Goal: Contribute content: Contribute content

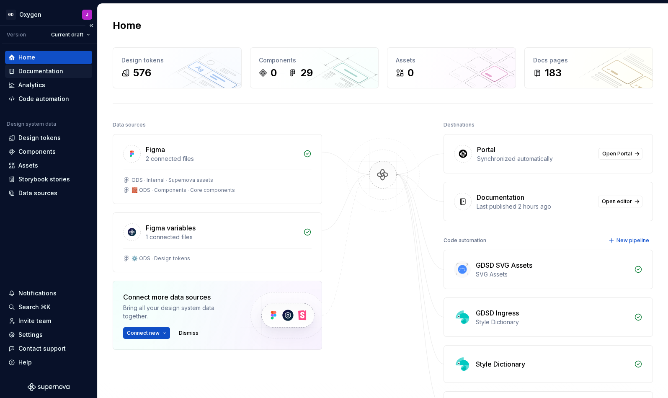
click at [52, 72] on div "Documentation" at bounding box center [40, 71] width 45 height 8
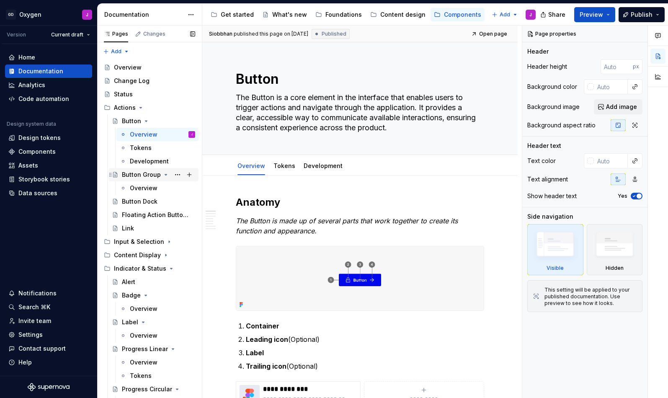
click at [147, 177] on div "Button Group" at bounding box center [141, 174] width 39 height 8
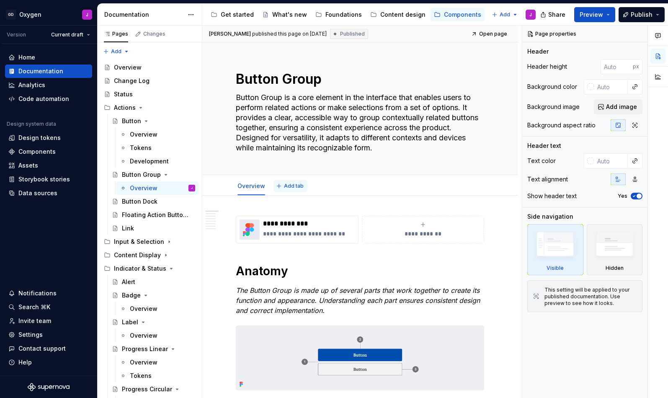
type textarea "*"
click at [286, 188] on span "Add tab" at bounding box center [294, 186] width 20 height 7
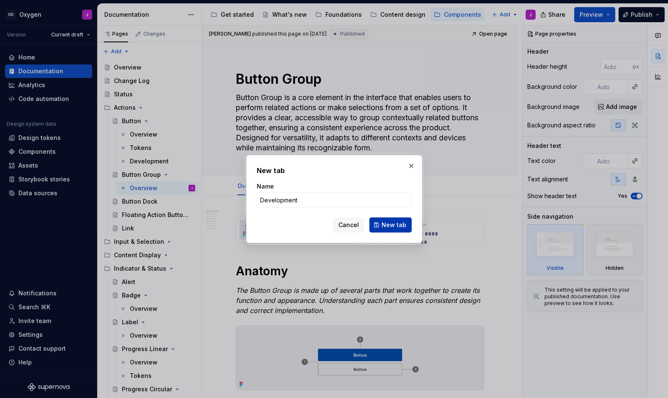
type input "Development"
click at [394, 220] on button "New tab" at bounding box center [390, 224] width 42 height 15
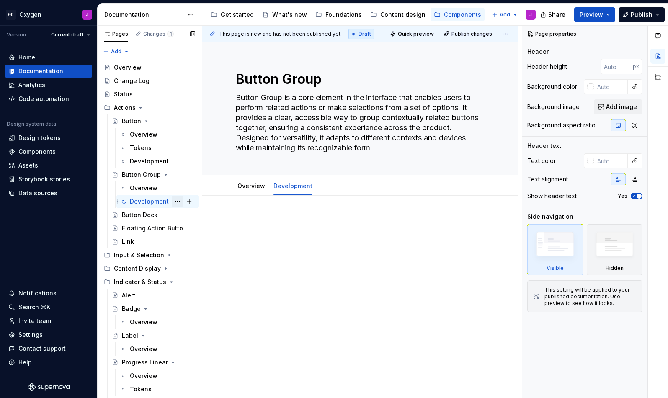
click at [177, 200] on button "Page tree" at bounding box center [178, 202] width 12 height 12
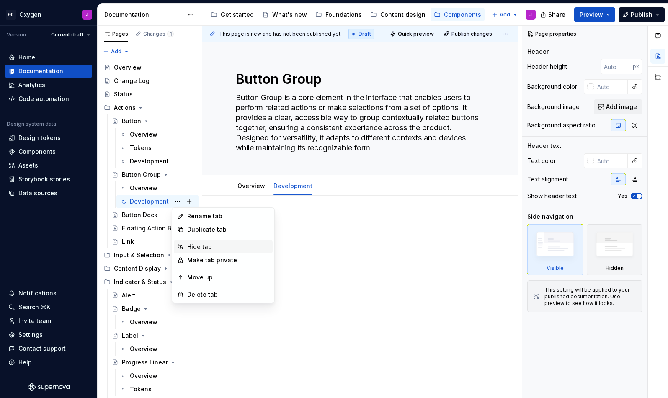
click at [204, 245] on div "Hide tab" at bounding box center [228, 247] width 82 height 8
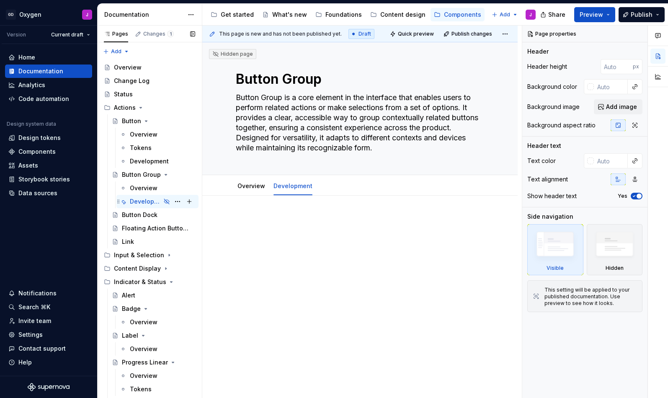
click at [166, 201] on icon "Page tree" at bounding box center [166, 201] width 7 height 7
click at [179, 200] on button "Page tree" at bounding box center [178, 202] width 12 height 12
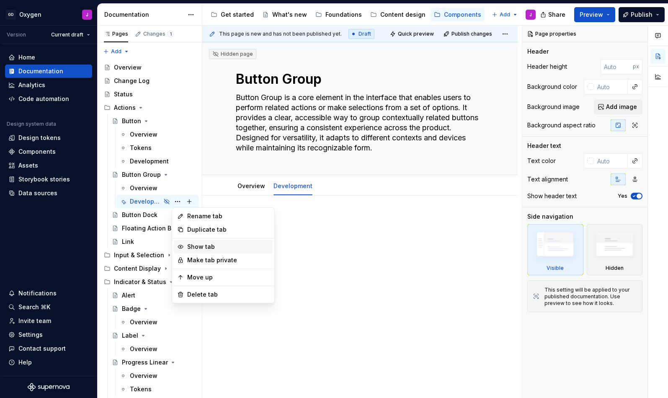
click at [207, 248] on div "Show tab" at bounding box center [228, 247] width 82 height 8
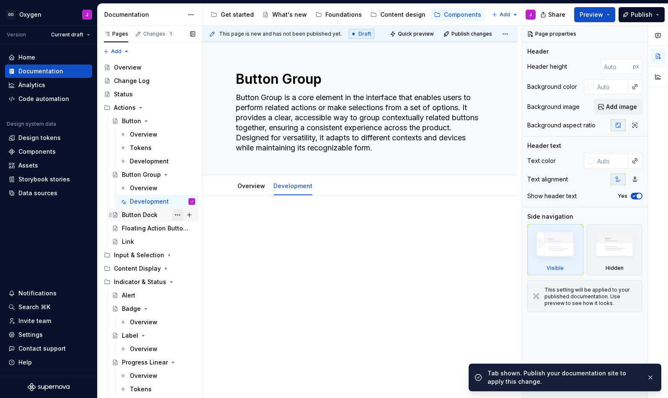
click at [175, 214] on button "Page tree" at bounding box center [178, 215] width 12 height 12
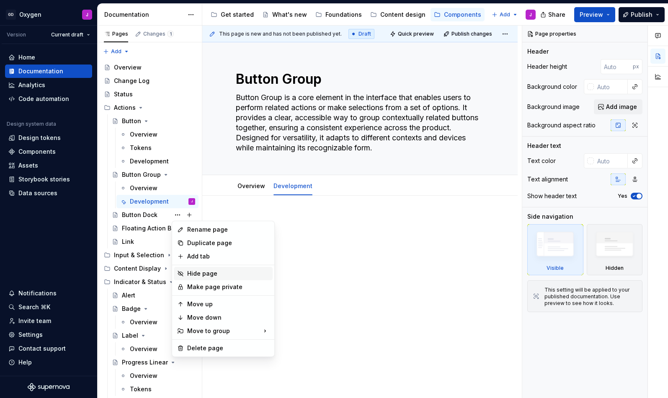
click at [206, 272] on div "Hide page" at bounding box center [228, 273] width 82 height 8
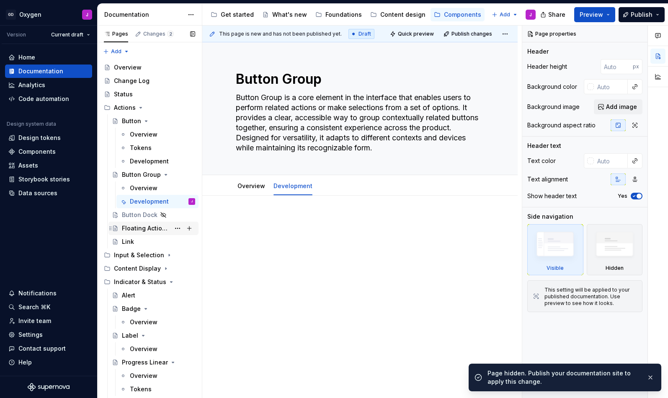
click at [156, 232] on div "Floating Action Button (FAB)" at bounding box center [146, 228] width 48 height 8
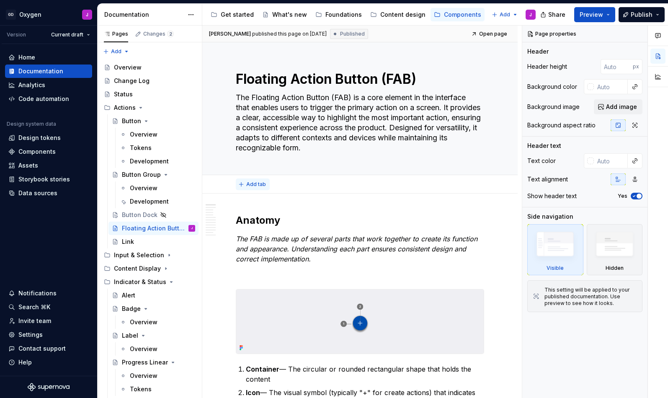
click at [263, 183] on span "Add tab" at bounding box center [256, 184] width 20 height 7
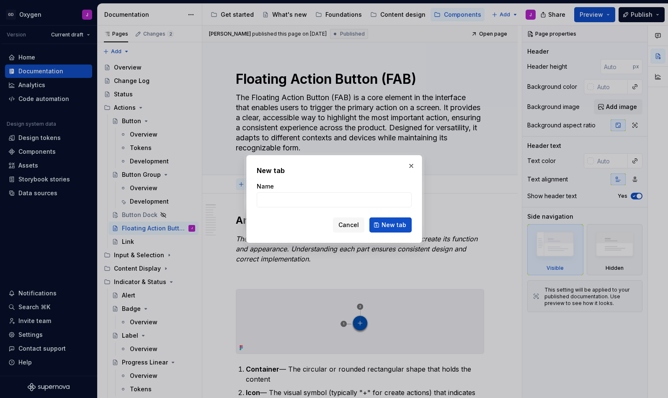
type textarea "*"
type input "Overview"
click at [391, 225] on button "New tab" at bounding box center [390, 224] width 42 height 15
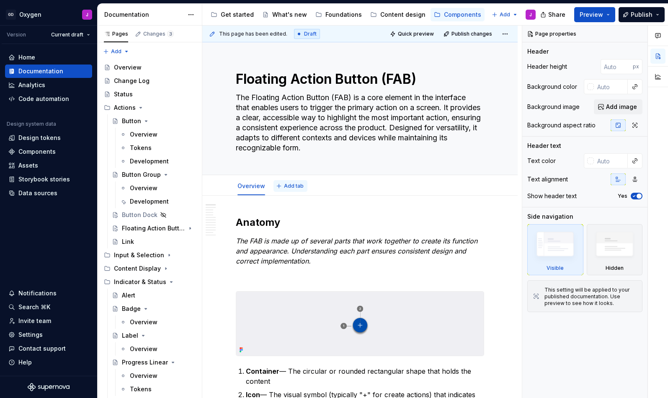
type textarea "*"
click at [294, 185] on span "Add tab" at bounding box center [294, 186] width 20 height 7
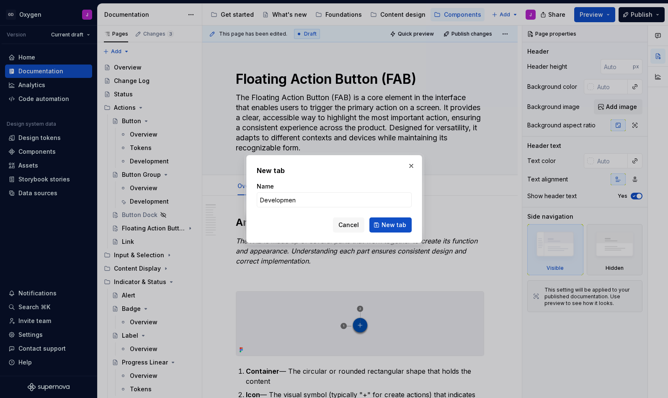
type input "Development"
click at [391, 225] on button "New tab" at bounding box center [390, 224] width 42 height 15
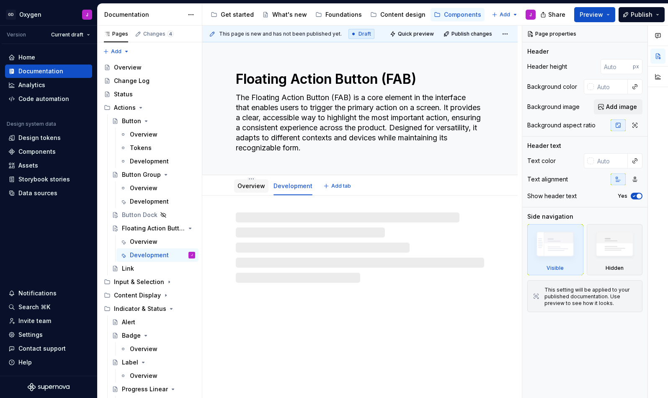
click at [244, 190] on div "Overview" at bounding box center [252, 186] width 28 height 8
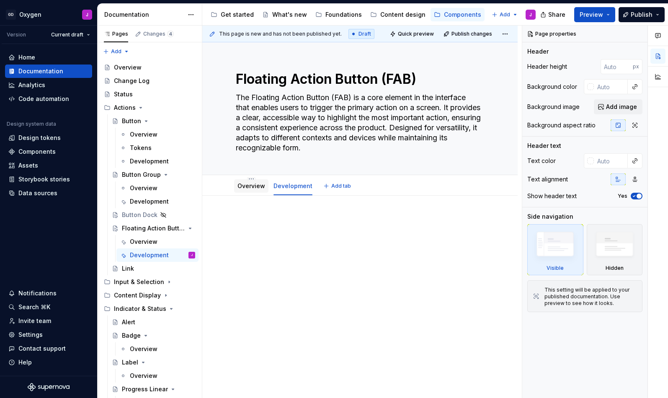
click at [251, 188] on link "Overview" at bounding box center [252, 185] width 28 height 7
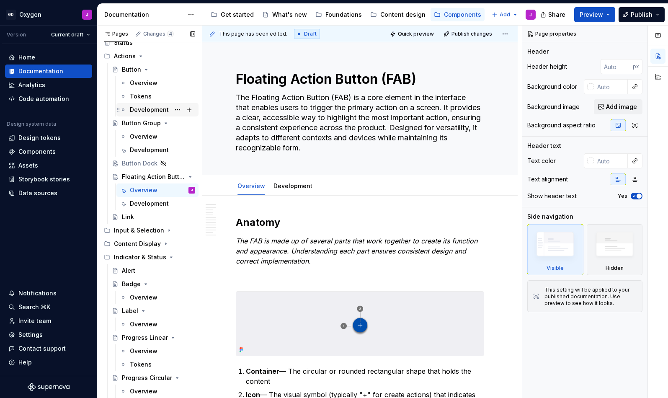
scroll to position [52, 0]
click at [174, 151] on button "Page tree" at bounding box center [178, 150] width 12 height 12
click at [136, 217] on div "Pages Changes 4 Add Accessibility guide for tree Page tree. Navigate the tree w…" at bounding box center [149, 214] width 105 height 376
click at [175, 216] on button "Page tree" at bounding box center [178, 217] width 12 height 12
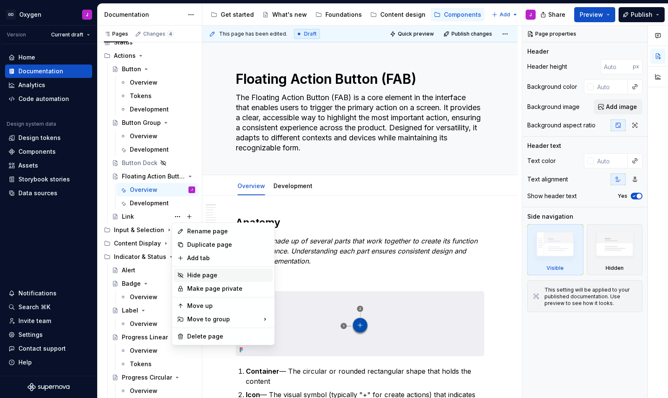
click at [201, 274] on div "Hide page" at bounding box center [228, 275] width 82 height 8
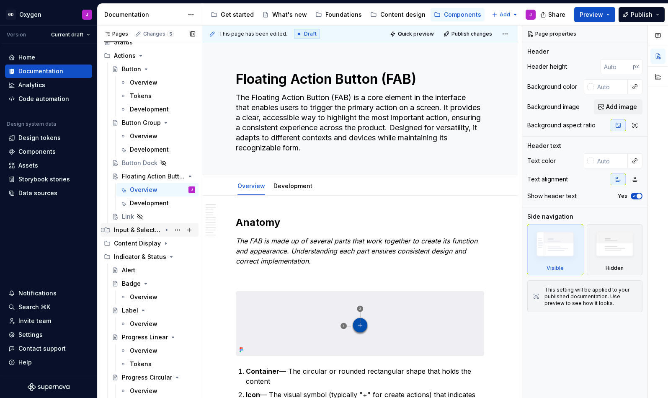
click at [168, 231] on icon "Page tree" at bounding box center [166, 230] width 7 height 7
click at [139, 241] on div "Checkbox" at bounding box center [136, 243] width 29 height 8
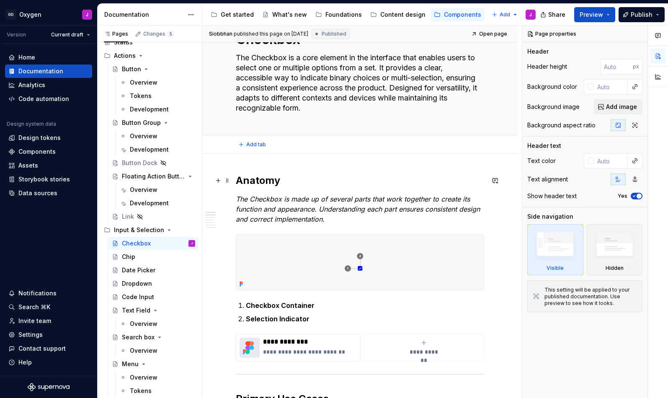
scroll to position [56, 0]
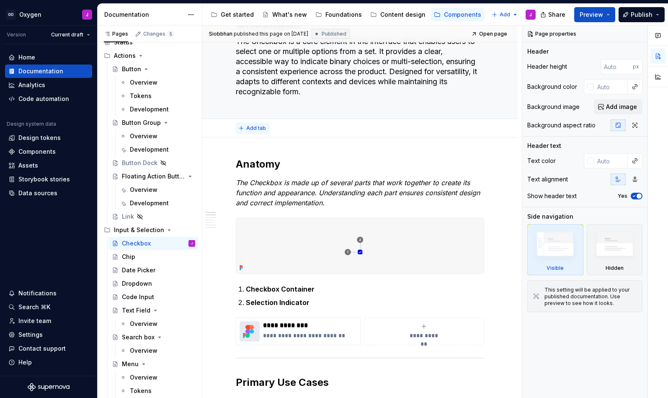
type textarea "*"
click at [256, 127] on span "Add tab" at bounding box center [256, 128] width 20 height 7
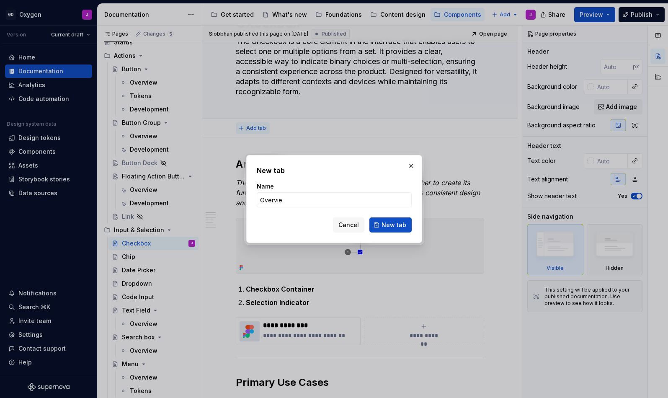
type input "Overview"
click at [391, 225] on button "New tab" at bounding box center [390, 224] width 42 height 15
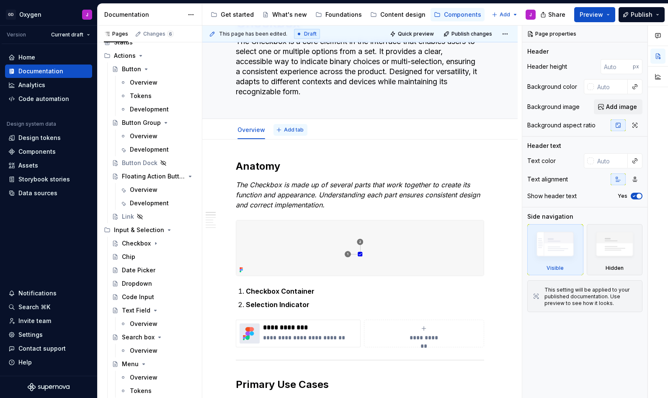
type textarea "*"
click at [285, 127] on span "Add tab" at bounding box center [294, 130] width 20 height 7
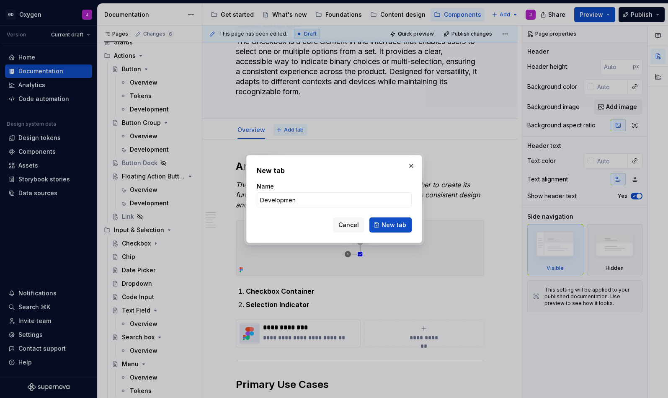
type input "Development"
click at [391, 225] on button "New tab" at bounding box center [390, 224] width 42 height 15
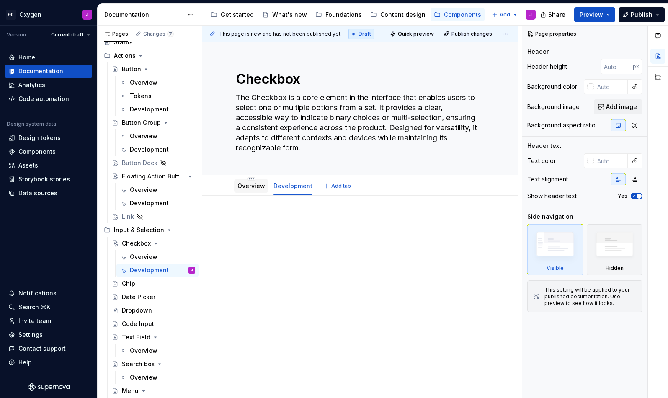
click at [250, 184] on link "Overview" at bounding box center [252, 185] width 28 height 7
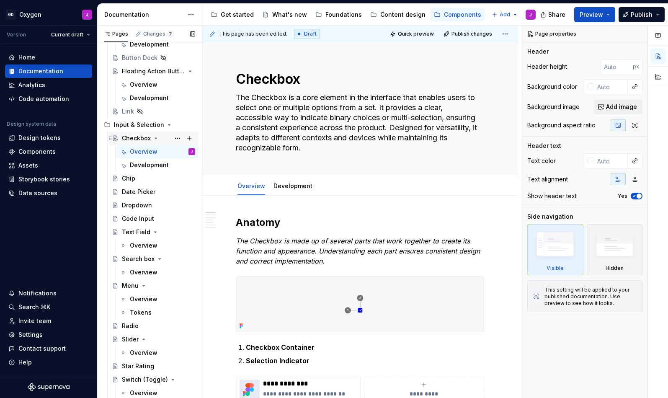
scroll to position [162, 0]
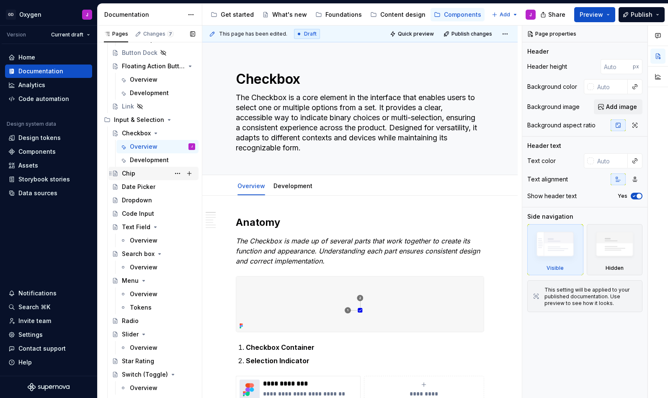
click at [138, 173] on div "Chip" at bounding box center [158, 174] width 73 height 12
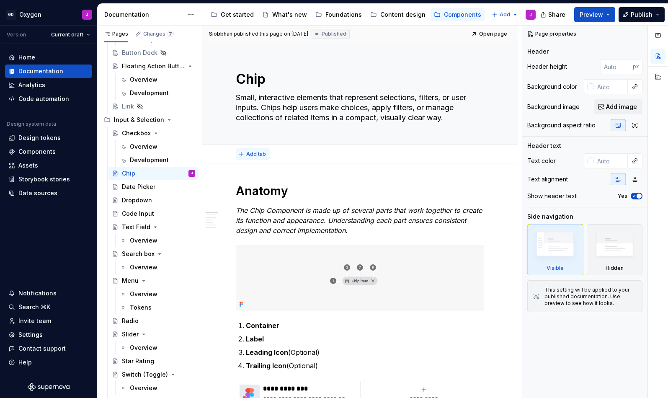
type textarea "*"
click at [253, 154] on span "Add tab" at bounding box center [256, 154] width 20 height 7
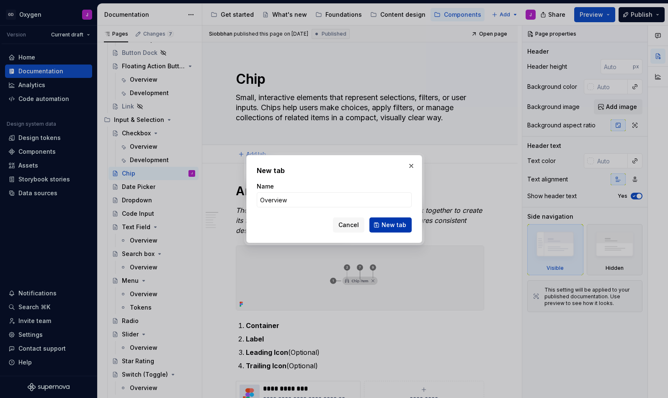
type input "Overview"
click at [388, 224] on span "New tab" at bounding box center [394, 225] width 25 height 8
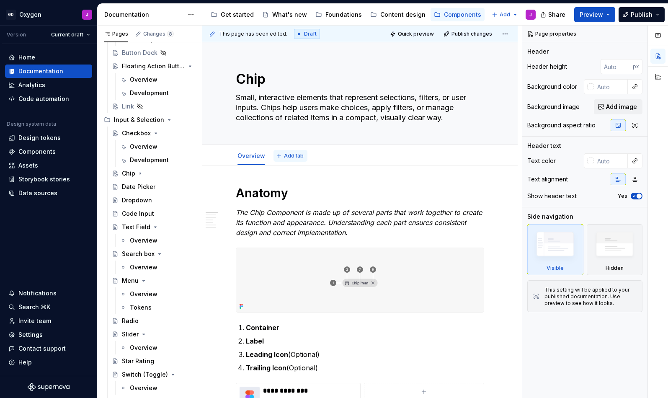
type textarea "*"
click at [288, 155] on span "Add tab" at bounding box center [294, 155] width 20 height 7
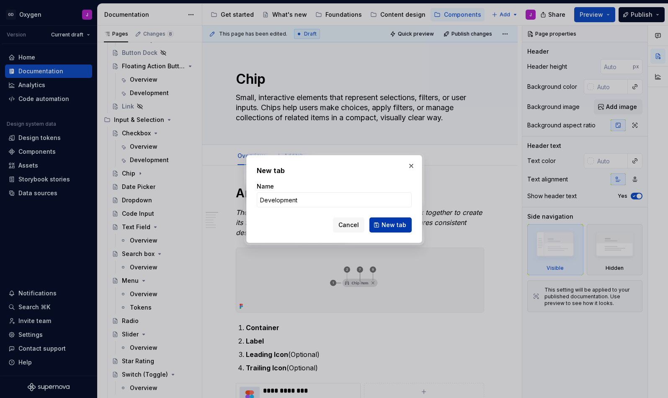
type input "Development"
click at [390, 223] on span "New tab" at bounding box center [394, 225] width 25 height 8
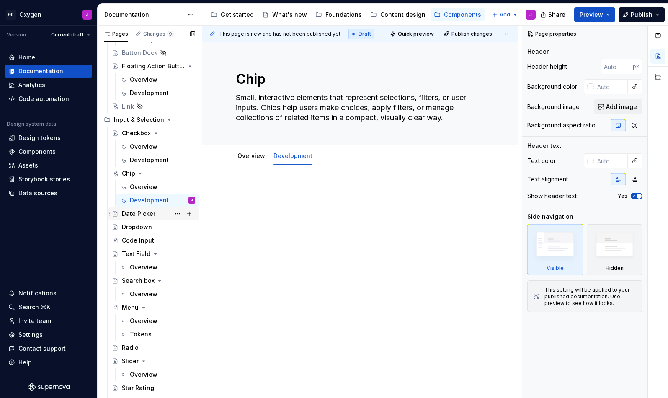
click at [141, 214] on div "Date Picker" at bounding box center [139, 213] width 34 height 8
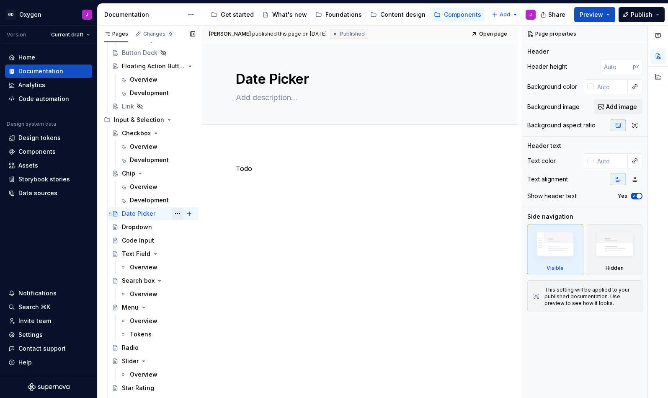
click at [177, 216] on button "Page tree" at bounding box center [178, 214] width 12 height 12
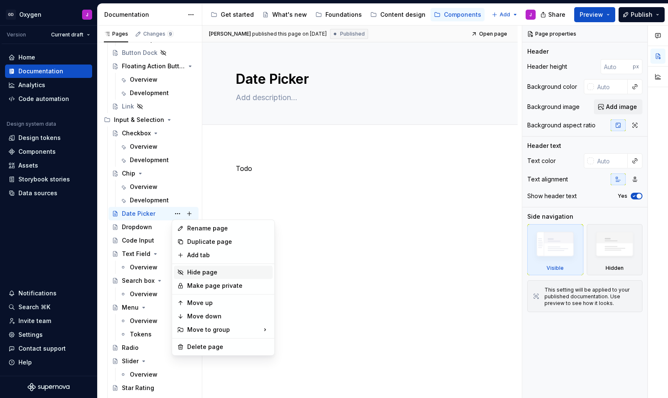
click at [202, 271] on div "Hide page" at bounding box center [228, 272] width 82 height 8
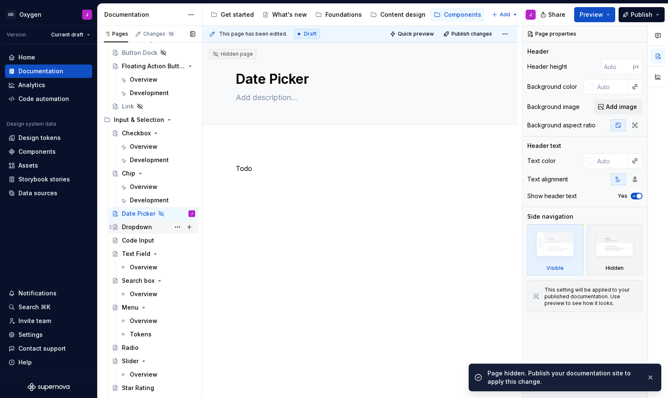
click at [154, 229] on div "Dropdown" at bounding box center [158, 227] width 73 height 12
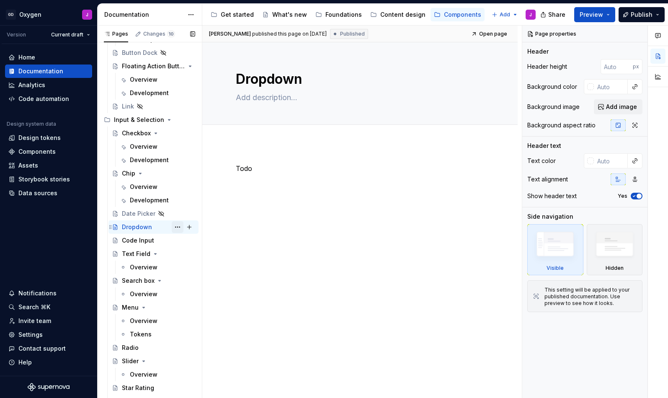
click at [176, 230] on button "Page tree" at bounding box center [178, 227] width 12 height 12
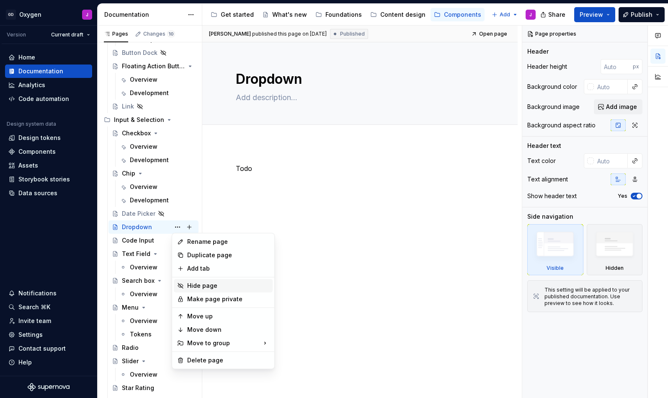
click at [202, 283] on div "Hide page" at bounding box center [228, 286] width 82 height 8
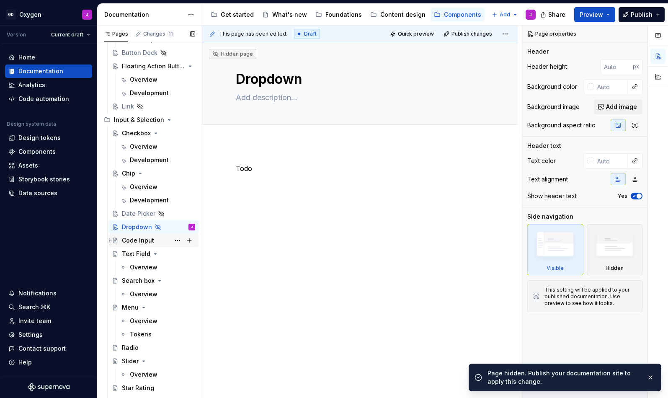
click at [148, 240] on div "Code Input" at bounding box center [138, 240] width 32 height 8
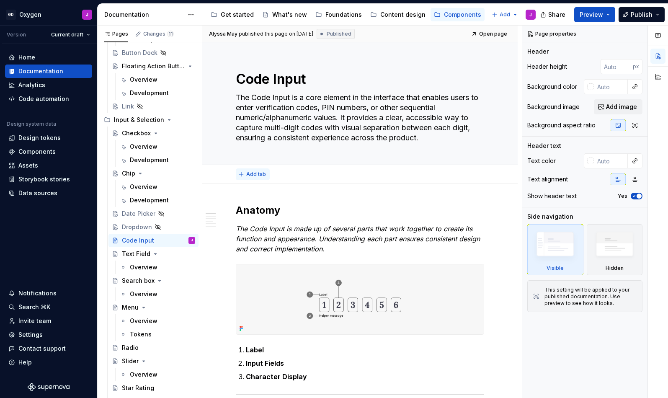
type textarea "*"
click at [252, 171] on span "Add tab" at bounding box center [256, 174] width 20 height 7
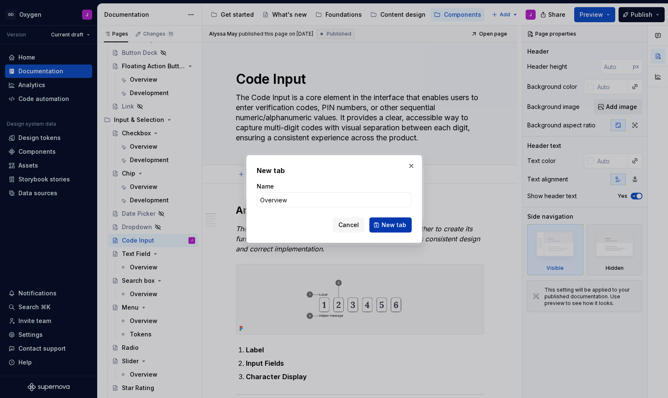
type input "Overview"
click at [397, 224] on span "New tab" at bounding box center [394, 225] width 25 height 8
type textarea "*"
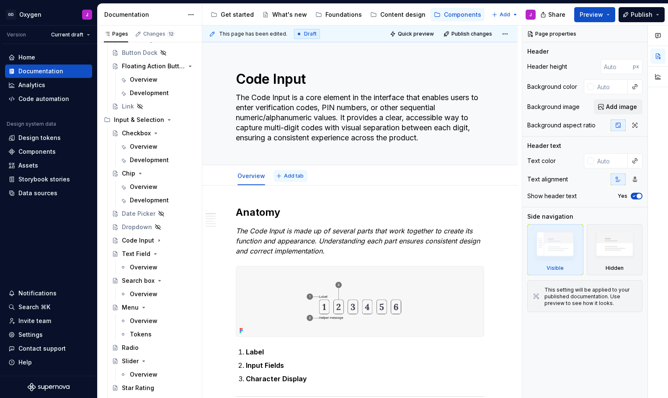
click at [291, 176] on span "Add tab" at bounding box center [294, 176] width 20 height 7
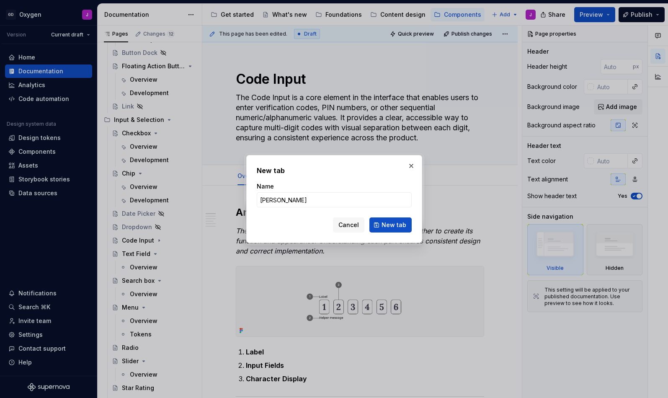
type input "Deev"
type textarea "*"
type input "Development"
click at [391, 222] on span "New tab" at bounding box center [394, 225] width 25 height 8
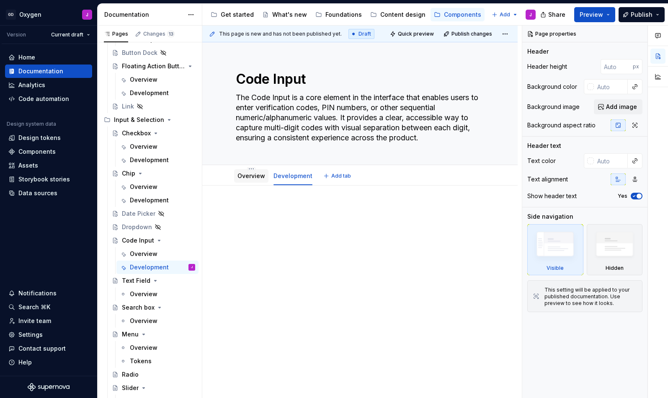
click at [258, 176] on link "Overview" at bounding box center [252, 175] width 28 height 7
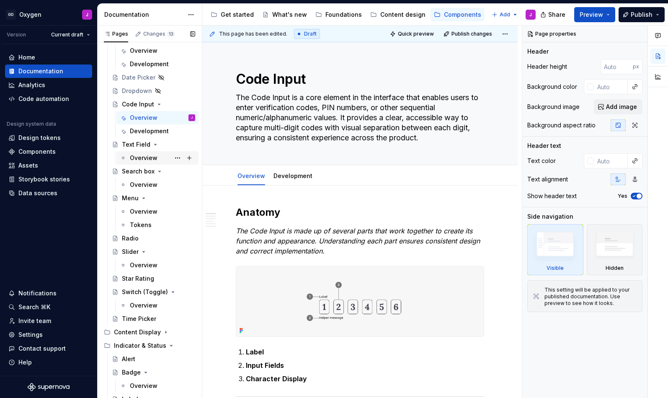
scroll to position [307, 0]
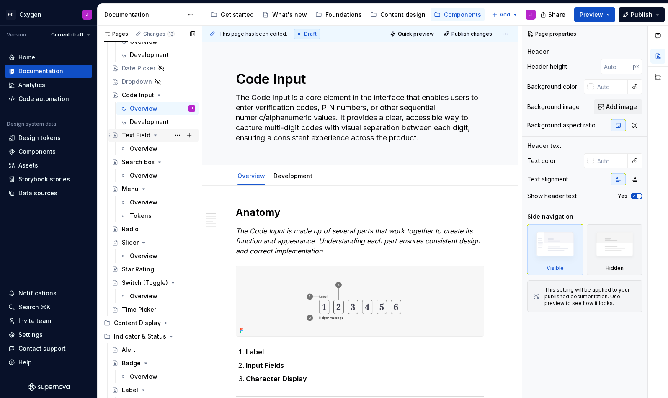
click at [135, 136] on div "Text Field" at bounding box center [136, 135] width 28 height 8
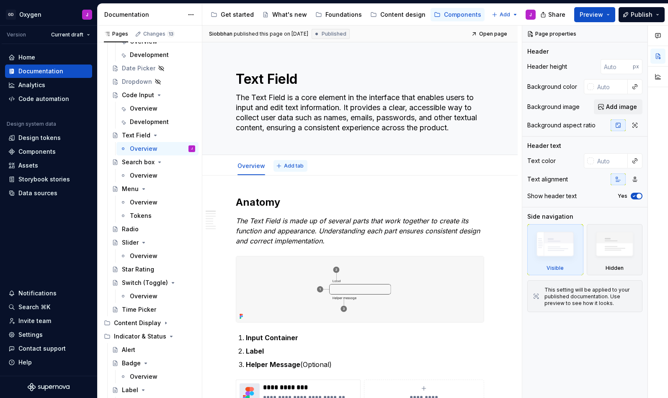
type textarea "*"
click at [290, 164] on span "Add tab" at bounding box center [294, 166] width 20 height 7
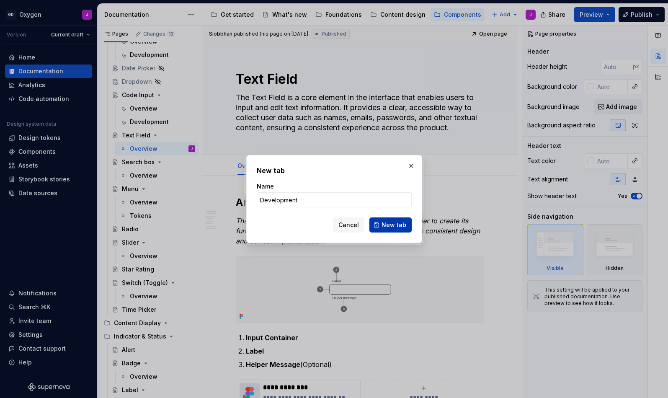
type input "Development"
click at [396, 222] on span "New tab" at bounding box center [394, 225] width 25 height 8
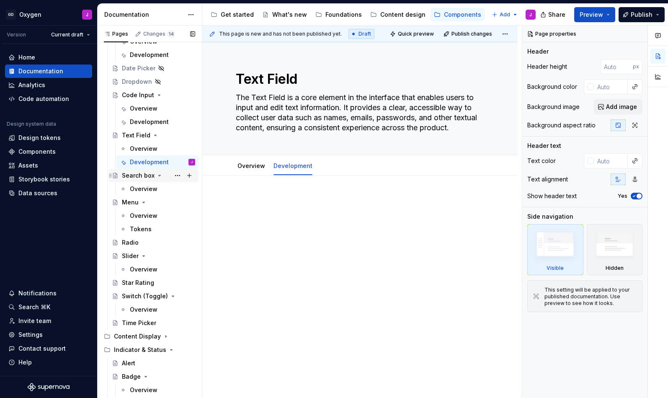
click at [140, 177] on div "Search box" at bounding box center [138, 175] width 33 height 8
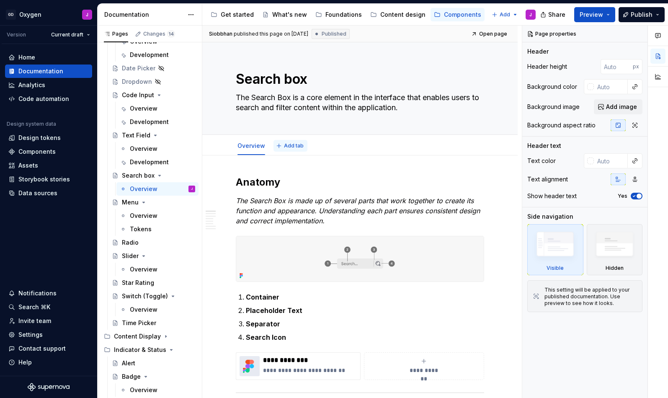
type textarea "*"
click at [285, 144] on span "Add tab" at bounding box center [294, 145] width 20 height 7
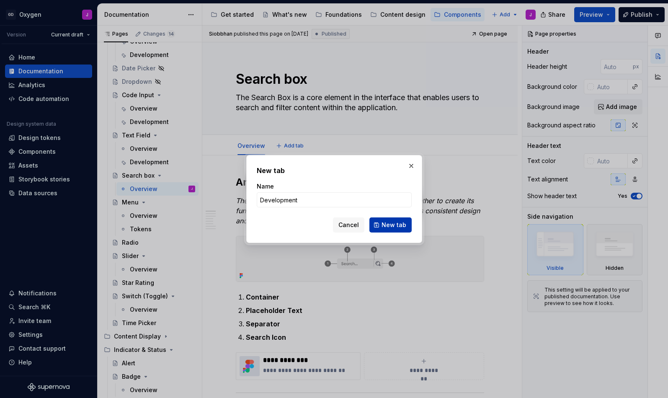
type input "Development"
click at [401, 222] on span "New tab" at bounding box center [394, 225] width 25 height 8
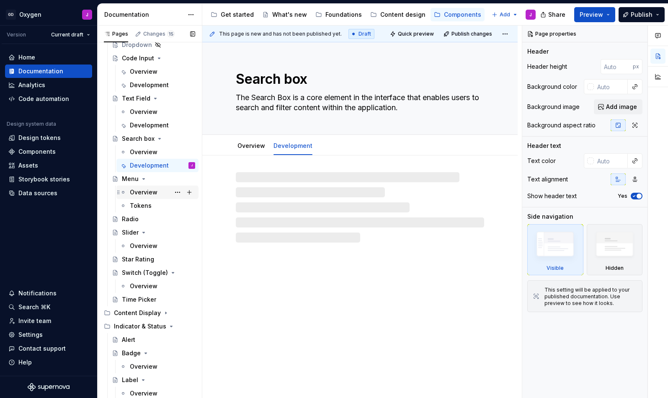
scroll to position [411, 0]
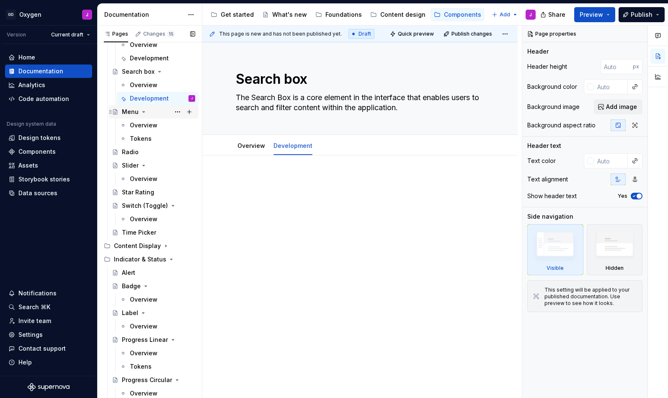
click at [132, 110] on div "Menu" at bounding box center [130, 112] width 17 height 8
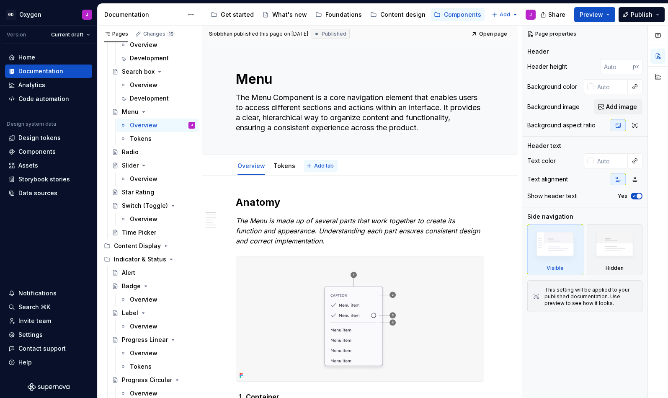
type textarea "*"
click at [315, 167] on span "Add tab" at bounding box center [324, 166] width 20 height 7
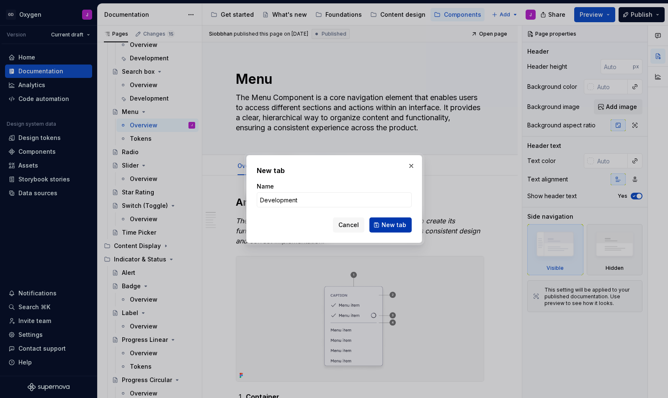
type input "Development"
click at [400, 224] on span "New tab" at bounding box center [394, 225] width 25 height 8
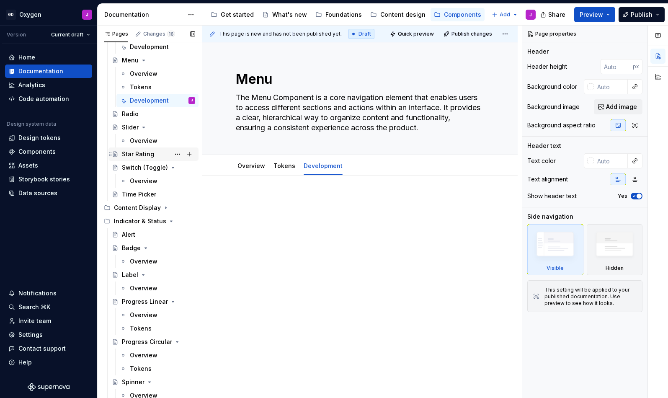
scroll to position [465, 0]
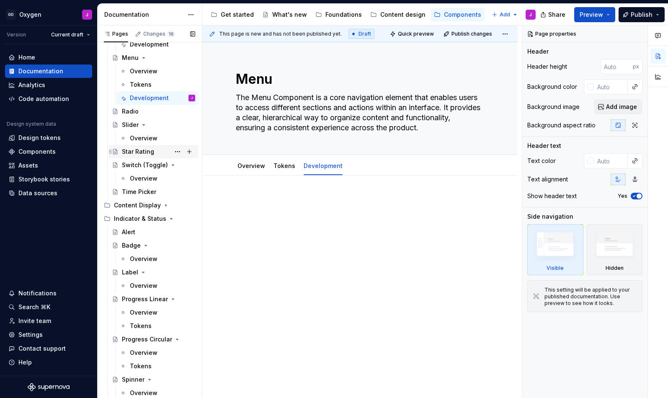
click at [131, 152] on div "Star Rating" at bounding box center [138, 151] width 32 height 8
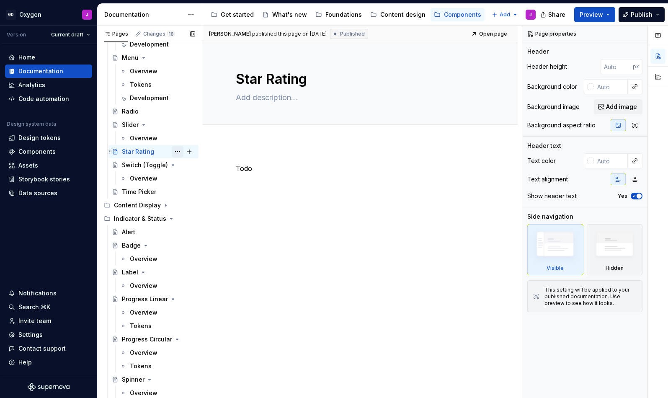
click at [176, 151] on button "Page tree" at bounding box center [178, 152] width 12 height 12
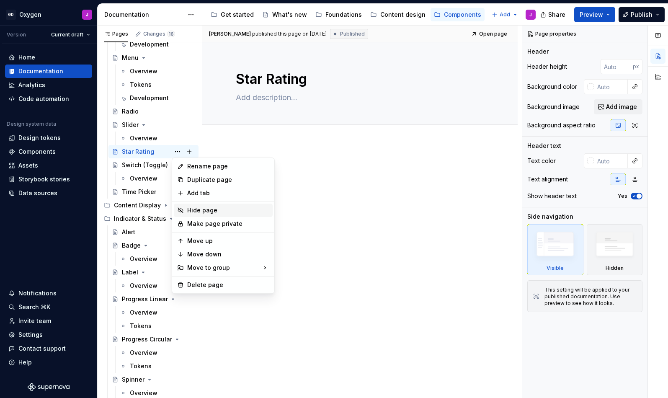
click at [207, 210] on div "Hide page" at bounding box center [228, 210] width 82 height 8
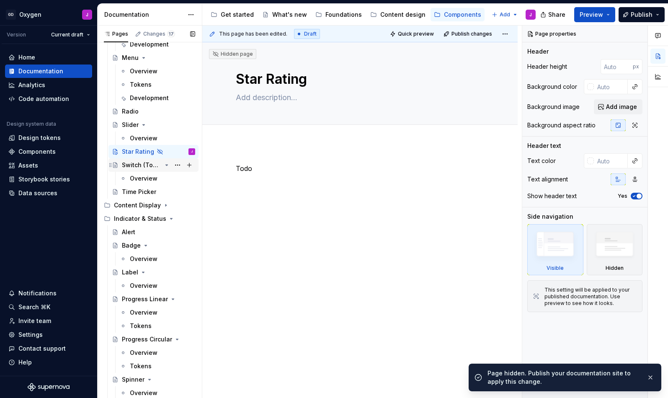
click at [138, 167] on div "Switch (Toggle)" at bounding box center [142, 165] width 40 height 8
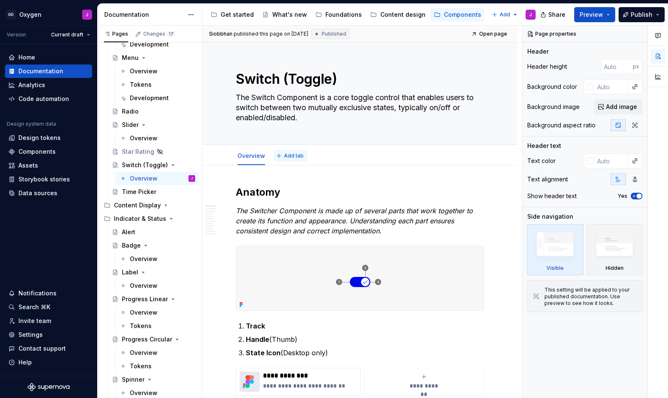
type textarea "*"
click at [294, 155] on span "Add tab" at bounding box center [294, 155] width 20 height 7
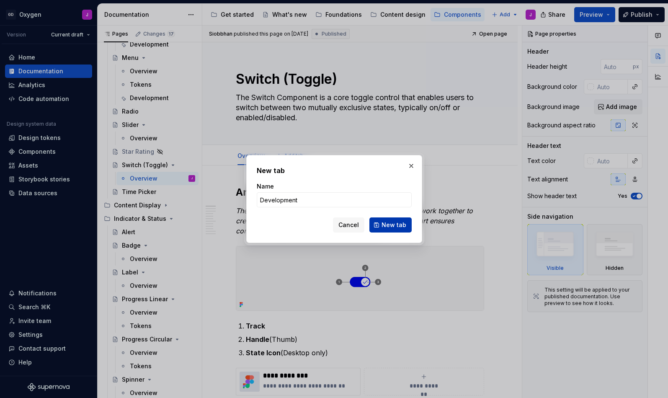
type input "Development"
click at [396, 222] on span "New tab" at bounding box center [394, 225] width 25 height 8
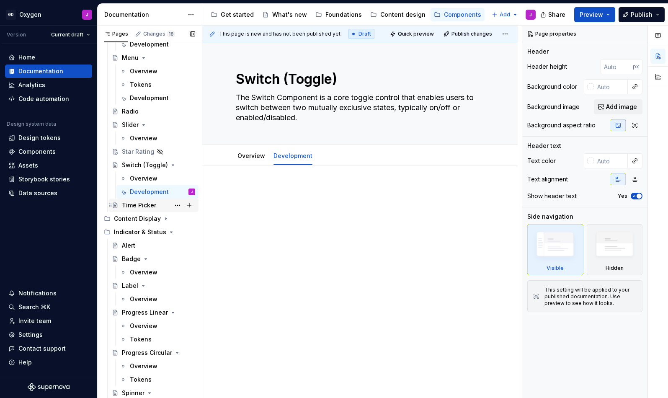
click at [137, 205] on div "Time Picker" at bounding box center [139, 205] width 34 height 8
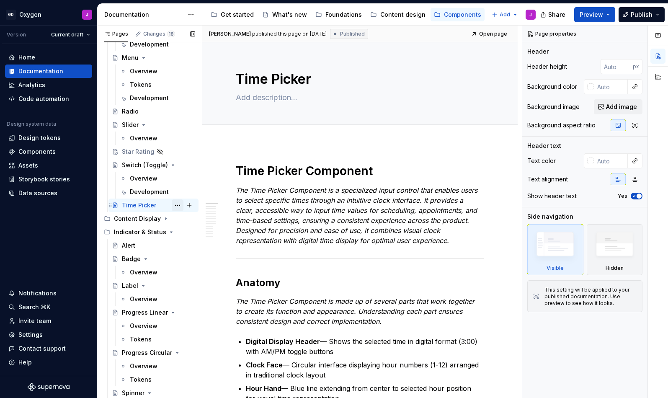
click at [176, 205] on button "Page tree" at bounding box center [178, 205] width 12 height 12
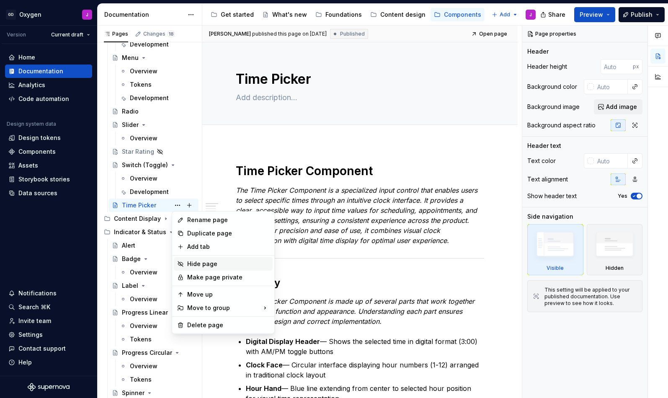
click at [207, 265] on div "Hide page" at bounding box center [228, 264] width 82 height 8
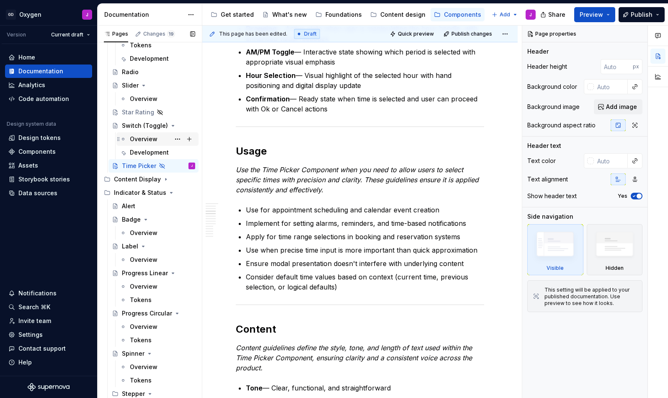
scroll to position [532, 0]
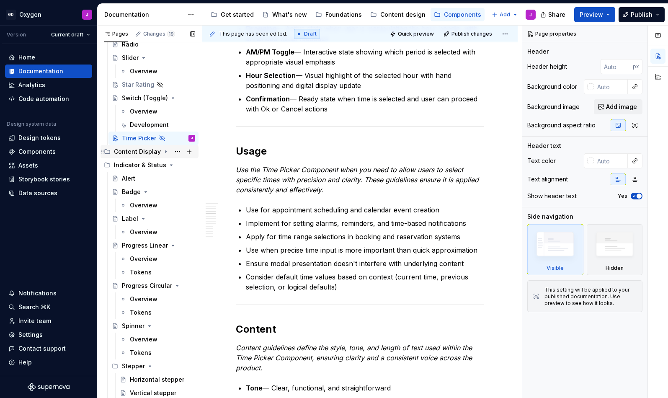
click at [163, 151] on icon "Page tree" at bounding box center [166, 151] width 7 height 7
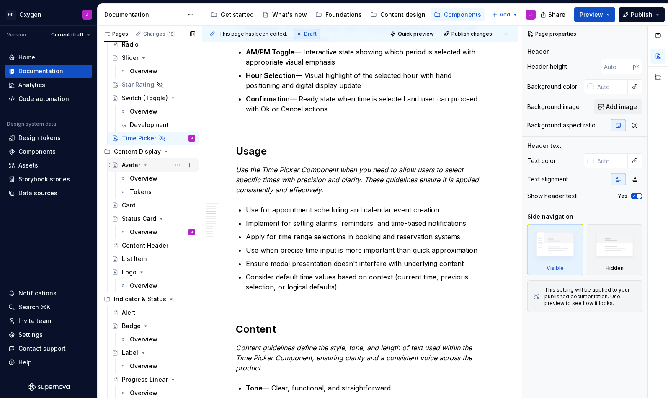
click at [137, 165] on div "Avatar" at bounding box center [131, 165] width 18 height 8
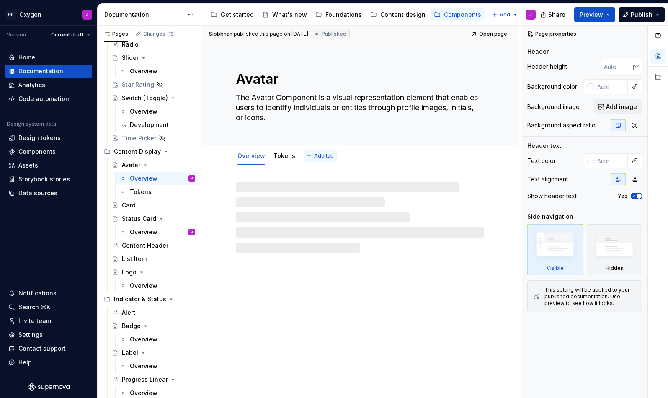
click at [323, 154] on span "Add tab" at bounding box center [324, 155] width 20 height 7
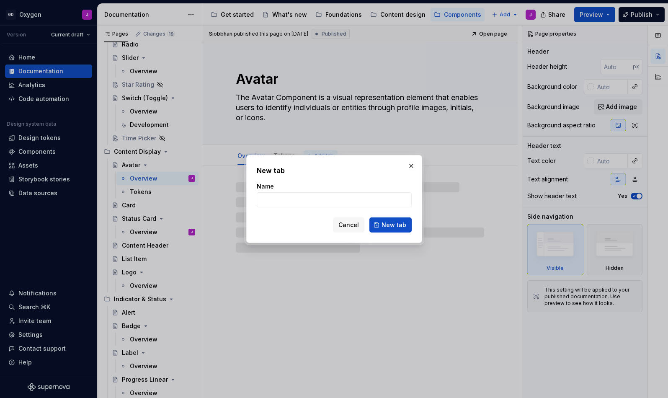
type textarea "*"
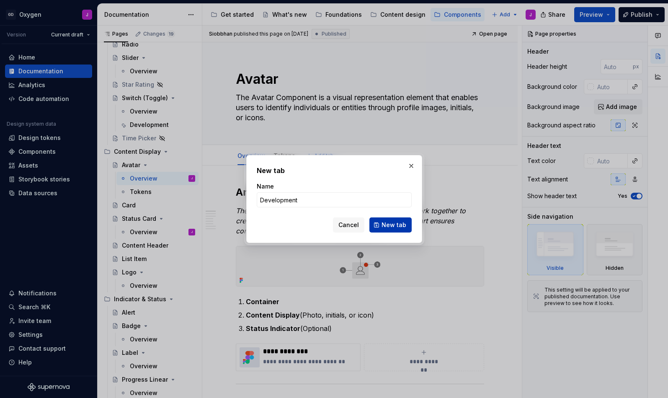
type input "Development"
click at [394, 222] on span "New tab" at bounding box center [394, 225] width 25 height 8
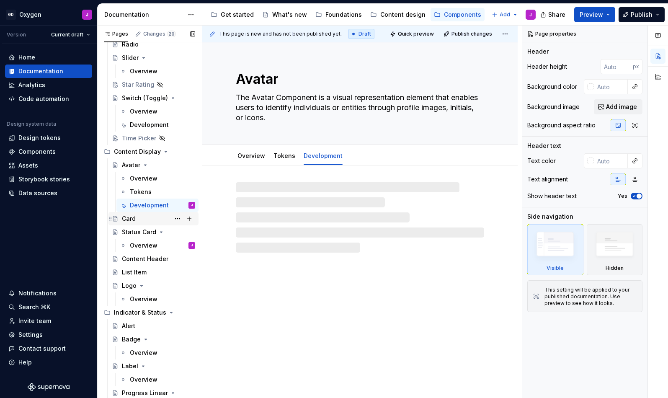
click at [132, 221] on div "Card" at bounding box center [129, 218] width 14 height 8
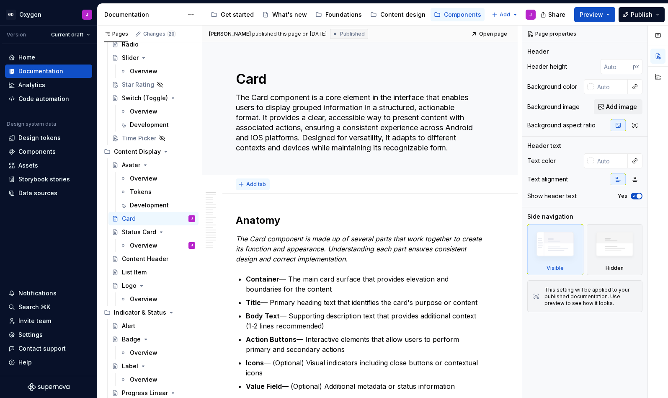
click at [256, 182] on span "Add tab" at bounding box center [256, 184] width 20 height 7
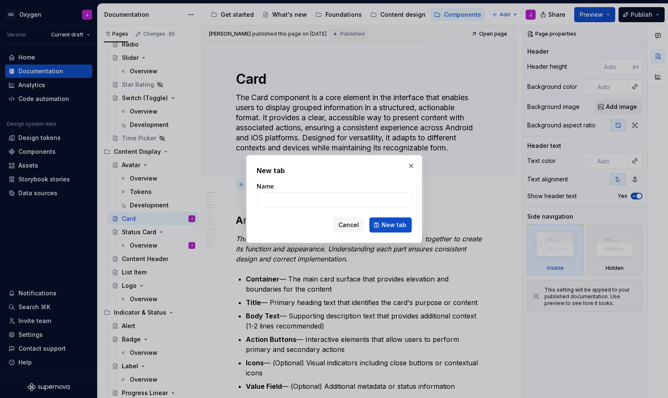
type textarea "*"
type input "Overview"
click at [391, 225] on span "New tab" at bounding box center [394, 225] width 25 height 8
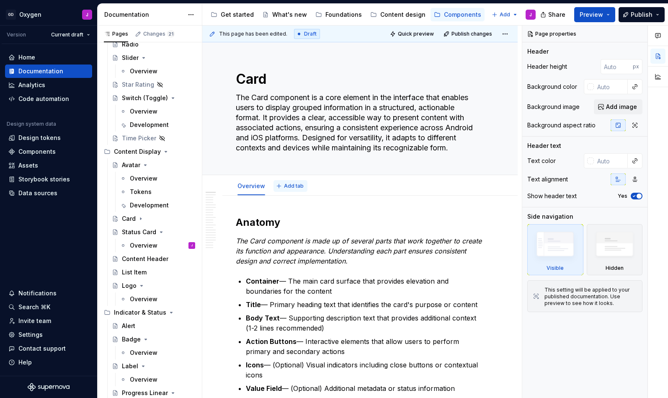
type textarea "*"
click at [296, 187] on span "Add tab" at bounding box center [294, 186] width 20 height 7
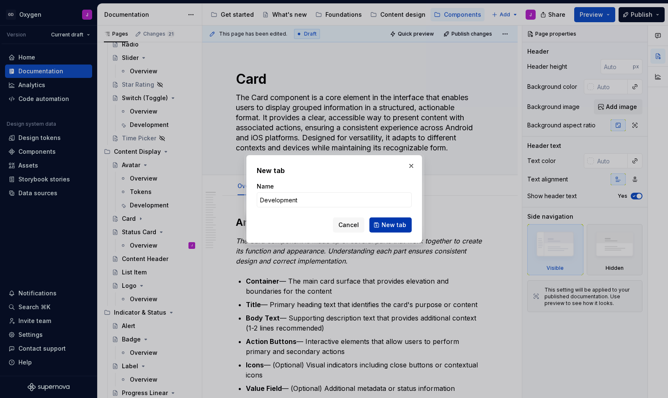
type input "Development"
click at [392, 223] on span "New tab" at bounding box center [394, 225] width 25 height 8
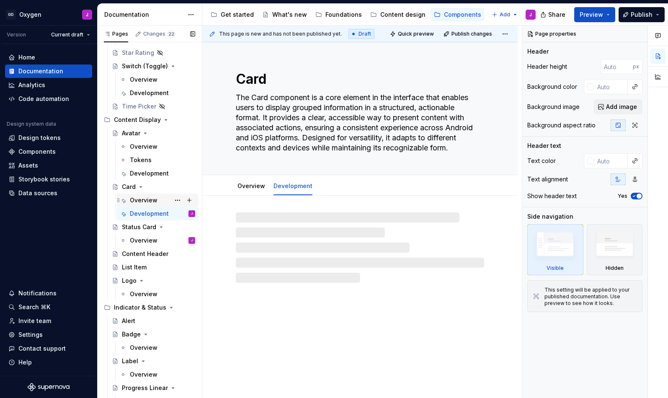
scroll to position [580, 0]
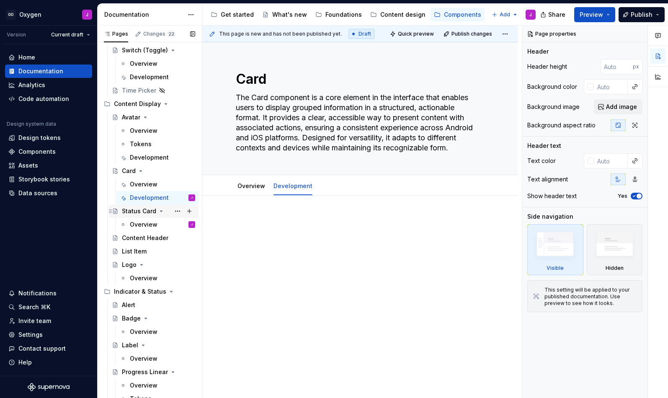
click at [141, 212] on div "Status Card" at bounding box center [139, 211] width 34 height 8
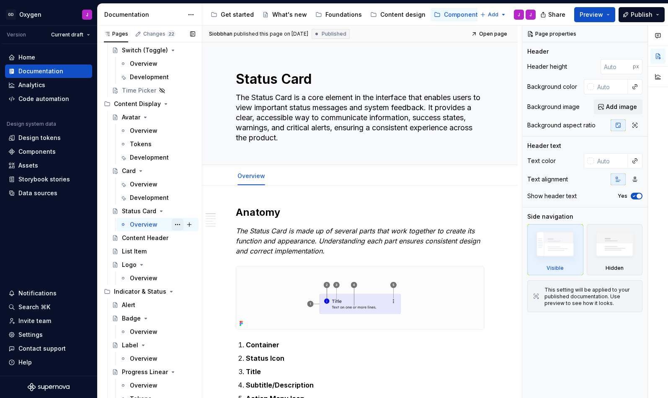
click at [175, 225] on button "Page tree" at bounding box center [178, 225] width 12 height 12
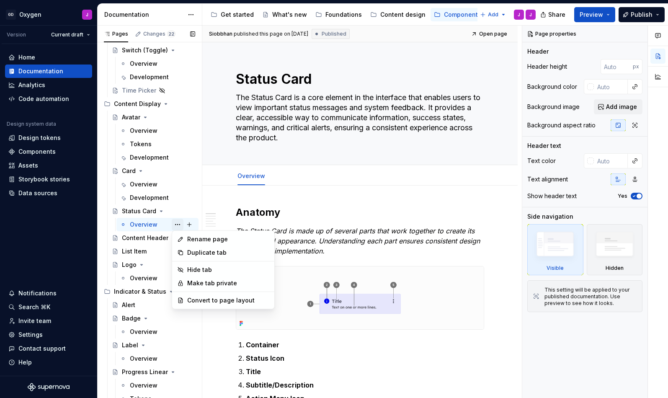
click at [175, 225] on div "Pages Changes 22 Add Accessibility guide for tree Page tree. Navigate the tree …" at bounding box center [149, 214] width 105 height 376
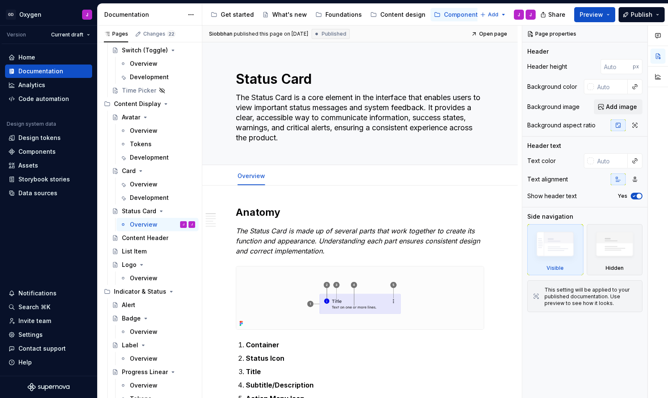
type textarea "*"
click at [289, 173] on span "Add tab" at bounding box center [294, 176] width 20 height 7
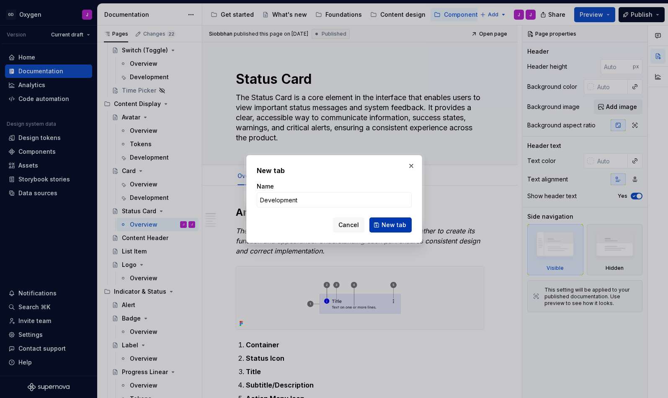
type input "Development"
click at [397, 224] on span "New tab" at bounding box center [394, 225] width 25 height 8
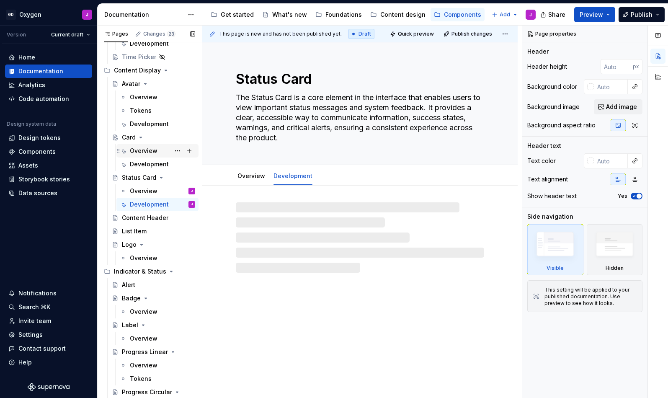
scroll to position [635, 0]
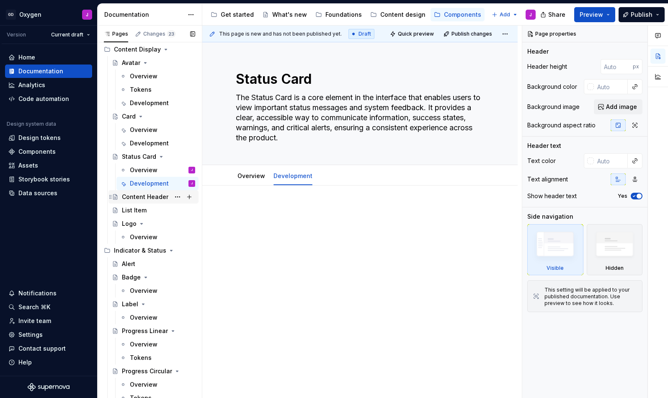
click at [149, 197] on div "Content Header" at bounding box center [145, 197] width 46 height 8
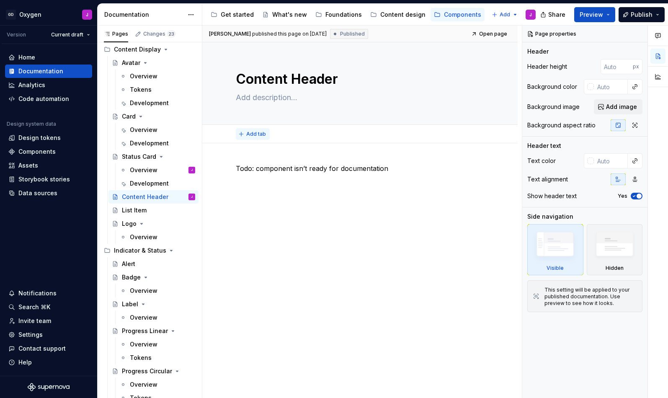
type textarea "*"
click at [250, 132] on span "Add tab" at bounding box center [256, 134] width 20 height 7
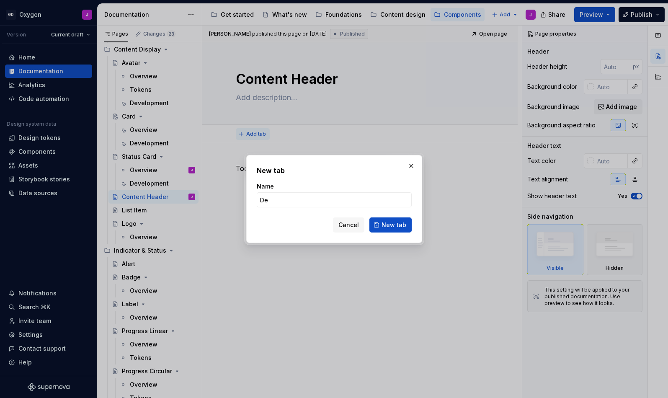
type input "D"
type input "Overview"
click at [397, 222] on span "New tab" at bounding box center [394, 225] width 25 height 8
type textarea "*"
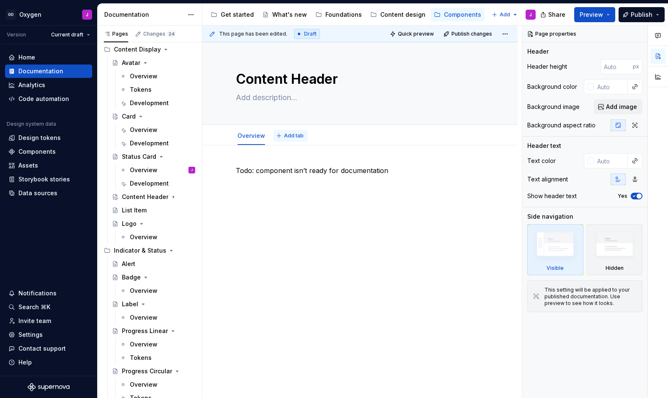
click at [294, 138] on span "Add tab" at bounding box center [294, 135] width 20 height 7
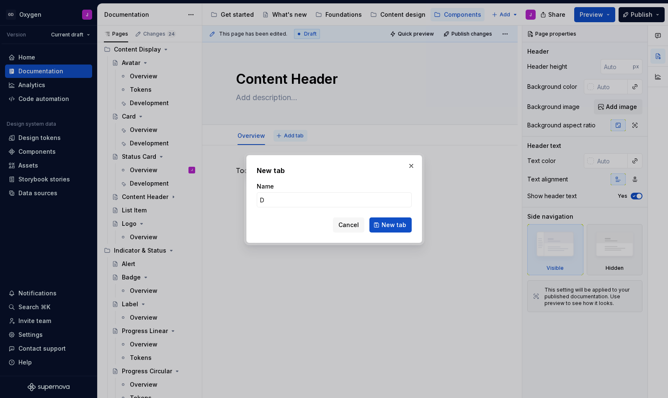
type input "De"
type textarea "*"
type input "Develo"
type textarea "*"
type input "Development"
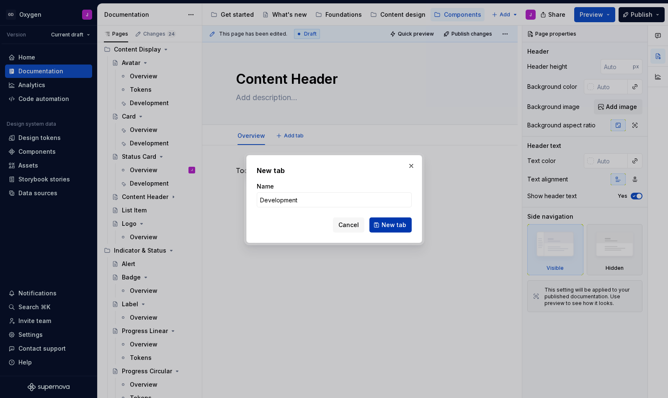
click at [392, 224] on span "New tab" at bounding box center [394, 225] width 25 height 8
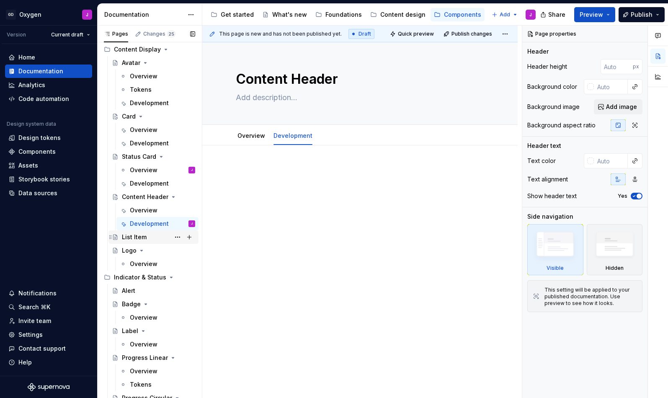
click at [142, 235] on div "List Item" at bounding box center [134, 237] width 25 height 8
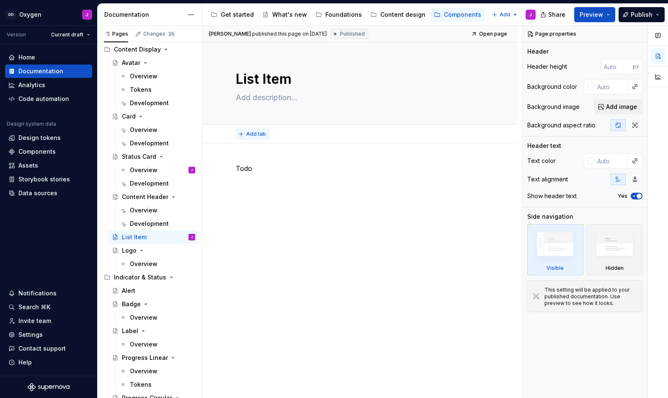
type textarea "*"
click at [249, 131] on span "Add tab" at bounding box center [256, 134] width 20 height 7
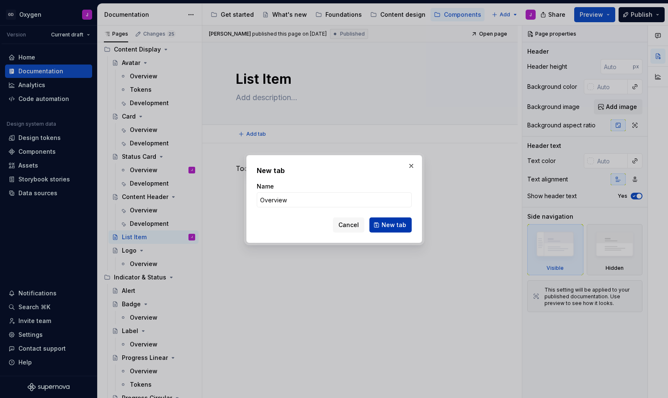
type input "Overview"
click at [408, 225] on button "New tab" at bounding box center [390, 224] width 42 height 15
type textarea "*"
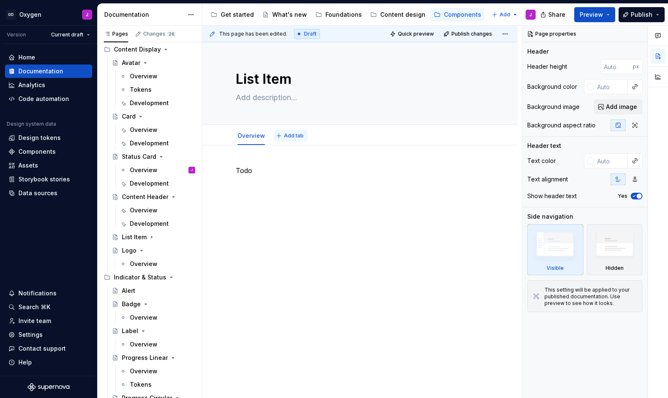
click at [285, 133] on span "Add tab" at bounding box center [294, 135] width 20 height 7
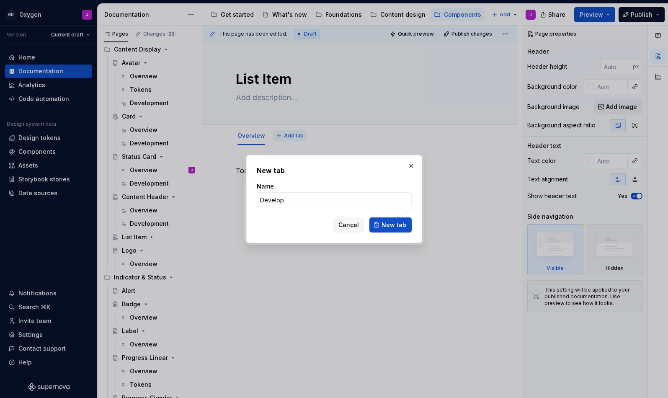
type input "Developm"
type textarea "*"
type input "Development"
click at [409, 224] on button "New tab" at bounding box center [390, 224] width 42 height 15
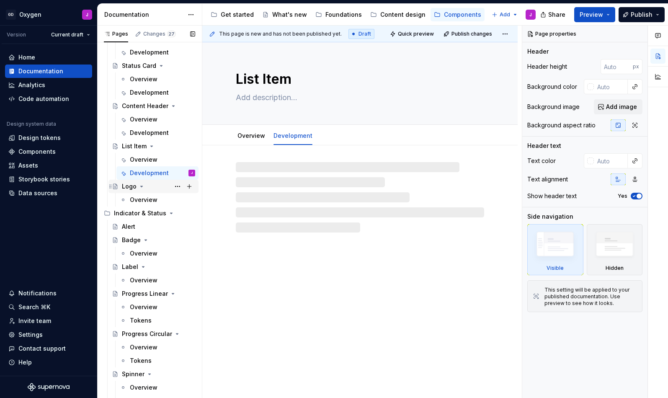
scroll to position [738, 0]
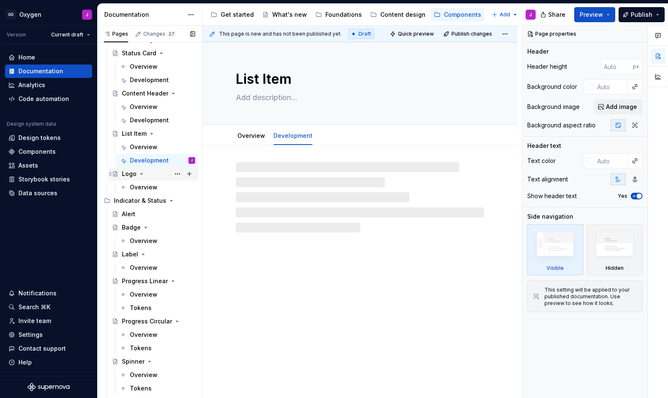
click at [139, 176] on icon "Page tree" at bounding box center [141, 173] width 7 height 7
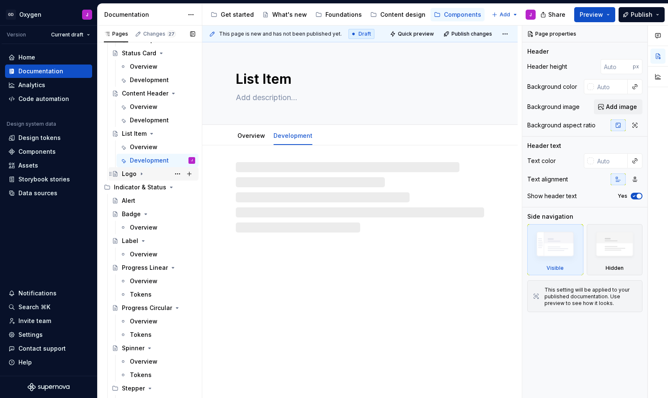
click at [139, 173] on icon "Page tree" at bounding box center [141, 173] width 7 height 7
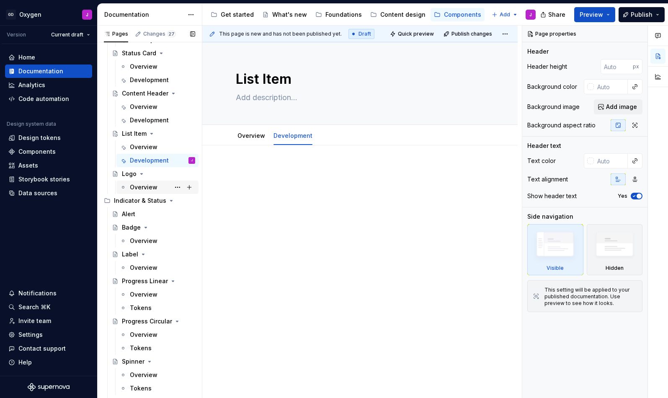
click at [146, 184] on div "Overview" at bounding box center [144, 187] width 28 height 8
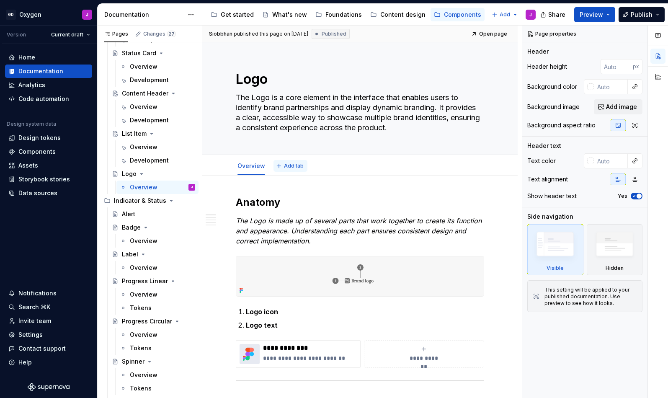
type textarea "*"
click at [296, 169] on button "Add tab" at bounding box center [291, 166] width 34 height 12
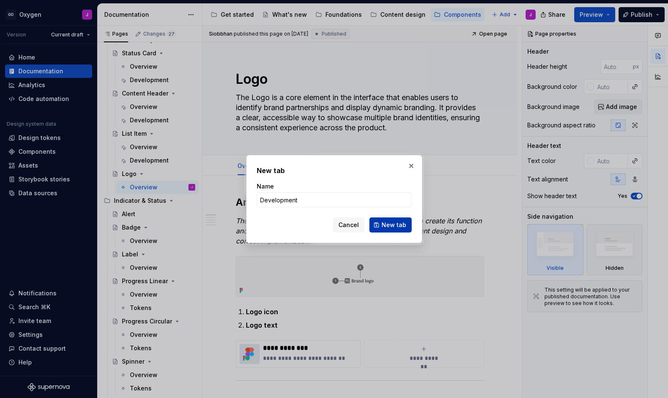
type input "Development"
click at [385, 222] on span "New tab" at bounding box center [394, 225] width 25 height 8
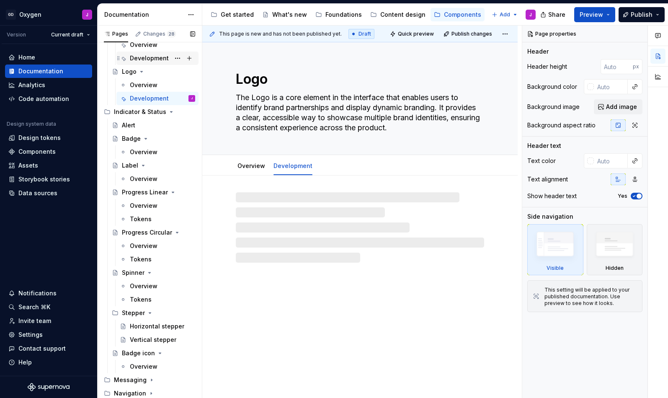
scroll to position [841, 0]
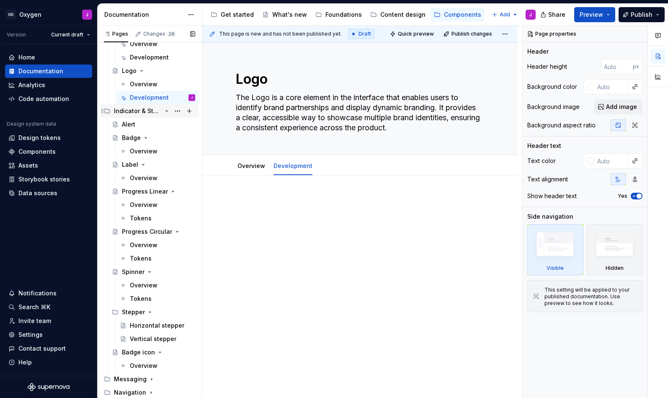
click at [132, 113] on div "Indicator & Status" at bounding box center [138, 111] width 48 height 8
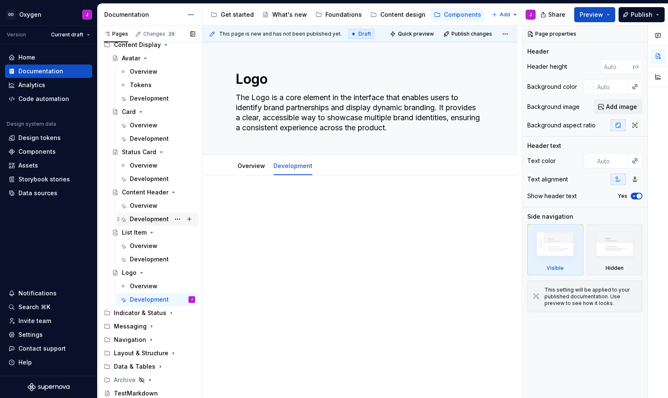
scroll to position [639, 0]
click at [167, 313] on icon "Page tree" at bounding box center [166, 313] width 1 height 2
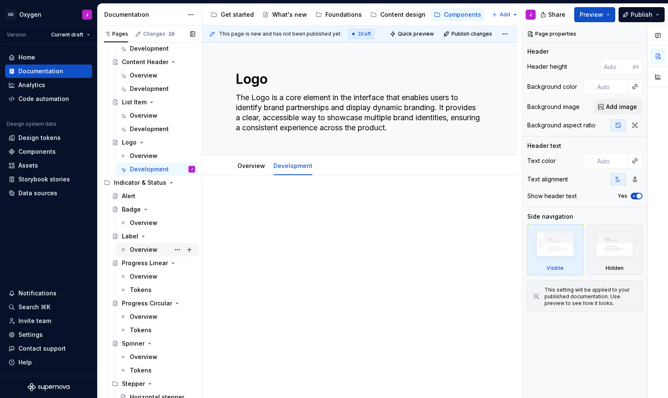
scroll to position [779, 0]
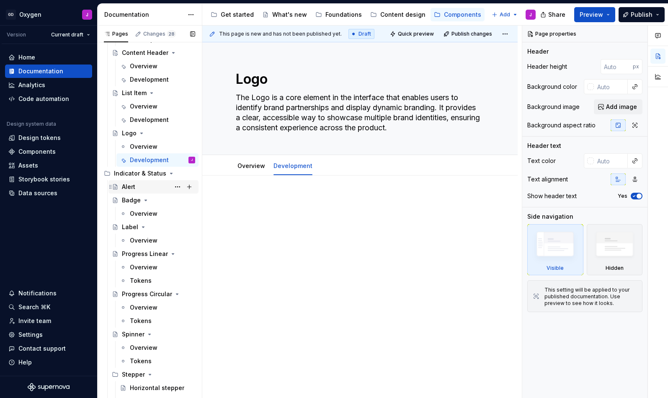
click at [129, 186] on div "Alert" at bounding box center [128, 187] width 13 height 8
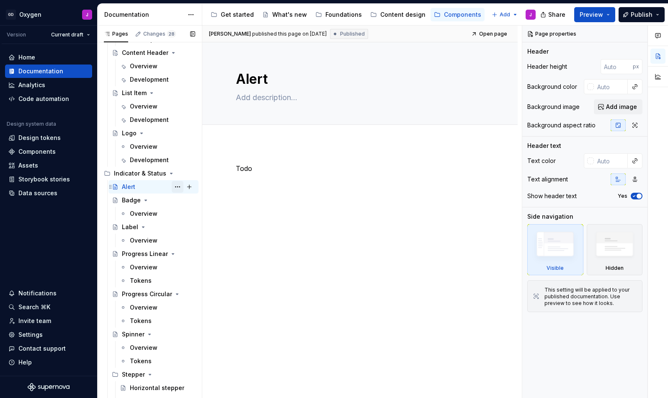
click at [178, 187] on button "Page tree" at bounding box center [178, 187] width 12 height 12
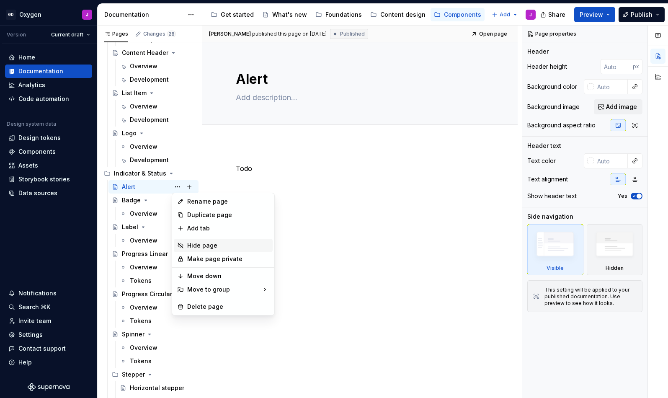
click at [214, 246] on div "Hide page" at bounding box center [228, 245] width 82 height 8
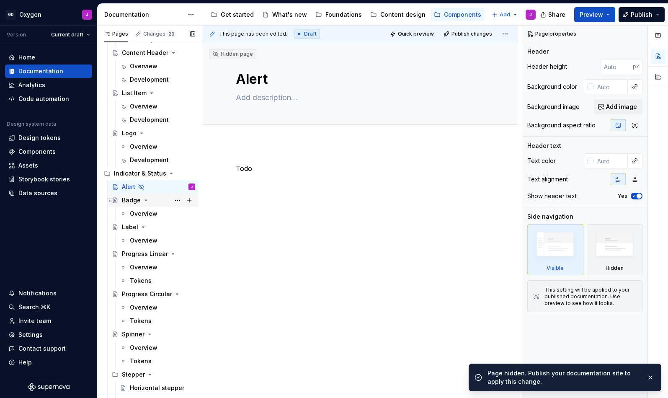
click at [152, 200] on div "Badge" at bounding box center [158, 200] width 73 height 12
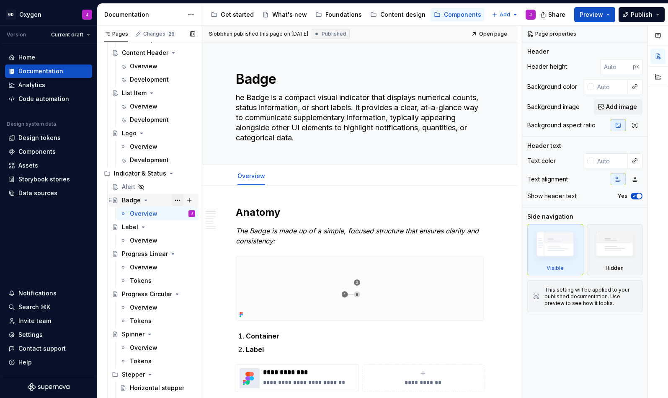
click at [176, 201] on button "Page tree" at bounding box center [178, 200] width 12 height 12
click at [270, 175] on html "GD Oxygen J Version Current draft Home Documentation Analytics Code automation …" at bounding box center [334, 199] width 668 height 398
type textarea "*"
click at [289, 178] on span "Add tab" at bounding box center [294, 176] width 20 height 7
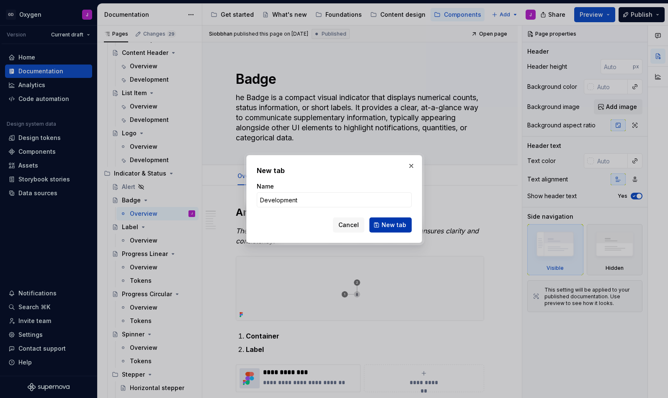
type input "Development"
click at [386, 220] on button "New tab" at bounding box center [390, 224] width 42 height 15
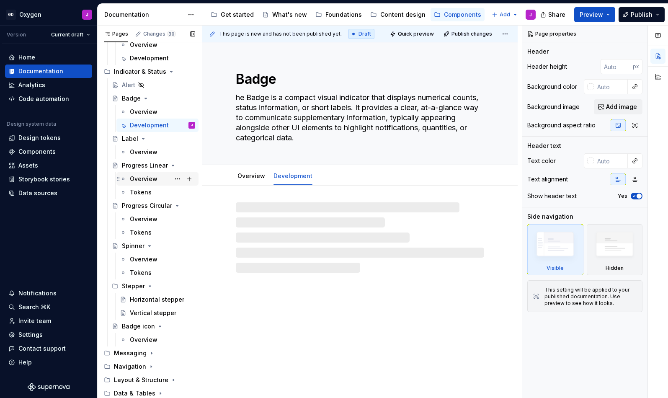
scroll to position [884, 0]
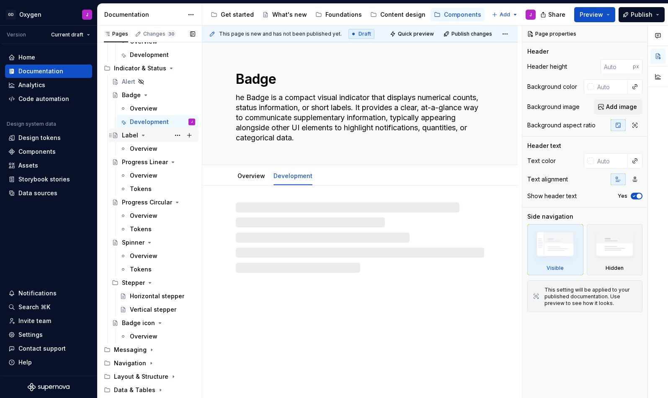
click at [135, 137] on div "Label" at bounding box center [130, 135] width 16 height 8
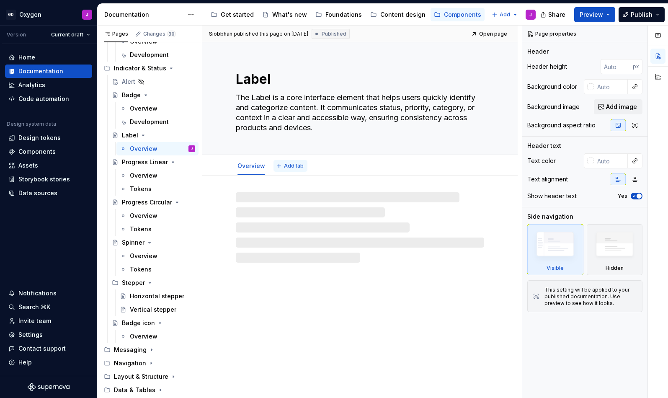
click at [293, 168] on span "Add tab" at bounding box center [294, 166] width 20 height 7
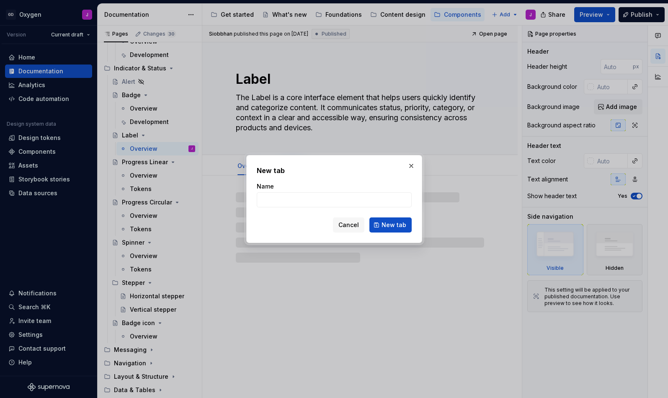
type textarea "*"
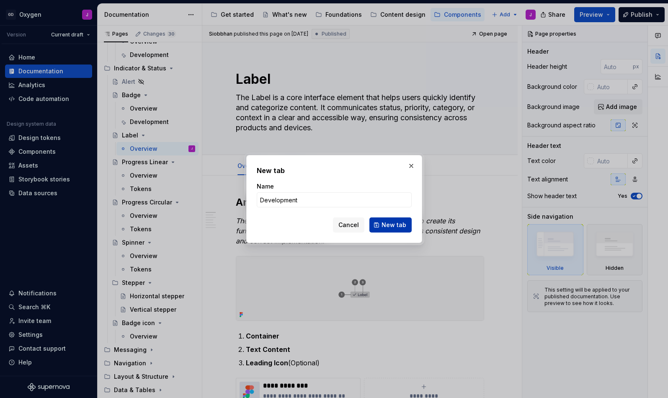
type input "Development"
click at [395, 222] on span "New tab" at bounding box center [394, 225] width 25 height 8
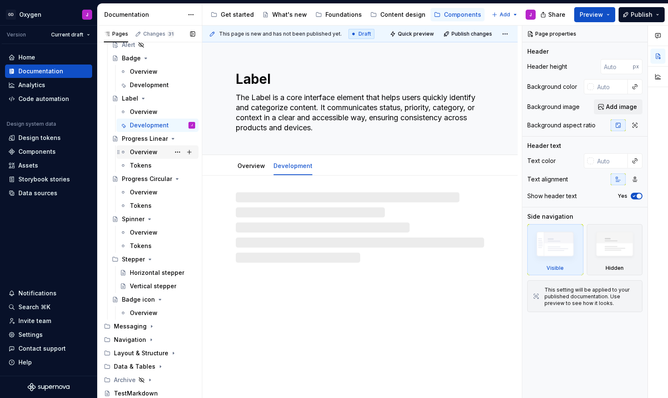
scroll to position [921, 0]
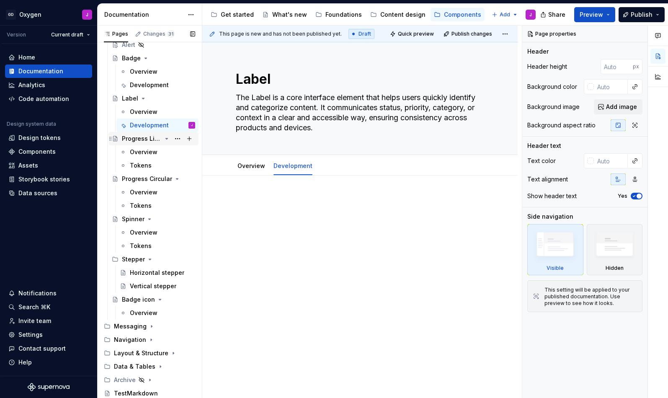
click at [145, 139] on div "Progress Linear" at bounding box center [142, 138] width 40 height 8
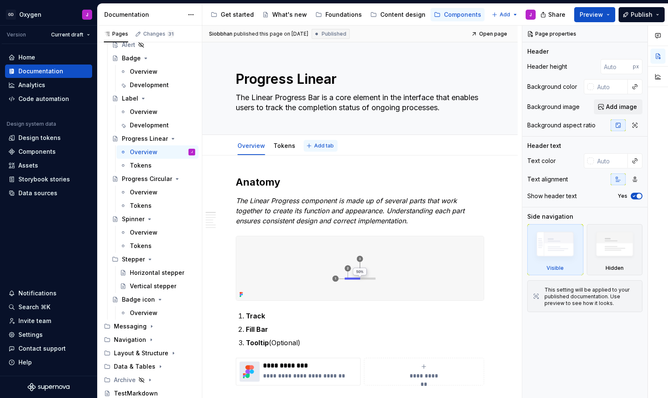
type textarea "*"
click at [320, 144] on span "Add tab" at bounding box center [324, 145] width 20 height 7
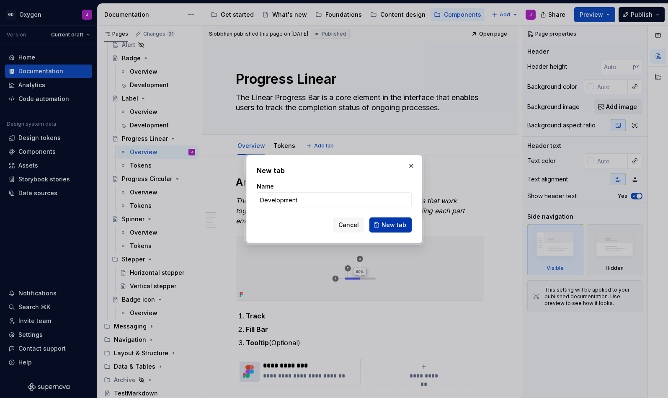
type input "Development"
click at [393, 223] on span "New tab" at bounding box center [394, 225] width 25 height 8
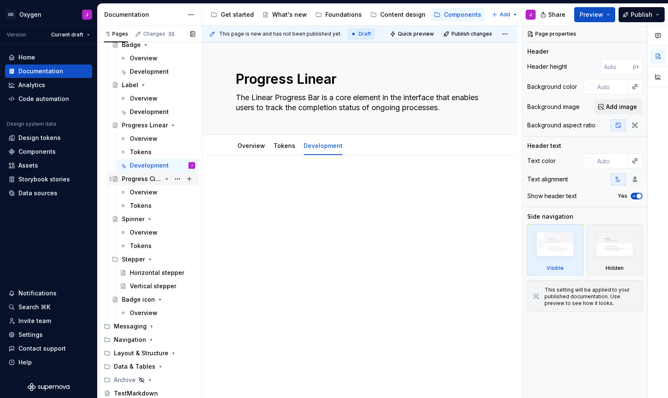
scroll to position [934, 0]
click at [145, 194] on div "Overview" at bounding box center [144, 192] width 28 height 8
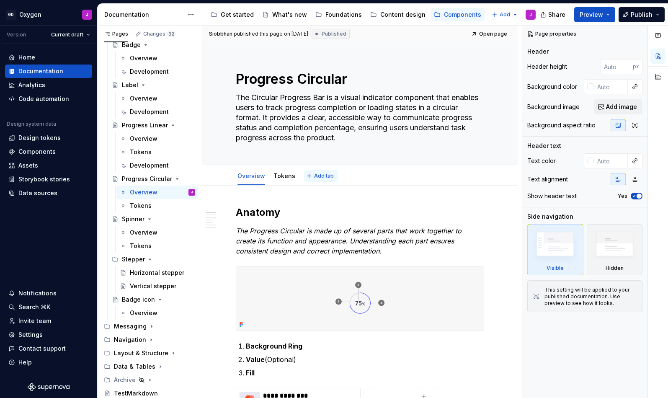
click at [325, 172] on button "Add tab" at bounding box center [321, 176] width 34 height 12
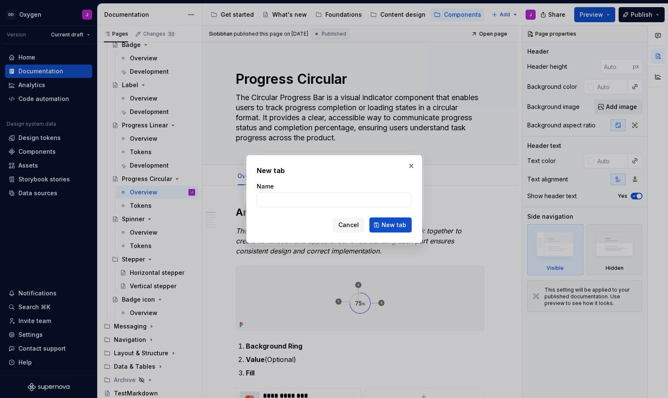
type textarea "*"
type input "Development"
click at [392, 224] on span "New tab" at bounding box center [394, 225] width 25 height 8
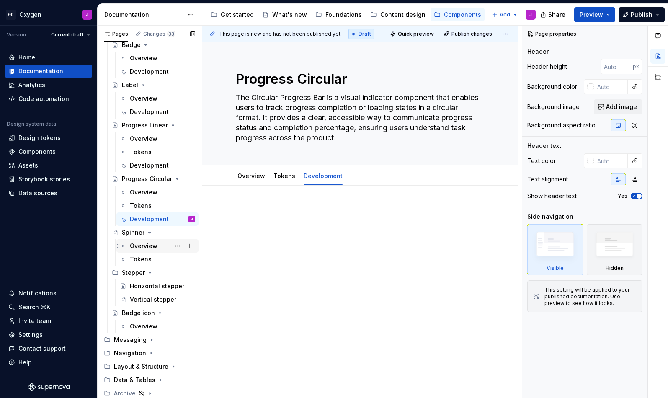
click at [139, 244] on div "Overview" at bounding box center [144, 246] width 28 height 8
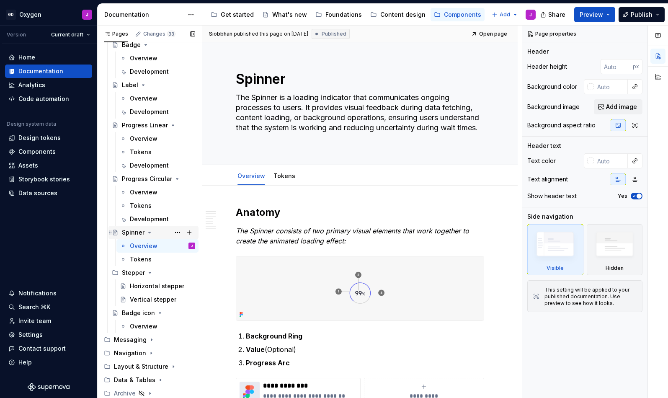
click at [137, 237] on div "Spinner" at bounding box center [158, 233] width 73 height 12
click at [135, 234] on div "Spinner" at bounding box center [133, 232] width 23 height 8
type textarea "*"
click at [325, 175] on span "Add tab" at bounding box center [324, 176] width 20 height 7
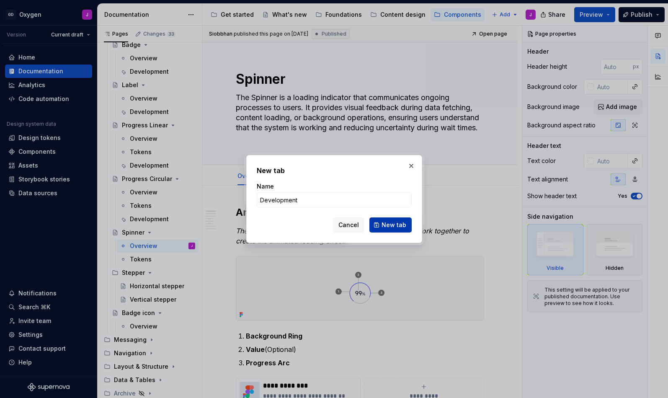
type input "Development"
click at [397, 222] on span "New tab" at bounding box center [394, 225] width 25 height 8
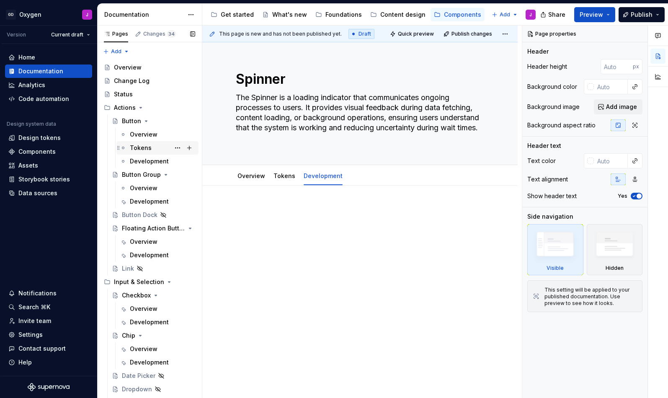
click at [144, 147] on div "Tokens" at bounding box center [141, 148] width 22 height 8
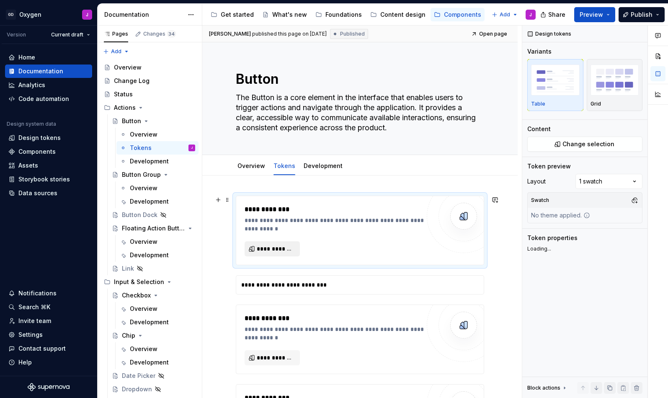
click at [272, 248] on span "**********" at bounding box center [276, 249] width 38 height 8
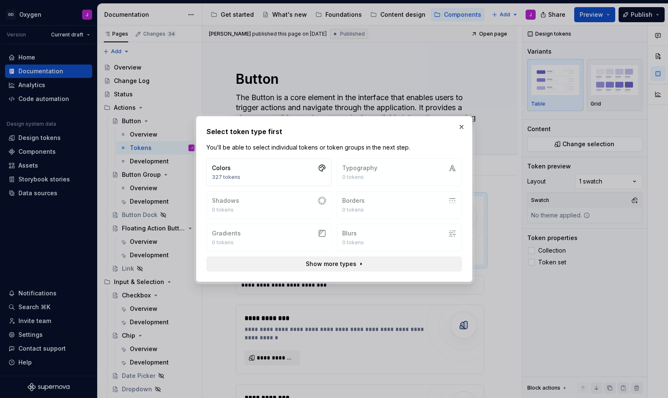
click at [357, 264] on button "Show more types" at bounding box center [335, 263] width 256 height 15
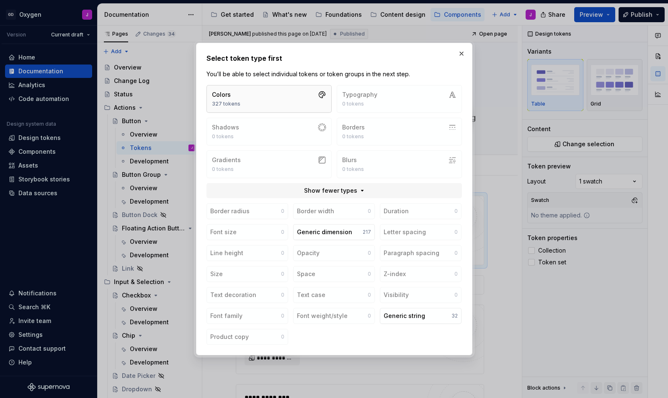
click at [272, 100] on button "Colors 327 tokens" at bounding box center [269, 99] width 125 height 28
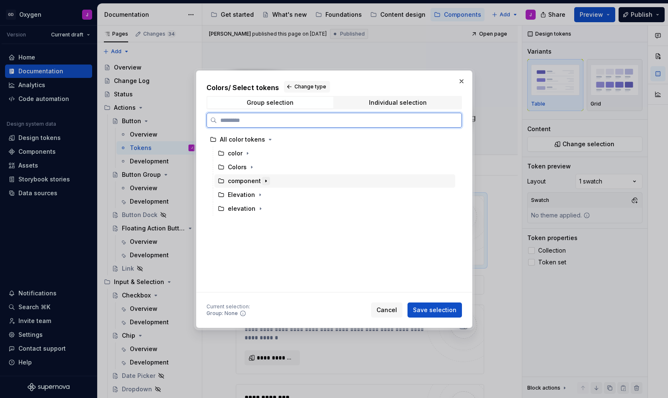
click at [266, 180] on icon "button" at bounding box center [266, 181] width 1 height 2
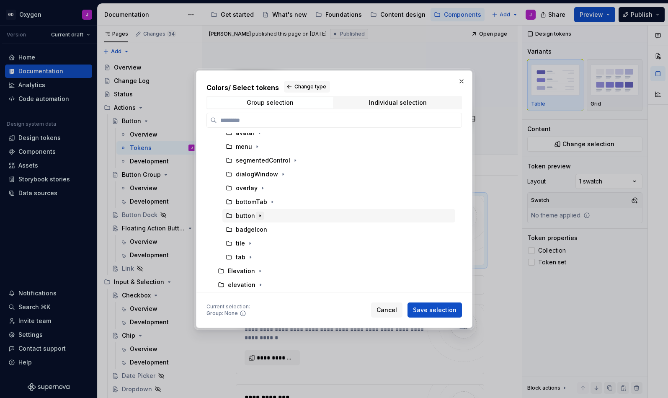
scroll to position [62, 0]
click at [250, 216] on div "button" at bounding box center [245, 216] width 19 height 8
click at [439, 311] on span "Save selection" at bounding box center [435, 310] width 44 height 8
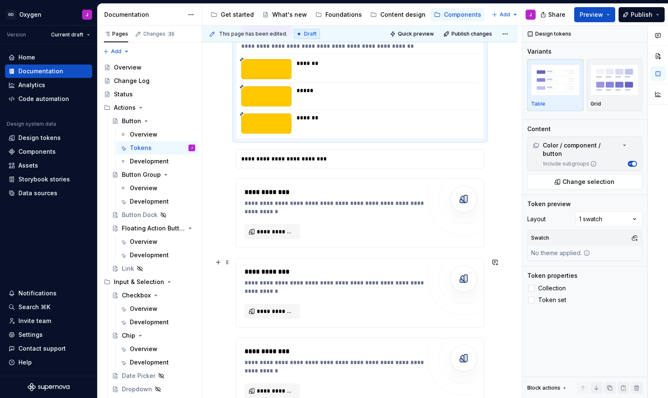
scroll to position [743, 0]
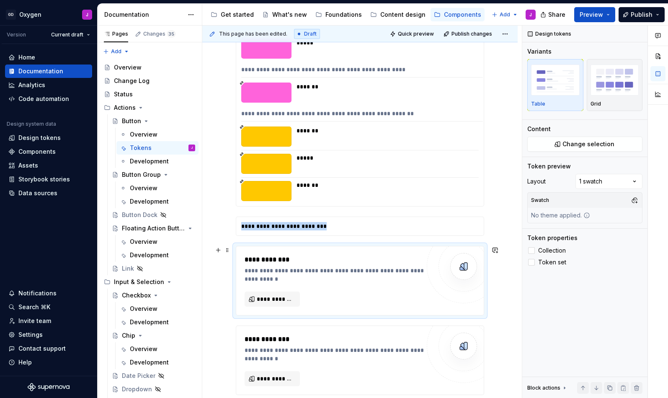
click at [317, 274] on div "**********" at bounding box center [335, 274] width 180 height 17
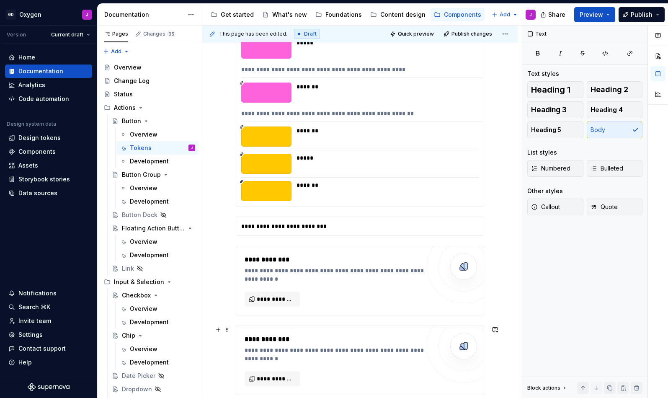
scroll to position [833, 0]
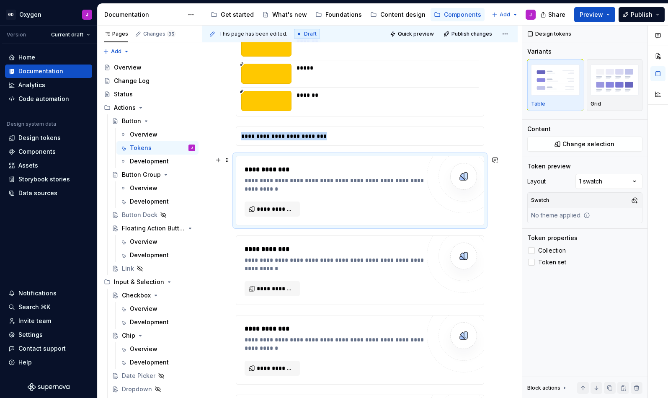
click at [416, 209] on div "**********" at bounding box center [333, 191] width 176 height 52
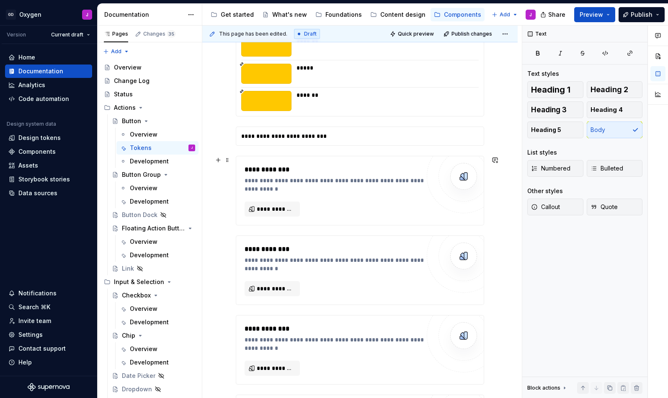
click at [386, 203] on div "**********" at bounding box center [333, 191] width 176 height 52
click at [385, 202] on div "**********" at bounding box center [333, 191] width 176 height 52
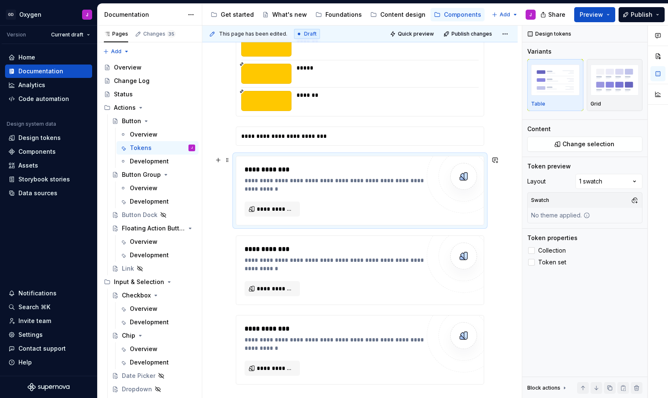
scroll to position [828, 0]
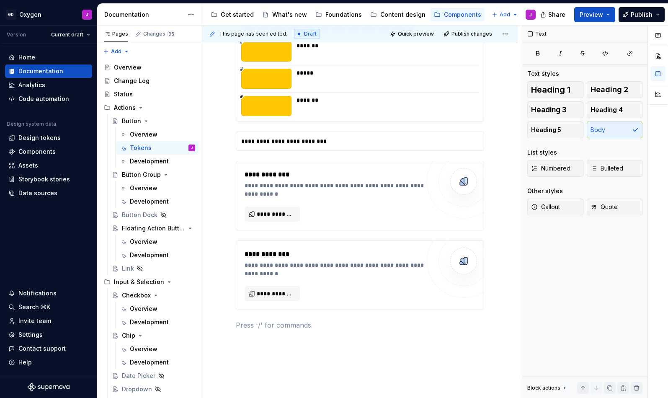
click at [385, 202] on div "**********" at bounding box center [333, 196] width 176 height 52
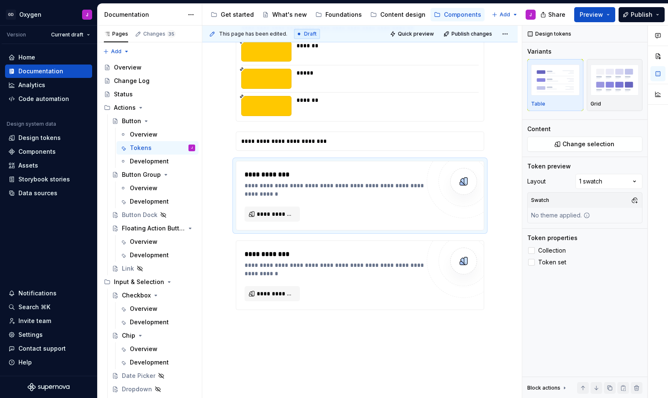
scroll to position [749, 0]
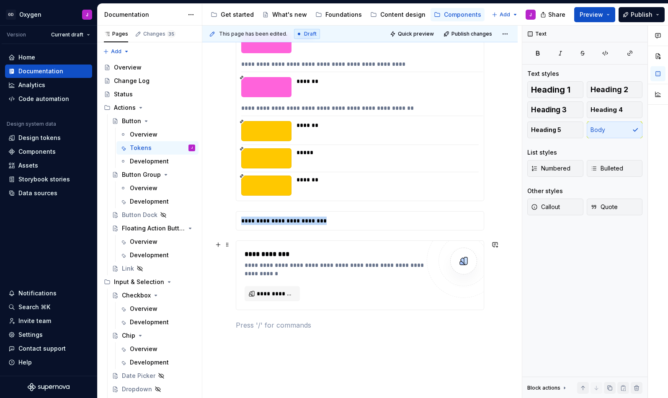
click at [355, 272] on div "**********" at bounding box center [335, 269] width 180 height 17
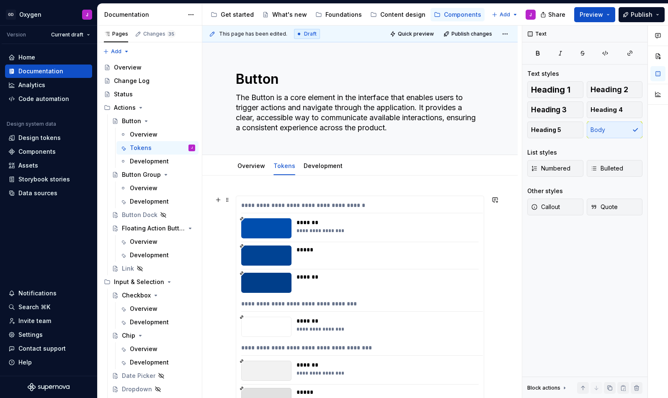
scroll to position [0, 0]
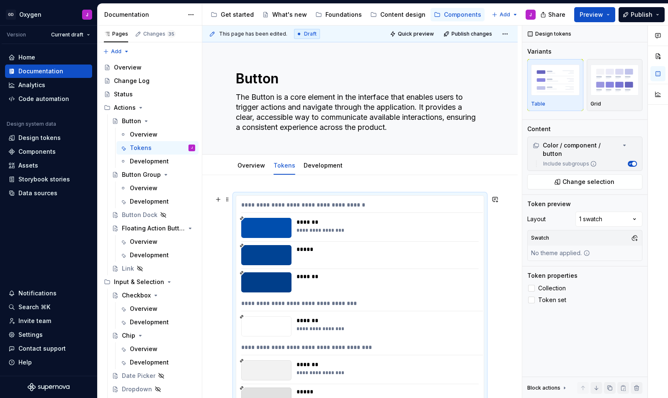
click at [635, 233] on button "button" at bounding box center [635, 238] width 12 height 12
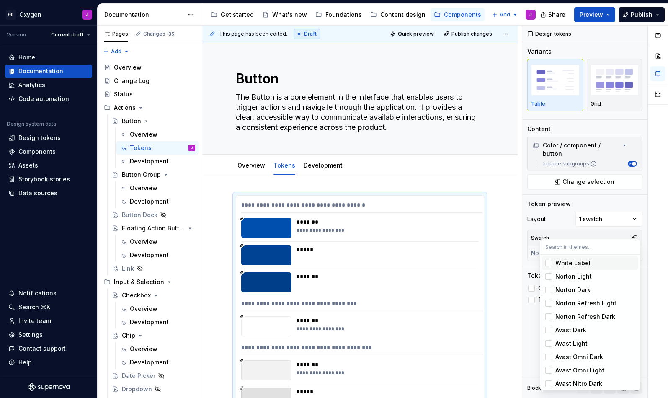
scroll to position [4, 0]
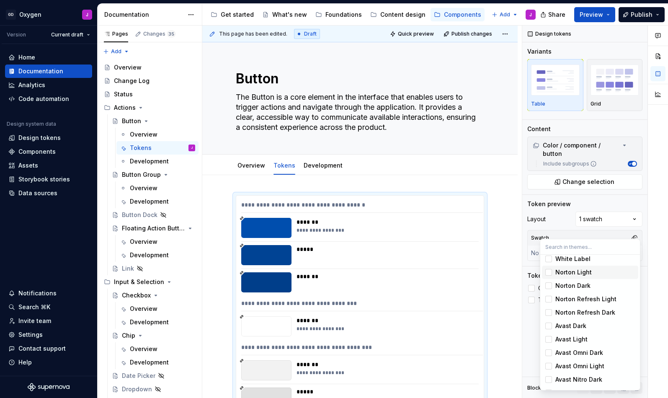
click at [575, 269] on div "Norton Light" at bounding box center [573, 272] width 36 height 8
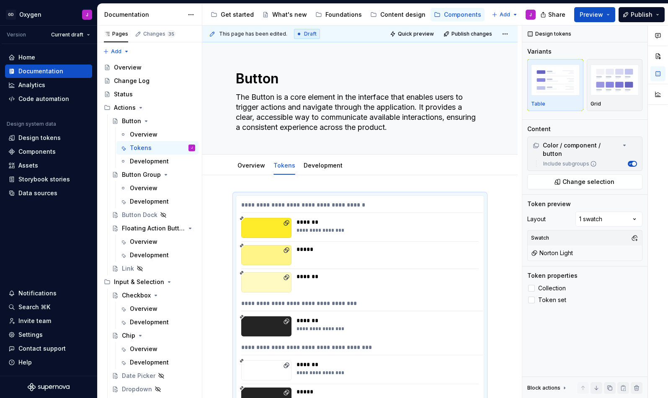
click at [511, 199] on html "GD Oxygen J Version Current draft Home Documentation Analytics Code automation …" at bounding box center [334, 199] width 668 height 398
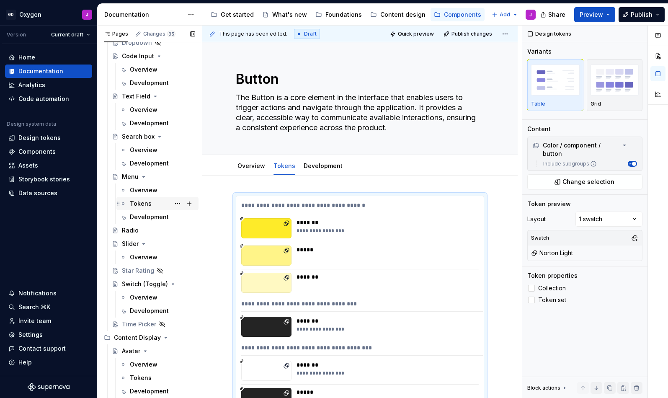
scroll to position [355, 0]
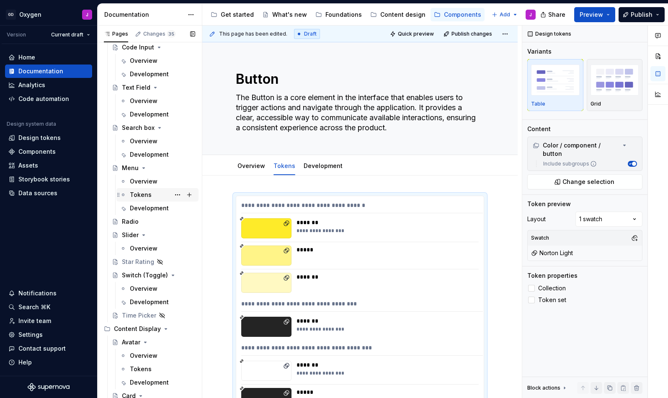
click at [141, 196] on div "Tokens" at bounding box center [141, 195] width 22 height 8
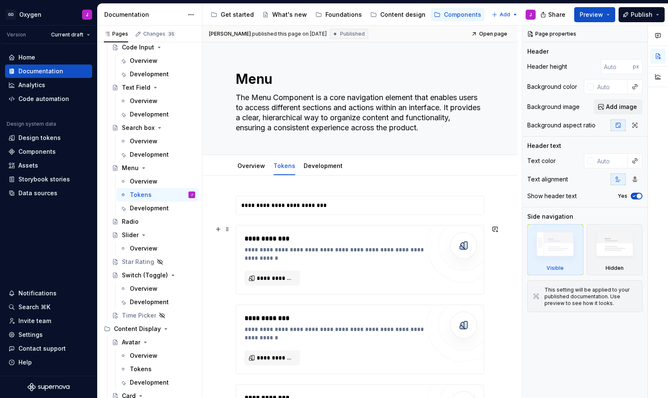
scroll to position [75, 0]
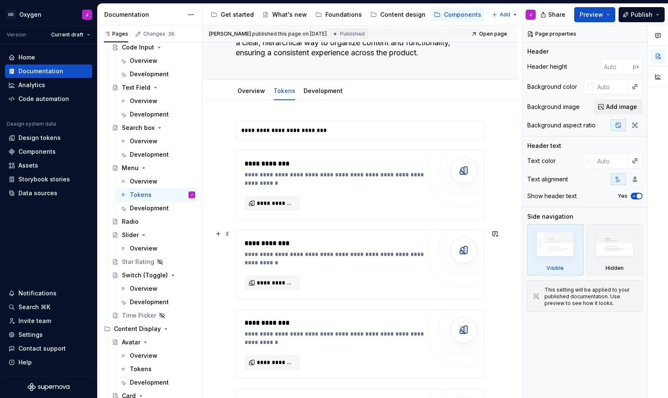
click at [344, 240] on div "**********" at bounding box center [335, 243] width 180 height 10
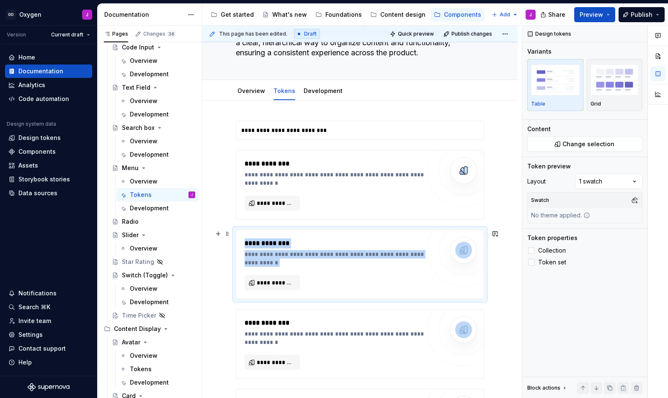
click at [346, 269] on div "**********" at bounding box center [333, 264] width 176 height 52
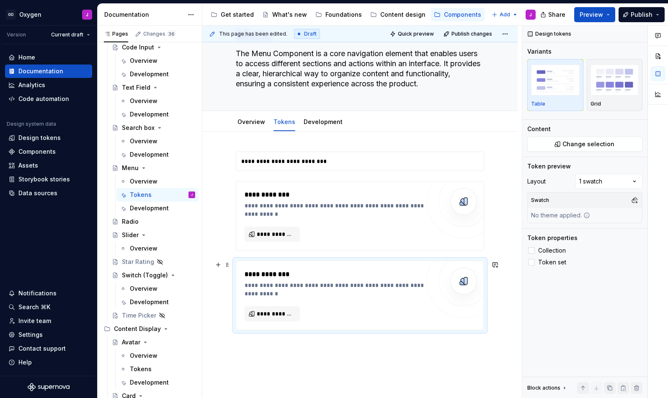
click at [343, 280] on div "**********" at bounding box center [333, 283] width 176 height 28
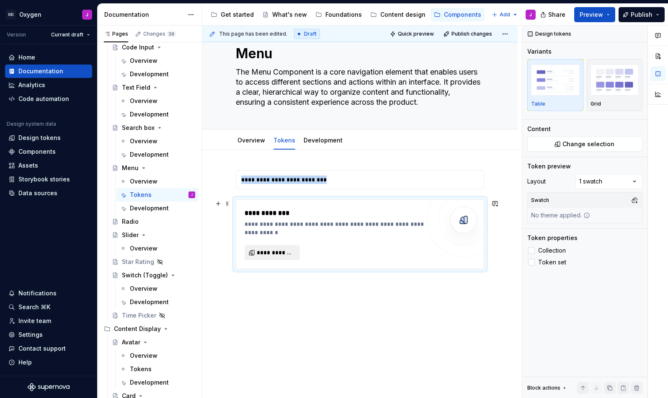
click at [282, 251] on span "**********" at bounding box center [276, 252] width 38 height 8
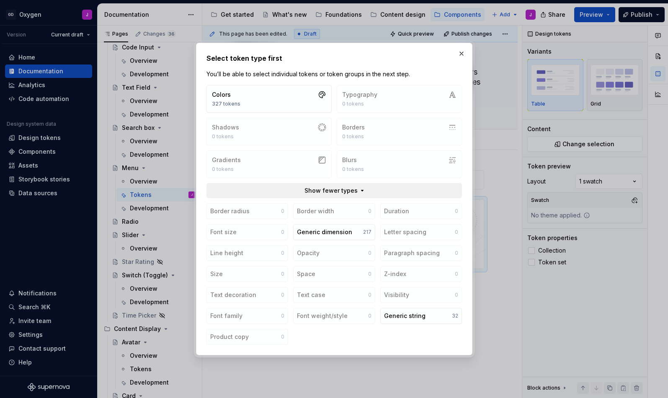
click at [337, 195] on button "Show fewer types" at bounding box center [335, 190] width 256 height 15
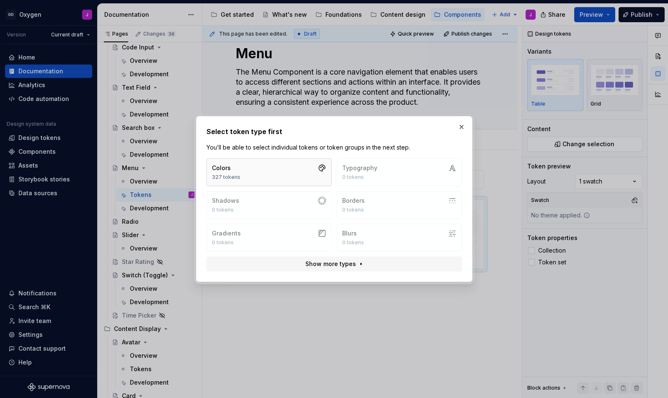
click at [299, 174] on button "Colors 327 tokens" at bounding box center [269, 172] width 125 height 28
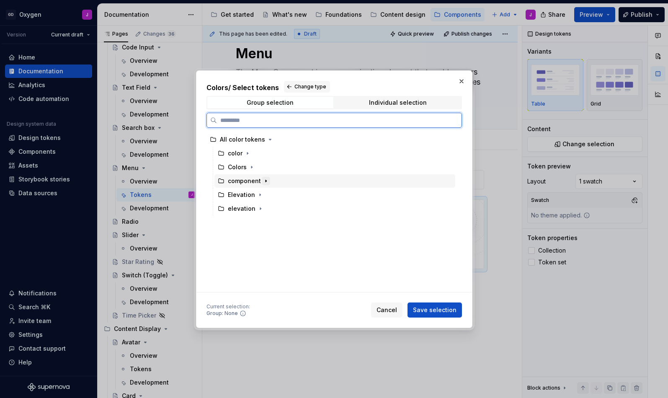
click at [263, 181] on icon "button" at bounding box center [266, 181] width 7 height 7
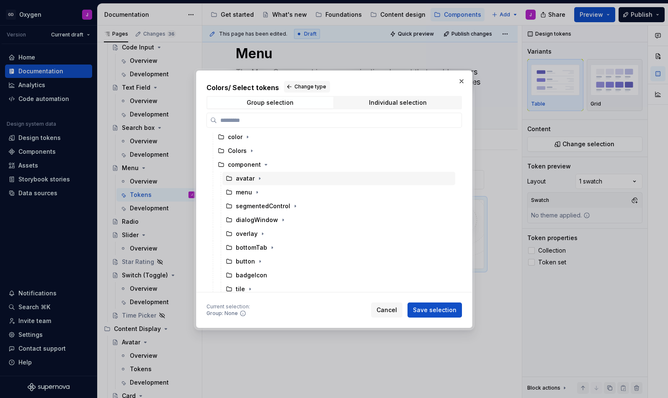
scroll to position [15, 0]
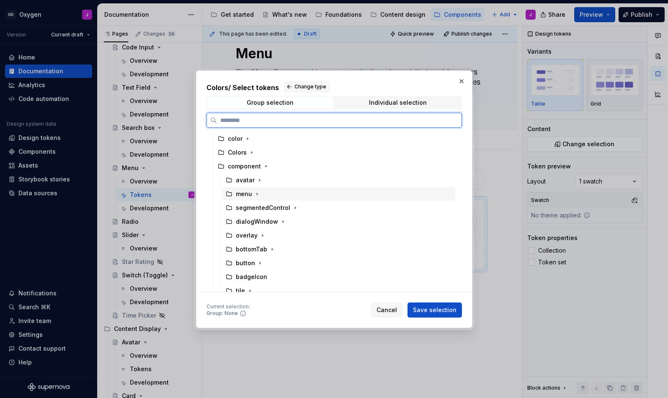
click at [252, 194] on div "menu" at bounding box center [249, 194] width 26 height 8
click at [448, 309] on span "Save selection" at bounding box center [435, 310] width 44 height 8
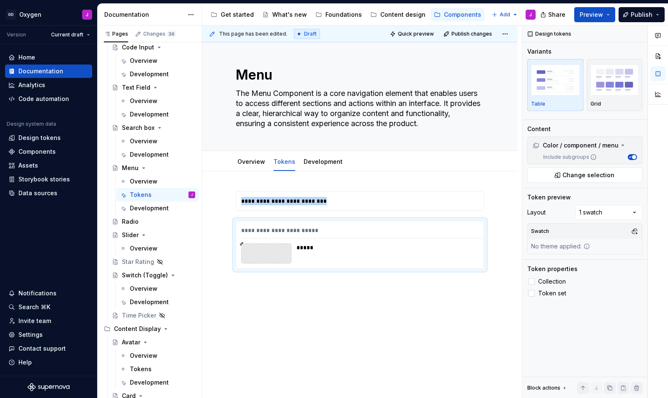
scroll to position [0, 0]
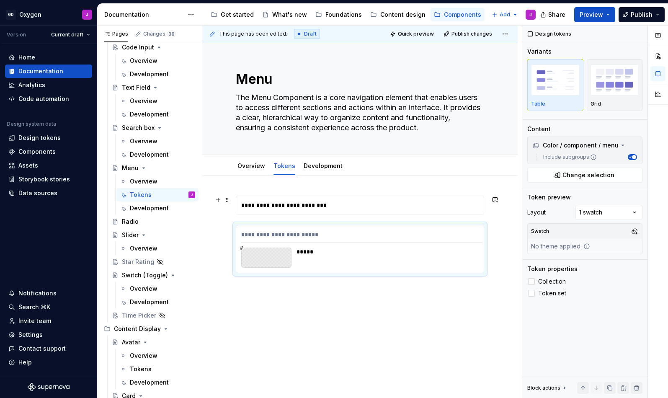
click at [392, 210] on div "**********" at bounding box center [362, 205] width 252 height 18
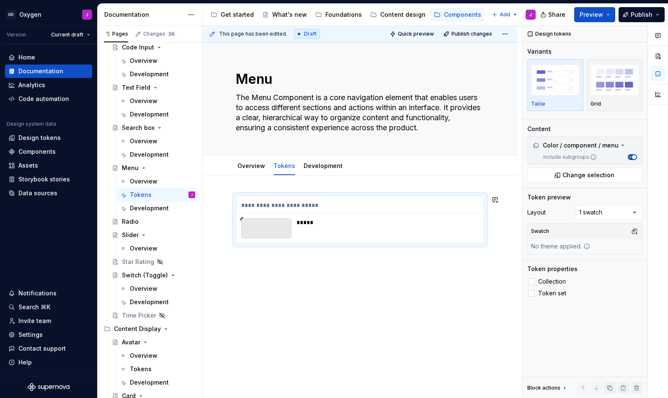
click at [321, 265] on div "**********" at bounding box center [359, 275] width 315 height 198
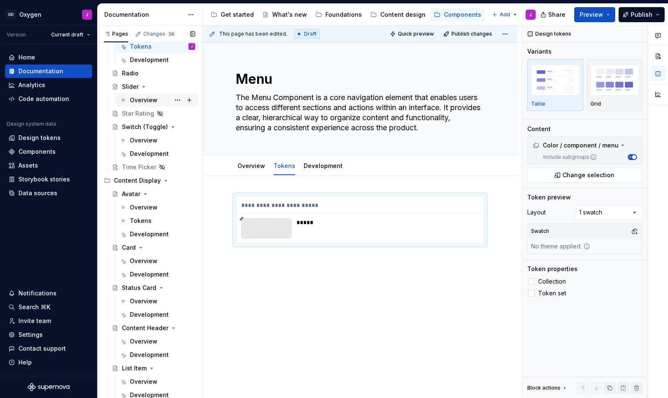
scroll to position [512, 0]
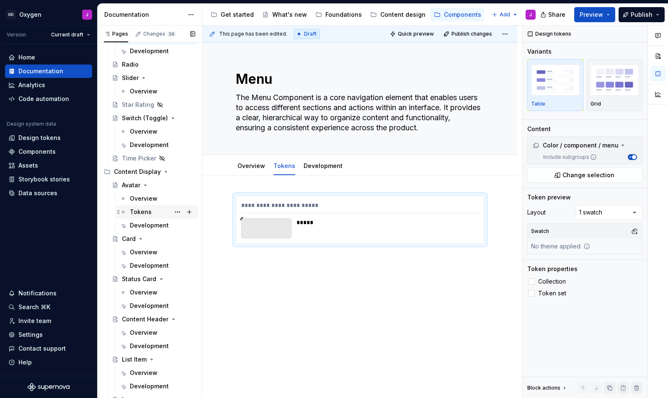
click at [142, 211] on div "Tokens" at bounding box center [141, 212] width 22 height 8
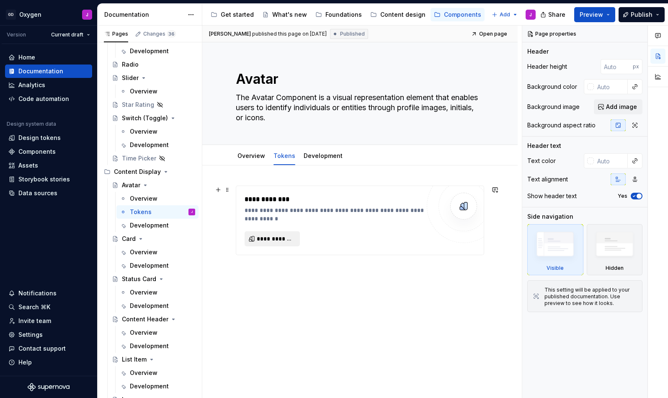
click at [285, 240] on span "**********" at bounding box center [276, 239] width 38 height 8
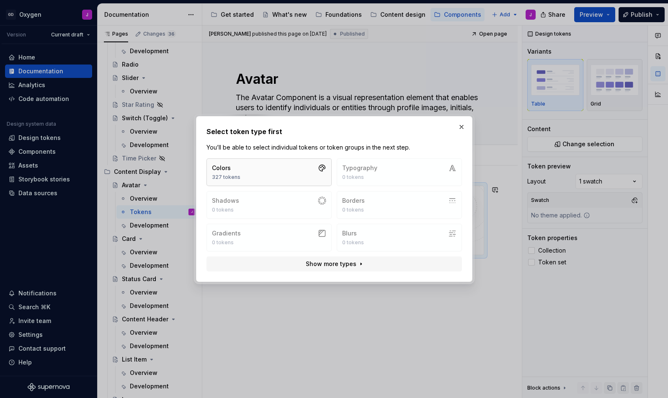
click at [304, 177] on button "Colors 327 tokens" at bounding box center [269, 172] width 125 height 28
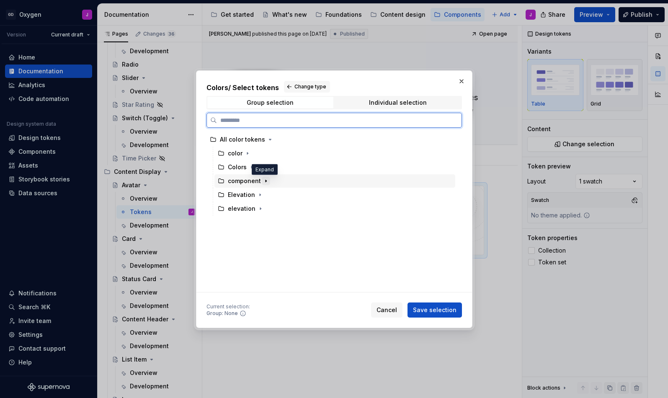
click at [266, 181] on icon "button" at bounding box center [266, 181] width 7 height 7
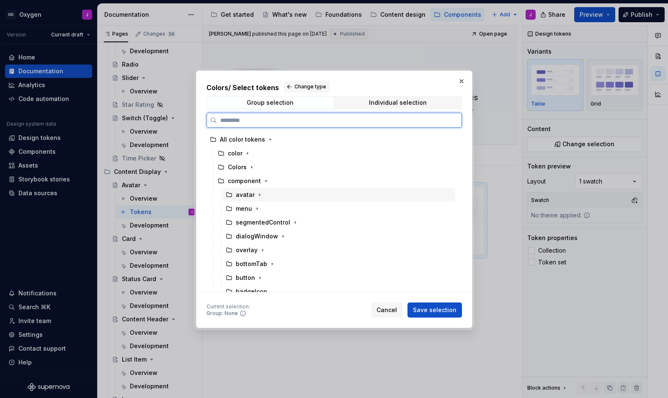
click at [245, 195] on div "avatar" at bounding box center [245, 195] width 19 height 8
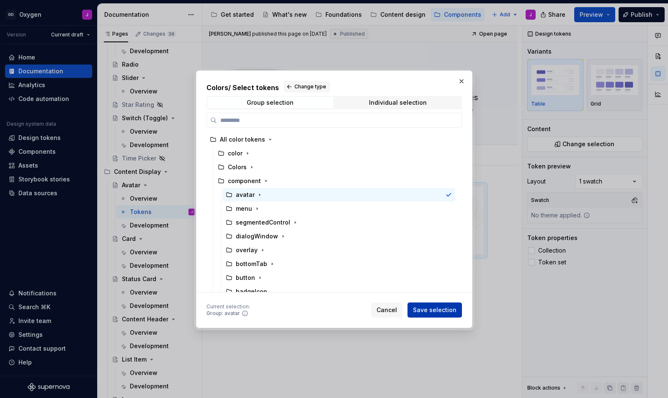
click at [448, 309] on span "Save selection" at bounding box center [435, 310] width 44 height 8
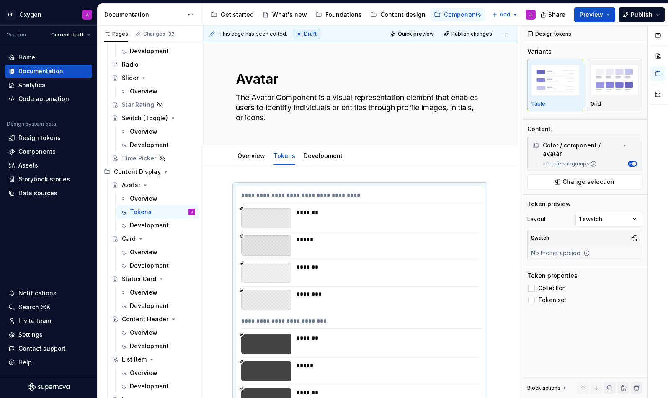
scroll to position [43, 0]
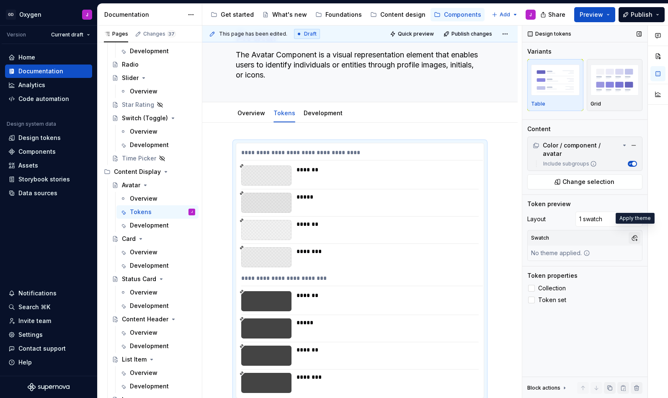
click at [633, 232] on button "button" at bounding box center [635, 238] width 12 height 12
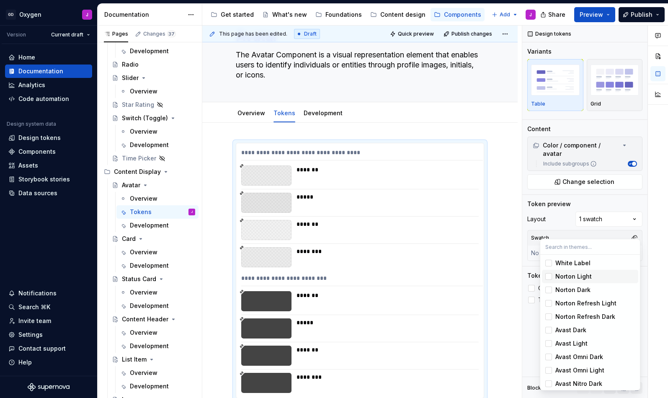
click at [573, 273] on div "Norton Light" at bounding box center [573, 276] width 36 height 8
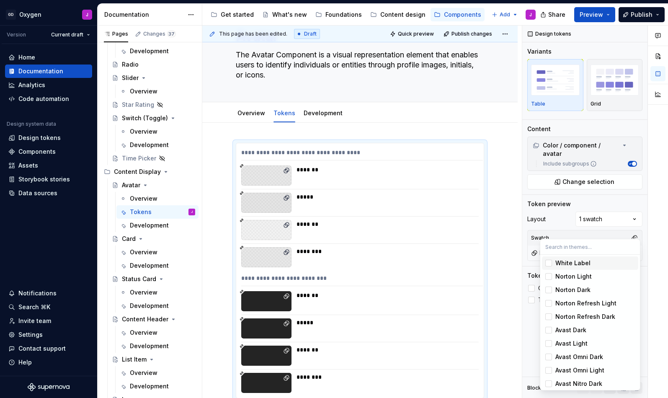
click at [518, 205] on html "GD Oxygen J Version Current draft Home Documentation Analytics Code automation …" at bounding box center [334, 199] width 668 height 398
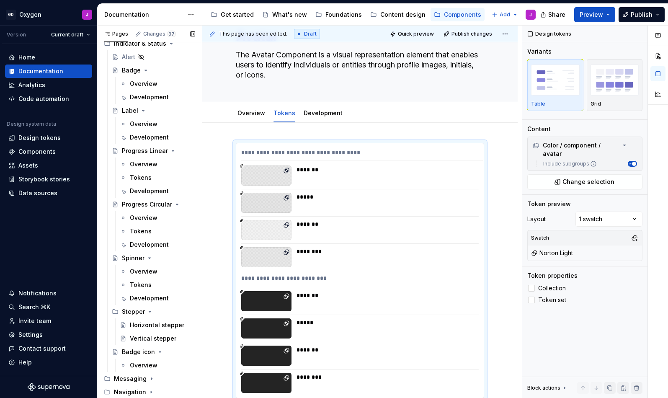
scroll to position [920, 0]
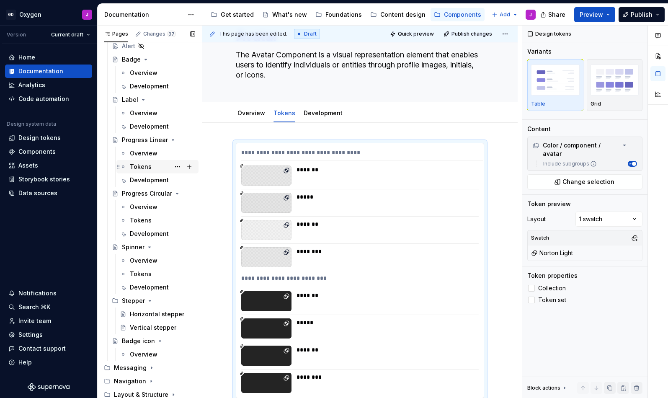
click at [139, 163] on div "Tokens" at bounding box center [141, 167] width 22 height 8
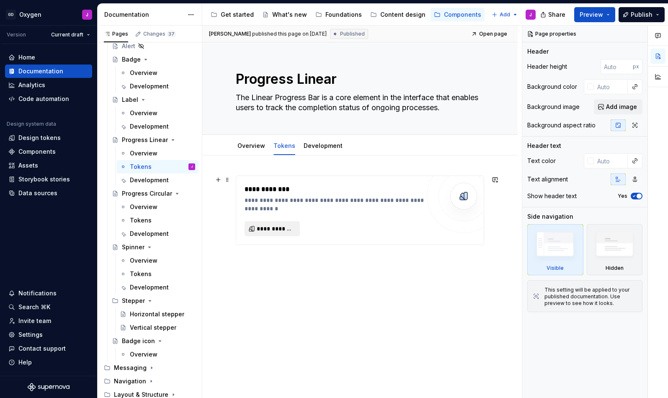
type textarea "*"
click at [270, 228] on span "**********" at bounding box center [276, 229] width 38 height 8
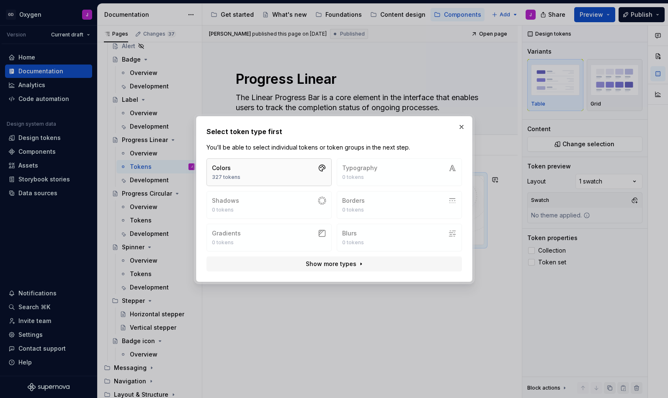
click at [286, 168] on button "Colors 327 tokens" at bounding box center [269, 172] width 125 height 28
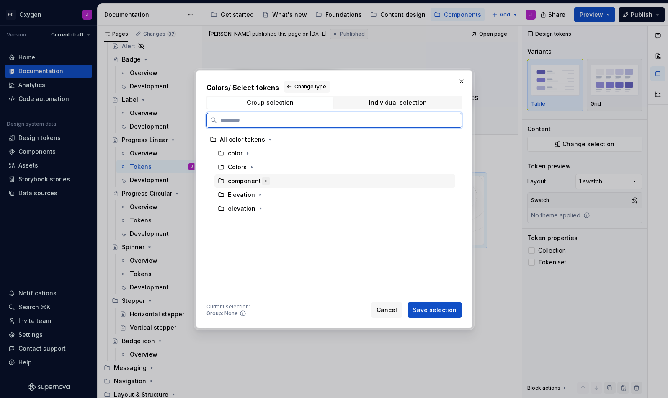
click at [263, 179] on icon "button" at bounding box center [266, 181] width 7 height 7
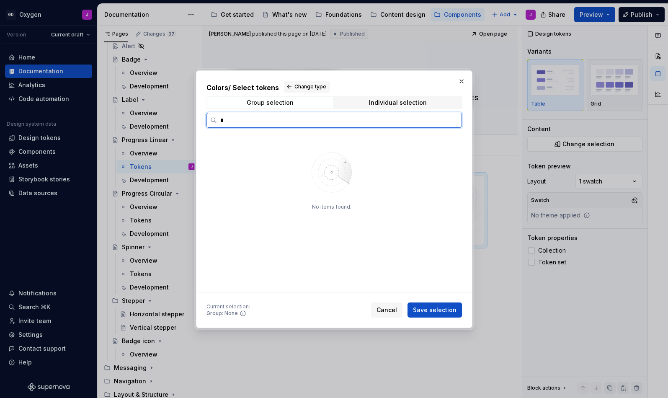
type input "*"
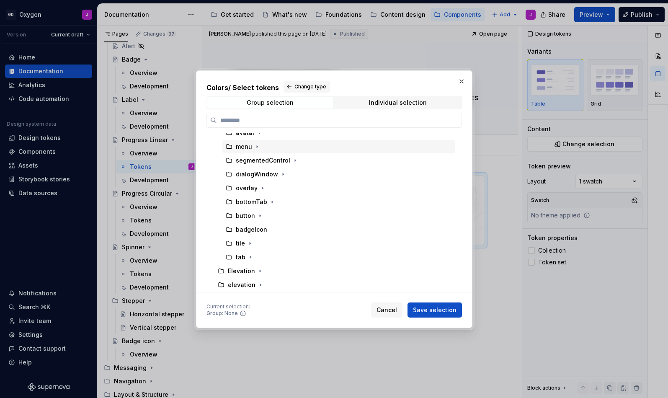
scroll to position [62, 0]
click at [396, 310] on span "Cancel" at bounding box center [387, 310] width 21 height 8
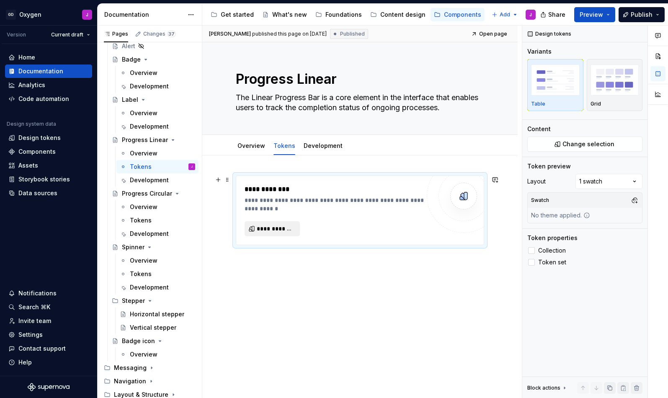
click at [280, 227] on span "**********" at bounding box center [276, 229] width 38 height 8
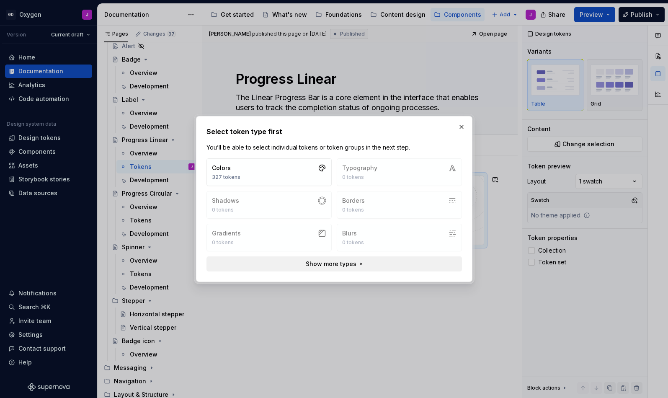
click at [324, 261] on span "Show more types" at bounding box center [330, 264] width 51 height 8
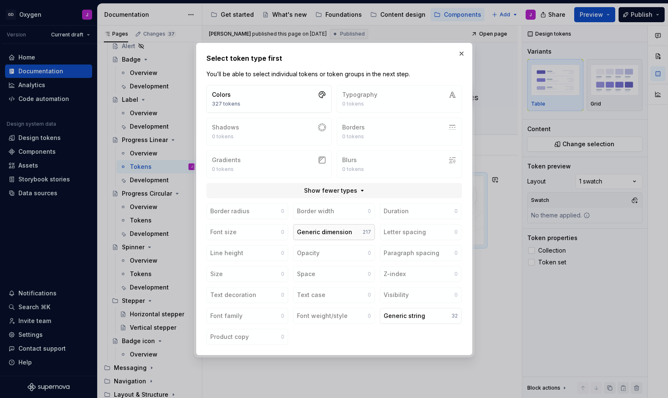
click at [328, 232] on div "Generic dimension" at bounding box center [324, 232] width 55 height 8
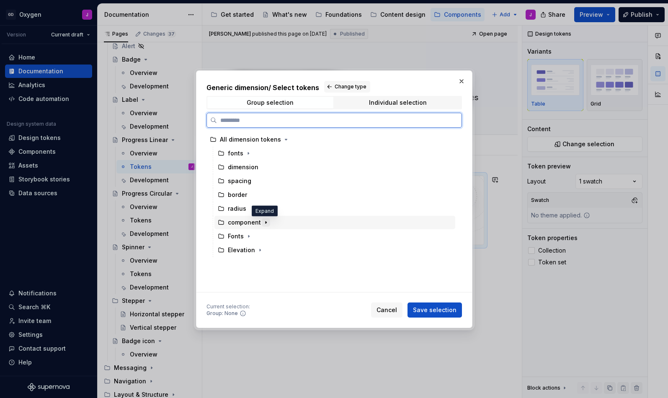
click at [266, 222] on icon "button" at bounding box center [266, 222] width 1 height 2
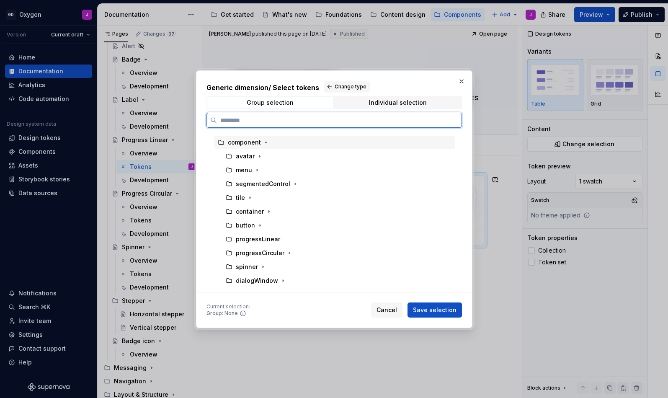
scroll to position [90, 0]
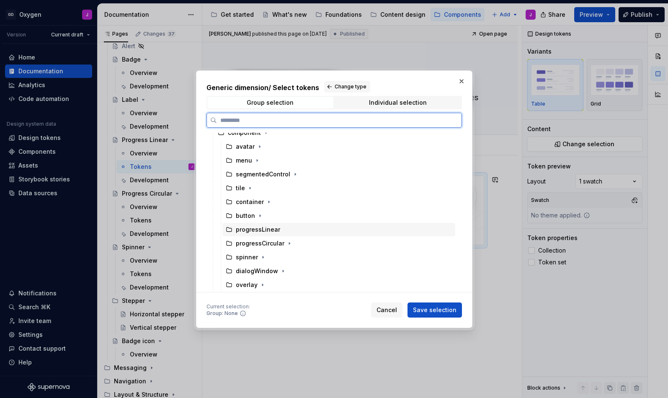
click at [265, 227] on div "progressLinear" at bounding box center [258, 229] width 44 height 8
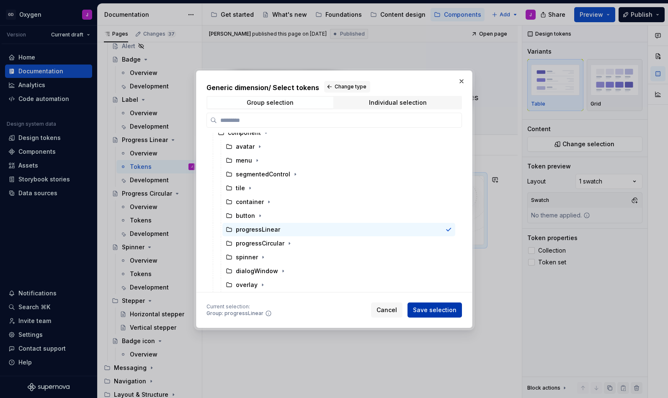
click at [451, 306] on span "Save selection" at bounding box center [435, 310] width 44 height 8
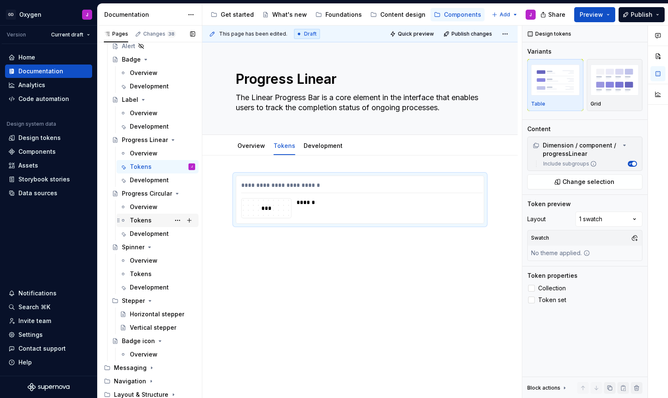
click at [148, 222] on div "Tokens" at bounding box center [141, 220] width 22 height 8
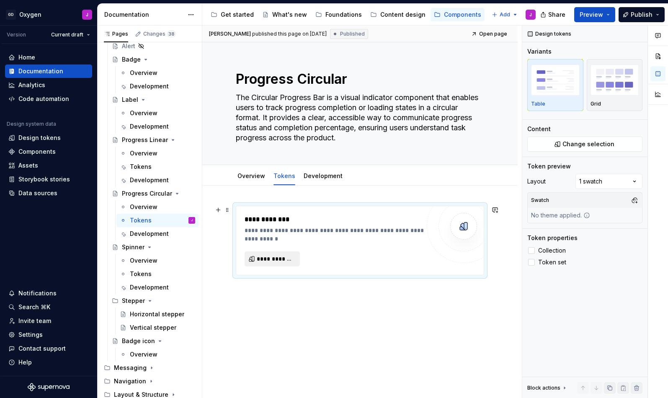
click at [284, 256] on span "**********" at bounding box center [276, 259] width 38 height 8
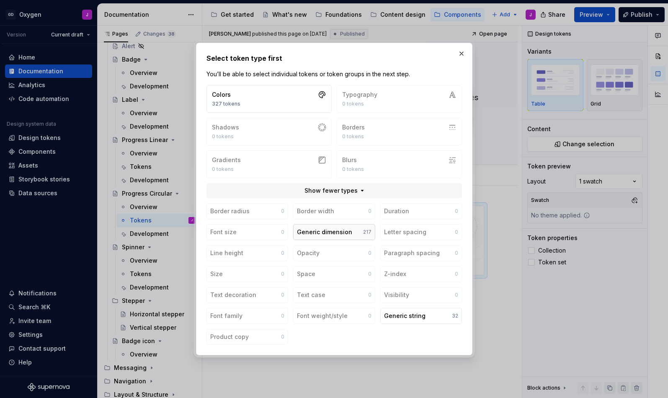
click at [325, 233] on div "Generic dimension" at bounding box center [324, 232] width 55 height 8
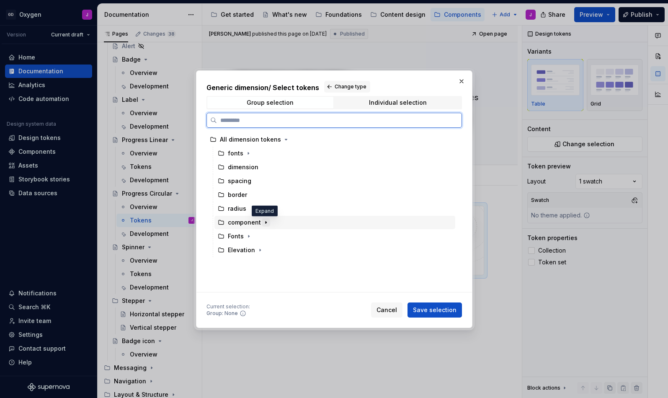
click at [266, 222] on icon "button" at bounding box center [266, 222] width 7 height 7
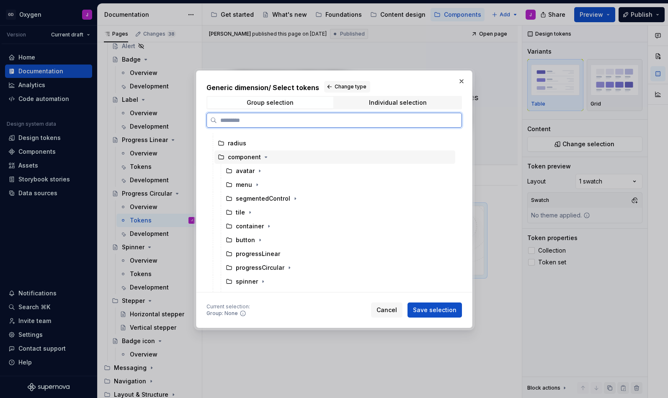
scroll to position [81, 0]
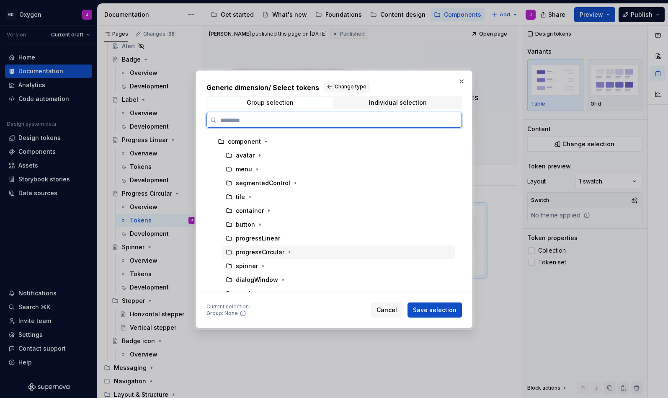
click at [268, 252] on div "progressCircular" at bounding box center [260, 252] width 49 height 8
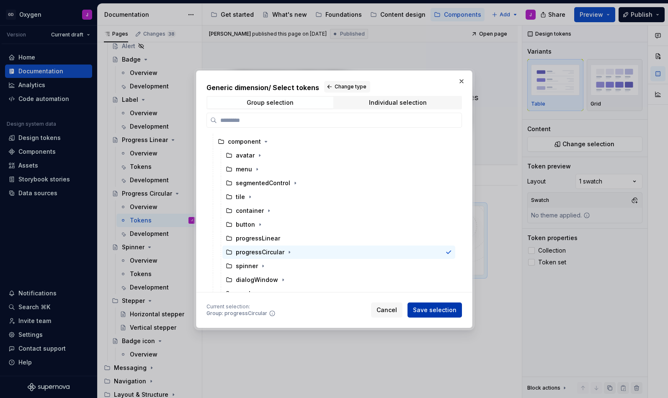
click at [449, 311] on span "Save selection" at bounding box center [435, 310] width 44 height 8
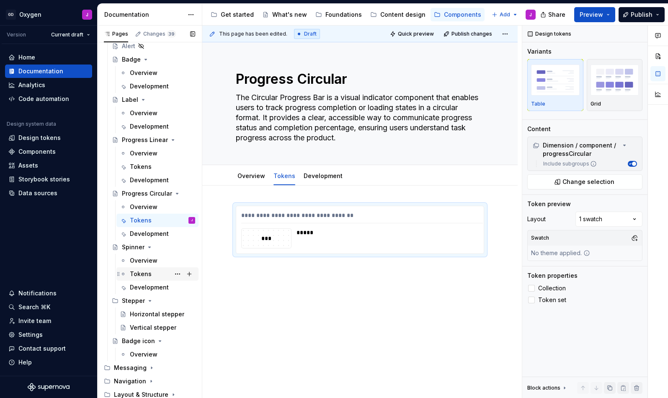
click at [146, 272] on div "Tokens" at bounding box center [141, 274] width 22 height 8
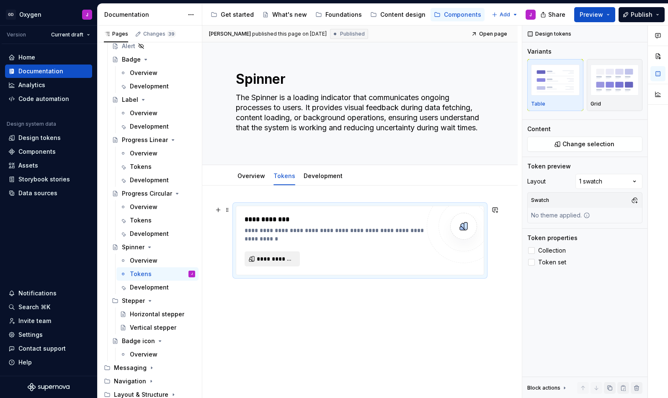
type textarea "*"
click at [287, 261] on span "**********" at bounding box center [276, 259] width 38 height 8
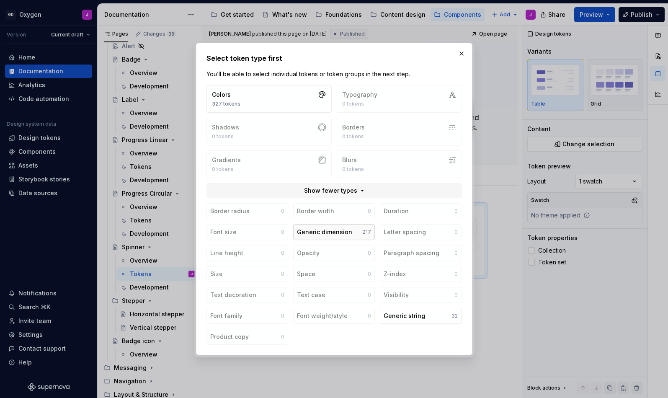
click at [344, 230] on div "Generic dimension" at bounding box center [324, 232] width 55 height 8
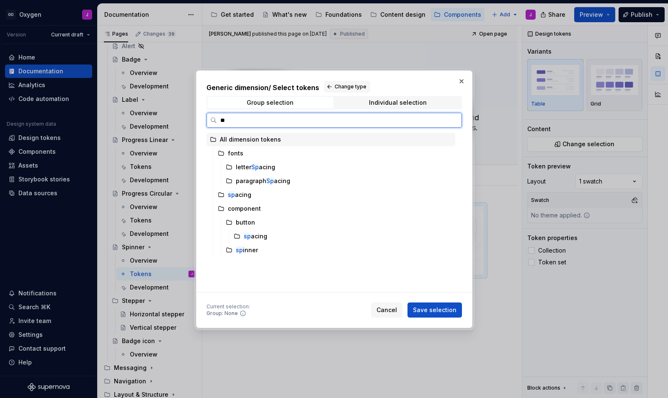
type input "***"
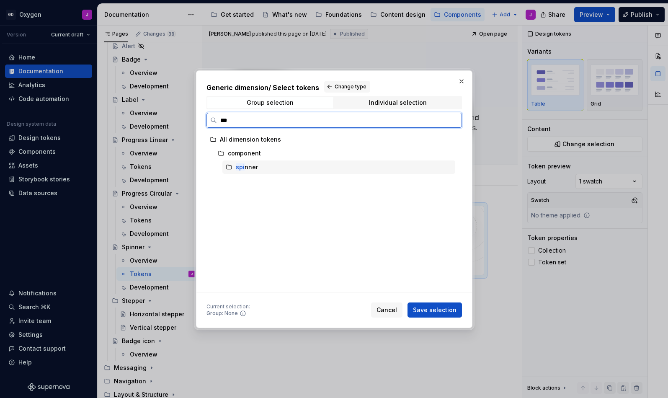
click at [250, 166] on div "spi nner" at bounding box center [247, 167] width 22 height 8
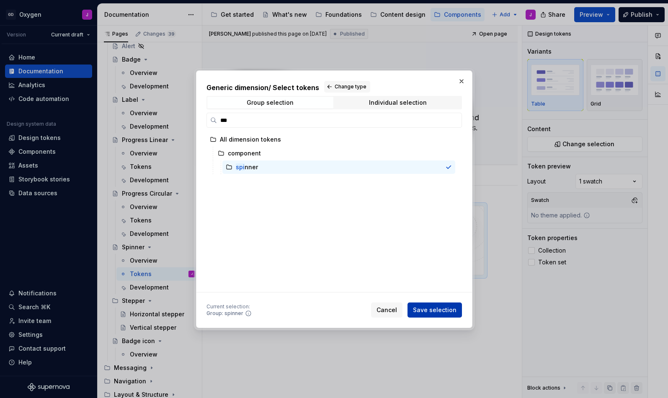
click at [431, 307] on span "Save selection" at bounding box center [435, 310] width 44 height 8
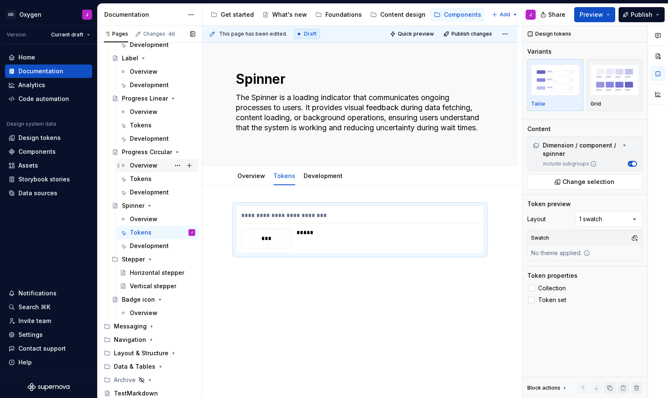
scroll to position [961, 0]
click at [148, 325] on icon "Page tree" at bounding box center [151, 326] width 7 height 7
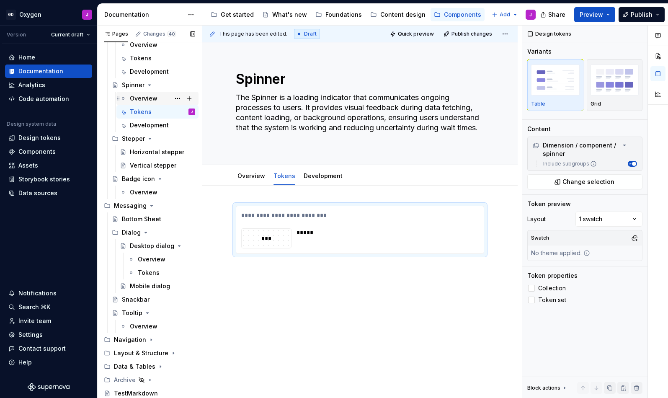
scroll to position [1082, 0]
click at [145, 235] on icon "Page tree" at bounding box center [145, 232] width 7 height 7
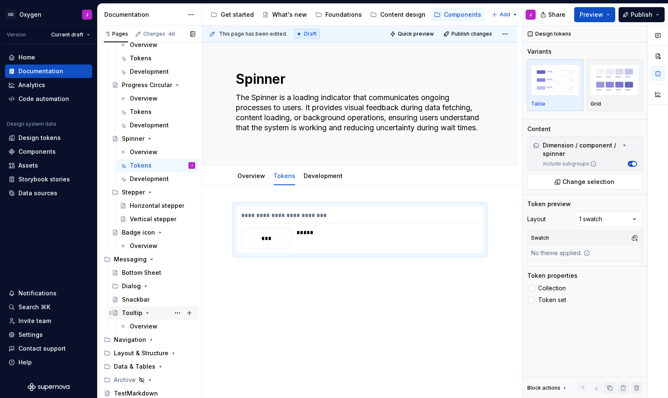
click at [145, 315] on icon "Page tree" at bounding box center [147, 313] width 7 height 7
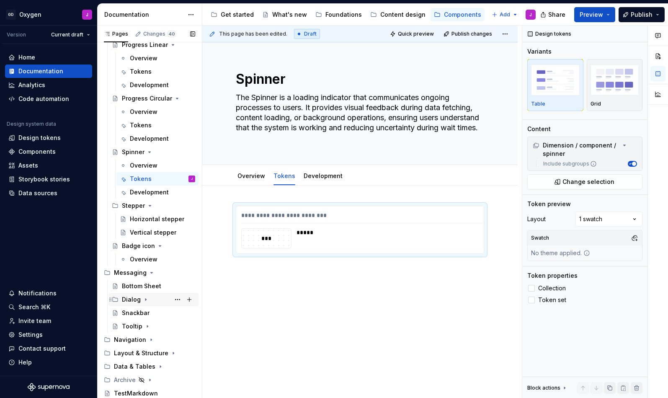
scroll to position [1015, 0]
click at [157, 366] on icon "Page tree" at bounding box center [160, 366] width 7 height 7
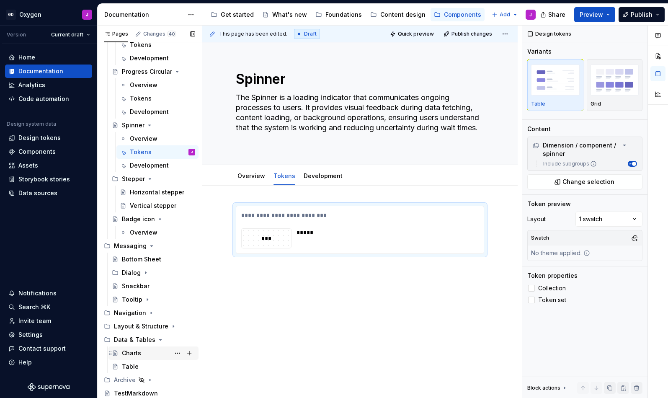
scroll to position [1041, 0]
click at [135, 355] on div "Charts" at bounding box center [131, 353] width 19 height 8
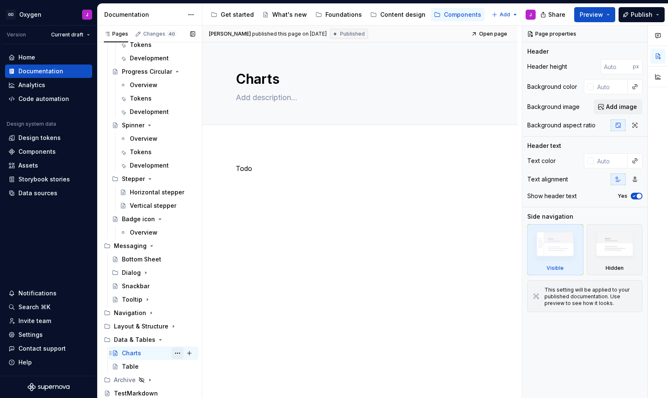
click at [178, 352] on button "Page tree" at bounding box center [178, 353] width 12 height 12
click at [134, 371] on div "Pages Changes 40 Add Accessibility guide for tree Page tree. Navigate the tree …" at bounding box center [149, 214] width 105 height 376
click at [133, 367] on div "Table" at bounding box center [130, 366] width 17 height 8
click at [175, 339] on button "Page tree" at bounding box center [178, 340] width 12 height 12
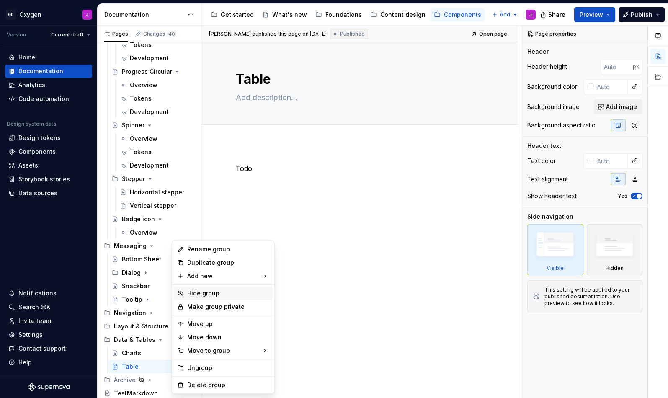
click at [206, 293] on div "Hide group" at bounding box center [228, 293] width 82 height 8
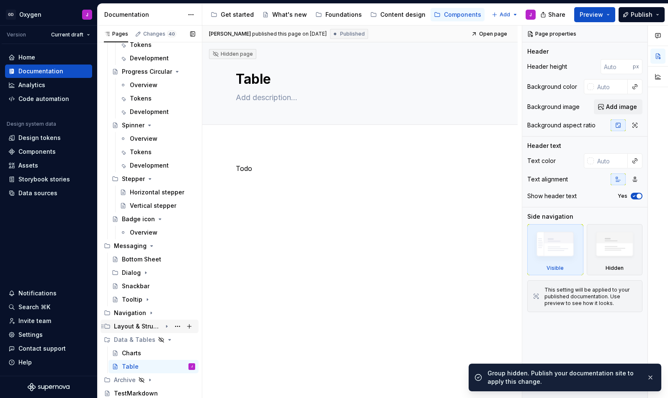
click at [165, 327] on icon "Page tree" at bounding box center [166, 326] width 7 height 7
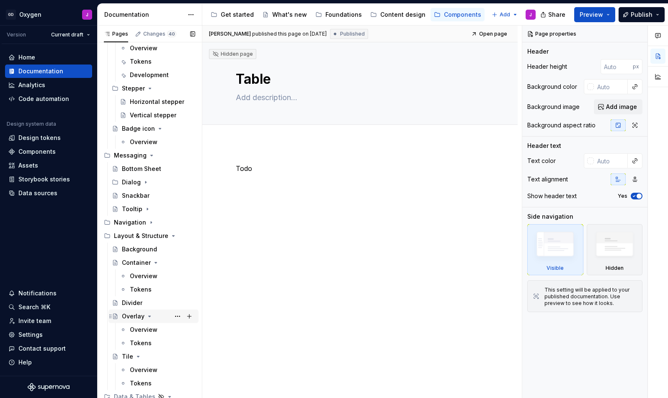
scroll to position [1132, 0]
click at [147, 291] on div "Tokens" at bounding box center [141, 289] width 22 height 8
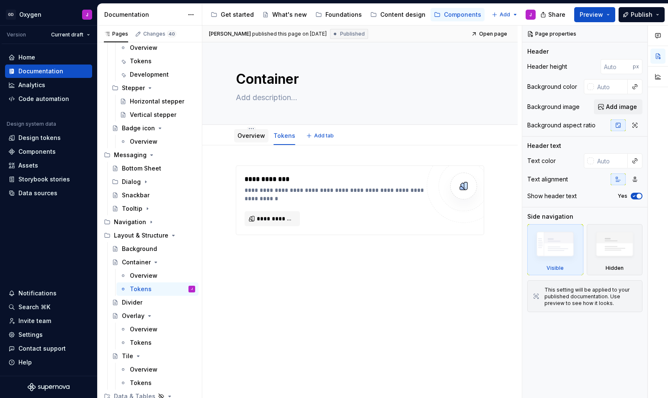
click at [254, 139] on link "Overview" at bounding box center [252, 135] width 28 height 7
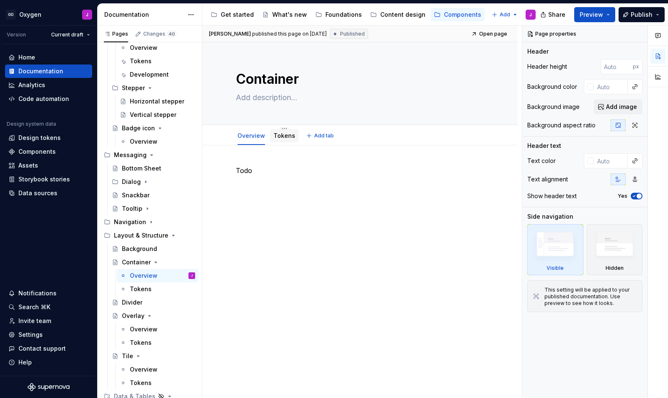
click at [284, 138] on link "Tokens" at bounding box center [285, 135] width 22 height 7
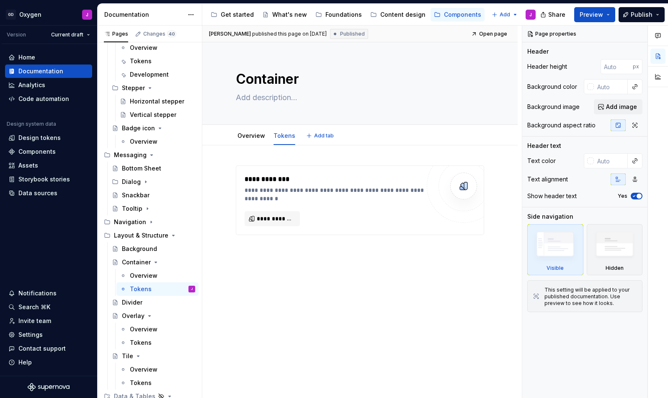
type textarea "*"
click at [281, 218] on span "**********" at bounding box center [276, 218] width 38 height 8
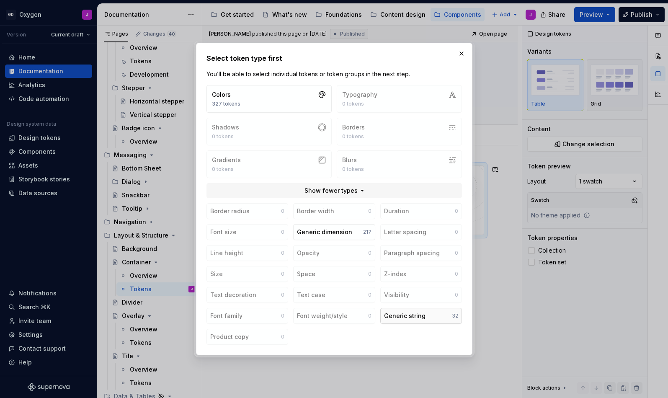
click at [402, 310] on button "Generic string 32" at bounding box center [421, 316] width 82 height 16
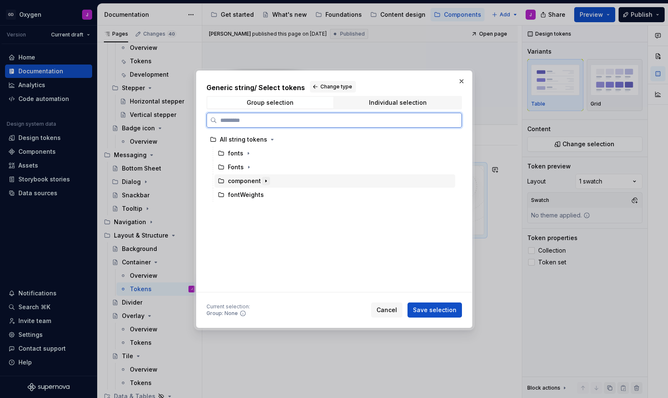
click at [263, 183] on icon "button" at bounding box center [266, 181] width 7 height 7
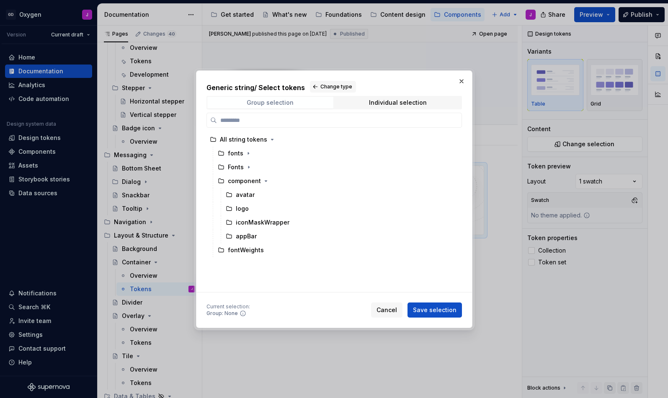
click at [255, 105] on div "Group selection" at bounding box center [270, 102] width 47 height 7
click at [325, 89] on span "Change type" at bounding box center [336, 86] width 32 height 7
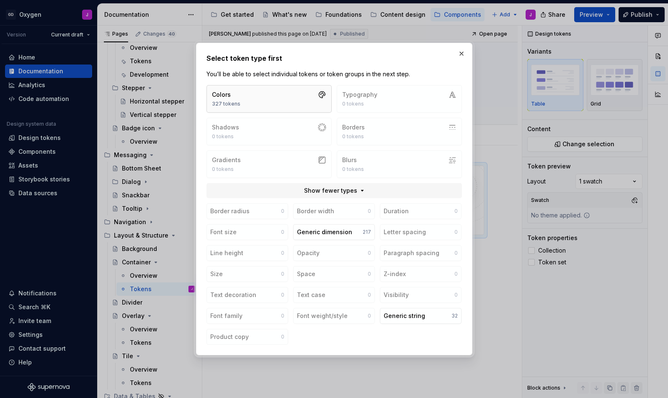
click at [256, 90] on button "Colors 327 tokens" at bounding box center [269, 99] width 125 height 28
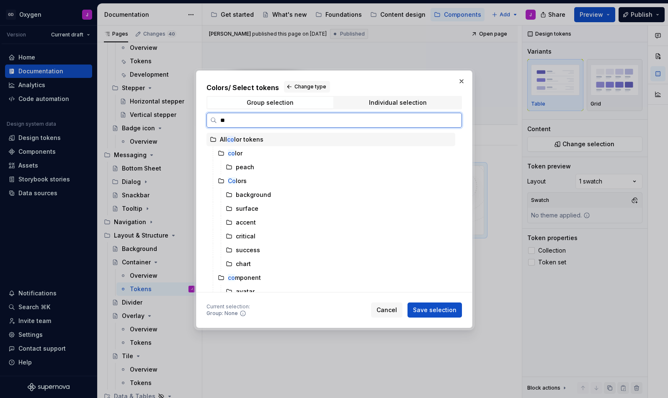
type input "***"
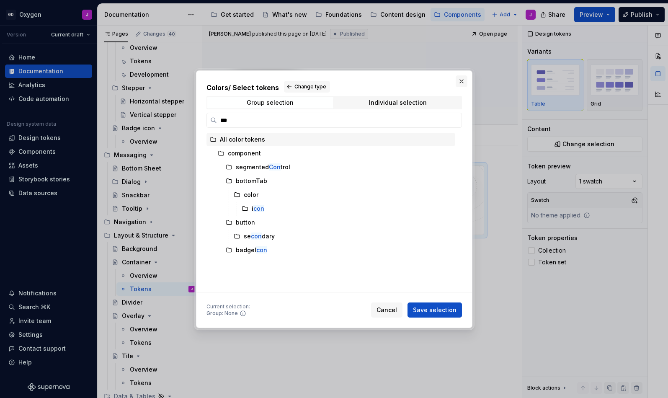
click at [460, 80] on button "button" at bounding box center [462, 81] width 12 height 12
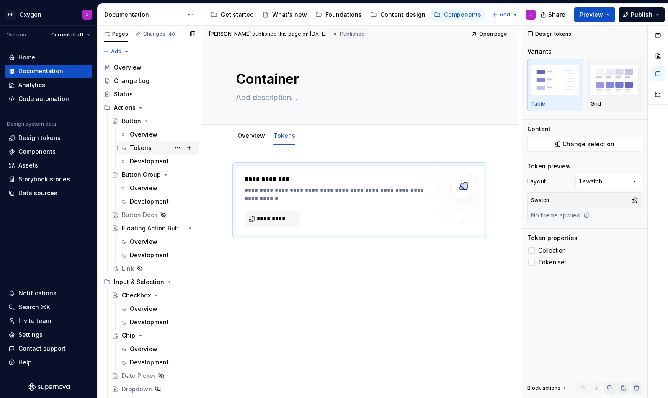
click at [149, 151] on div "Tokens" at bounding box center [141, 148] width 22 height 8
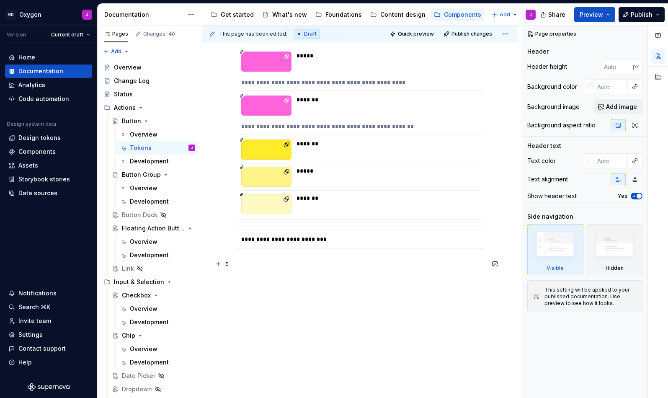
scroll to position [730, 0]
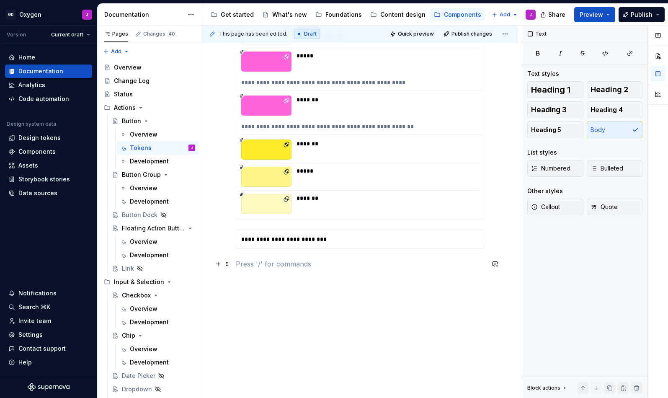
type textarea "*"
click at [292, 265] on p at bounding box center [360, 264] width 248 height 10
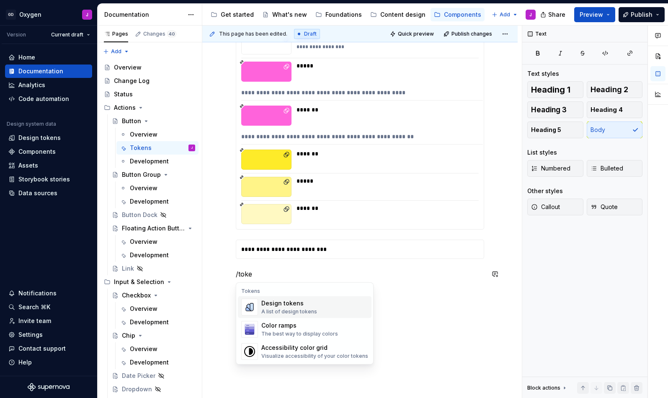
click at [283, 305] on div "Design tokens" at bounding box center [289, 303] width 56 height 8
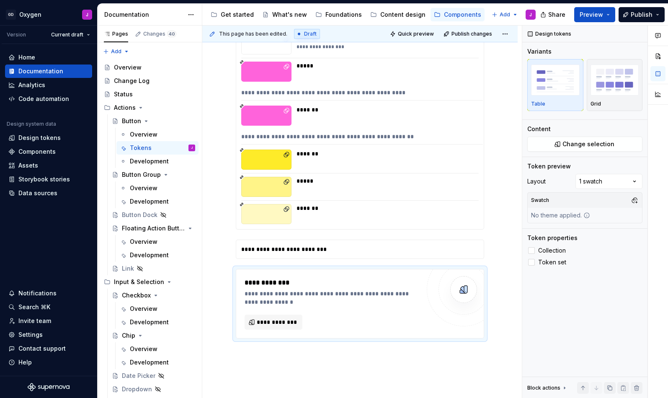
scroll to position [4, 0]
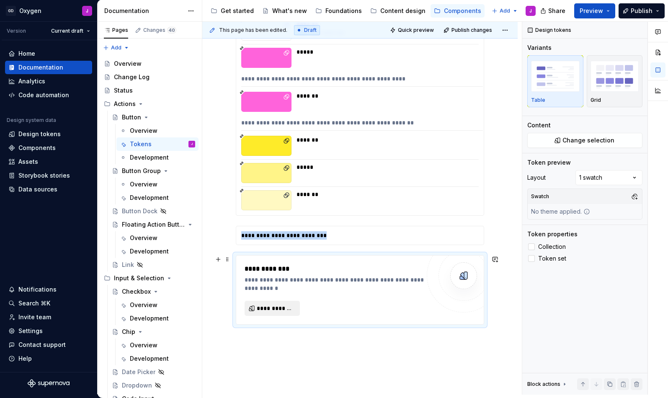
click at [281, 306] on span "**********" at bounding box center [276, 308] width 38 height 8
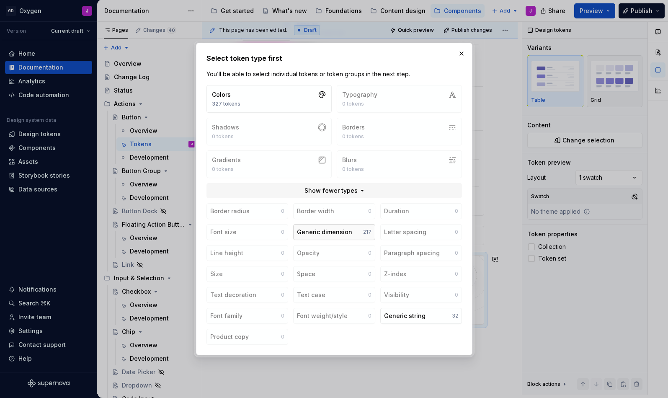
click at [339, 228] on div "Generic dimension" at bounding box center [324, 232] width 55 height 8
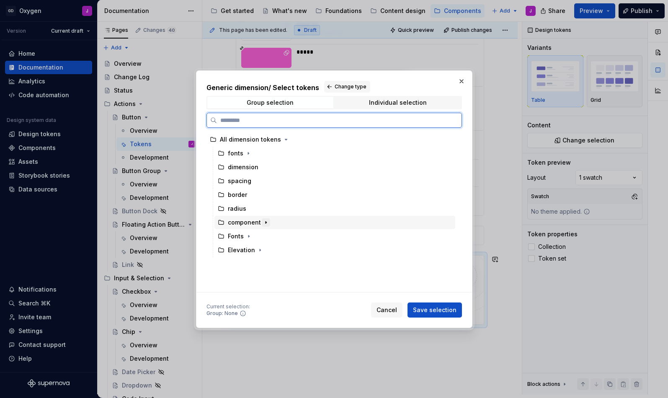
click at [266, 222] on icon "button" at bounding box center [266, 222] width 1 height 2
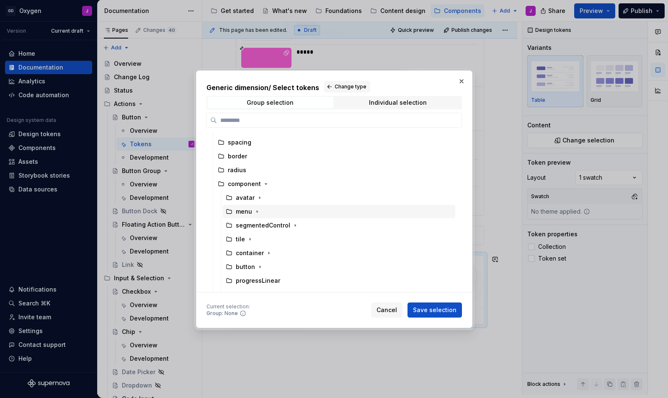
scroll to position [53, 0]
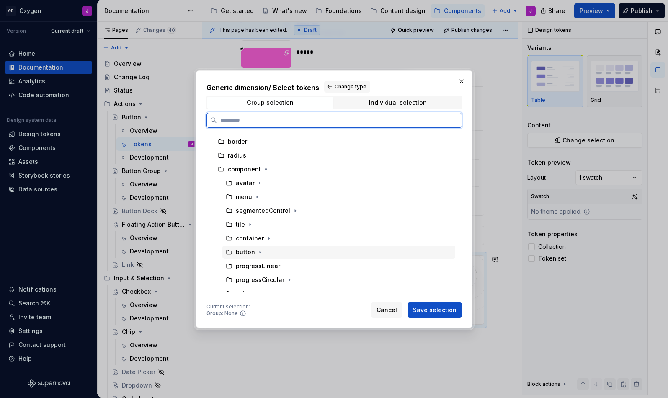
click at [249, 251] on div "button" at bounding box center [245, 252] width 19 height 8
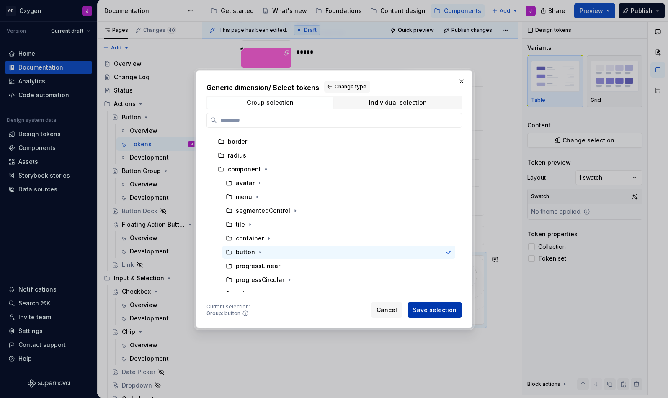
click at [447, 309] on span "Save selection" at bounding box center [435, 310] width 44 height 8
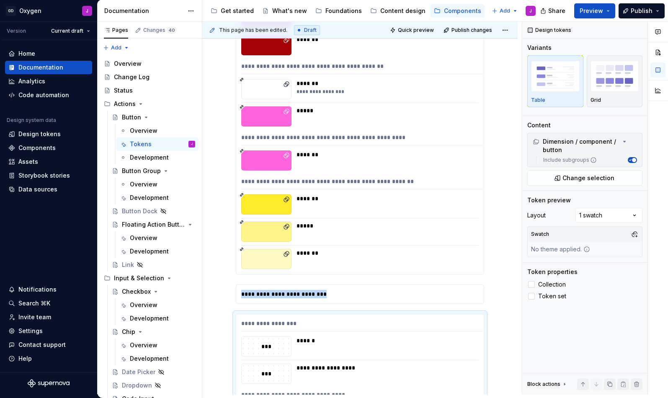
scroll to position [665, 0]
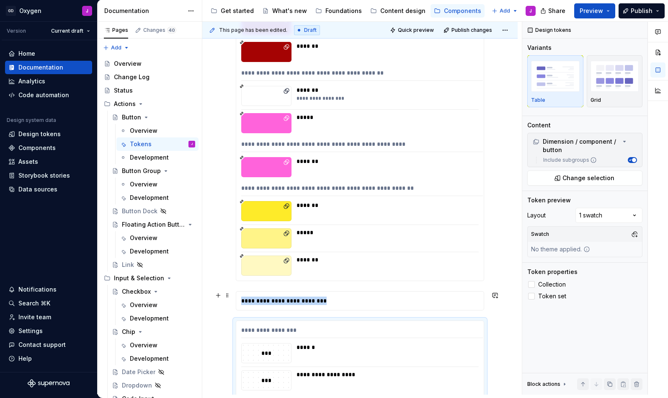
click at [311, 301] on div "**********" at bounding box center [362, 301] width 252 height 18
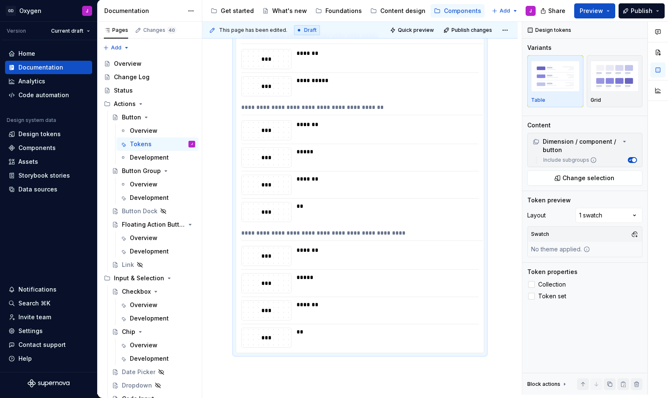
scroll to position [1231, 0]
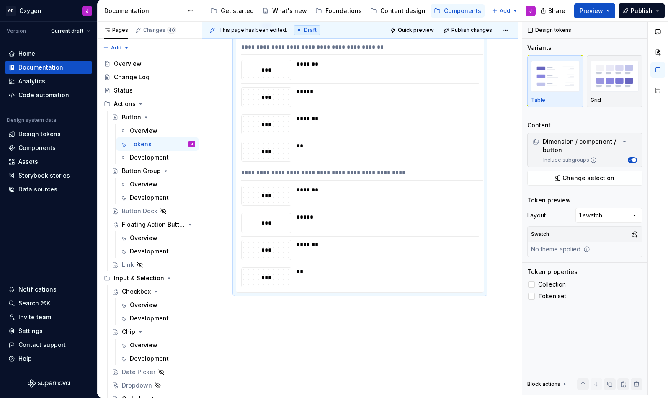
click at [272, 325] on div "**********" at bounding box center [362, 208] width 320 height 373
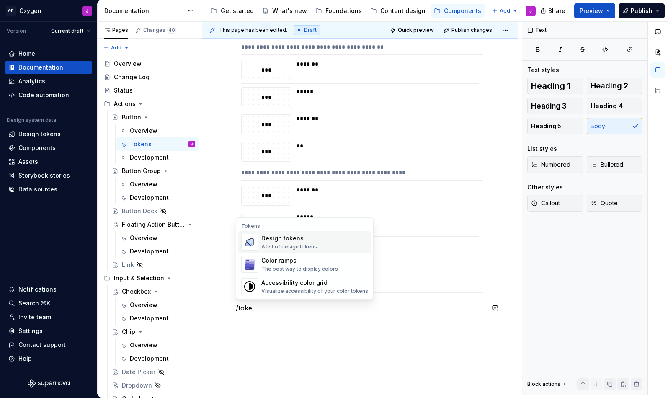
click at [291, 242] on div "Design tokens" at bounding box center [289, 238] width 56 height 8
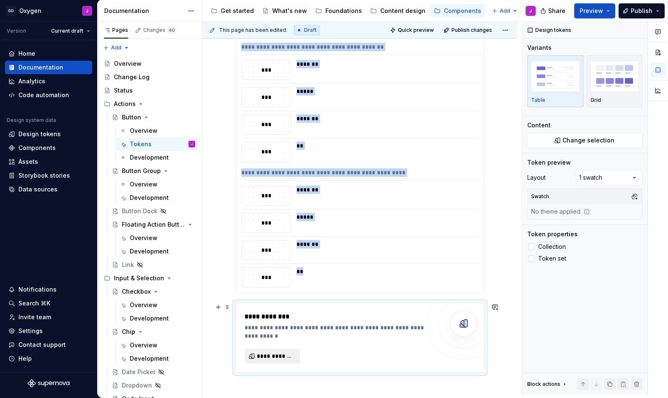
click at [280, 355] on span "**********" at bounding box center [276, 356] width 38 height 8
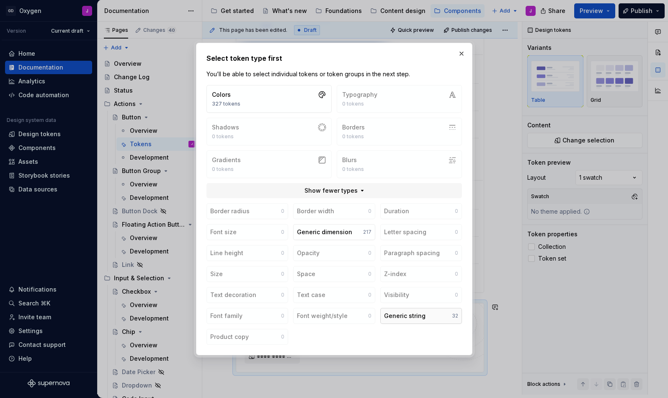
click at [408, 315] on div "Generic string" at bounding box center [404, 316] width 41 height 8
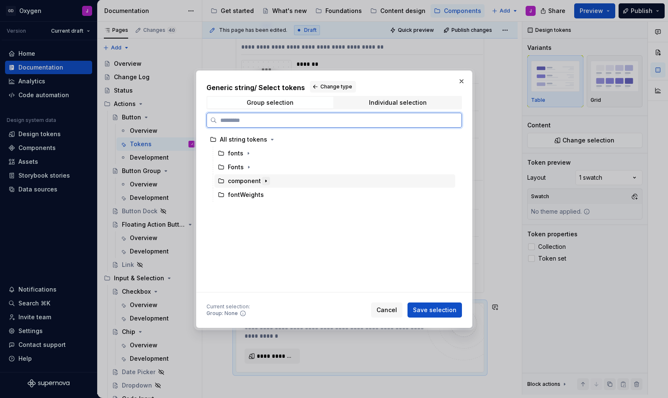
click at [266, 182] on icon "button" at bounding box center [266, 181] width 7 height 7
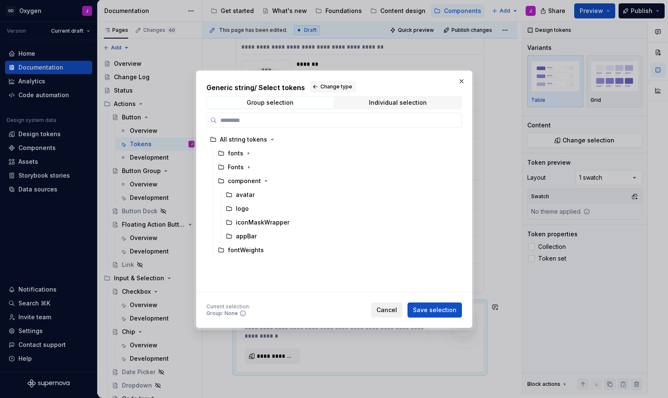
click at [391, 308] on span "Cancel" at bounding box center [387, 310] width 21 height 8
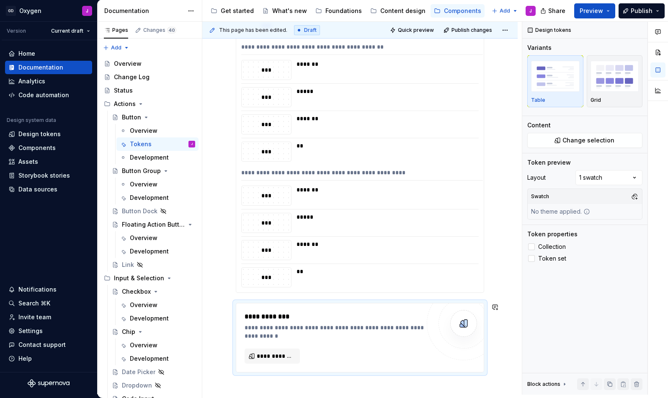
scroll to position [1242, 0]
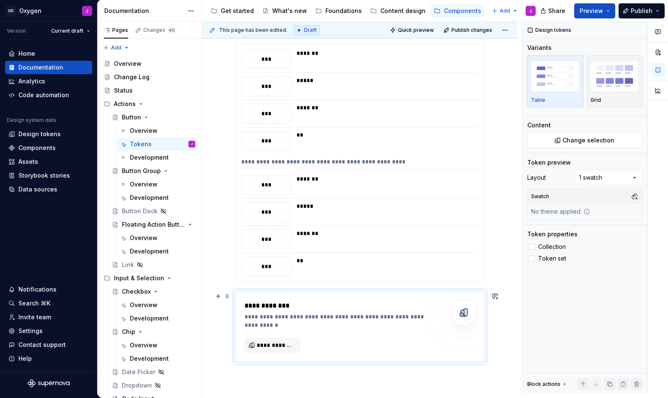
click at [385, 316] on div "**********" at bounding box center [335, 321] width 180 height 17
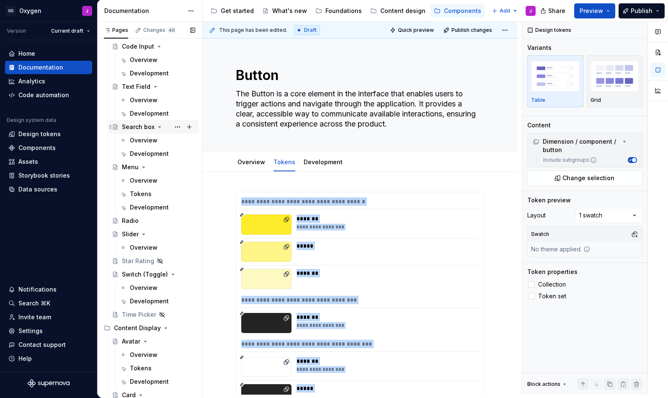
scroll to position [355, 0]
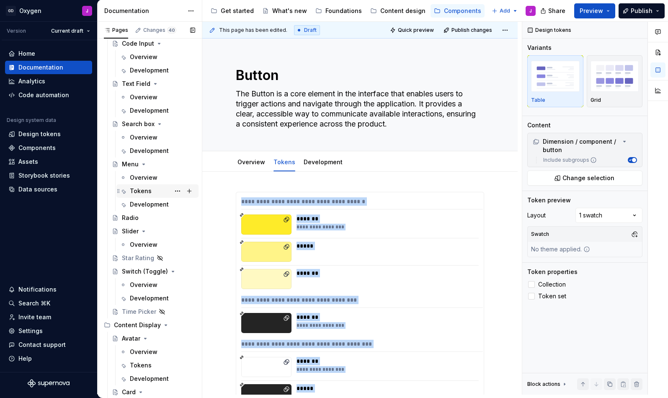
click at [141, 191] on div "Tokens" at bounding box center [141, 191] width 22 height 8
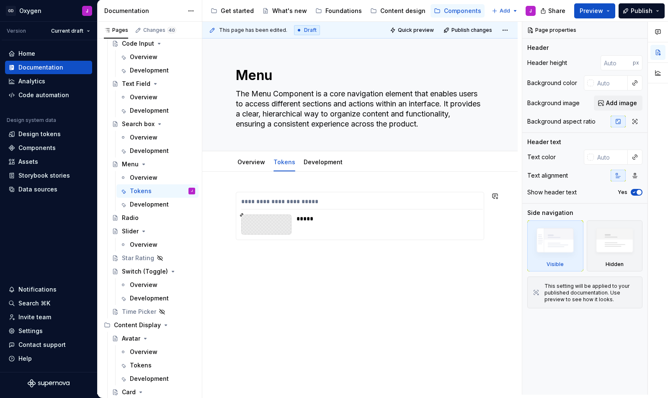
type textarea "*"
click at [313, 256] on div "**********" at bounding box center [359, 271] width 315 height 198
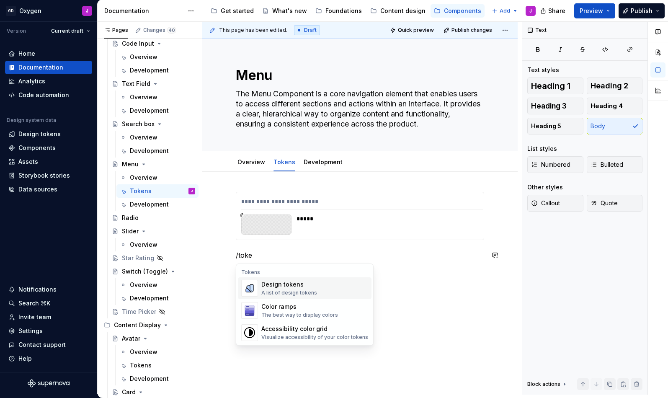
click at [305, 284] on div "Design tokens" at bounding box center [289, 284] width 56 height 8
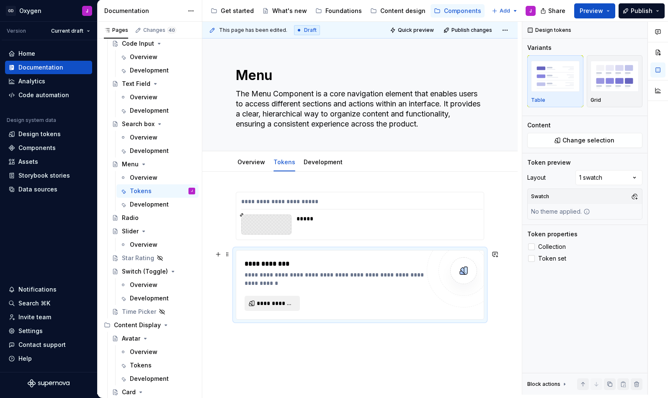
click at [286, 305] on span "**********" at bounding box center [276, 303] width 38 height 8
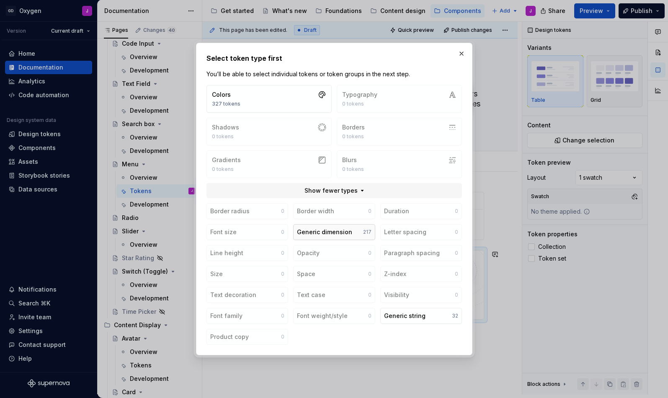
click at [334, 232] on div "Generic dimension" at bounding box center [324, 232] width 55 height 8
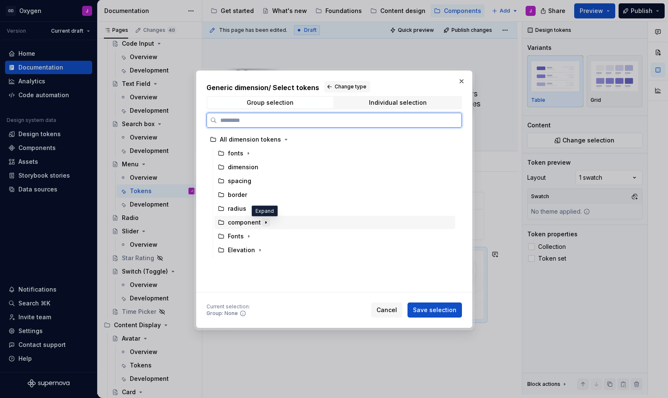
click at [266, 222] on icon "button" at bounding box center [266, 222] width 1 height 2
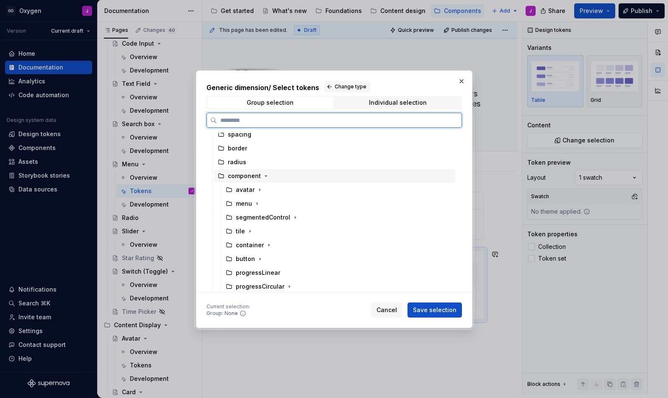
scroll to position [52, 0]
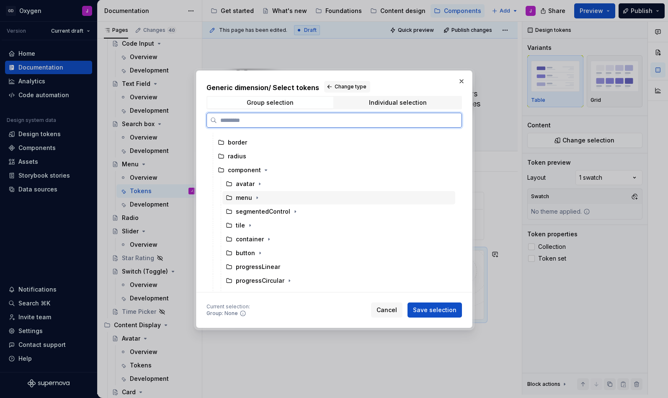
click at [245, 199] on div "menu" at bounding box center [244, 198] width 16 height 8
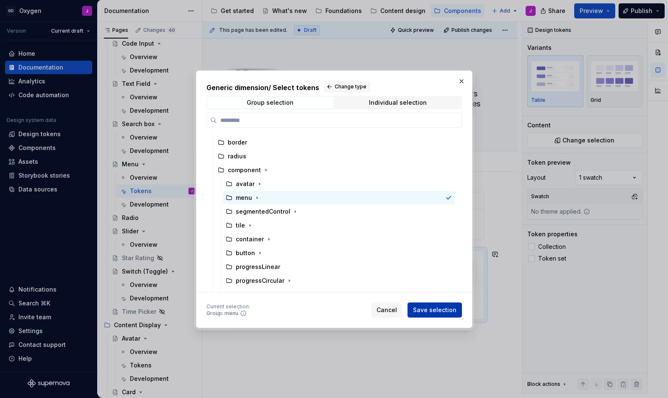
click at [429, 307] on span "Save selection" at bounding box center [435, 310] width 44 height 8
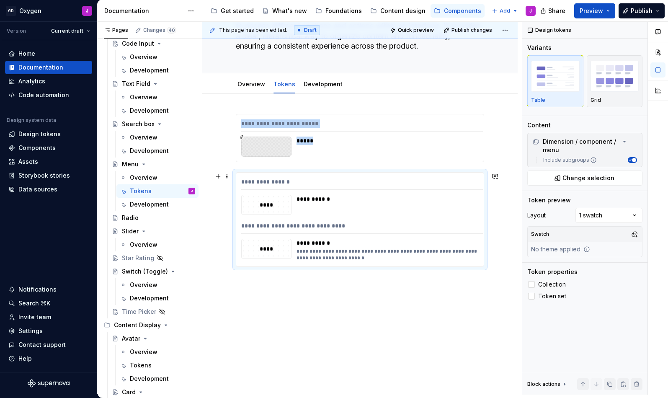
scroll to position [80, 0]
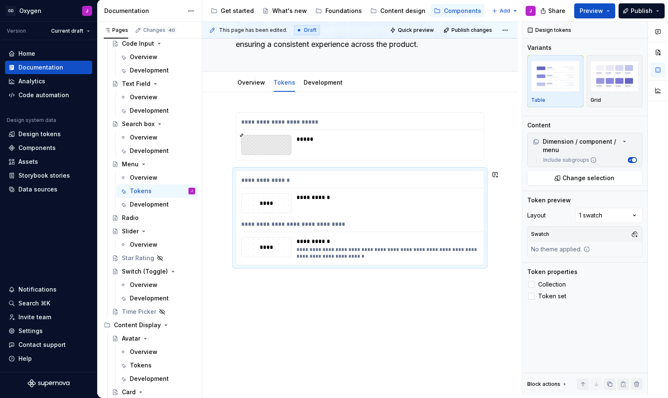
click at [331, 292] on div "**********" at bounding box center [359, 243] width 315 height 302
click at [305, 283] on div "**********" at bounding box center [359, 243] width 315 height 302
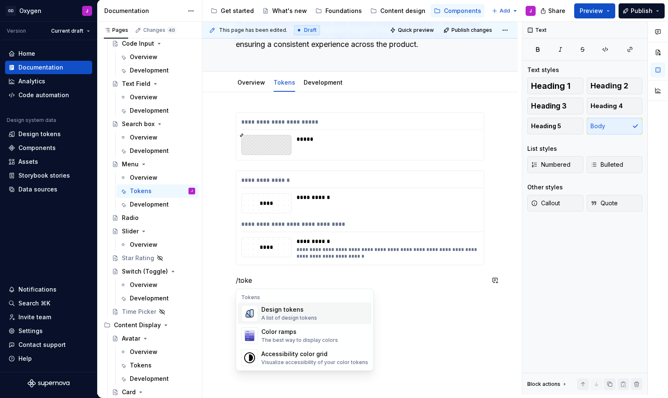
click at [311, 312] on div "Design tokens" at bounding box center [289, 309] width 56 height 8
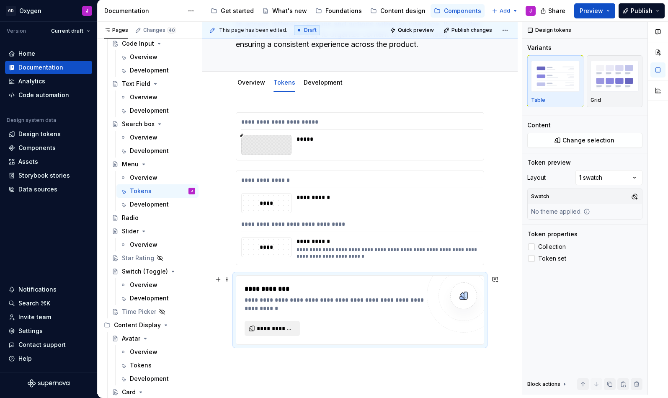
click at [287, 325] on span "**********" at bounding box center [276, 328] width 38 height 8
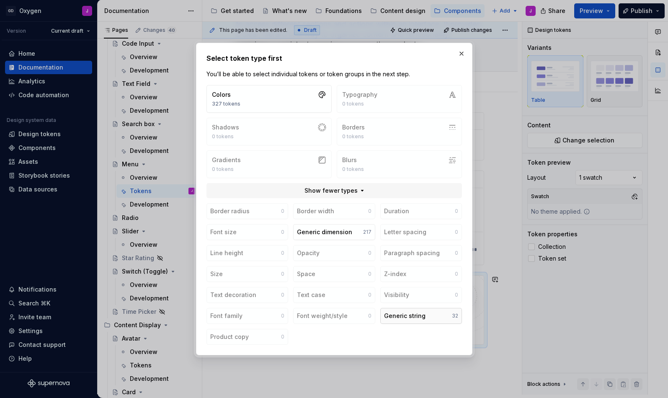
click at [408, 313] on div "Generic string" at bounding box center [404, 316] width 41 height 8
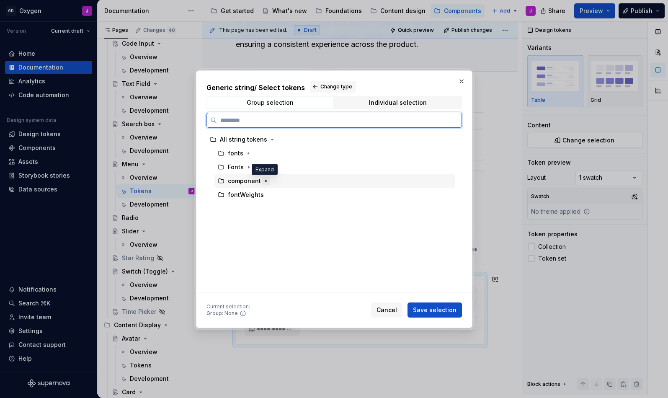
click at [266, 181] on icon "button" at bounding box center [266, 181] width 1 height 2
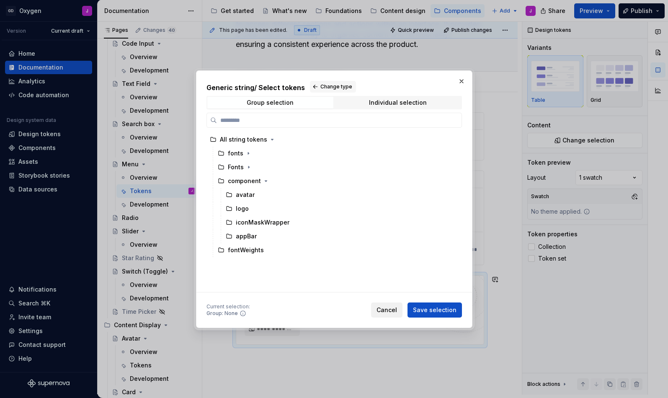
click at [394, 307] on span "Cancel" at bounding box center [387, 310] width 21 height 8
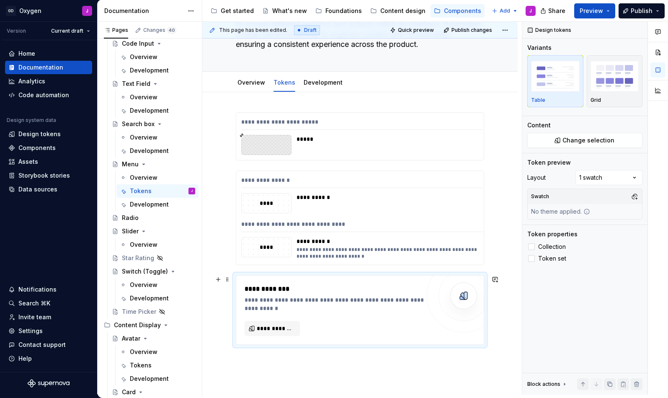
click at [355, 304] on div "**********" at bounding box center [335, 304] width 180 height 17
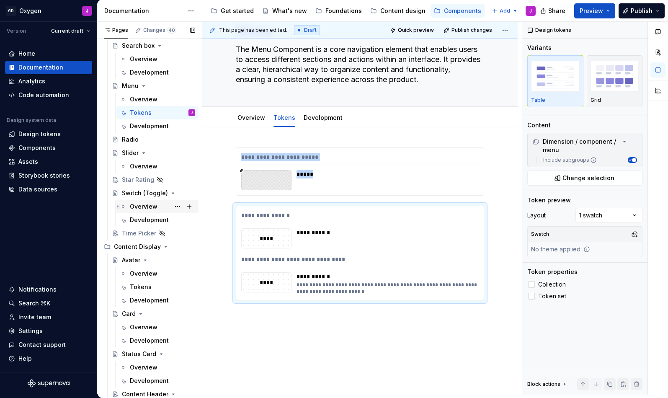
scroll to position [444, 0]
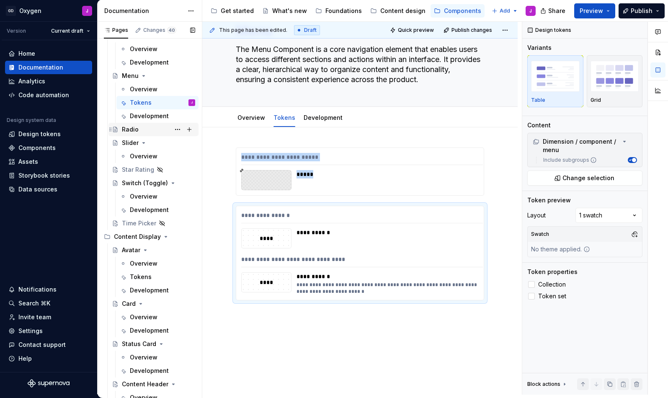
click at [127, 128] on div "Radio" at bounding box center [130, 129] width 17 height 8
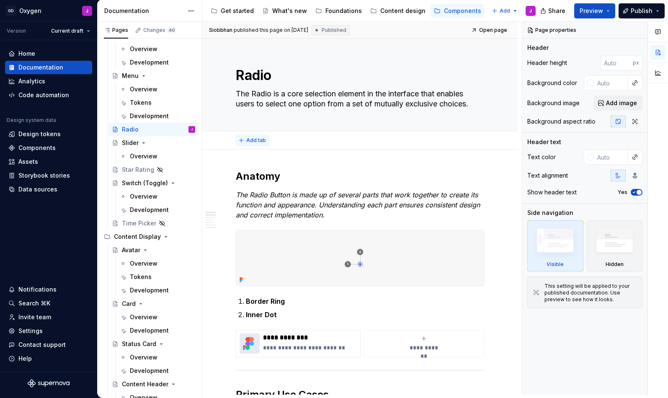
type textarea "*"
click at [252, 137] on span "Add tab" at bounding box center [256, 140] width 20 height 7
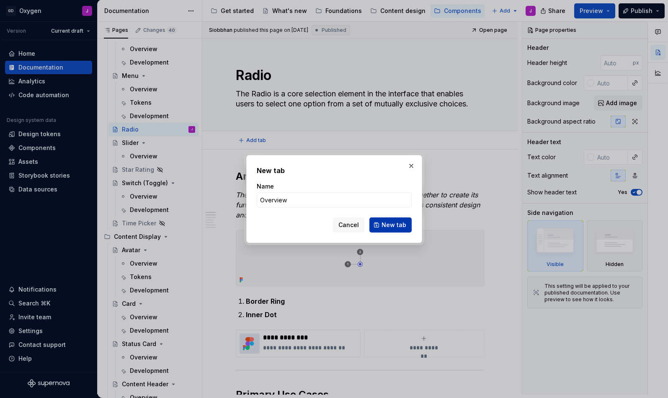
type input "Overview"
click at [389, 222] on span "New tab" at bounding box center [394, 225] width 25 height 8
type textarea "*"
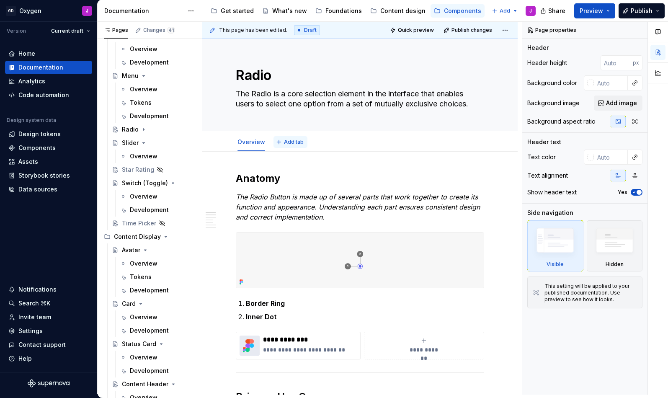
click at [292, 138] on button "Add tab" at bounding box center [291, 142] width 34 height 12
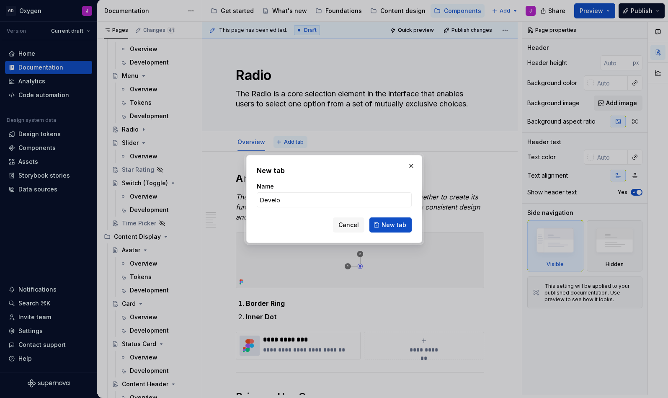
type input "Develop"
type textarea "*"
type input "Development"
click at [397, 227] on span "New tab" at bounding box center [394, 225] width 25 height 8
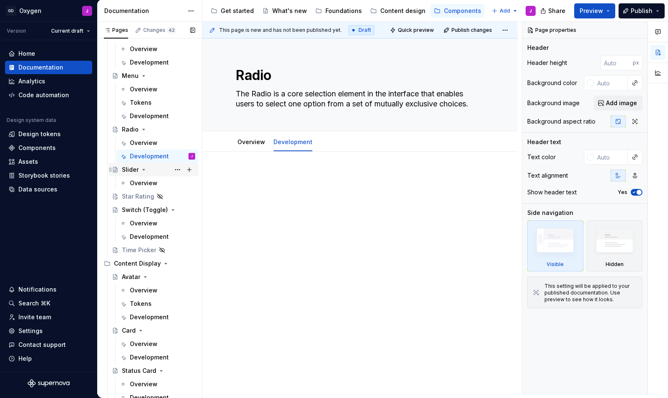
click at [132, 170] on div "Slider" at bounding box center [130, 169] width 17 height 8
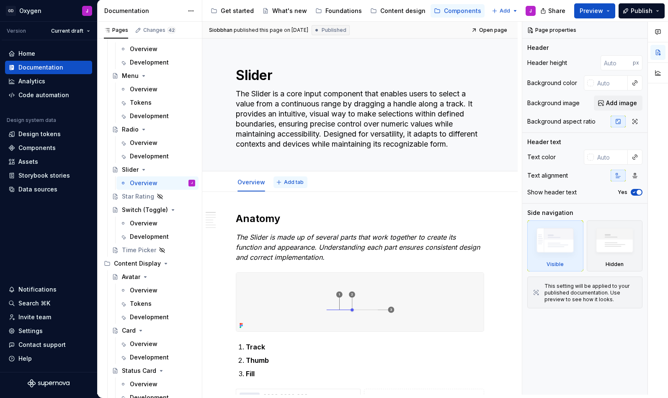
type textarea "*"
click at [287, 179] on button "Add tab" at bounding box center [291, 182] width 34 height 12
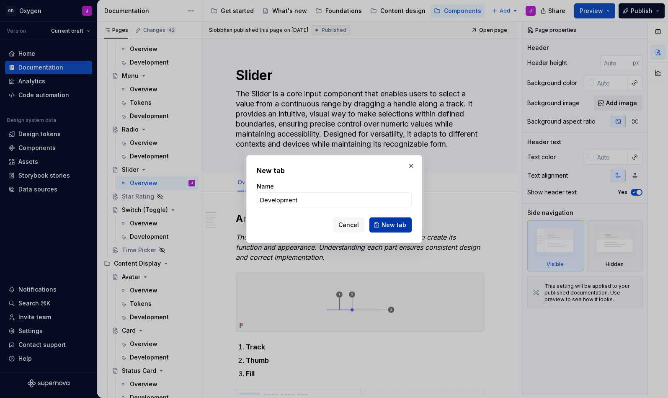
type input "Development"
click at [390, 218] on button "New tab" at bounding box center [390, 224] width 42 height 15
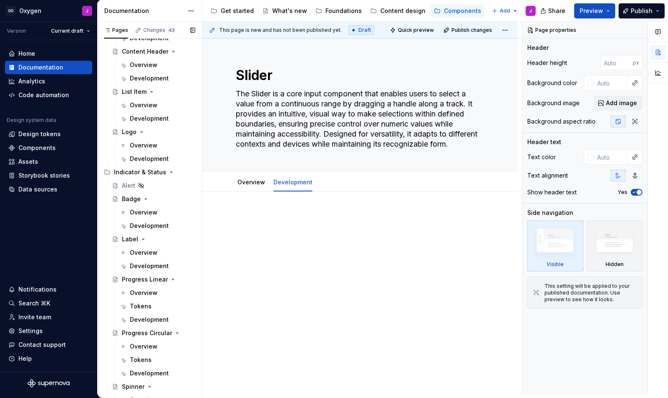
scroll to position [817, 0]
click at [286, 204] on div at bounding box center [359, 282] width 315 height 181
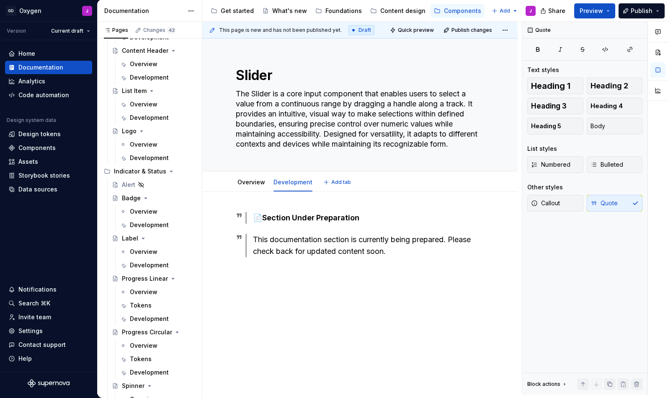
type textarea "*"
click at [319, 228] on div "📄 Section Under Preparation This documentation section is currently being prepa…" at bounding box center [360, 234] width 248 height 45
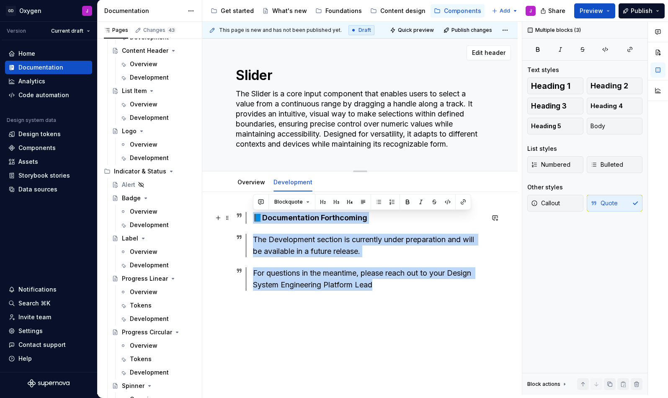
drag, startPoint x: 375, startPoint y: 284, endPoint x: 215, endPoint y: 57, distance: 277.9
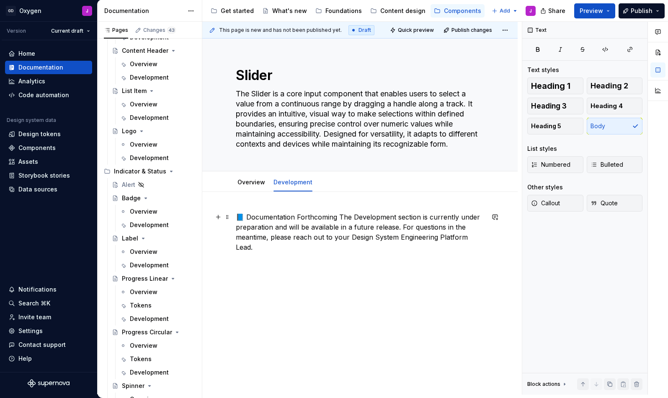
click at [338, 216] on p "📘 Documentation Forthcoming The Development section is currently under preparat…" at bounding box center [360, 232] width 248 height 40
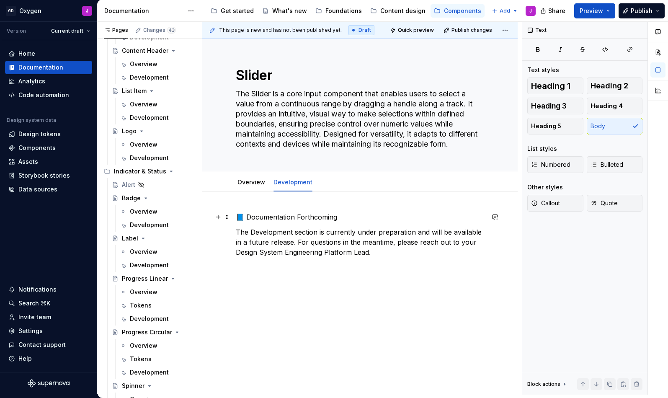
click at [328, 219] on p "📘 Documentation Forthcoming" at bounding box center [360, 217] width 248 height 10
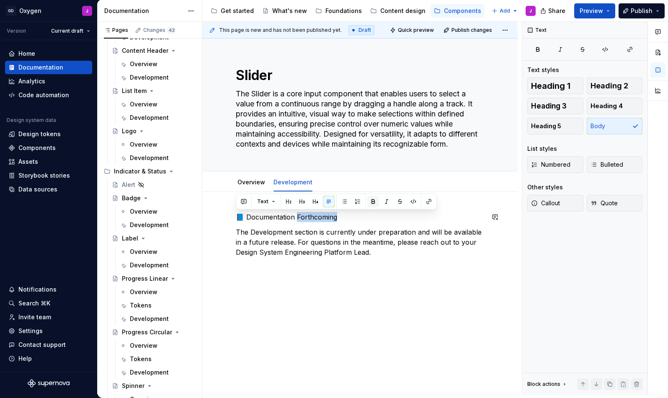
click at [371, 201] on button "button" at bounding box center [373, 202] width 12 height 12
click at [380, 249] on p "The Development section is currently under preparation and will be available in…" at bounding box center [360, 242] width 248 height 30
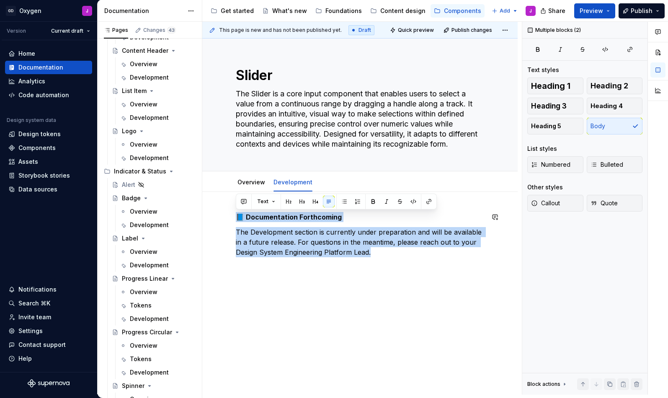
drag, startPoint x: 380, startPoint y: 257, endPoint x: 232, endPoint y: 204, distance: 157.2
click at [232, 204] on div "📘 Documentation Forthcoming The Development section is currently under preparat…" at bounding box center [359, 289] width 315 height 195
copy div "📘 Documentation Forthcoming The Development section is currently under preparat…"
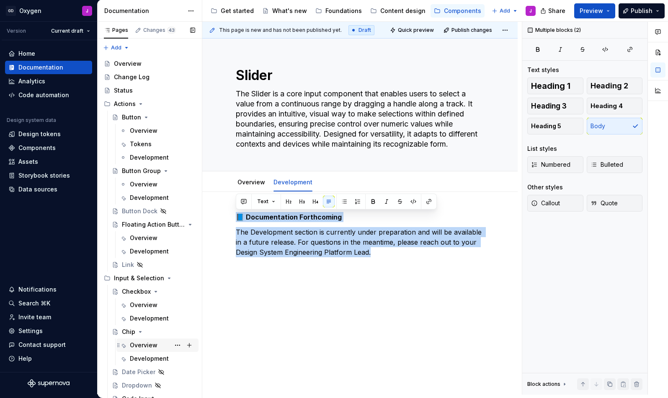
scroll to position [0, 0]
click at [142, 160] on div "Development" at bounding box center [149, 157] width 39 height 8
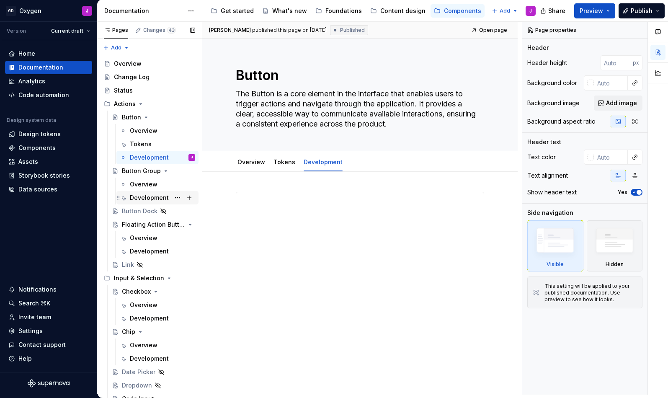
click at [150, 198] on div "Development" at bounding box center [149, 198] width 39 height 8
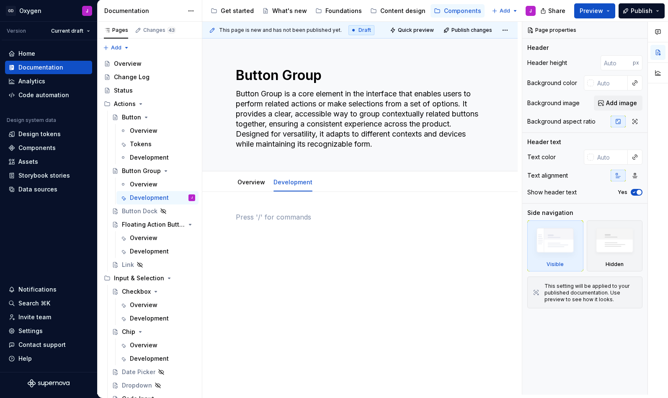
click at [293, 238] on div at bounding box center [360, 228] width 248 height 32
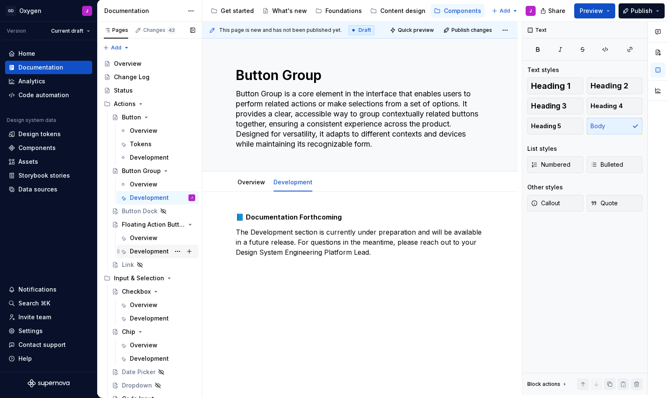
click at [149, 248] on div "Development" at bounding box center [149, 251] width 39 height 8
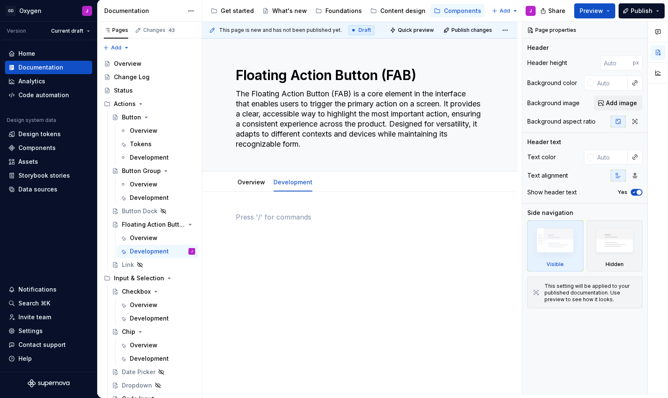
click at [271, 227] on div at bounding box center [360, 228] width 248 height 32
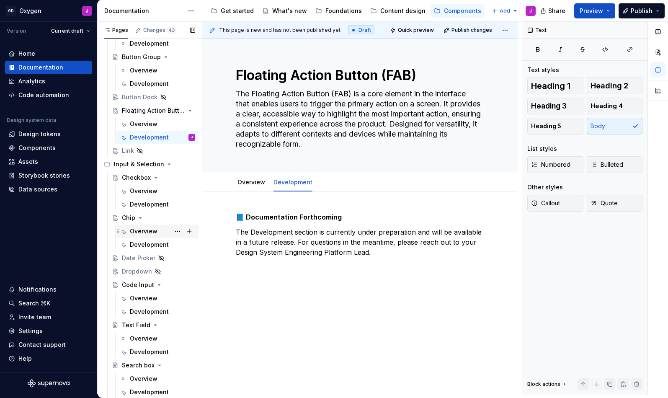
scroll to position [120, 0]
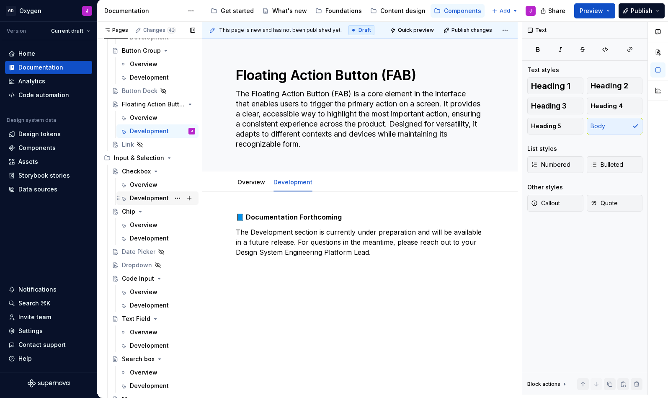
click at [152, 200] on div "Development" at bounding box center [149, 198] width 39 height 8
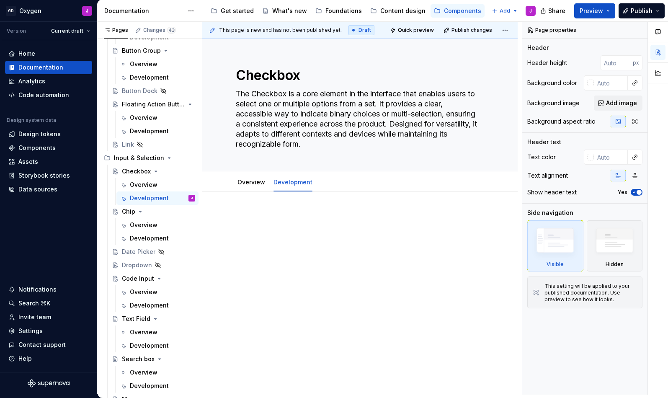
click at [267, 221] on p at bounding box center [360, 217] width 248 height 10
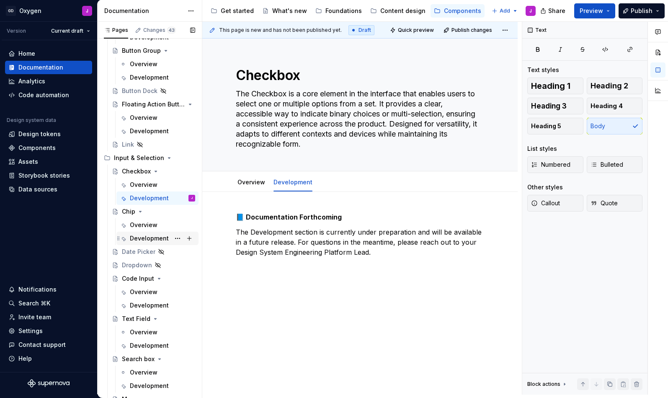
click at [149, 238] on div "Development" at bounding box center [149, 238] width 39 height 8
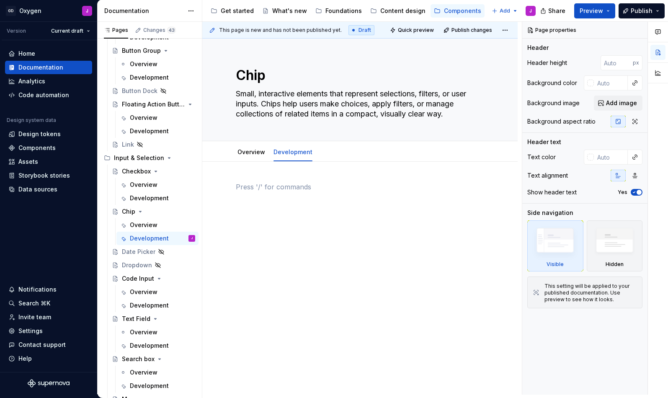
click at [270, 249] on div at bounding box center [359, 252] width 315 height 181
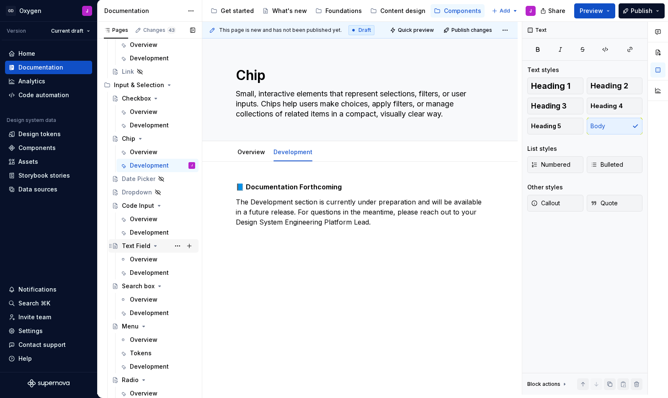
scroll to position [194, 0]
click at [156, 232] on div "Development" at bounding box center [149, 231] width 39 height 8
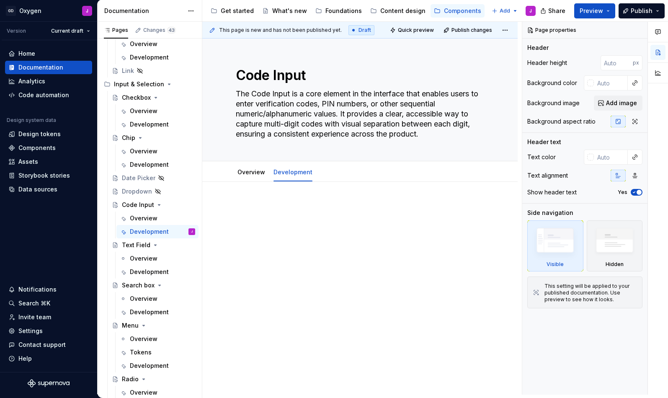
click at [283, 246] on div at bounding box center [359, 272] width 315 height 181
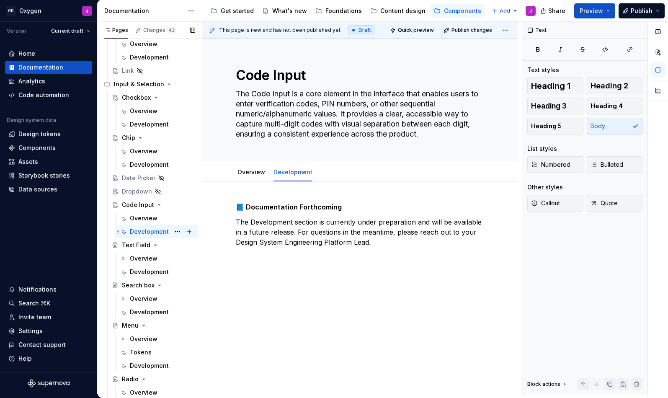
scroll to position [276, 0]
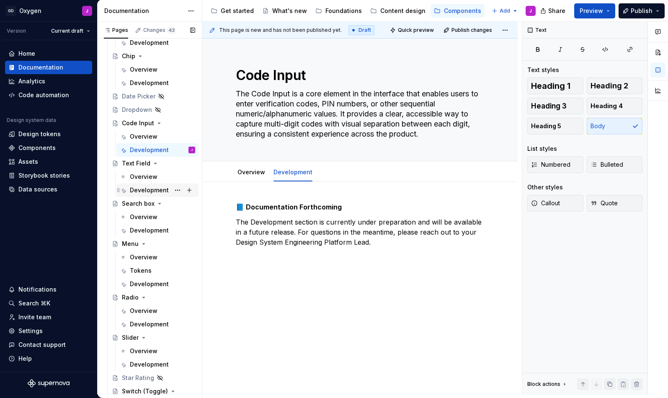
click at [150, 188] on div "Development" at bounding box center [149, 190] width 39 height 8
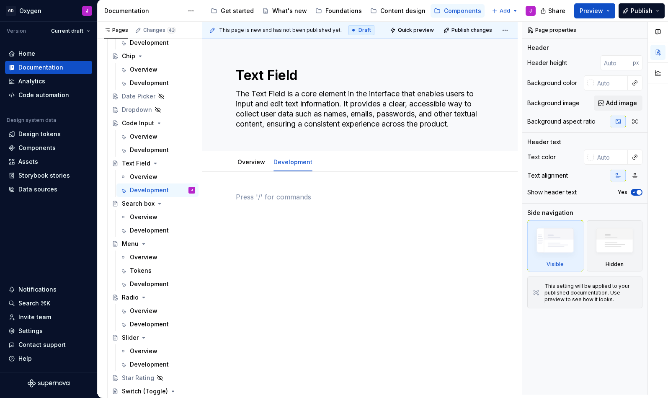
click at [279, 238] on div at bounding box center [359, 262] width 315 height 181
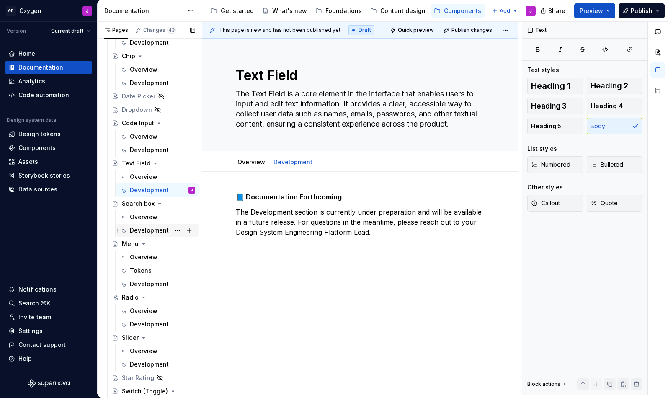
click at [152, 230] on div "Development" at bounding box center [149, 230] width 39 height 8
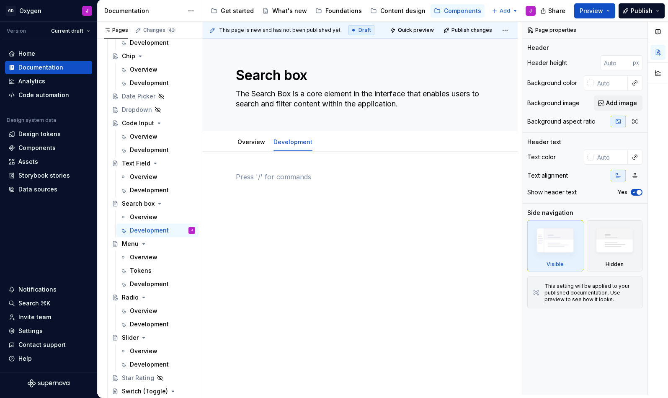
click at [275, 247] on div at bounding box center [359, 242] width 315 height 181
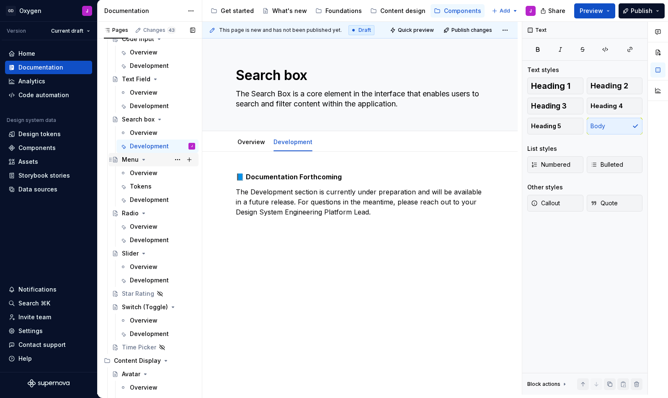
scroll to position [369, 0]
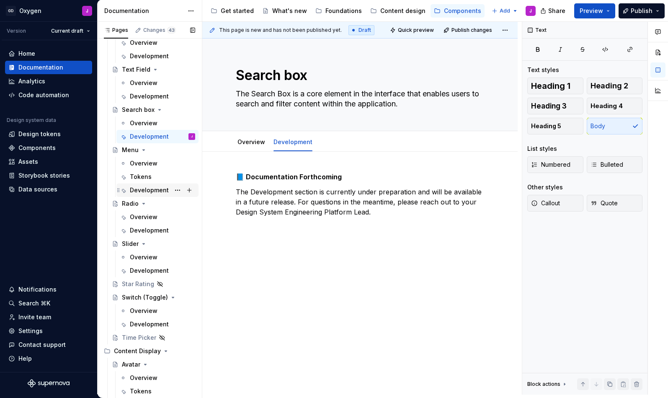
click at [149, 193] on div "Development" at bounding box center [149, 190] width 39 height 8
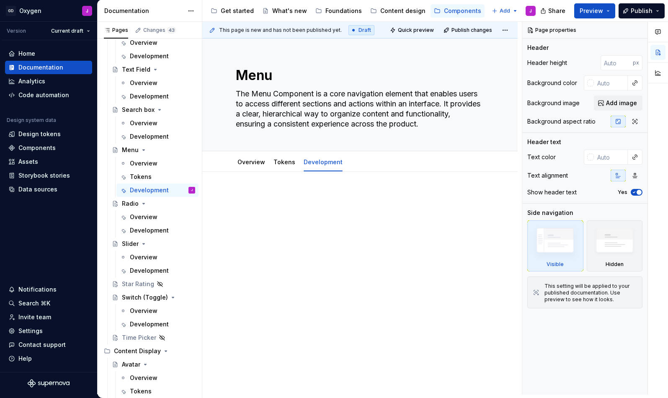
click at [276, 238] on div at bounding box center [359, 262] width 315 height 181
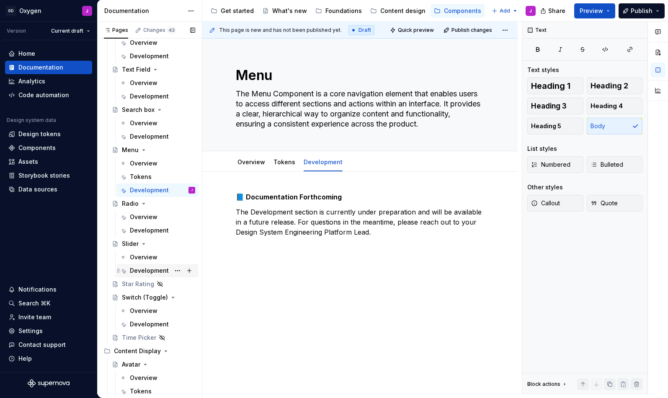
click at [148, 269] on div "Development" at bounding box center [149, 270] width 39 height 8
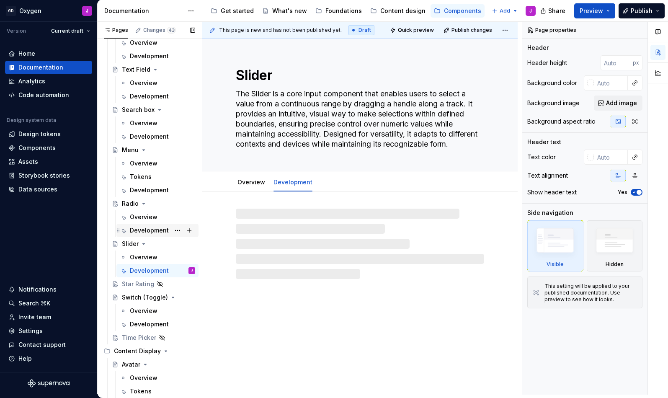
click at [152, 226] on div "Development" at bounding box center [149, 230] width 39 height 8
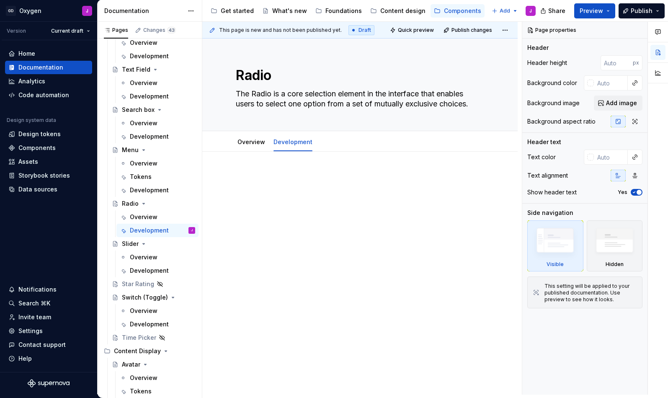
click at [272, 226] on div at bounding box center [359, 242] width 315 height 181
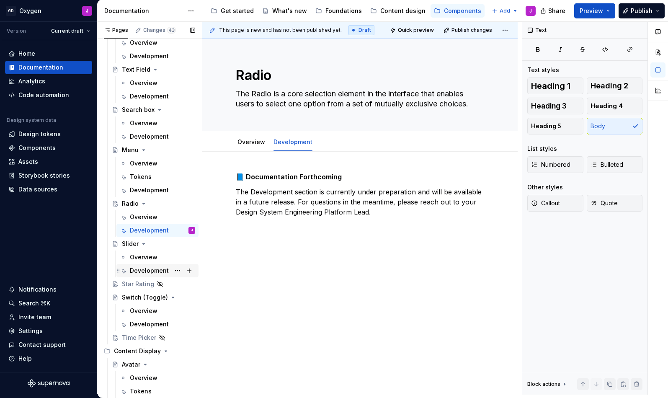
click at [150, 273] on div "Development" at bounding box center [149, 270] width 39 height 8
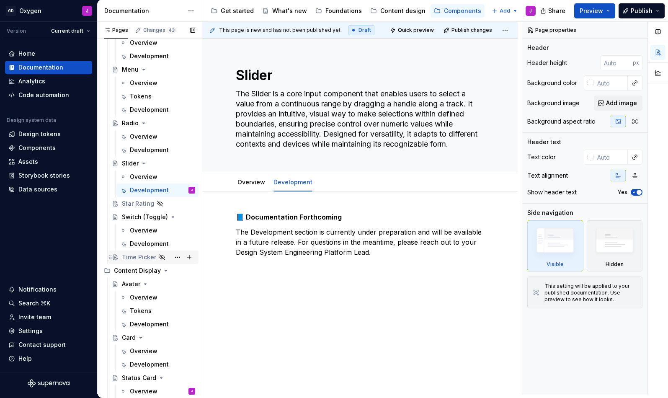
scroll to position [458, 0]
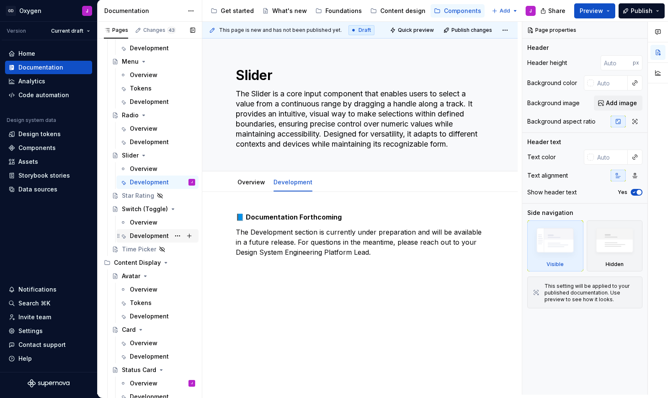
click at [153, 238] on div "Development" at bounding box center [149, 236] width 39 height 8
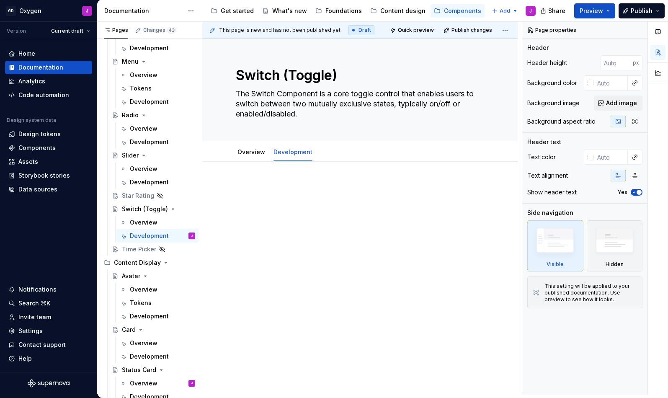
click at [274, 231] on div at bounding box center [359, 252] width 315 height 181
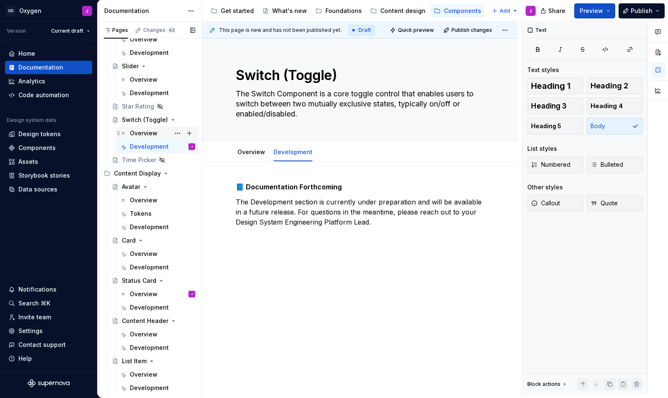
scroll to position [556, 0]
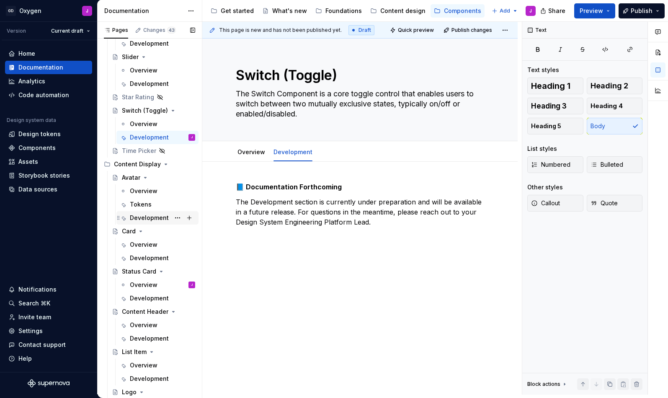
click at [145, 214] on div "Development" at bounding box center [149, 218] width 39 height 8
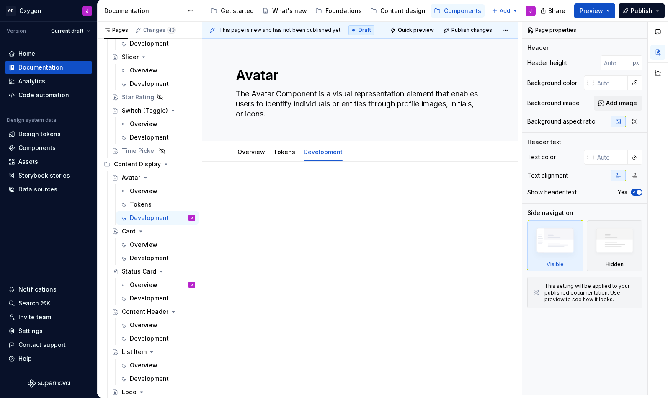
click at [278, 217] on div at bounding box center [360, 203] width 248 height 42
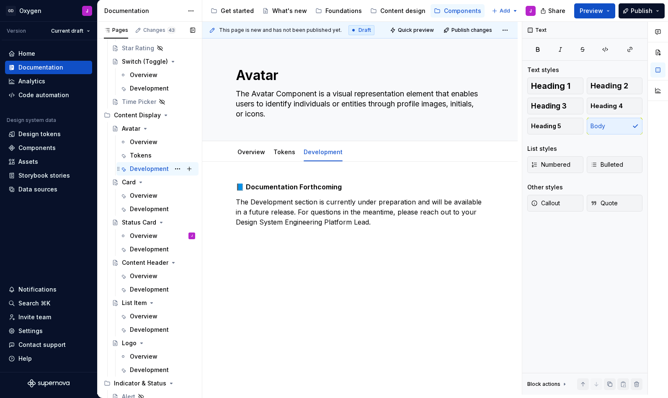
scroll to position [620, 0]
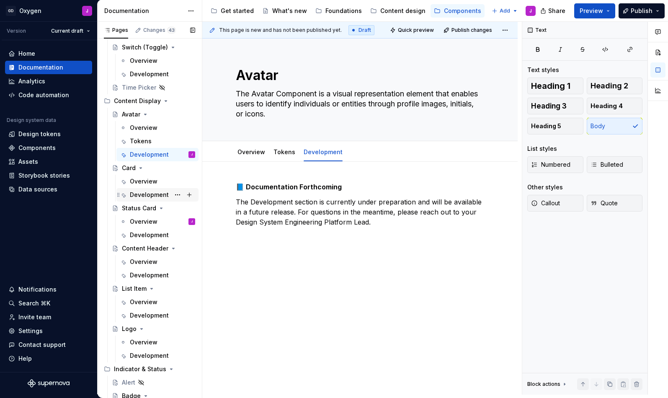
click at [143, 191] on div "Development" at bounding box center [149, 195] width 39 height 8
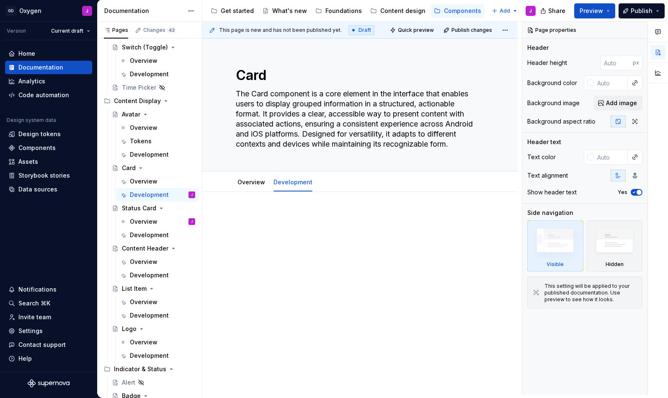
click at [284, 232] on div at bounding box center [360, 228] width 248 height 32
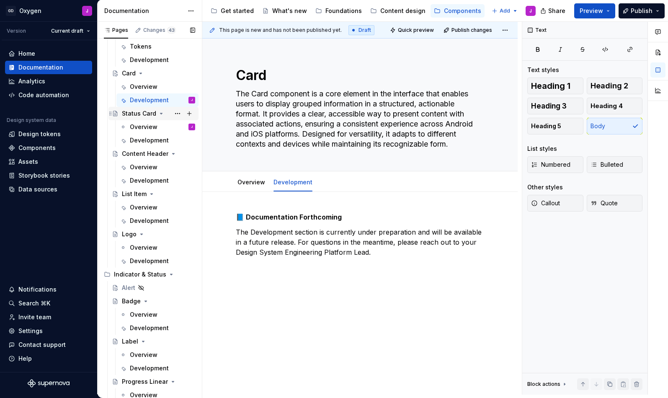
scroll to position [716, 0]
click at [152, 141] on div "Development" at bounding box center [149, 139] width 39 height 8
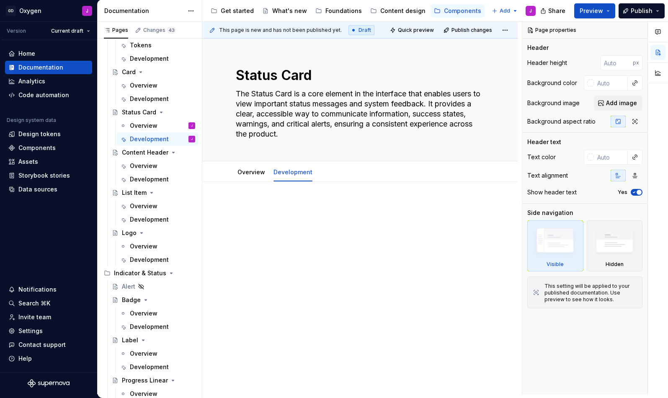
click at [308, 239] on div at bounding box center [360, 223] width 248 height 42
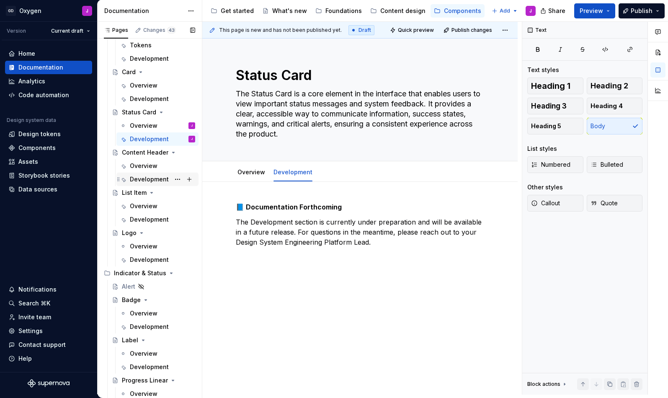
click at [150, 180] on div "Development" at bounding box center [149, 179] width 39 height 8
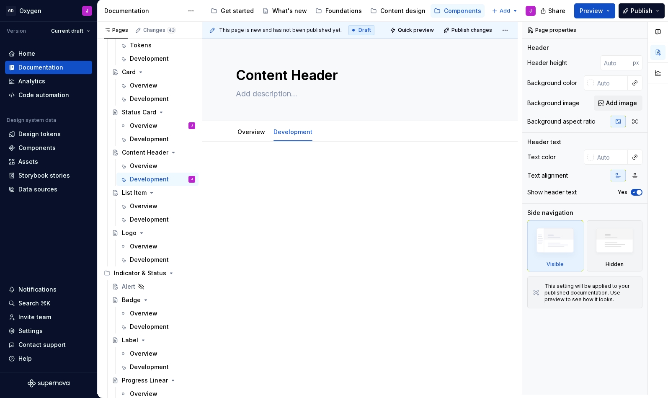
click at [298, 238] on div at bounding box center [359, 232] width 315 height 181
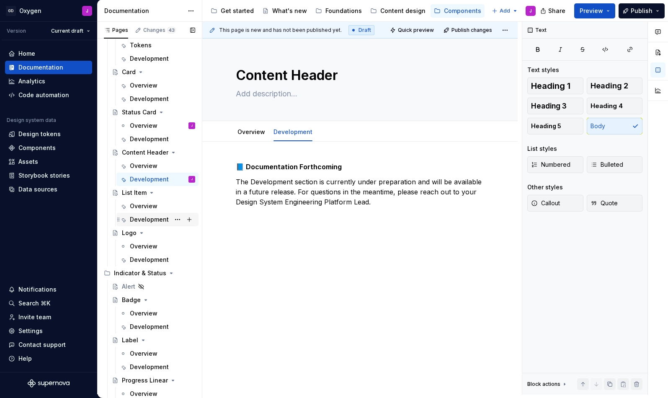
click at [143, 222] on div "Development" at bounding box center [149, 219] width 39 height 8
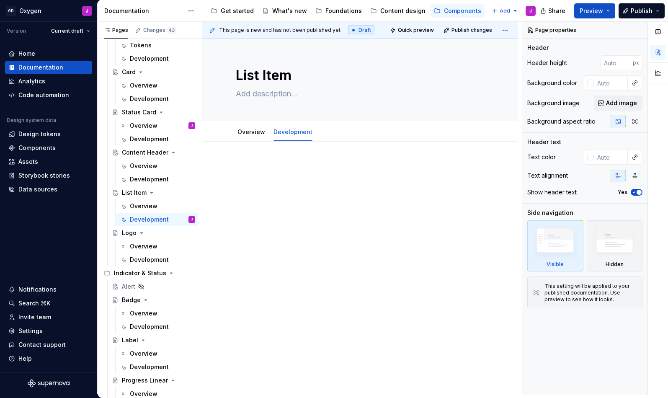
click at [289, 218] on div at bounding box center [359, 232] width 315 height 181
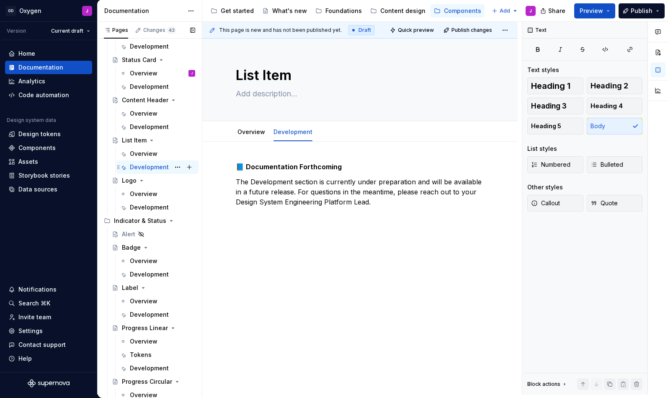
scroll to position [791, 0]
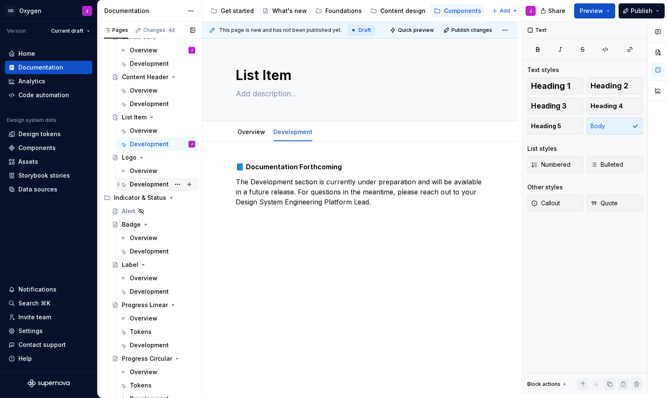
click at [150, 181] on div "Development" at bounding box center [149, 184] width 39 height 8
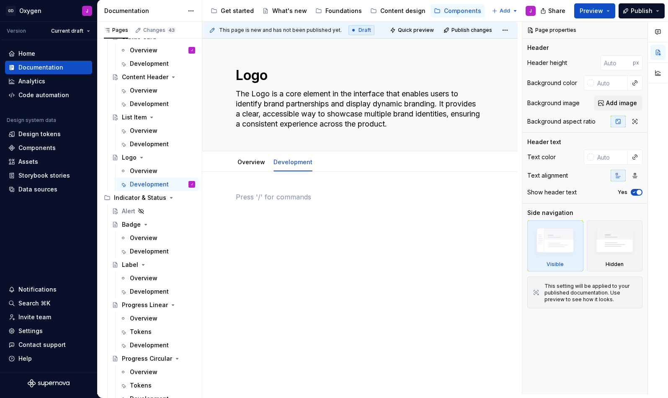
click at [307, 229] on div at bounding box center [360, 213] width 248 height 42
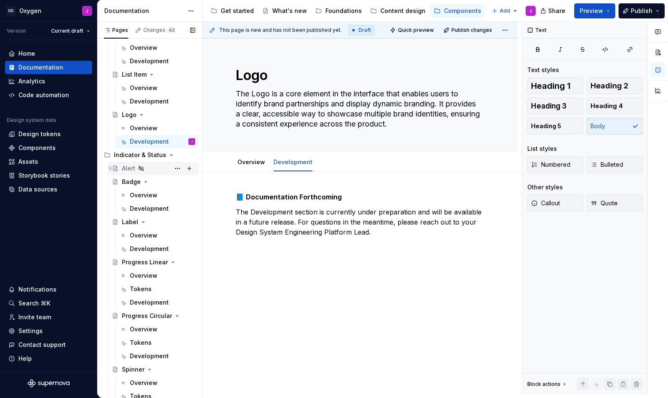
scroll to position [851, 0]
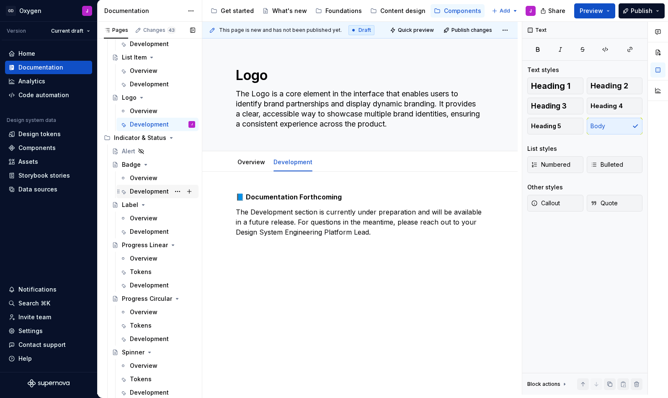
click at [143, 191] on div "Development" at bounding box center [149, 191] width 39 height 8
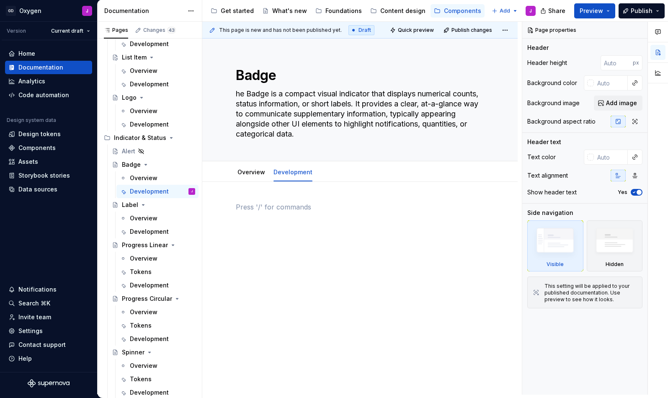
click at [308, 247] on div at bounding box center [359, 272] width 315 height 181
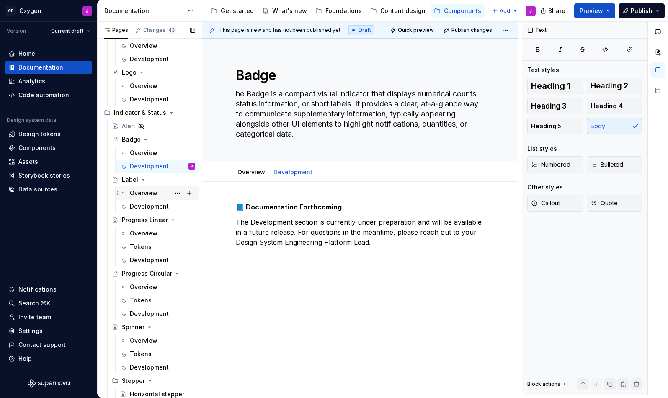
scroll to position [907, 0]
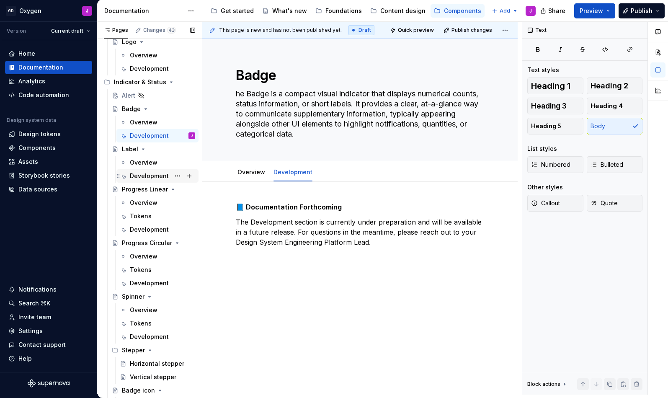
click at [141, 171] on div "Development" at bounding box center [162, 176] width 65 height 12
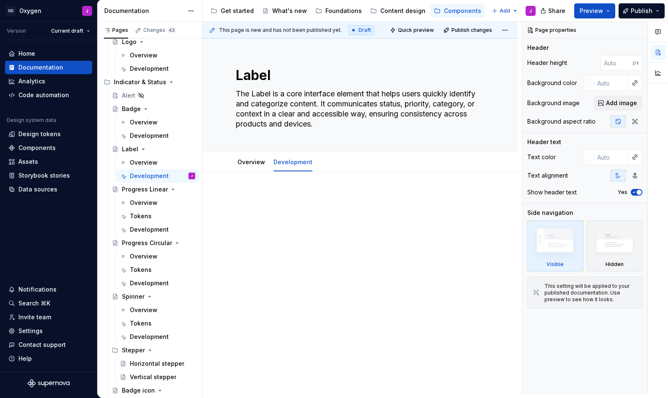
click at [273, 227] on div at bounding box center [360, 213] width 248 height 42
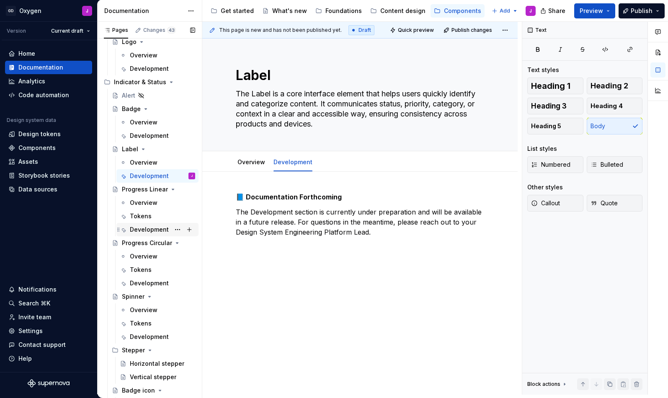
click at [147, 226] on div "Development" at bounding box center [149, 229] width 39 height 8
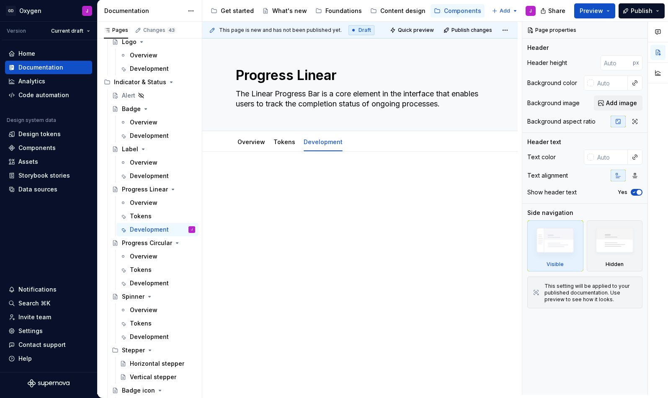
click at [283, 234] on div at bounding box center [359, 242] width 315 height 181
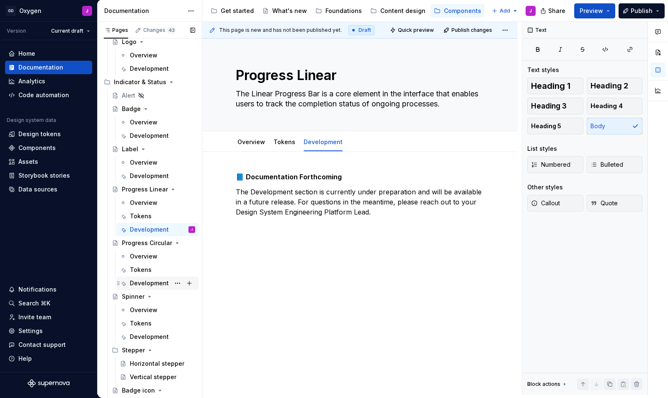
click at [138, 280] on div "Development" at bounding box center [149, 283] width 39 height 8
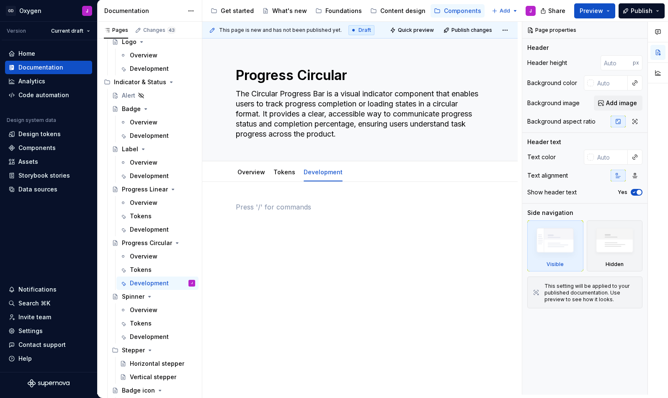
click at [282, 242] on div at bounding box center [360, 223] width 248 height 42
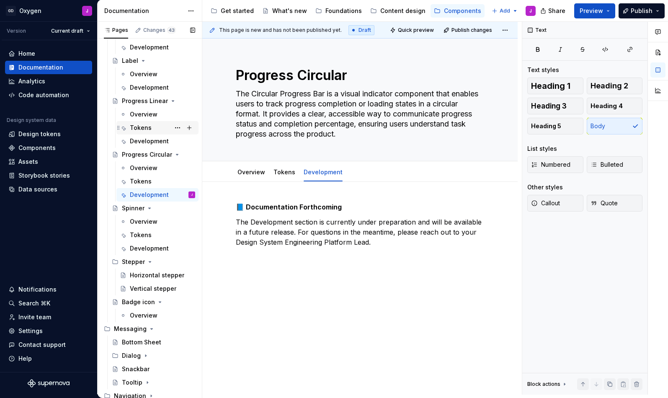
scroll to position [1005, 0]
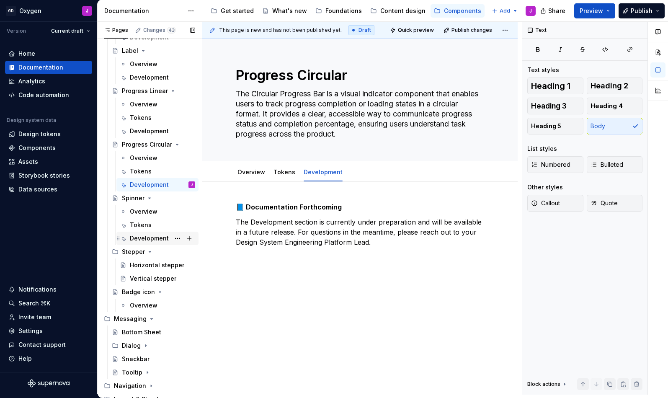
click at [149, 232] on div "Development" at bounding box center [157, 238] width 82 height 13
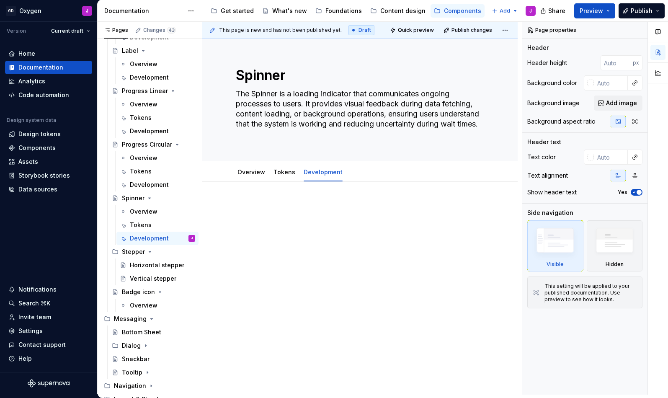
click at [280, 237] on div at bounding box center [360, 223] width 248 height 42
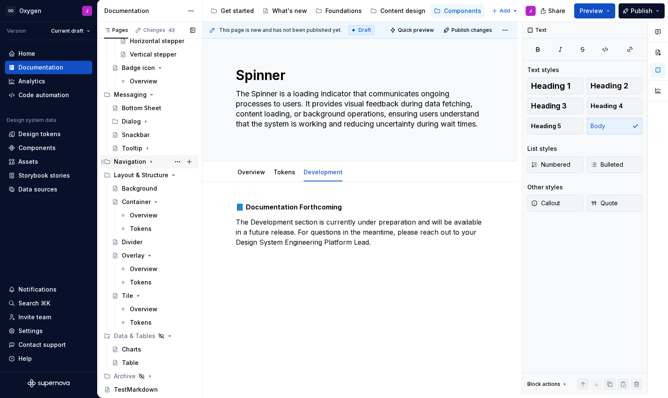
scroll to position [1229, 0]
click at [142, 202] on div "Container" at bounding box center [136, 202] width 29 height 8
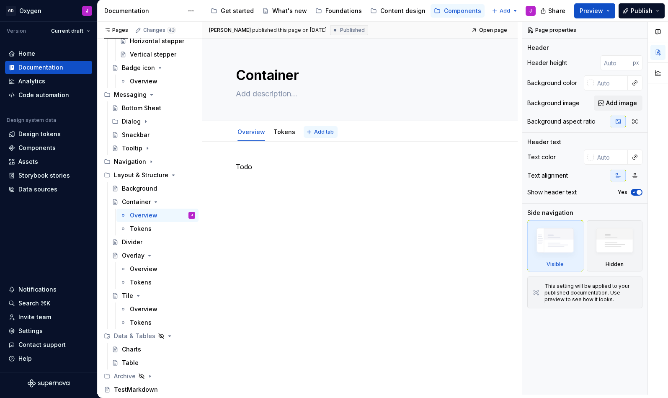
type textarea "*"
click at [327, 134] on span "Add tab" at bounding box center [324, 132] width 20 height 7
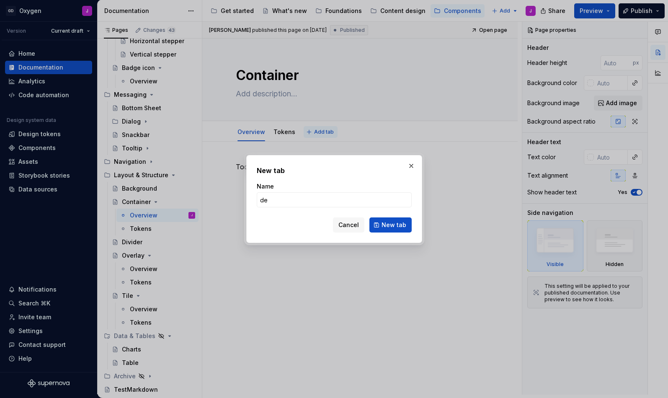
type input "d"
type input "Development"
click at [405, 229] on span "New tab" at bounding box center [394, 225] width 25 height 8
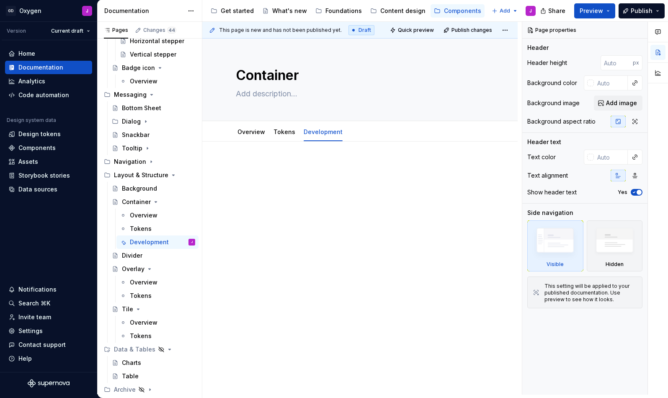
click at [265, 178] on div at bounding box center [360, 178] width 248 height 32
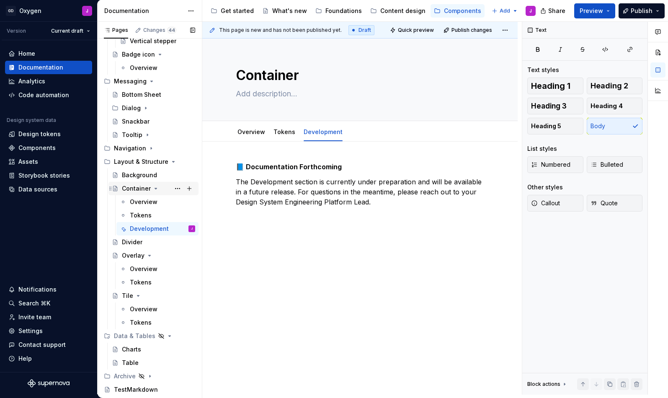
scroll to position [1242, 0]
click at [137, 244] on div "Divider" at bounding box center [132, 242] width 21 height 8
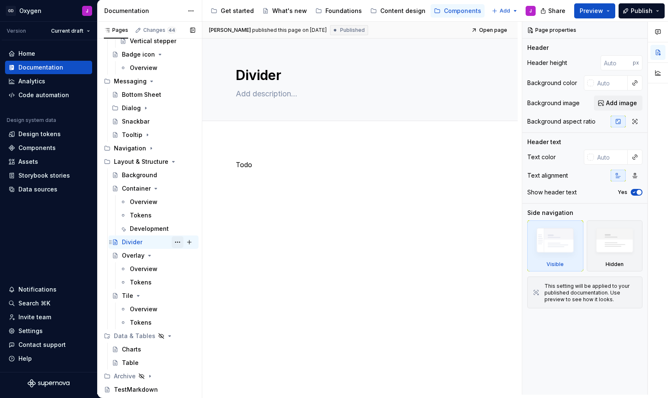
click at [180, 244] on button "Page tree" at bounding box center [178, 242] width 12 height 12
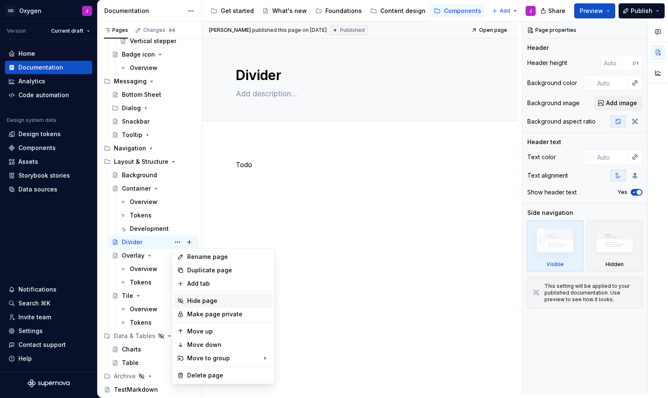
click at [210, 302] on div "Hide page" at bounding box center [228, 301] width 82 height 8
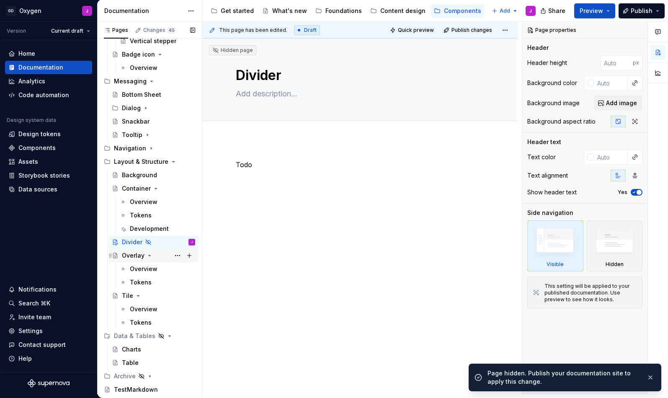
click at [136, 256] on div "Overlay" at bounding box center [133, 255] width 23 height 8
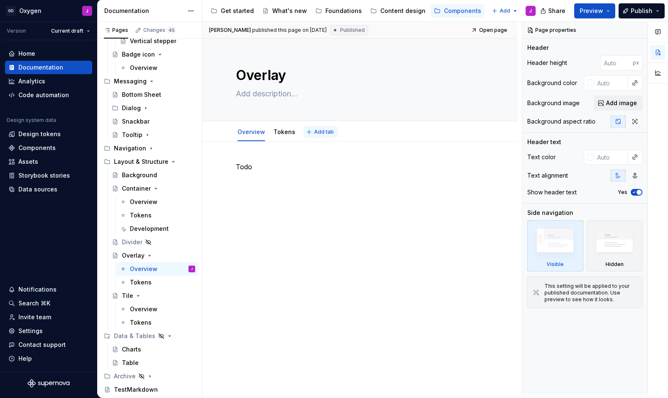
type textarea "*"
click at [320, 134] on span "Add tab" at bounding box center [324, 132] width 20 height 7
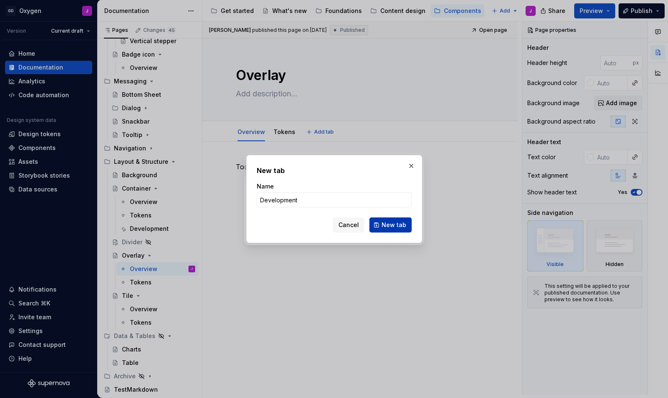
type input "Development"
click at [386, 229] on span "New tab" at bounding box center [394, 225] width 25 height 8
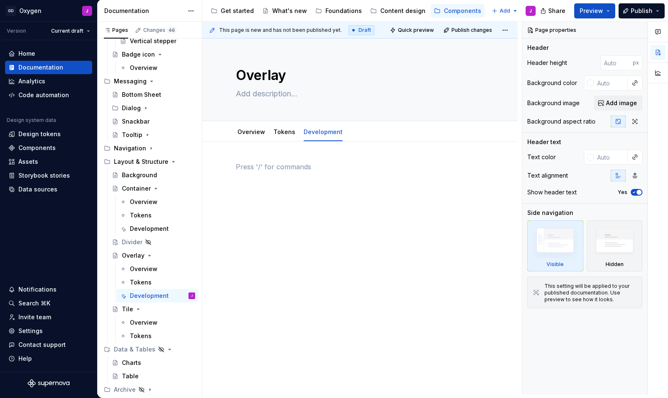
click at [252, 173] on div at bounding box center [360, 178] width 248 height 32
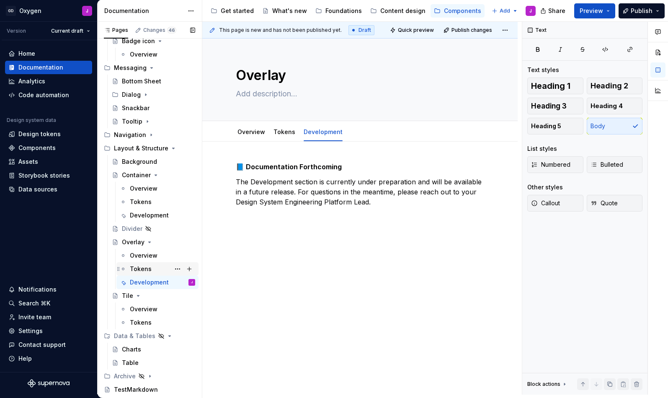
scroll to position [1256, 0]
click at [142, 294] on div "Tile" at bounding box center [158, 296] width 73 height 12
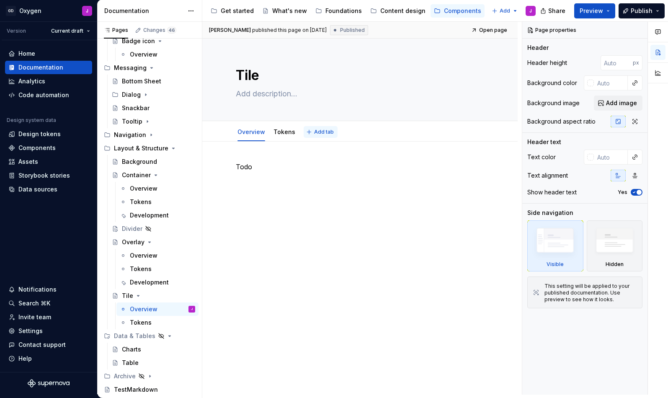
type textarea "*"
click at [314, 131] on span "Add tab" at bounding box center [324, 132] width 20 height 7
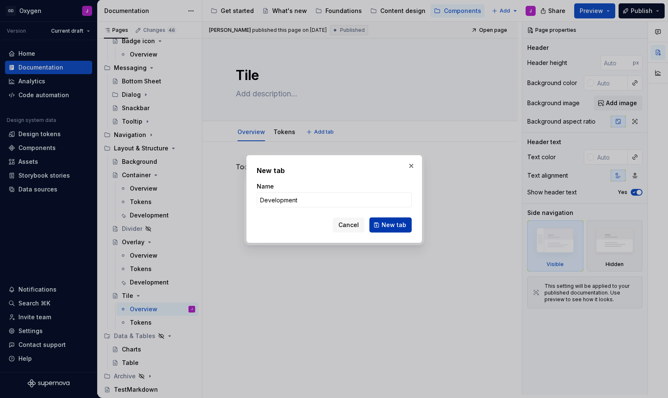
type input "Development"
click at [390, 222] on span "New tab" at bounding box center [394, 225] width 25 height 8
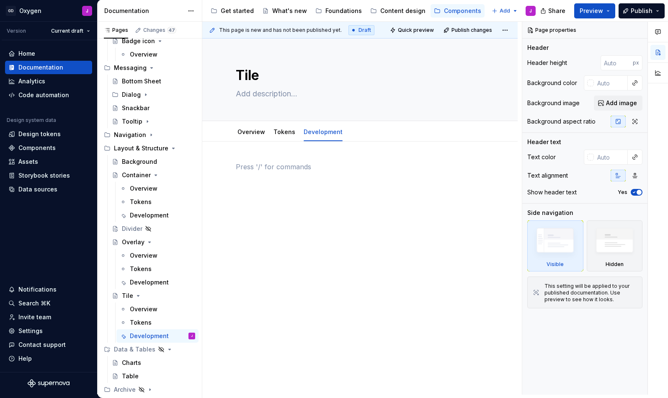
click at [279, 173] on div at bounding box center [360, 178] width 248 height 32
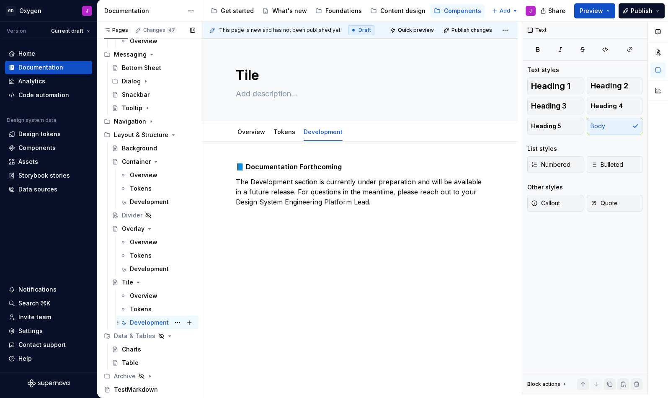
scroll to position [1269, 0]
click at [636, 13] on span "Publish" at bounding box center [642, 11] width 22 height 8
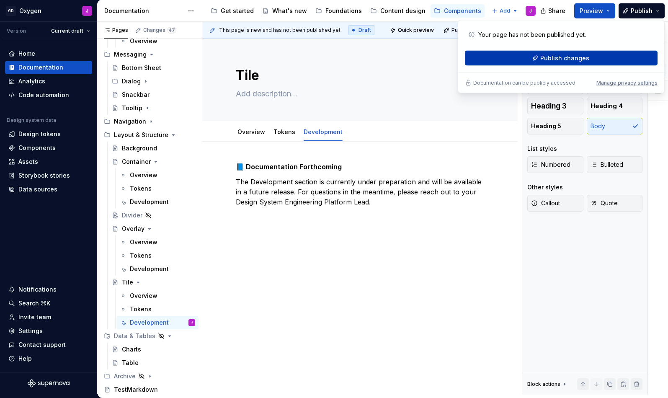
click at [581, 58] on span "Publish changes" at bounding box center [564, 58] width 49 height 8
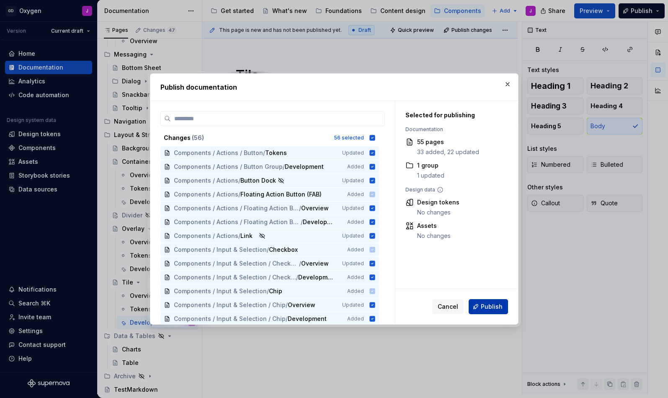
click at [492, 307] on span "Publish" at bounding box center [492, 306] width 22 height 8
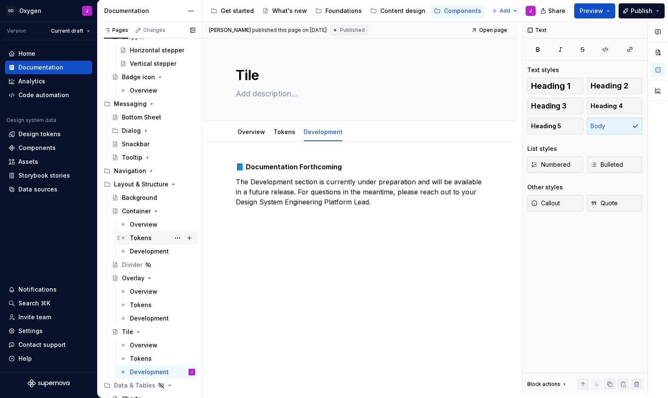
scroll to position [1224, 0]
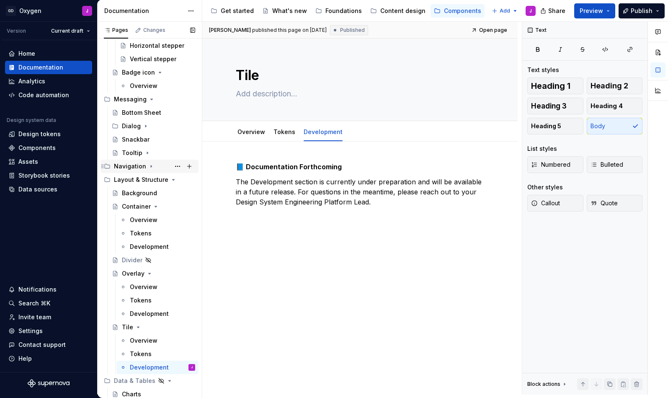
click at [148, 166] on icon "Page tree" at bounding box center [151, 166] width 7 height 7
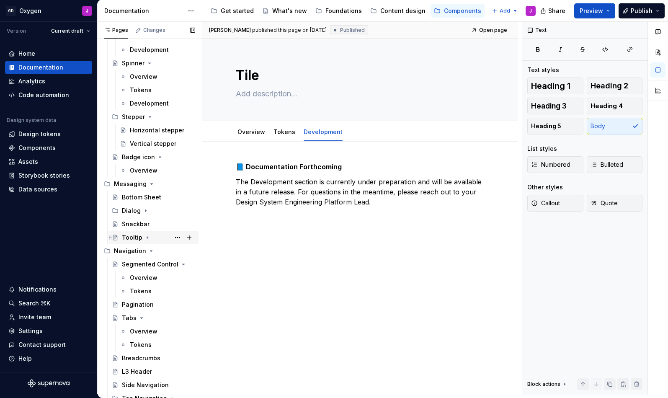
scroll to position [1107, 0]
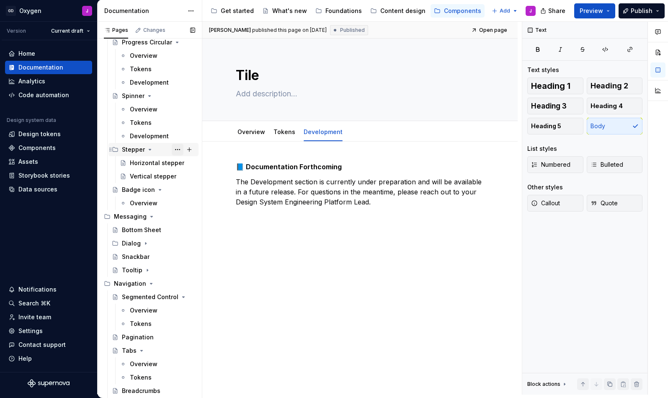
click at [176, 148] on button "Page tree" at bounding box center [178, 150] width 12 height 12
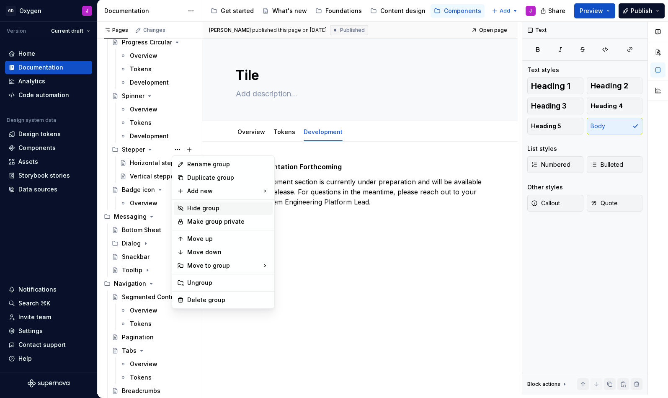
click at [205, 204] on div "Hide group" at bounding box center [228, 208] width 82 height 8
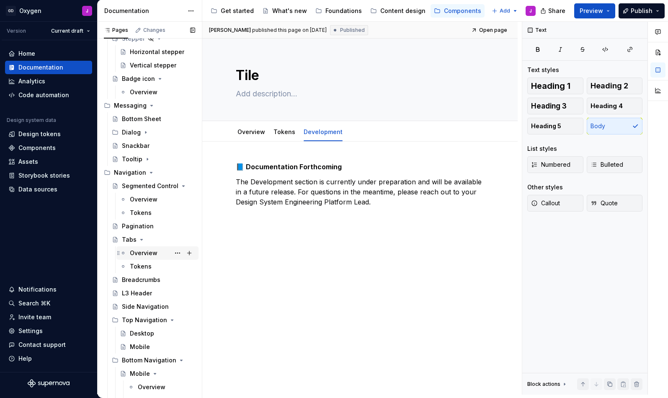
scroll to position [1205, 0]
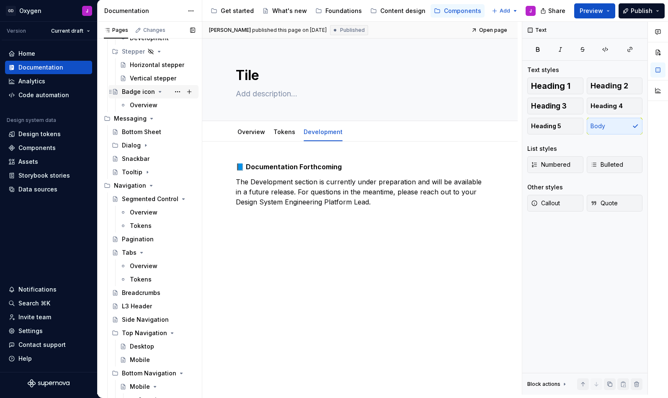
click at [142, 95] on div "Badge icon" at bounding box center [138, 92] width 33 height 8
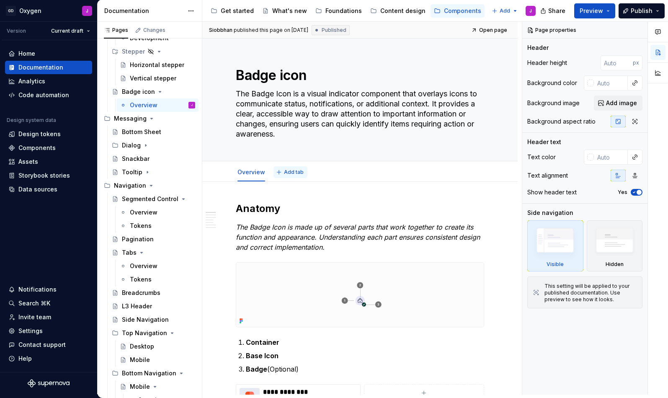
type textarea "*"
click at [290, 170] on span "Add tab" at bounding box center [294, 172] width 20 height 7
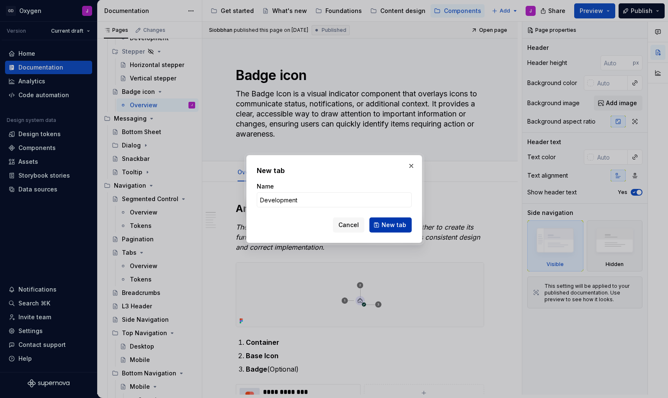
type input "Development"
click at [402, 224] on span "New tab" at bounding box center [394, 225] width 25 height 8
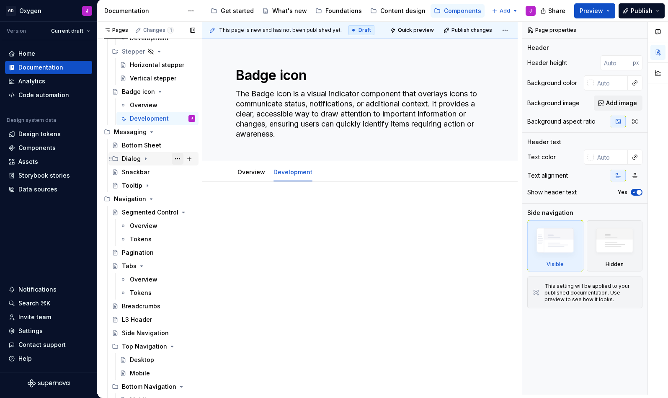
click at [176, 160] on button "Page tree" at bounding box center [178, 159] width 12 height 12
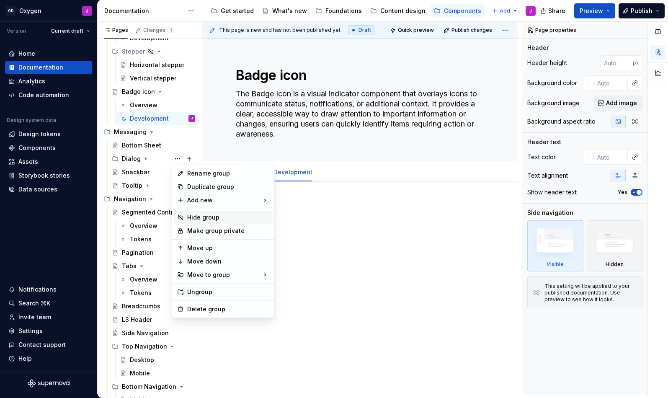
click at [201, 215] on div "Hide group" at bounding box center [228, 217] width 82 height 8
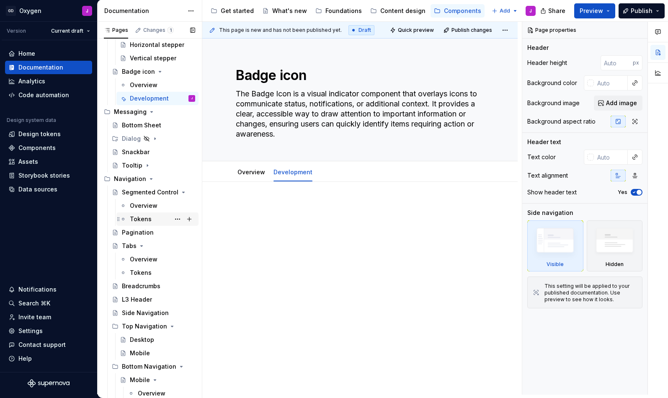
scroll to position [1210, 0]
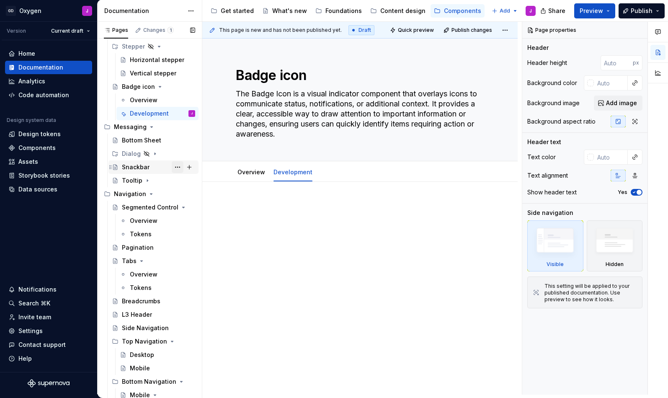
click at [181, 168] on button "Page tree" at bounding box center [178, 167] width 12 height 12
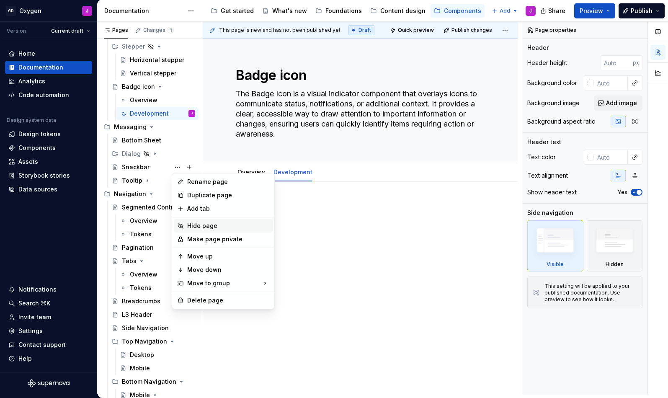
click at [208, 226] on div "Hide page" at bounding box center [228, 226] width 82 height 8
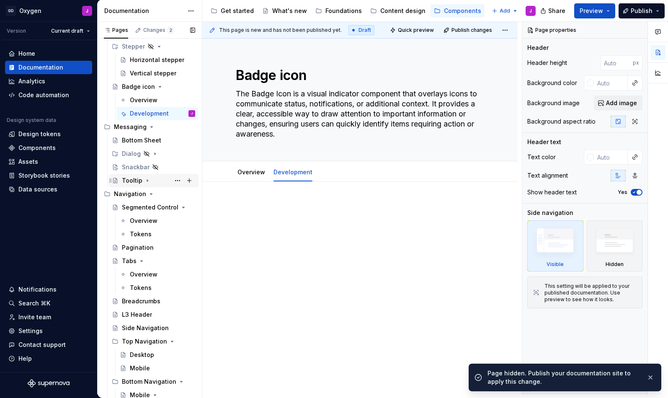
click at [134, 181] on div "Tooltip" at bounding box center [132, 180] width 21 height 8
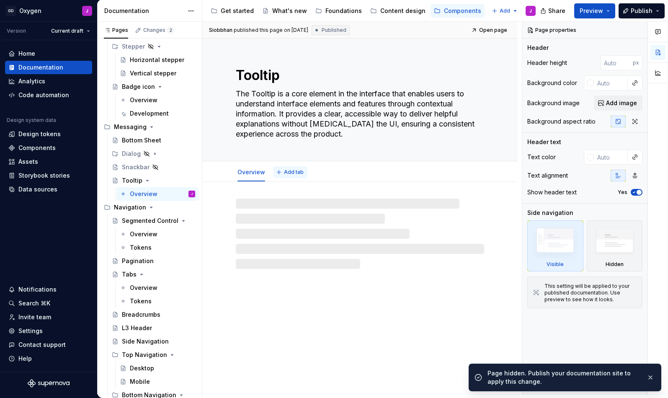
click at [302, 173] on span "Add tab" at bounding box center [294, 172] width 20 height 7
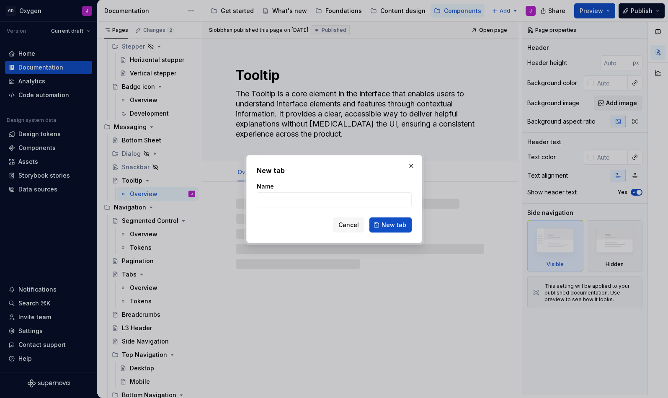
type textarea "*"
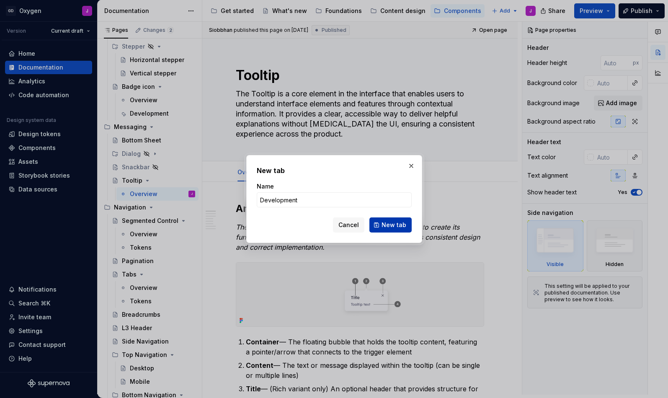
type input "Development"
click at [391, 221] on span "New tab" at bounding box center [394, 225] width 25 height 8
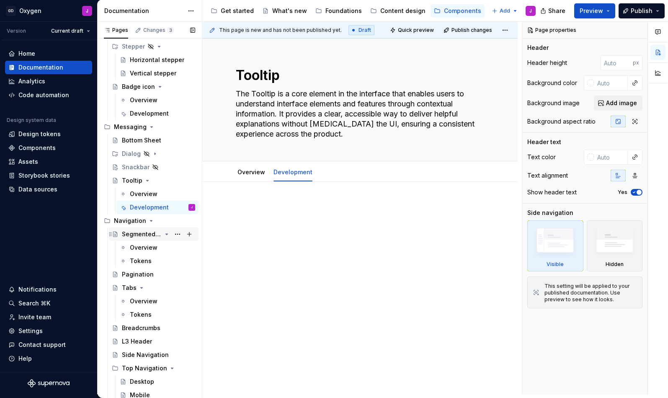
click at [147, 231] on div "Segmented Control" at bounding box center [142, 234] width 40 height 8
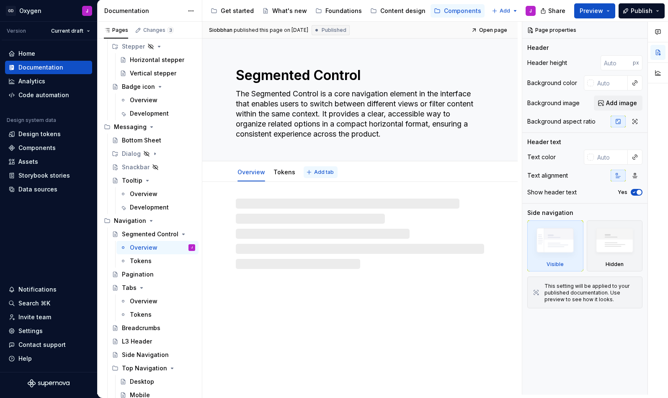
type textarea "*"
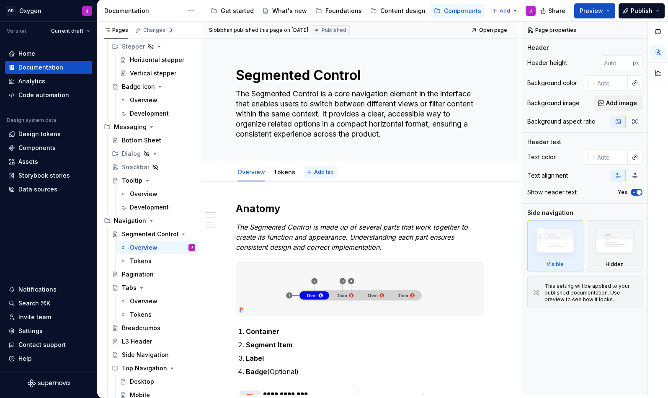
click at [312, 172] on button "Add tab" at bounding box center [321, 172] width 34 height 12
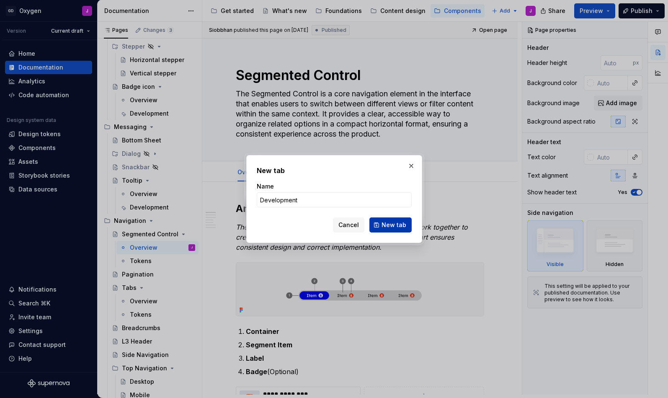
type input "Development"
click at [398, 226] on span "New tab" at bounding box center [394, 225] width 25 height 8
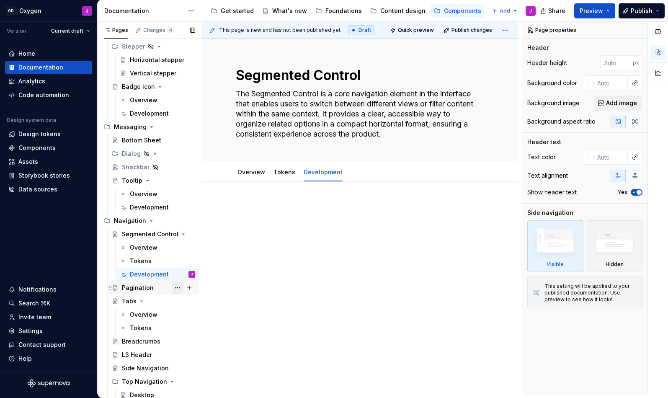
click at [175, 285] on button "Page tree" at bounding box center [178, 288] width 12 height 12
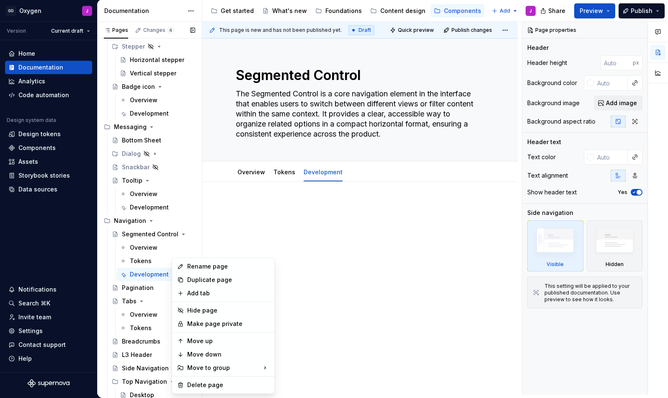
click at [142, 287] on div "Pages Changes 4 Add Accessibility guide for tree Page tree. Navigate the tree w…" at bounding box center [149, 210] width 105 height 376
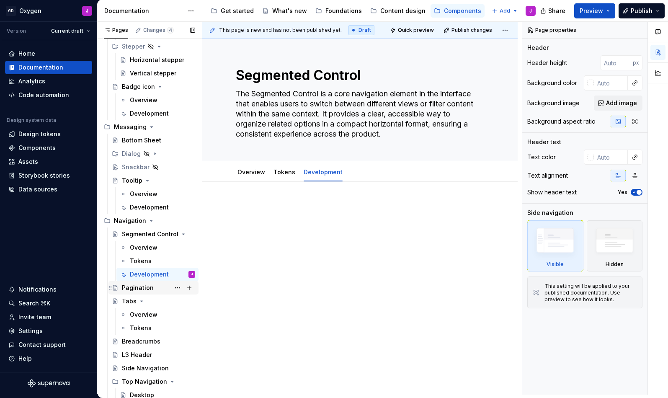
click at [136, 287] on div "Pagination" at bounding box center [138, 288] width 32 height 8
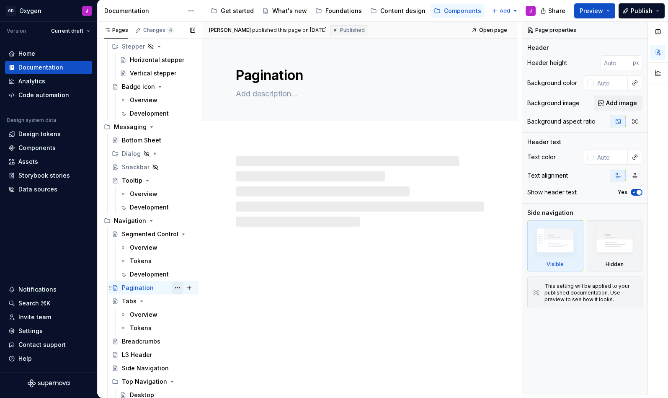
click at [177, 288] on button "Page tree" at bounding box center [178, 288] width 12 height 12
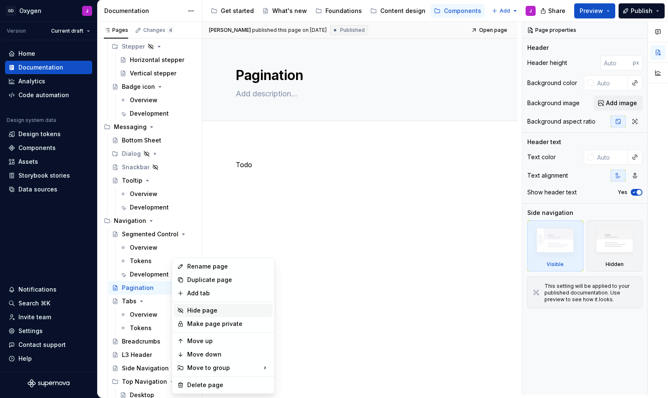
click at [207, 310] on div "Hide page" at bounding box center [228, 310] width 82 height 8
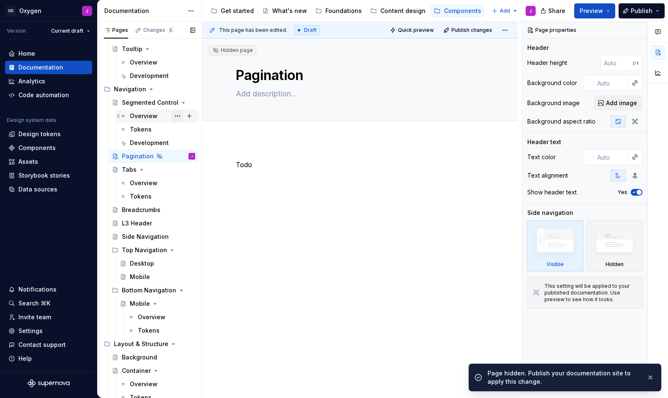
scroll to position [1342, 0]
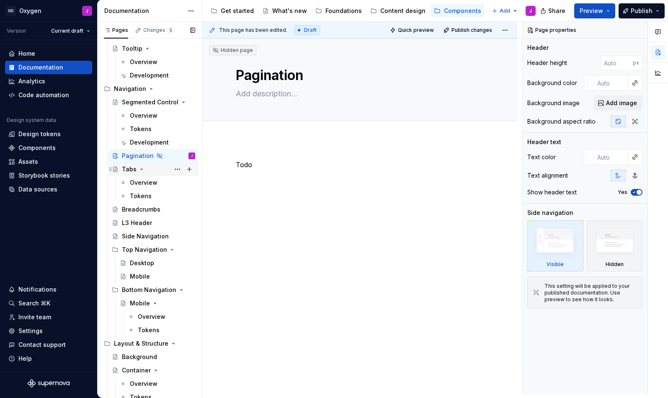
click at [131, 168] on div "Tabs" at bounding box center [129, 169] width 15 height 8
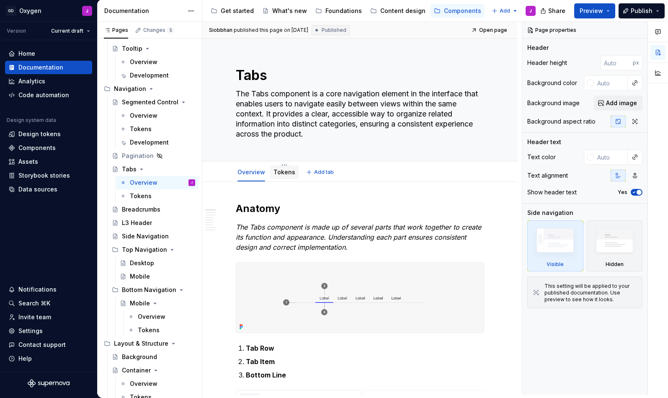
click at [278, 175] on link "Tokens" at bounding box center [285, 171] width 22 height 7
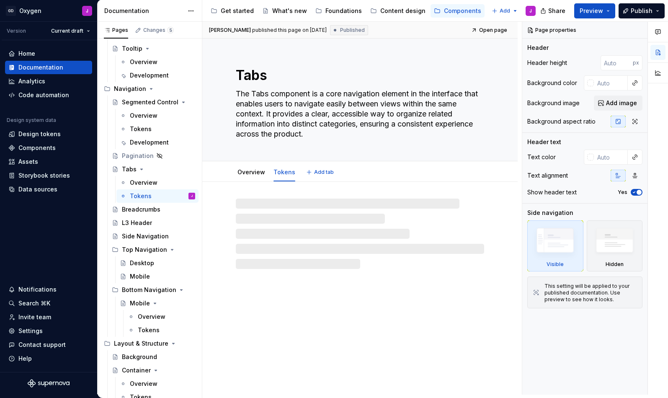
type textarea "*"
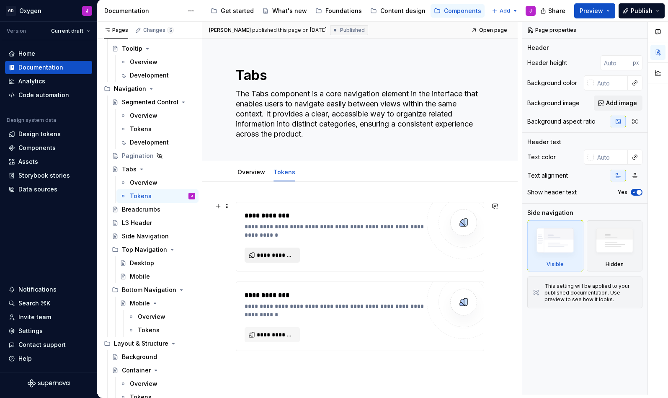
click at [279, 258] on span "**********" at bounding box center [276, 255] width 38 height 8
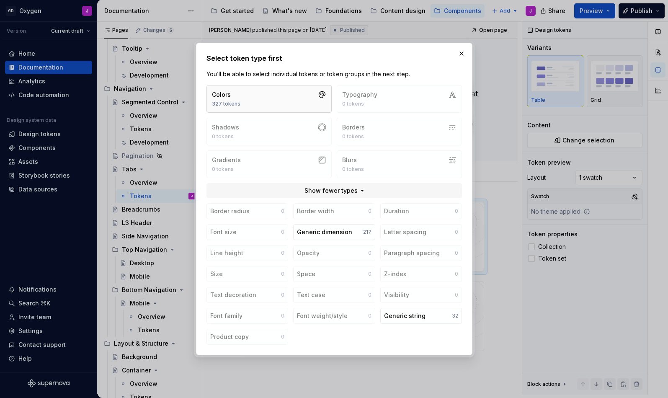
click at [265, 99] on button "Colors 327 tokens" at bounding box center [269, 99] width 125 height 28
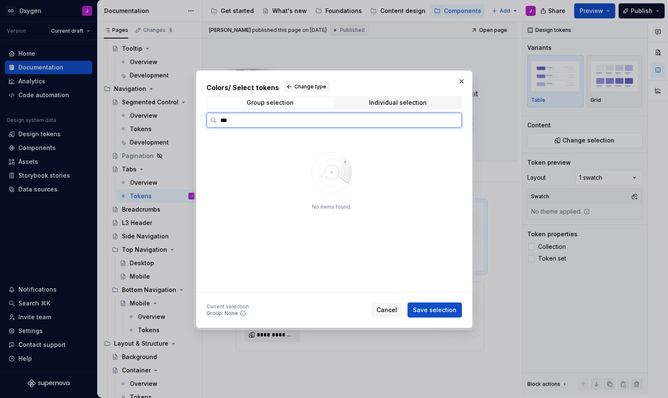
type input "***"
click at [239, 181] on mark "tab" at bounding box center [241, 180] width 10 height 7
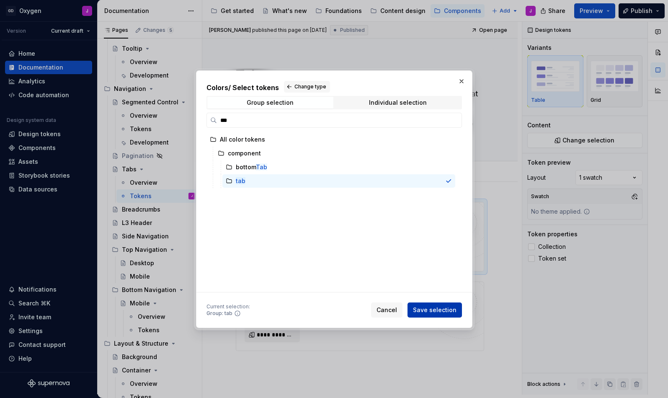
click at [436, 311] on span "Save selection" at bounding box center [435, 310] width 44 height 8
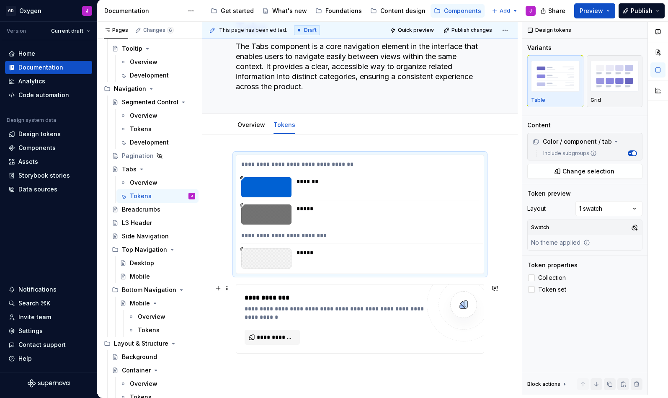
scroll to position [51, 0]
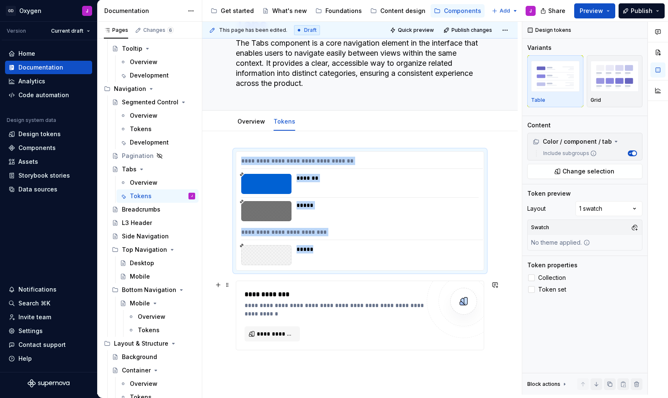
click at [350, 304] on div "**********" at bounding box center [335, 309] width 180 height 17
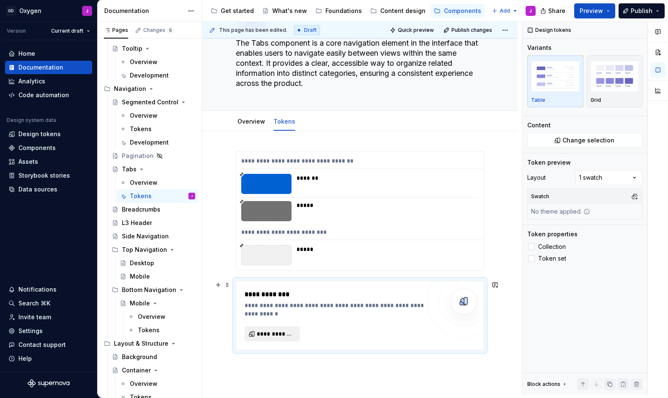
click at [278, 329] on button "**********" at bounding box center [272, 333] width 55 height 15
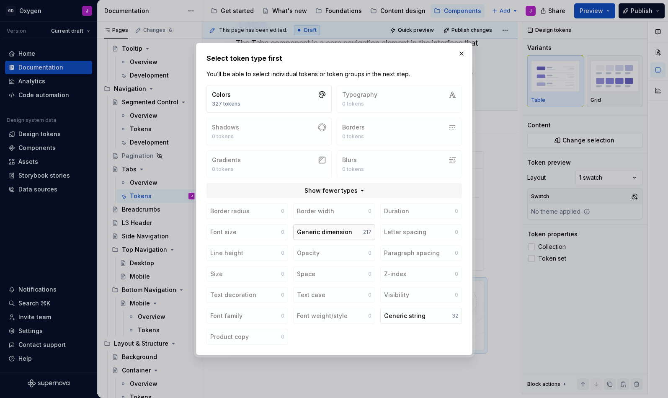
click at [325, 235] on div "Generic dimension" at bounding box center [324, 232] width 55 height 8
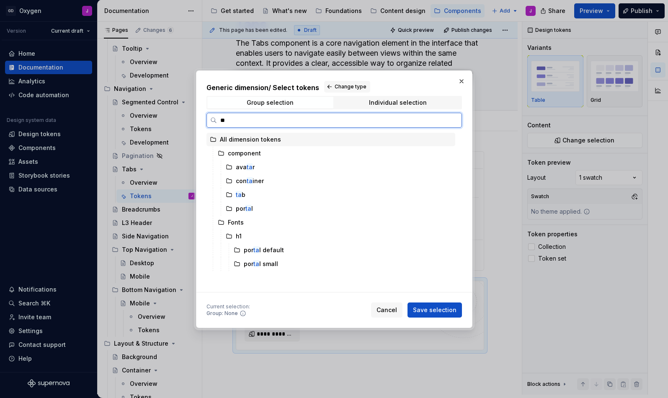
type input "***"
click at [240, 166] on mark "tab" at bounding box center [241, 166] width 10 height 7
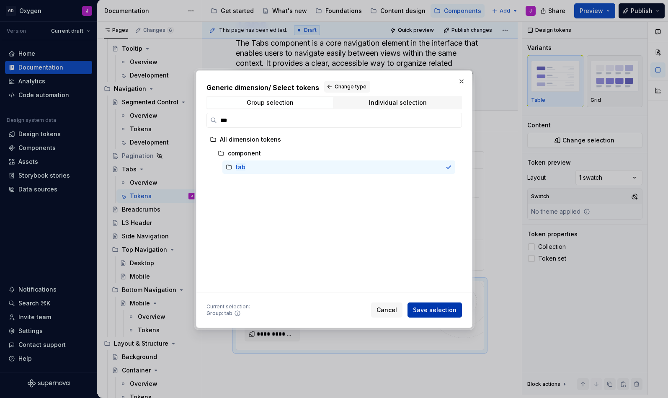
click at [443, 309] on span "Save selection" at bounding box center [435, 310] width 44 height 8
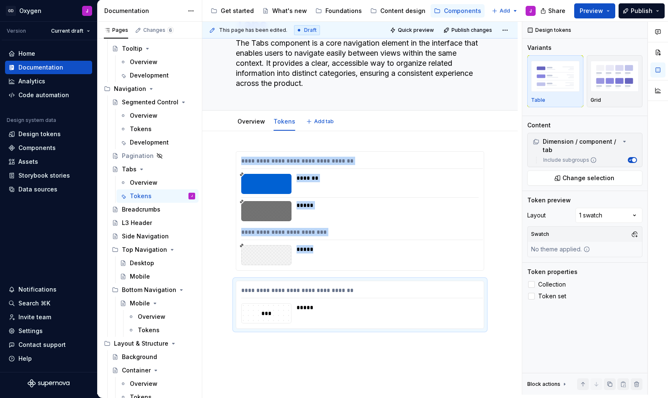
type textarea "*"
click at [314, 123] on span "Add tab" at bounding box center [324, 121] width 20 height 7
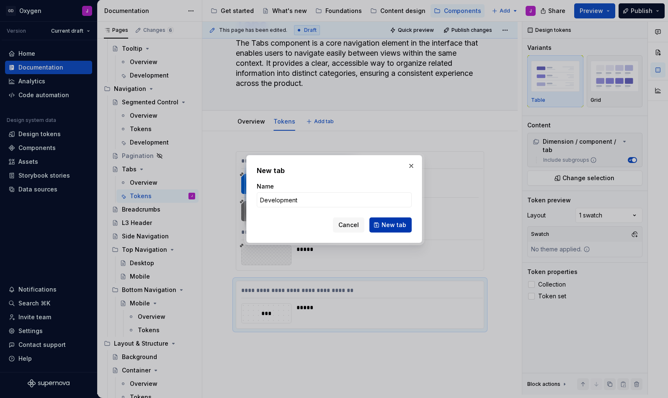
type input "Development"
click at [396, 225] on span "New tab" at bounding box center [394, 225] width 25 height 8
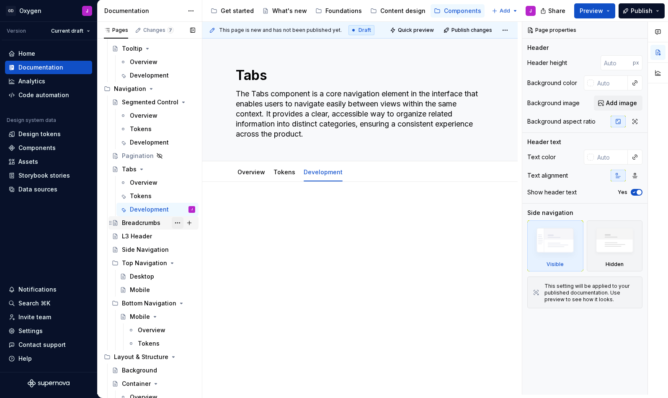
click at [178, 222] on button "Page tree" at bounding box center [178, 223] width 12 height 12
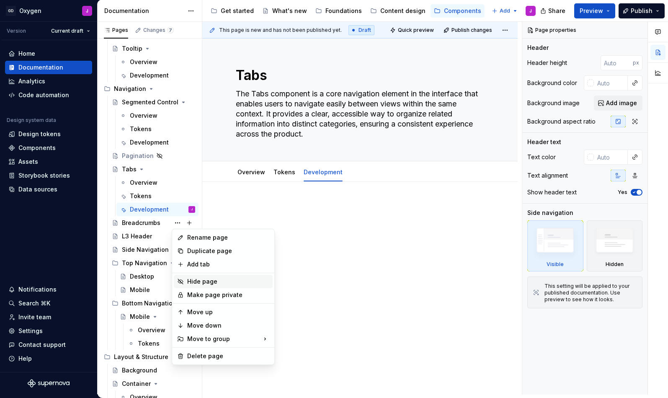
click at [203, 282] on div "Hide page" at bounding box center [228, 281] width 82 height 8
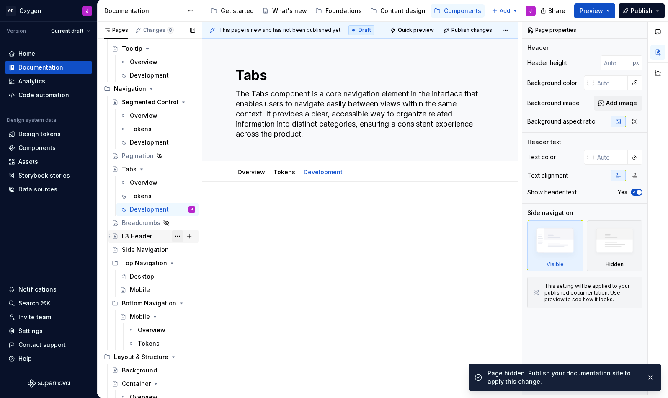
click at [179, 238] on button "Page tree" at bounding box center [178, 236] width 12 height 12
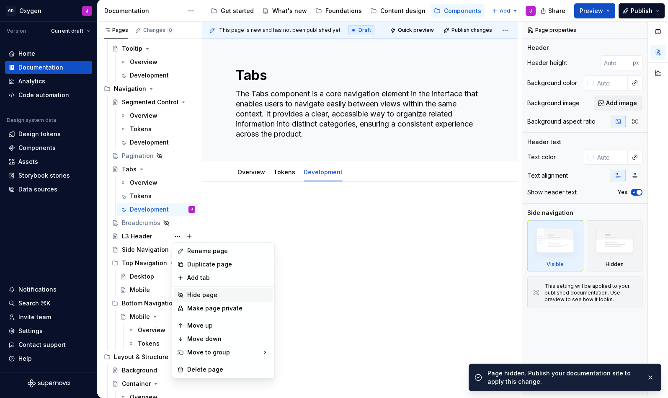
click at [204, 294] on div "Hide page" at bounding box center [228, 295] width 82 height 8
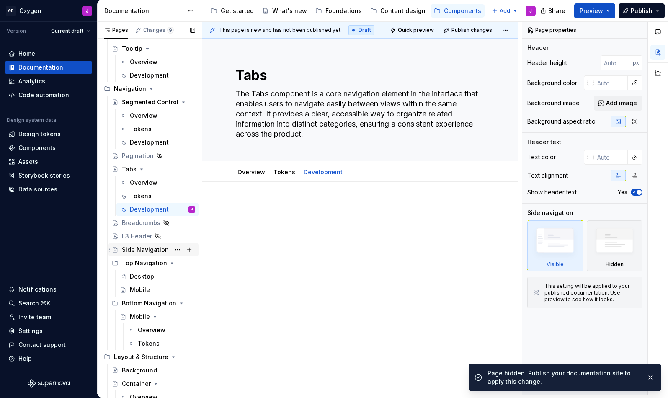
click at [152, 248] on div "Side Navigation" at bounding box center [145, 249] width 47 height 8
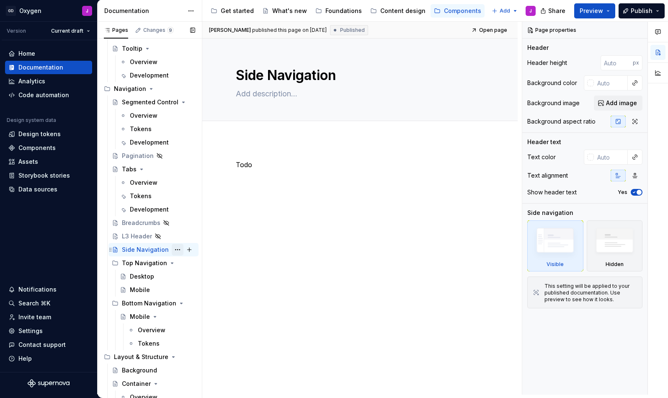
click at [176, 253] on button "Page tree" at bounding box center [178, 250] width 12 height 12
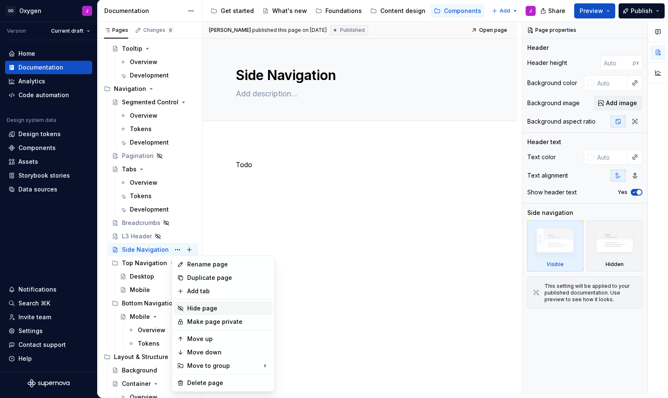
click at [203, 305] on div "Hide page" at bounding box center [228, 308] width 82 height 8
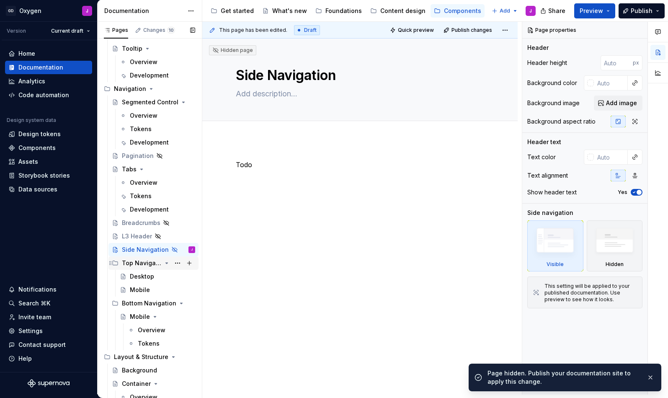
click at [144, 263] on div "Top Navigation" at bounding box center [142, 263] width 40 height 8
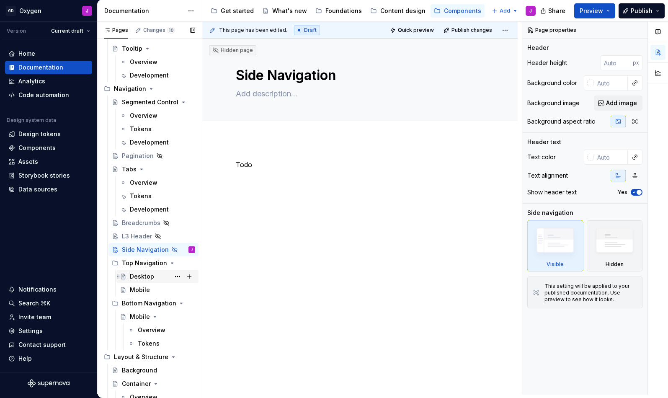
click at [140, 276] on div "Desktop" at bounding box center [142, 276] width 24 height 8
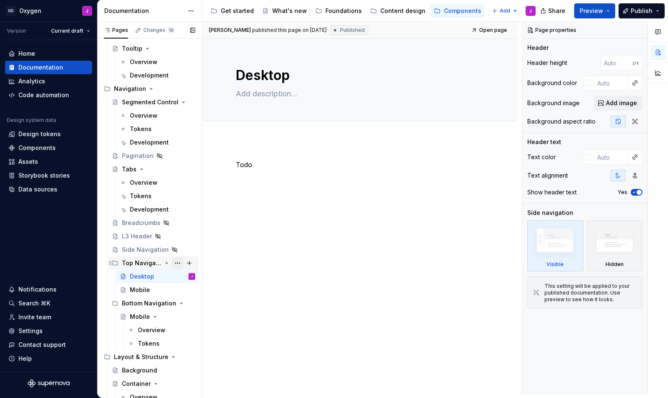
click at [177, 263] on button "Page tree" at bounding box center [178, 263] width 12 height 12
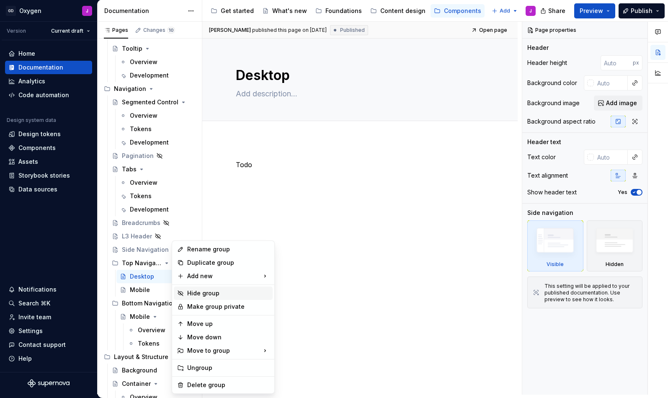
click at [200, 294] on div "Hide group" at bounding box center [228, 293] width 82 height 8
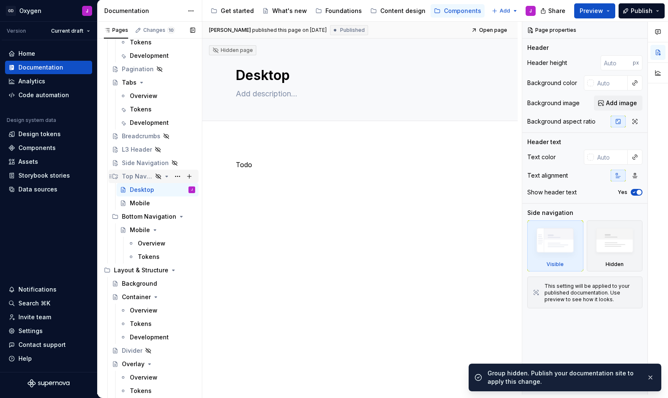
scroll to position [1436, 0]
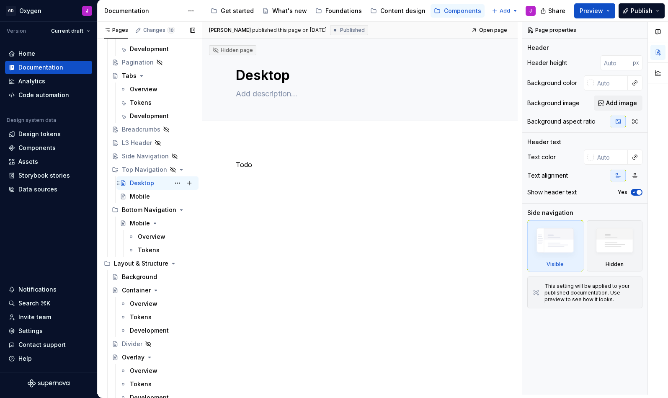
click at [148, 182] on div "Desktop" at bounding box center [142, 183] width 24 height 8
click at [152, 209] on div "Bottom Navigation" at bounding box center [142, 210] width 40 height 8
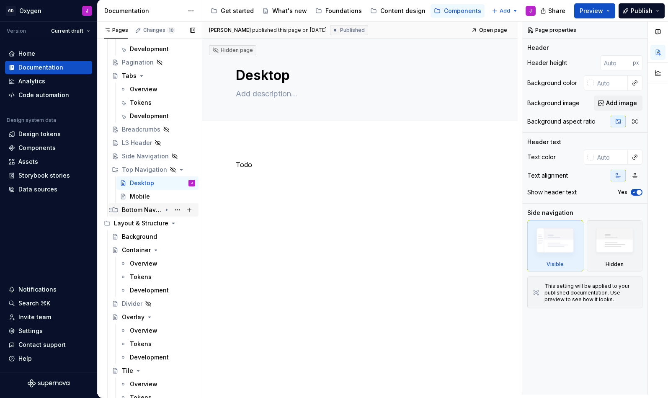
click at [152, 209] on div "Bottom Navigation" at bounding box center [142, 210] width 40 height 8
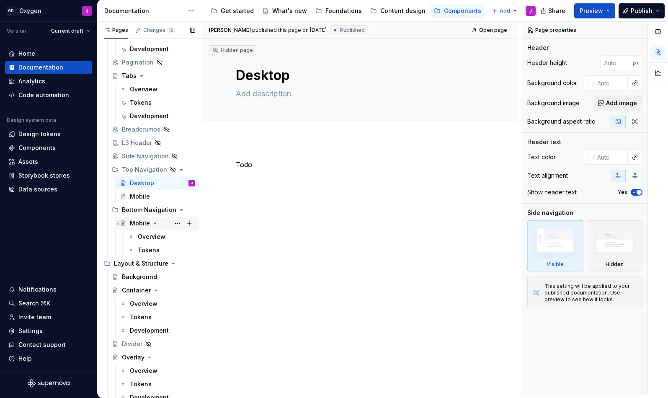
click at [145, 223] on div "Mobile" at bounding box center [140, 223] width 20 height 8
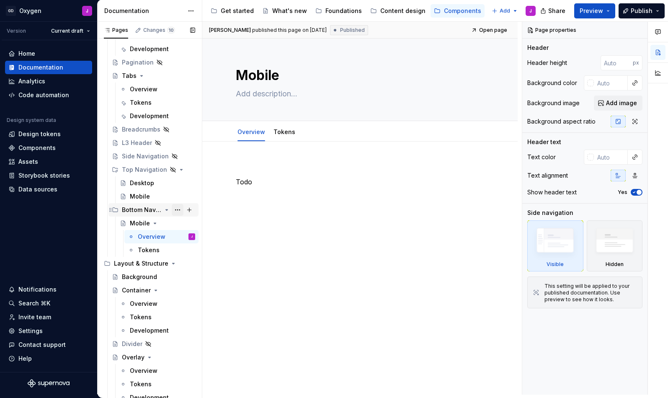
click at [178, 212] on button "Page tree" at bounding box center [178, 210] width 12 height 12
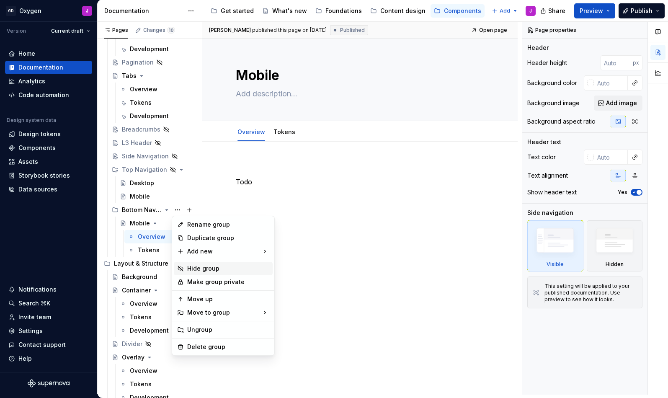
click at [202, 267] on div "Hide group" at bounding box center [228, 268] width 82 height 8
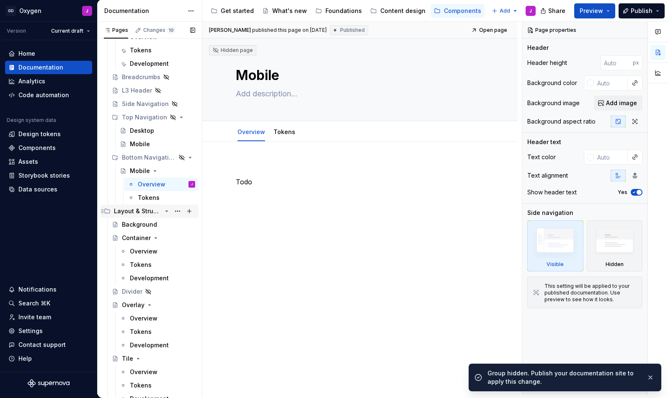
click at [147, 209] on div "Layout & Structure" at bounding box center [138, 211] width 48 height 8
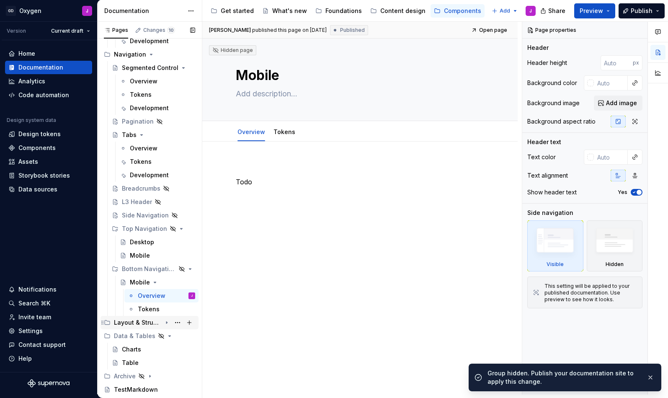
scroll to position [1377, 0]
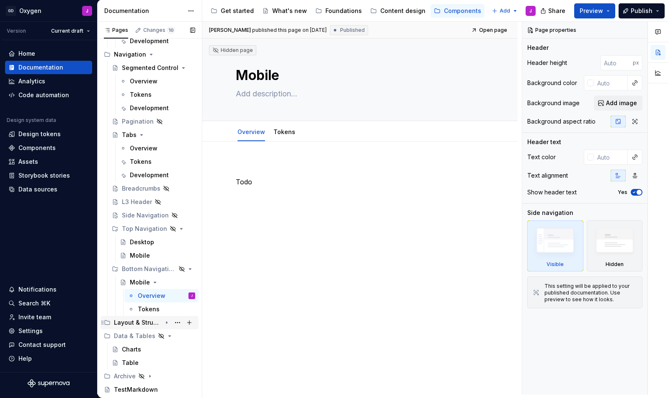
click at [168, 320] on icon "Page tree" at bounding box center [166, 322] width 7 height 7
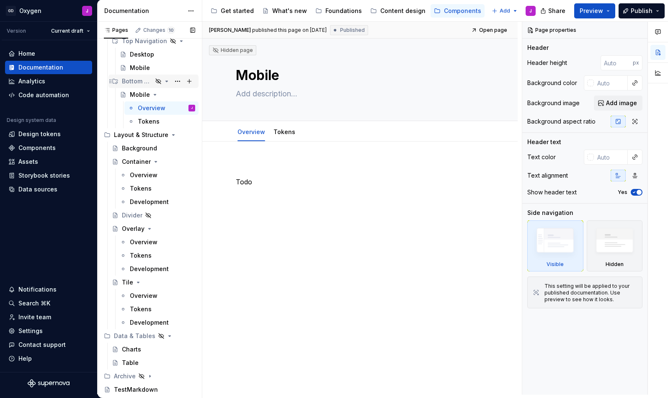
scroll to position [1564, 0]
click at [140, 151] on div "Background" at bounding box center [139, 148] width 35 height 8
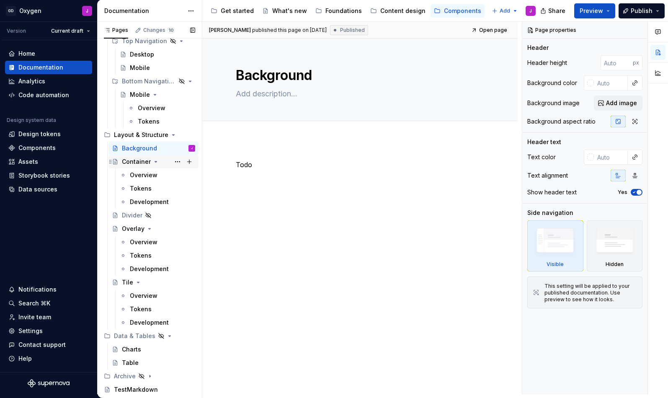
click at [138, 161] on div "Container" at bounding box center [136, 162] width 29 height 8
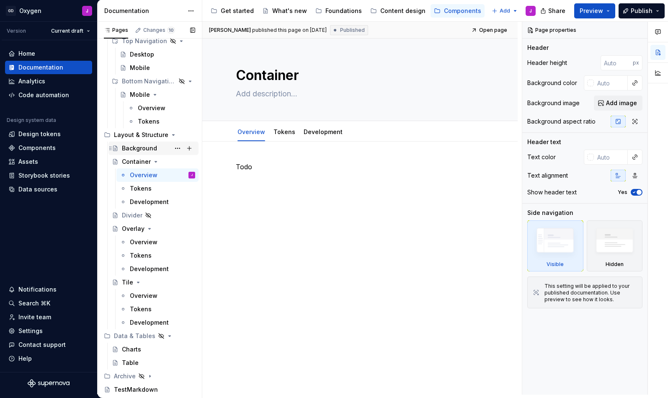
click at [145, 149] on div "Background" at bounding box center [139, 148] width 35 height 8
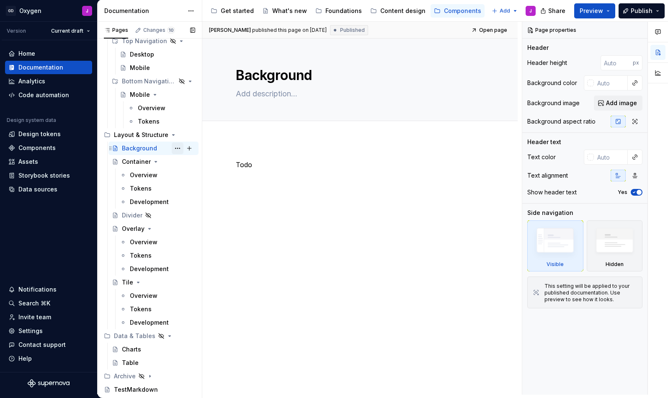
click at [175, 148] on button "Page tree" at bounding box center [178, 148] width 12 height 12
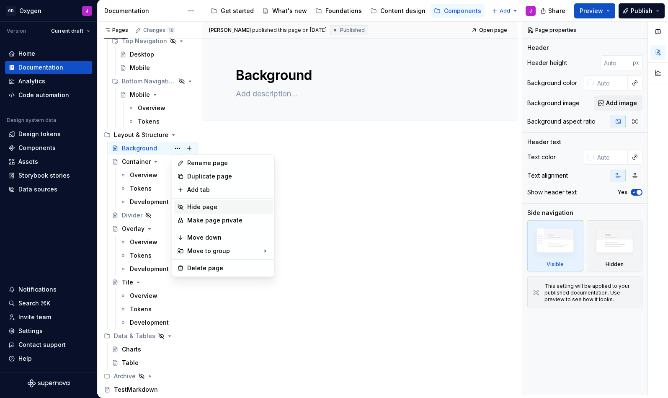
click at [204, 202] on div "Hide page" at bounding box center [223, 206] width 99 height 13
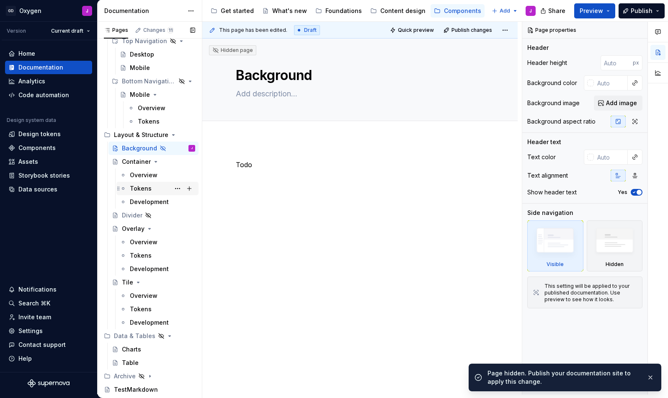
click at [142, 194] on div "Tokens" at bounding box center [162, 189] width 65 height 12
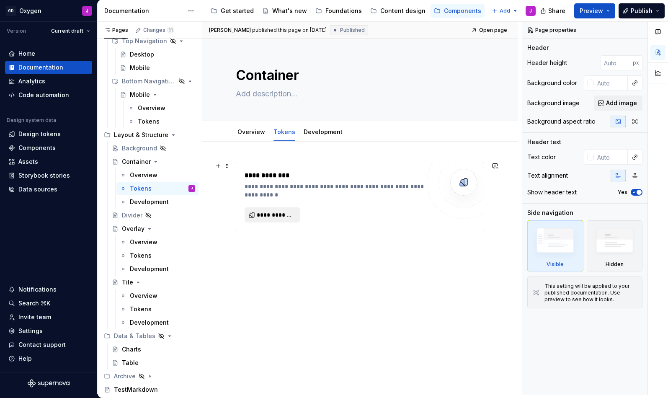
click at [267, 210] on button "**********" at bounding box center [272, 214] width 55 height 15
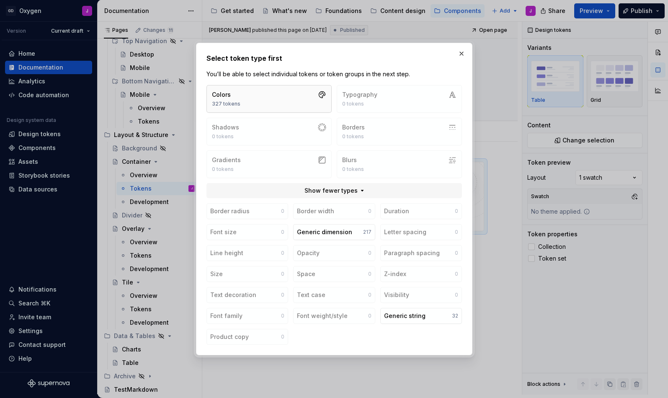
click at [282, 101] on button "Colors 327 tokens" at bounding box center [269, 99] width 125 height 28
type textarea "*"
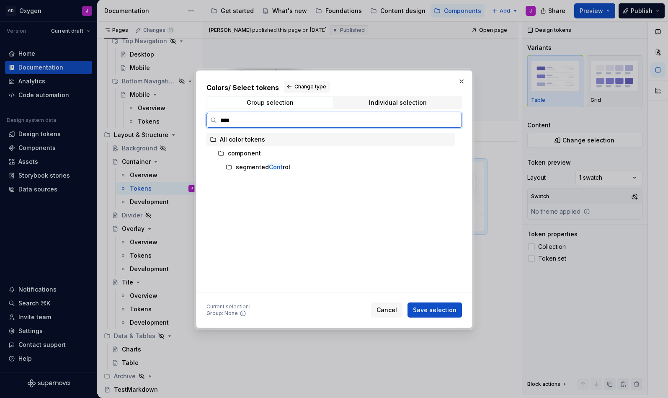
type input "*****"
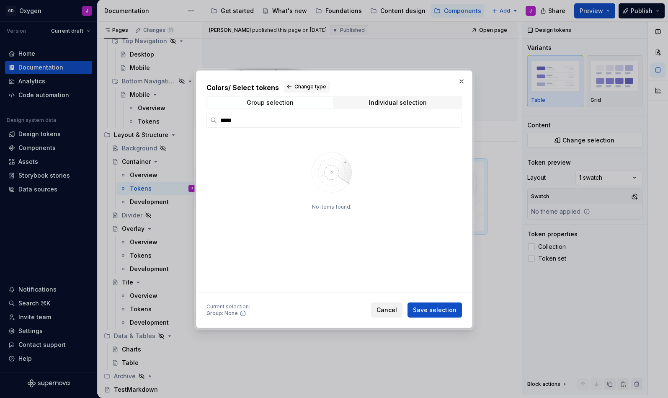
click at [385, 309] on span "Cancel" at bounding box center [387, 310] width 21 height 8
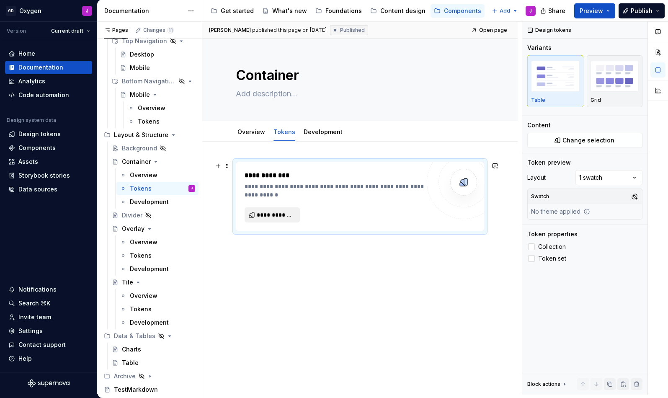
click at [277, 212] on span "**********" at bounding box center [276, 215] width 38 height 8
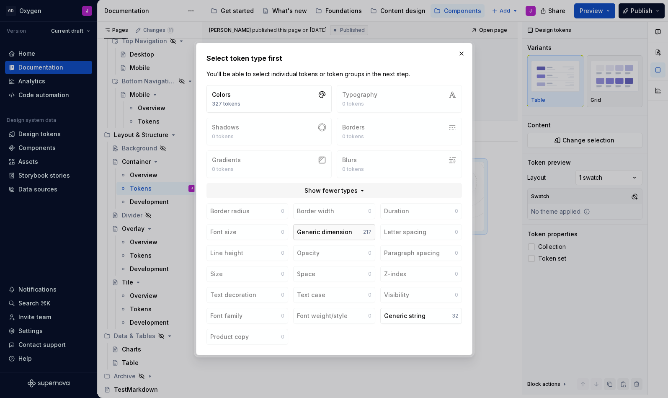
click at [330, 231] on div "Generic dimension" at bounding box center [324, 232] width 55 height 8
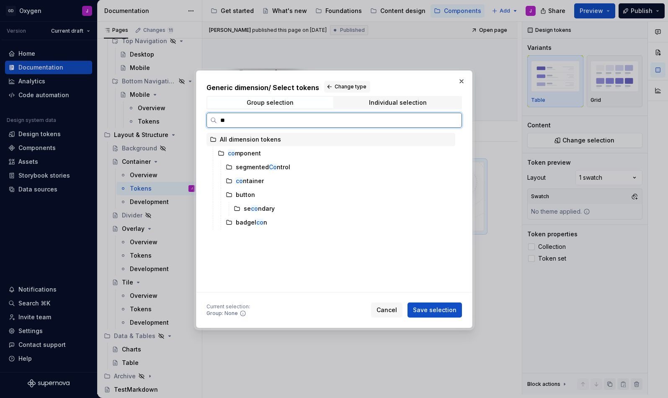
type input "***"
click at [249, 184] on div "con [PERSON_NAME]" at bounding box center [250, 181] width 28 height 8
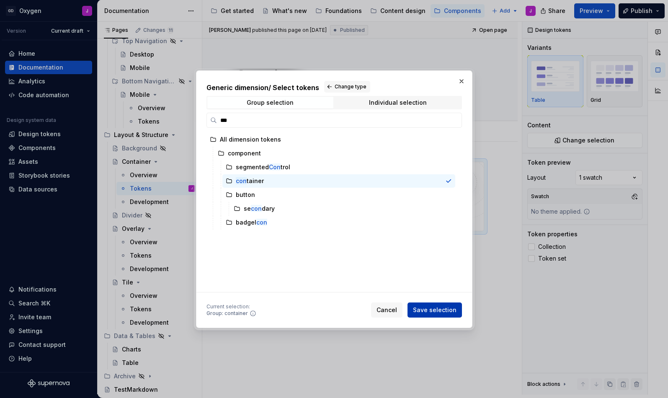
click at [435, 308] on span "Save selection" at bounding box center [435, 310] width 44 height 8
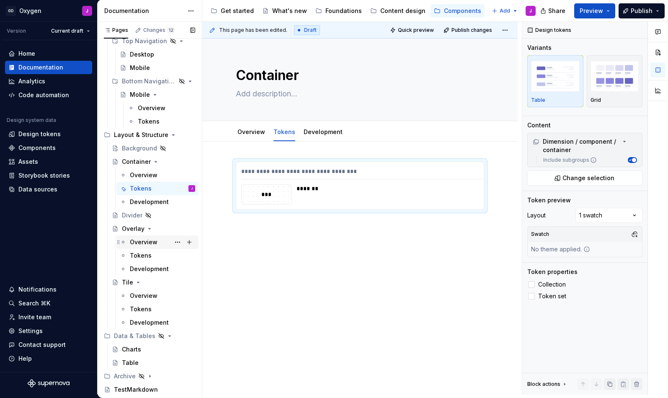
click at [142, 241] on div "Overview" at bounding box center [144, 242] width 28 height 8
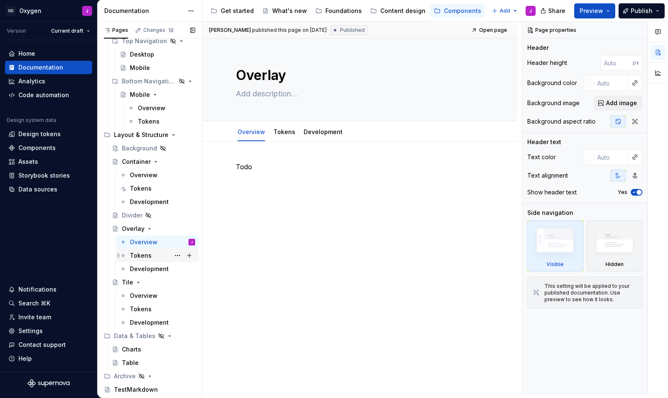
click at [145, 253] on div "Tokens" at bounding box center [141, 255] width 22 height 8
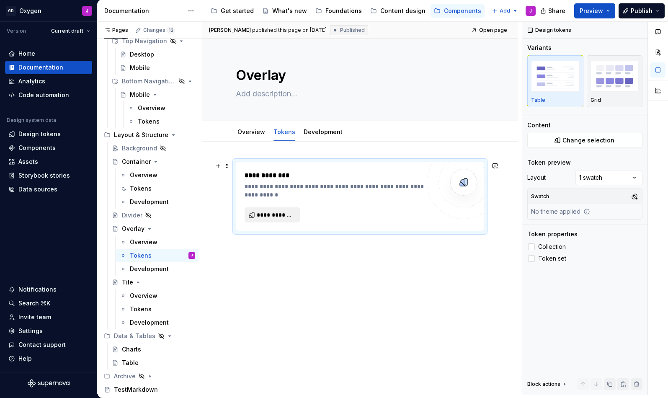
type textarea "*"
click at [280, 215] on span "**********" at bounding box center [276, 215] width 38 height 8
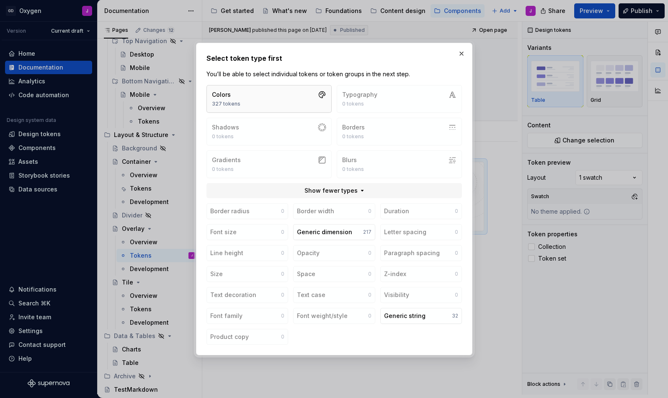
click at [267, 98] on button "Colors 327 tokens" at bounding box center [269, 99] width 125 height 28
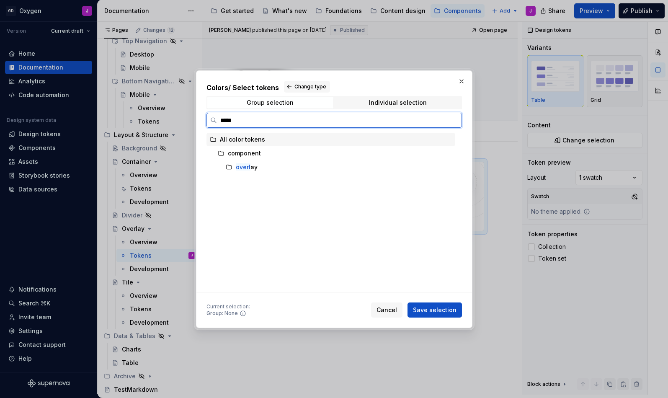
type input "****"
drag, startPoint x: 267, startPoint y: 98, endPoint x: 244, endPoint y: 163, distance: 68.5
click at [244, 163] on mark "over" at bounding box center [242, 166] width 13 height 7
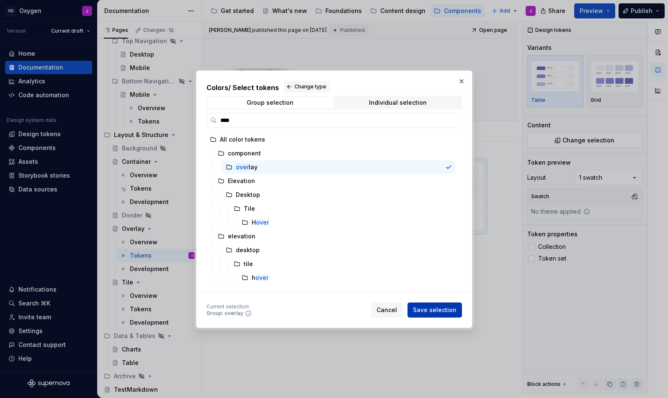
click at [437, 310] on span "Save selection" at bounding box center [435, 310] width 44 height 8
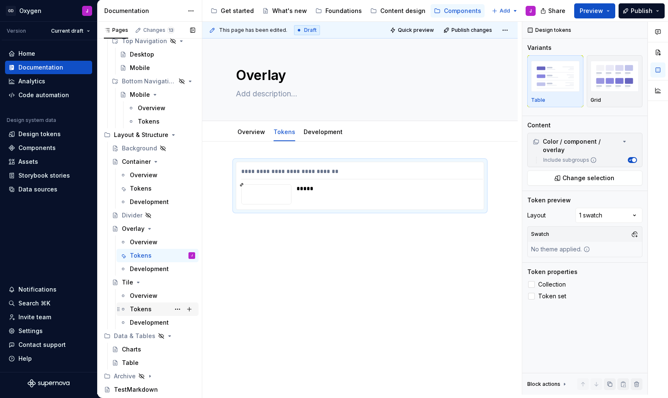
click at [145, 306] on div "Tokens" at bounding box center [141, 309] width 22 height 8
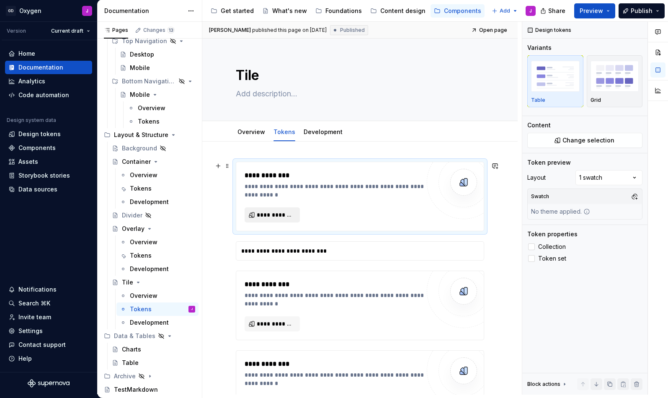
type textarea "*"
click at [285, 214] on span "**********" at bounding box center [276, 215] width 38 height 8
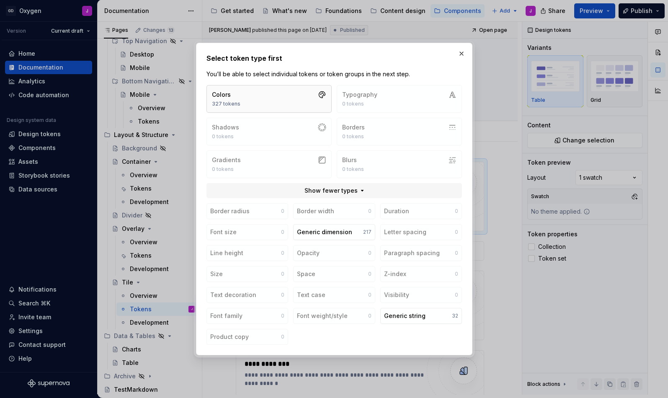
click at [240, 95] on button "Colors 327 tokens" at bounding box center [269, 99] width 125 height 28
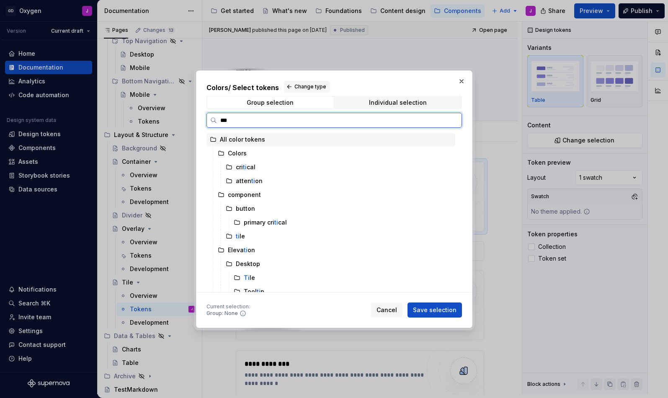
type input "****"
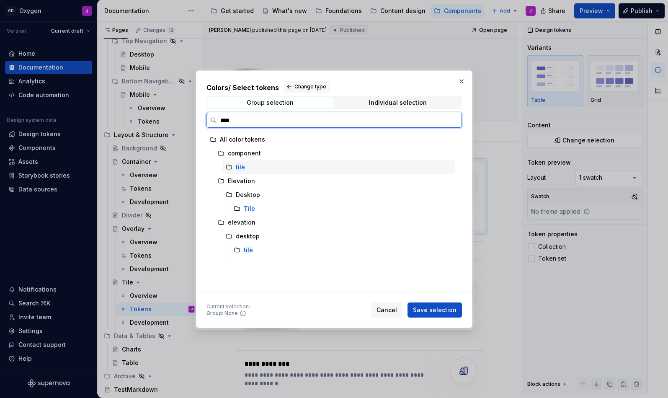
click at [242, 169] on mark "tile" at bounding box center [240, 166] width 9 height 7
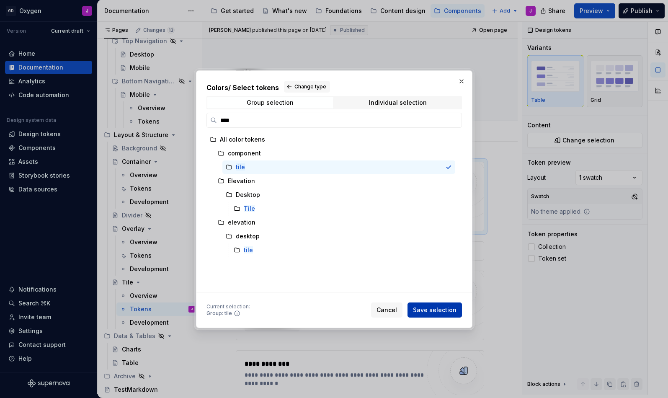
click at [426, 306] on span "Save selection" at bounding box center [435, 310] width 44 height 8
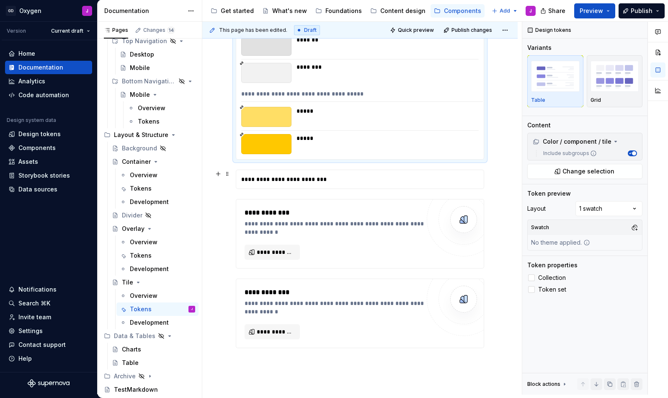
scroll to position [337, 0]
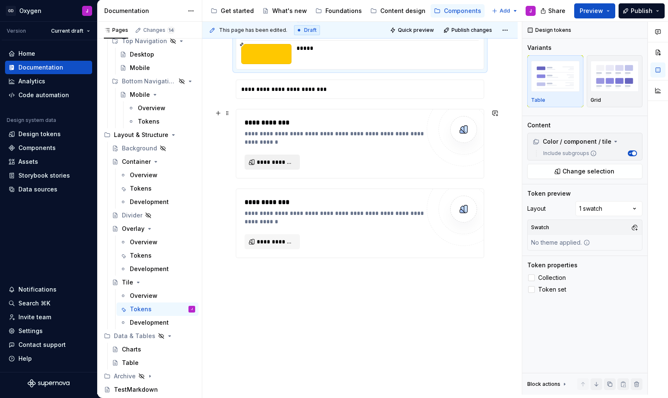
click at [279, 161] on span "**********" at bounding box center [276, 162] width 38 height 8
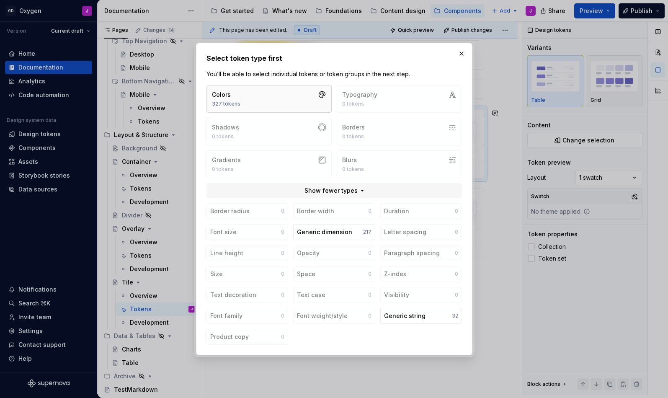
click at [289, 98] on button "Colors 327 tokens" at bounding box center [269, 99] width 125 height 28
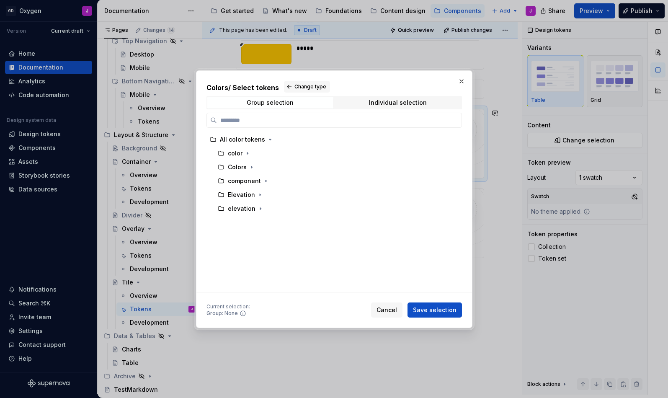
type input "*"
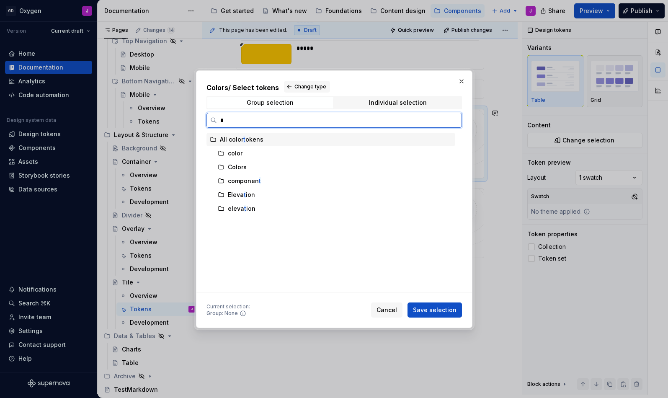
type textarea "*"
type input "**"
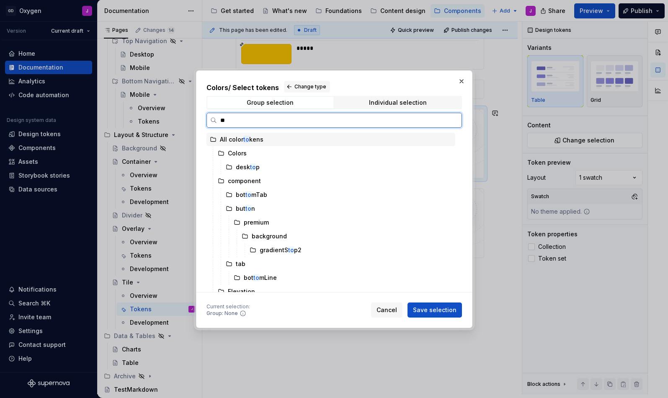
type textarea "*"
type input "*"
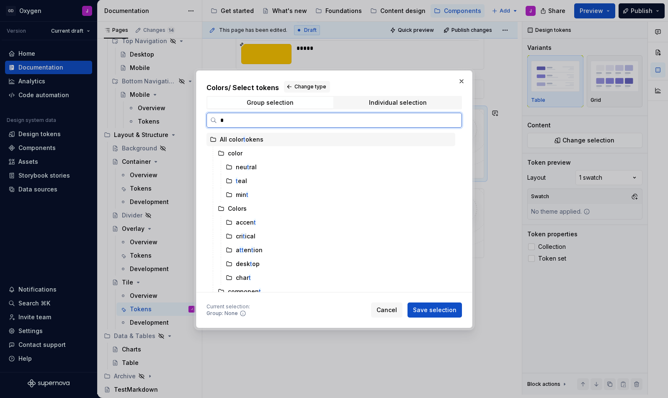
type textarea "*"
type input "****"
click at [247, 207] on mark "Tile" at bounding box center [249, 208] width 11 height 7
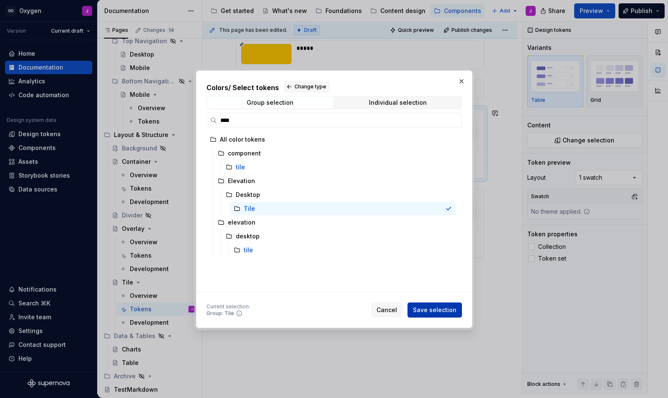
click at [441, 305] on button "Save selection" at bounding box center [435, 309] width 54 height 15
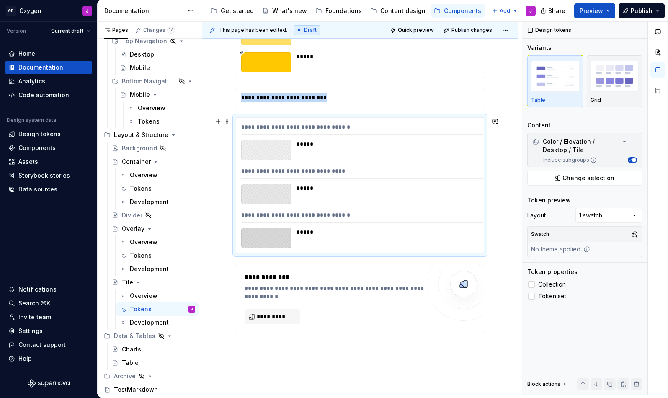
scroll to position [332, 0]
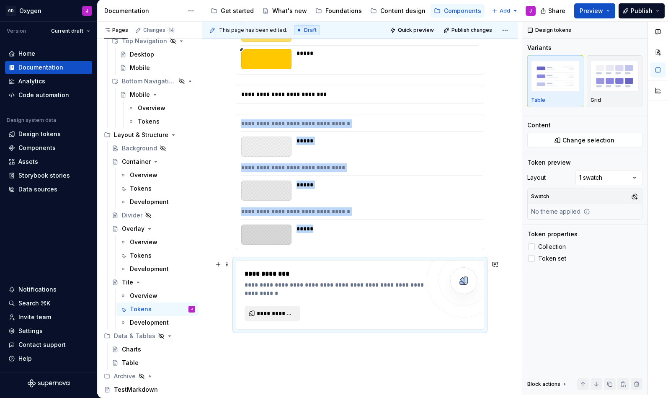
click at [283, 311] on span "**********" at bounding box center [276, 313] width 38 height 8
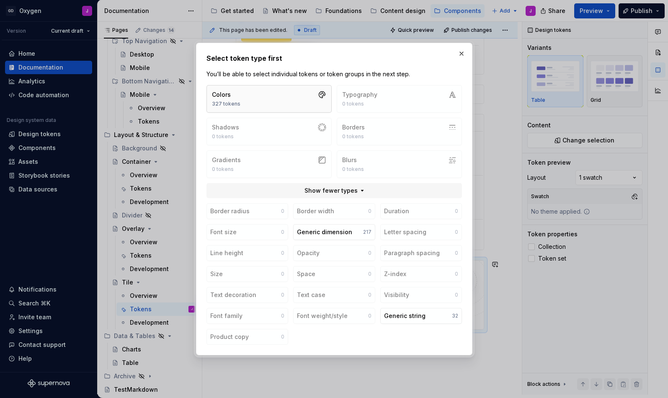
click at [288, 91] on button "Colors 327 tokens" at bounding box center [269, 99] width 125 height 28
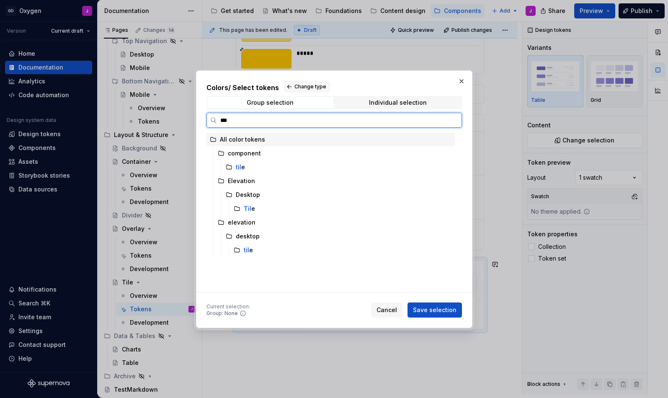
type input "****"
click at [303, 87] on span "Change type" at bounding box center [310, 86] width 32 height 7
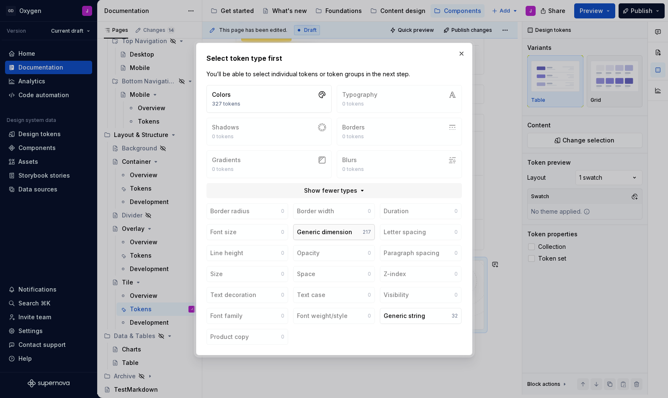
click at [336, 230] on div "Generic dimension" at bounding box center [324, 232] width 55 height 8
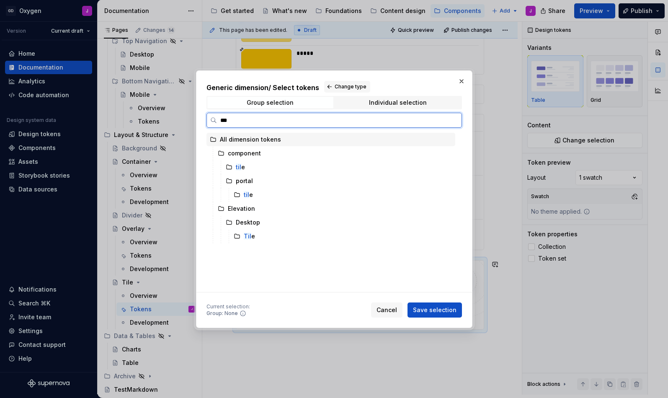
type input "****"
click at [241, 169] on mark "tile" at bounding box center [240, 166] width 9 height 7
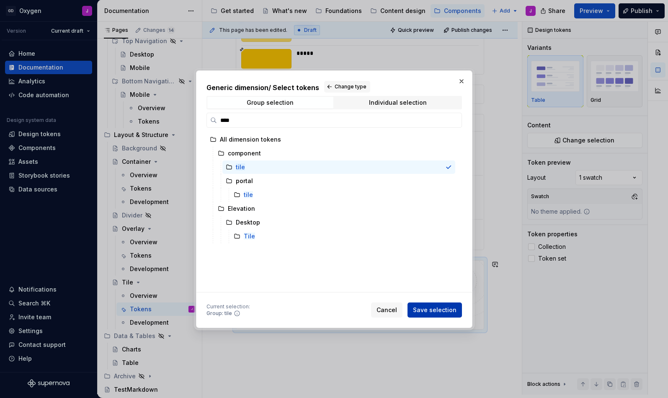
click at [444, 312] on span "Save selection" at bounding box center [435, 310] width 44 height 8
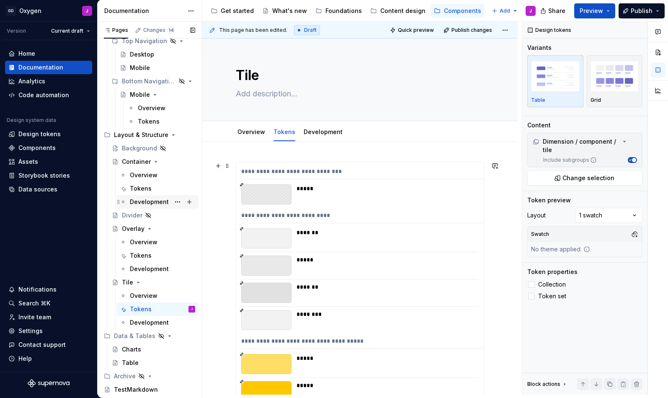
scroll to position [0, 0]
click at [136, 350] on div "Charts" at bounding box center [131, 349] width 19 height 8
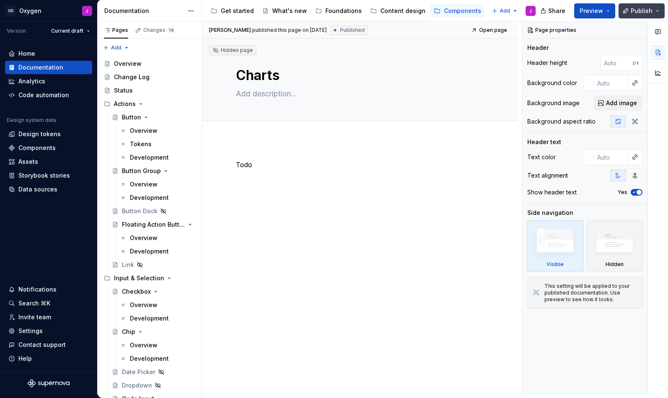
click at [633, 7] on span "Publish" at bounding box center [642, 11] width 22 height 8
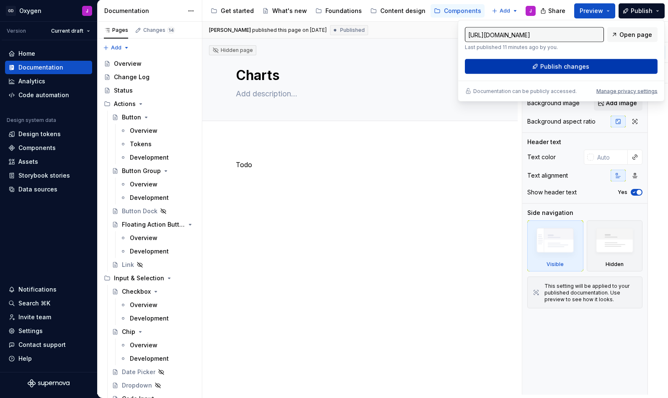
click at [566, 64] on span "Publish changes" at bounding box center [564, 66] width 49 height 8
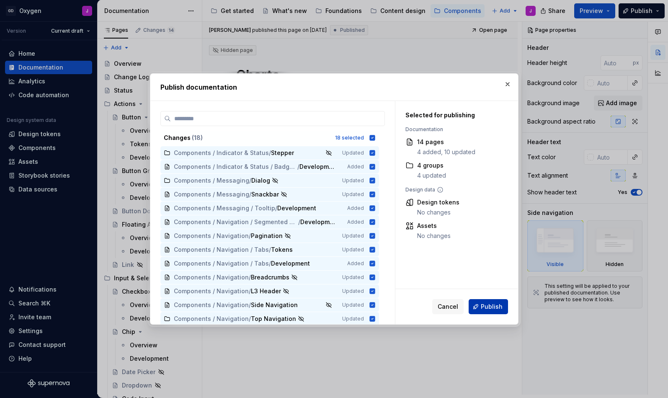
click at [491, 307] on span "Publish" at bounding box center [492, 306] width 22 height 8
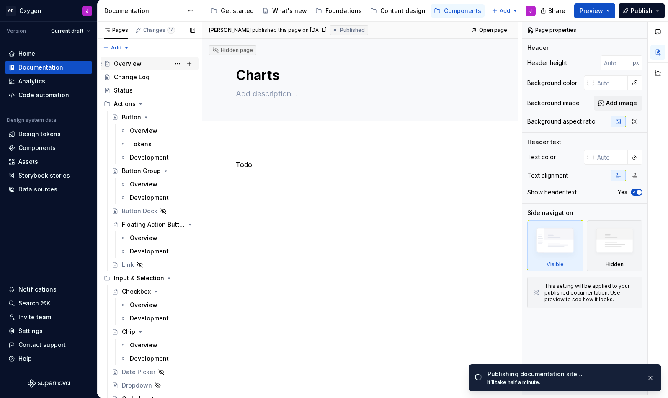
click at [131, 67] on div "Overview" at bounding box center [128, 63] width 28 height 8
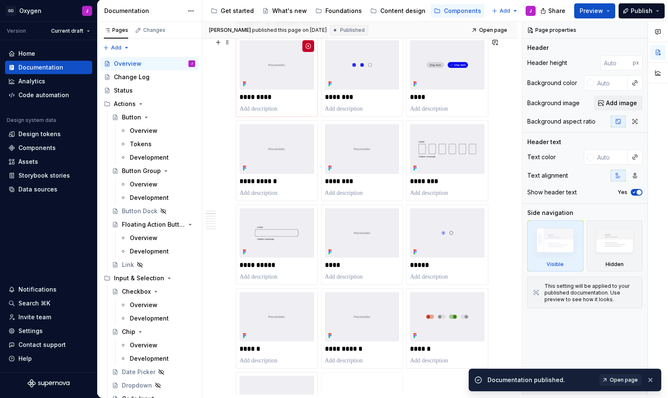
scroll to position [470, 0]
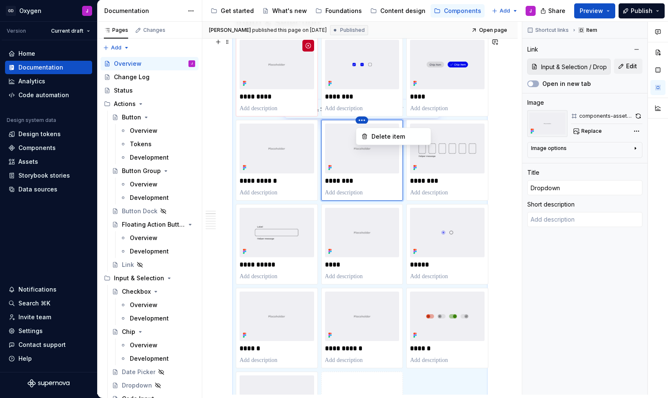
click at [360, 124] on html "GD Oxygen J Version Current draft Home Documentation Analytics Code automation …" at bounding box center [334, 199] width 668 height 398
click at [498, 192] on html "GD Oxygen J Version Current draft Home Documentation Analytics Code automation …" at bounding box center [334, 199] width 668 height 398
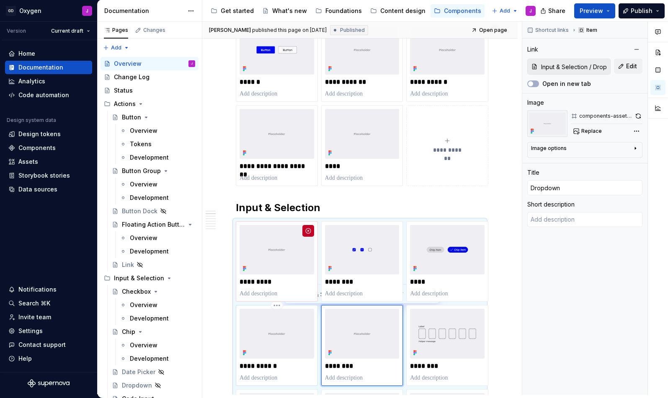
scroll to position [293, 0]
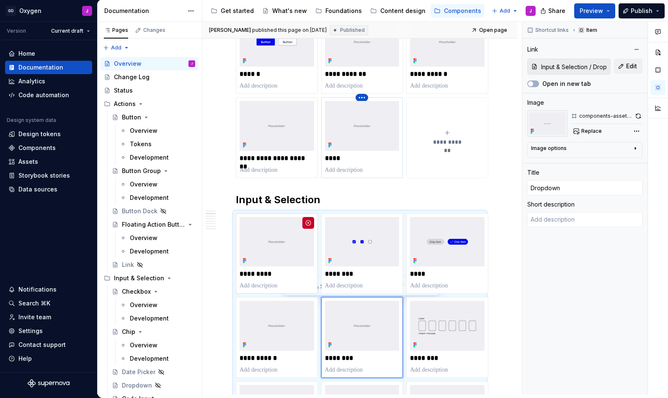
type textarea "*"
type input "Actions / Link"
type input "Link"
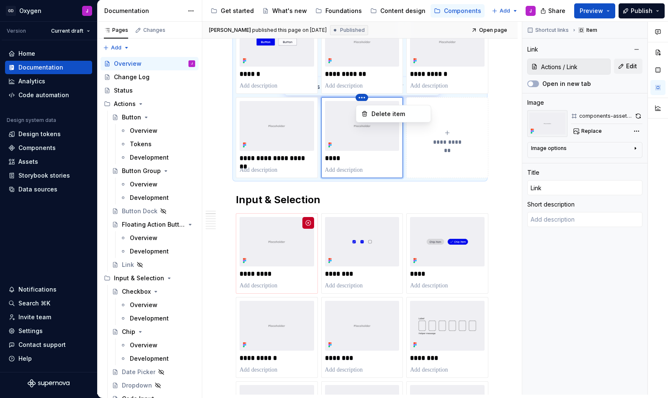
click at [362, 101] on html "GD Oxygen J Version Current draft Home Documentation Analytics Code automation …" at bounding box center [334, 199] width 668 height 398
click at [379, 111] on div "Delete item" at bounding box center [399, 114] width 54 height 8
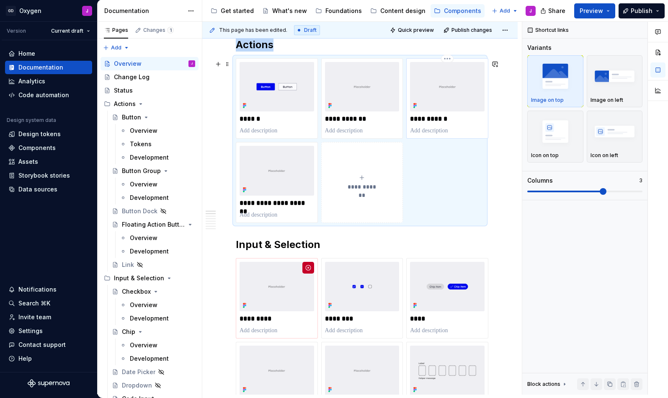
scroll to position [246, 0]
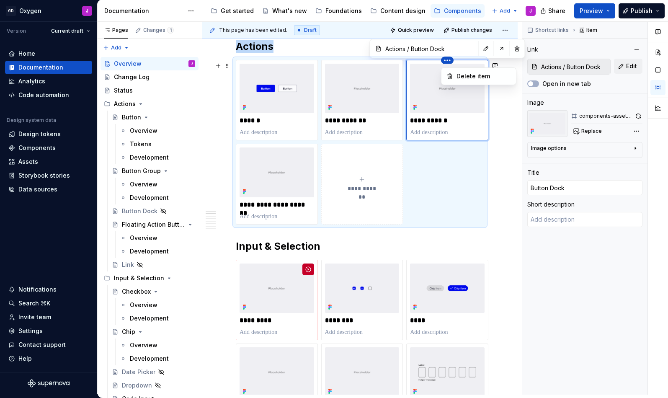
click at [448, 62] on html "GD Oxygen J Version Current draft Home Documentation Analytics Code automation …" at bounding box center [334, 199] width 668 height 398
click at [464, 76] on div "Delete item" at bounding box center [484, 76] width 54 height 8
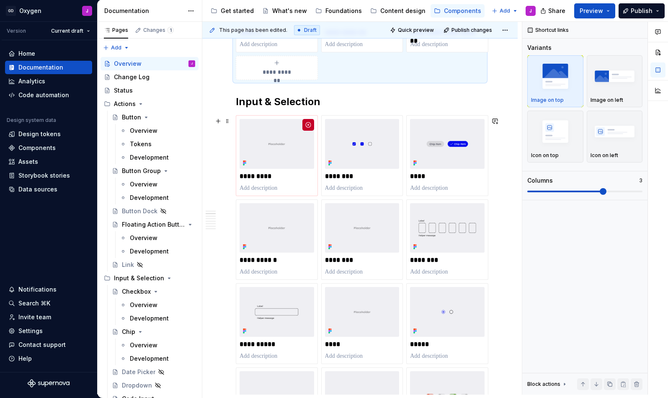
scroll to position [358, 0]
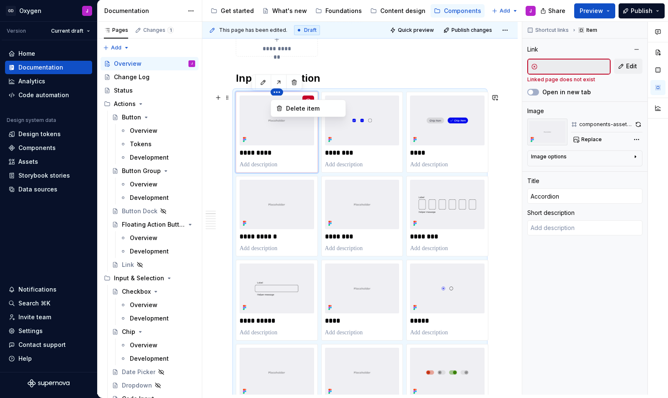
click at [278, 94] on html "GD Oxygen J Version Current draft Home Documentation Analytics Code automation …" at bounding box center [334, 199] width 668 height 398
click at [305, 107] on div "Delete item" at bounding box center [313, 108] width 54 height 8
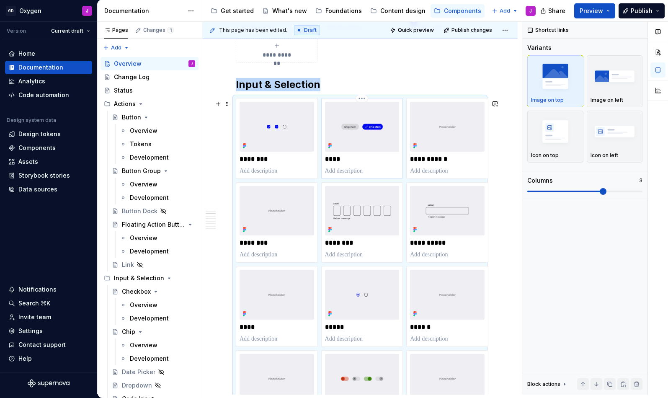
scroll to position [354, 0]
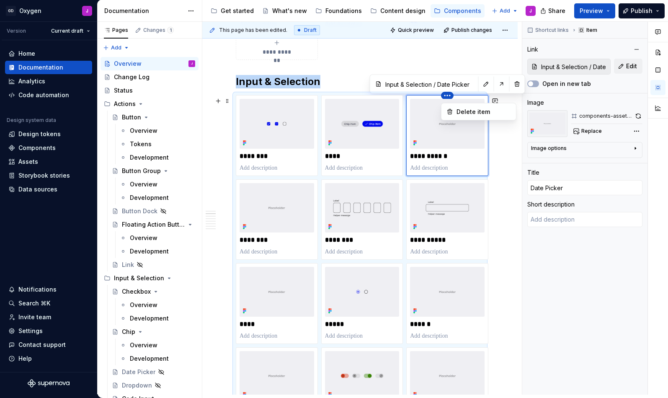
click at [450, 96] on html "GD Oxygen J Version Current draft Home Documentation Analytics Code automation …" at bounding box center [334, 199] width 668 height 398
click at [460, 109] on div "Delete item" at bounding box center [484, 112] width 54 height 8
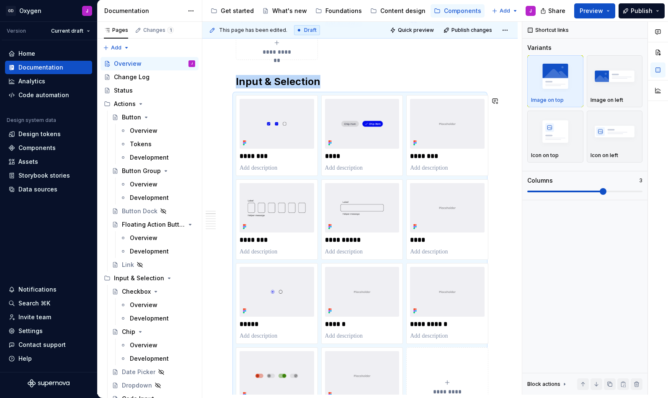
scroll to position [389, 0]
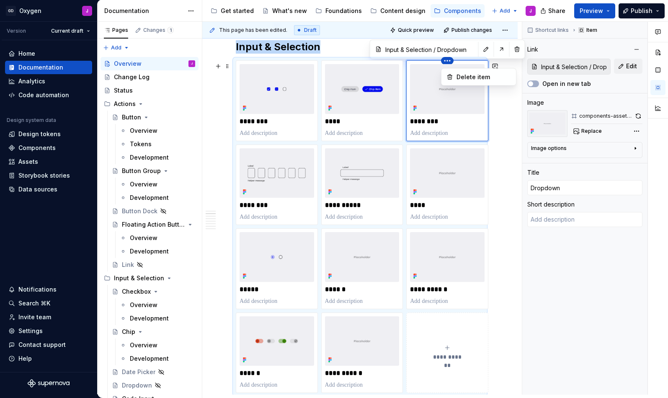
click at [449, 62] on html "GD Oxygen J Version Current draft Home Documentation Analytics Code automation …" at bounding box center [334, 199] width 668 height 398
click at [460, 77] on div "Delete item" at bounding box center [484, 77] width 54 height 8
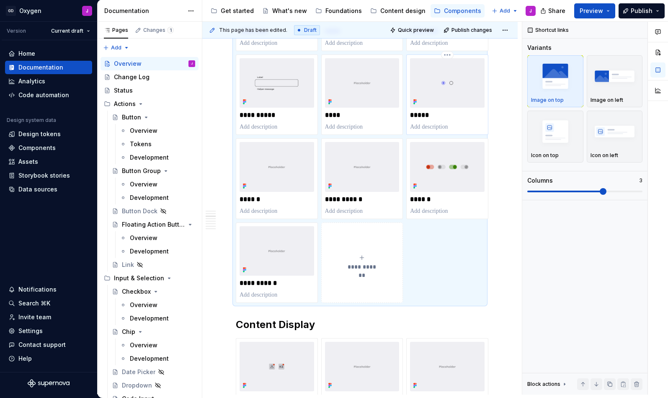
scroll to position [481, 0]
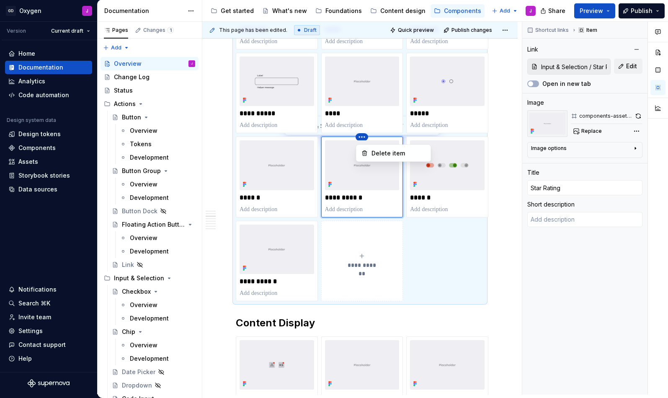
click at [364, 140] on html "GD Oxygen J Version Current draft Home Documentation Analytics Code automation …" at bounding box center [334, 199] width 668 height 398
click at [393, 151] on div "Delete item" at bounding box center [399, 153] width 54 height 8
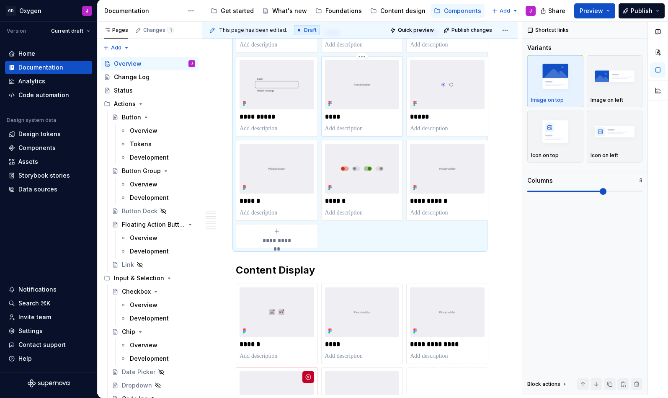
scroll to position [487, 0]
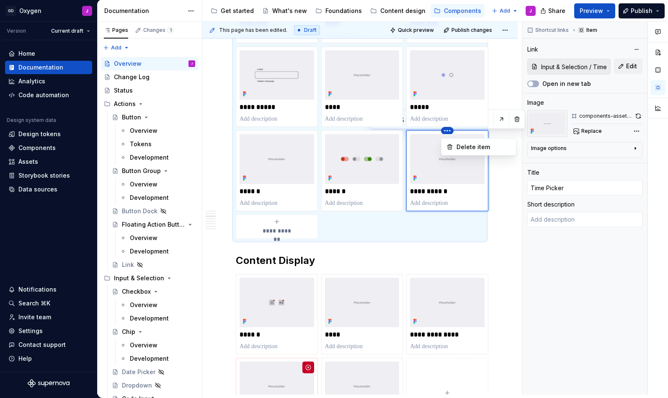
click at [447, 133] on html "GD Oxygen J Version Current draft Home Documentation Analytics Code automation …" at bounding box center [334, 199] width 668 height 398
click at [468, 147] on div "Delete item" at bounding box center [484, 147] width 54 height 8
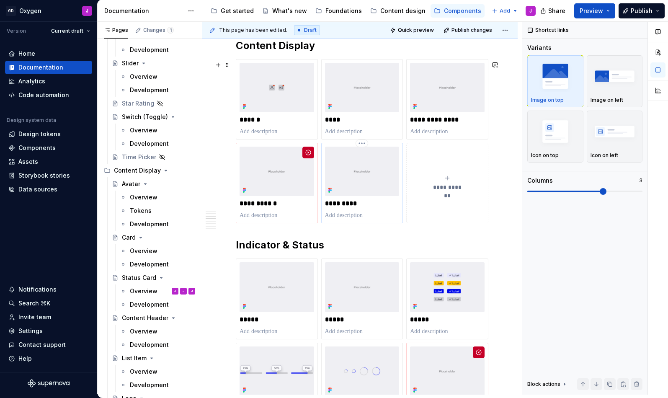
scroll to position [677, 0]
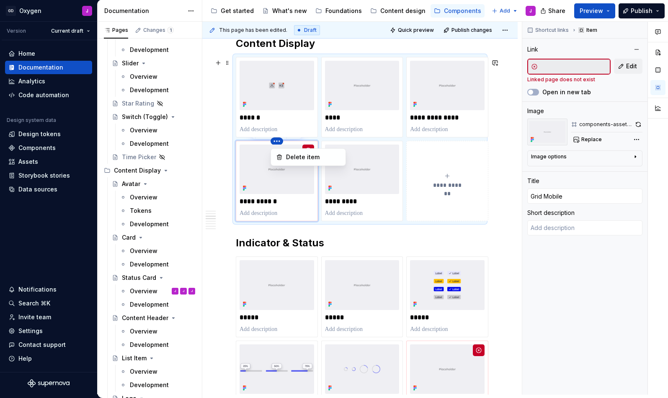
click at [279, 142] on html "GD Oxygen J Version Current draft Home Documentation Analytics Code automation …" at bounding box center [334, 199] width 668 height 398
click at [294, 156] on div "Delete item" at bounding box center [313, 157] width 54 height 8
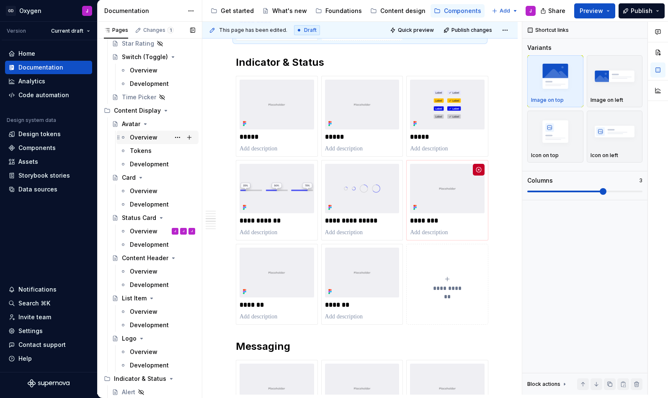
scroll to position [615, 0]
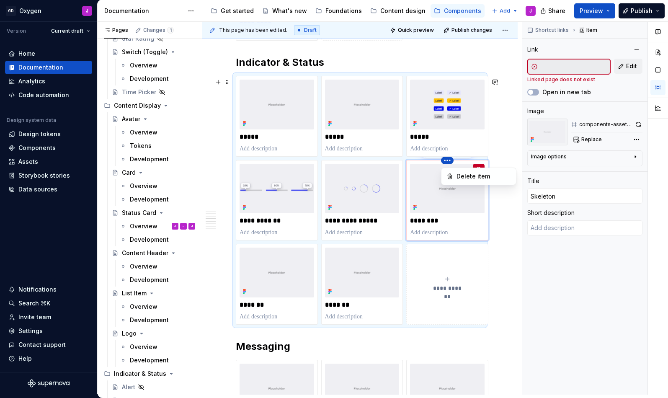
click at [449, 164] on html "GD Oxygen J Version Current draft Home Documentation Analytics Code automation …" at bounding box center [334, 199] width 668 height 398
click at [464, 177] on div "Delete item" at bounding box center [484, 176] width 54 height 8
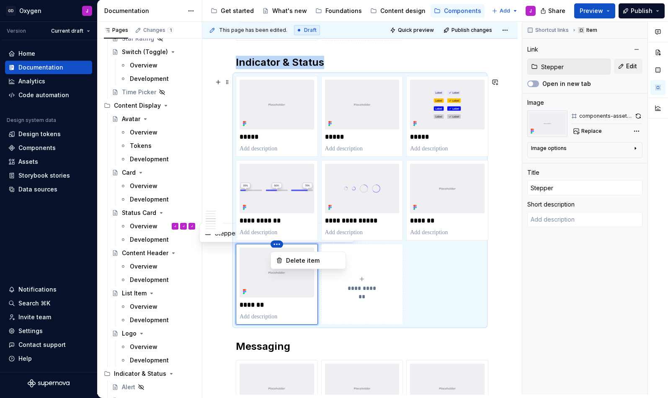
click at [276, 247] on html "GD Oxygen J Version Current draft Home Documentation Analytics Code automation …" at bounding box center [334, 199] width 668 height 398
click at [302, 262] on div "Delete item" at bounding box center [313, 260] width 54 height 8
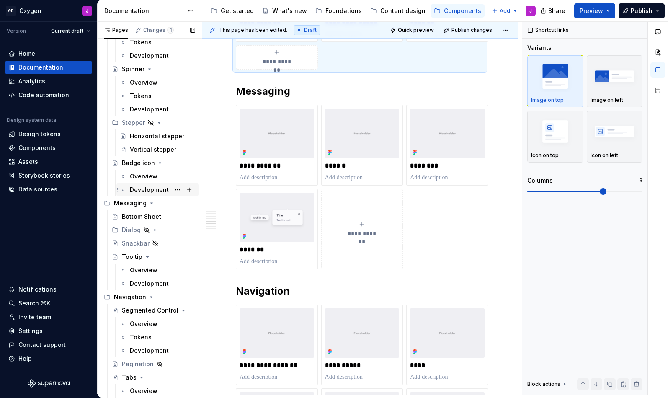
scroll to position [1151, 0]
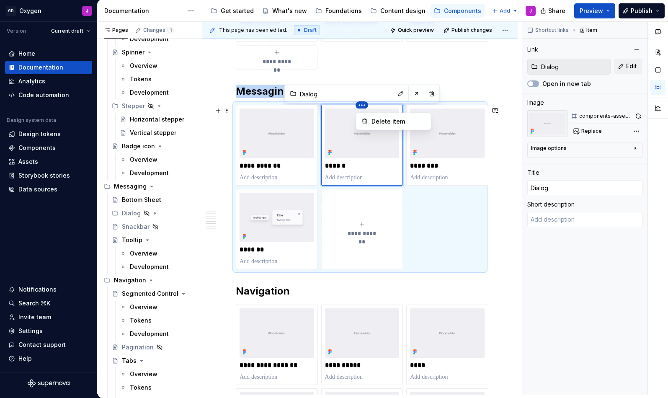
click at [366, 108] on html "GD Oxygen J Version Current draft Home Documentation Analytics Code automation …" at bounding box center [334, 199] width 668 height 398
click at [381, 117] on div "Delete item" at bounding box center [399, 121] width 54 height 8
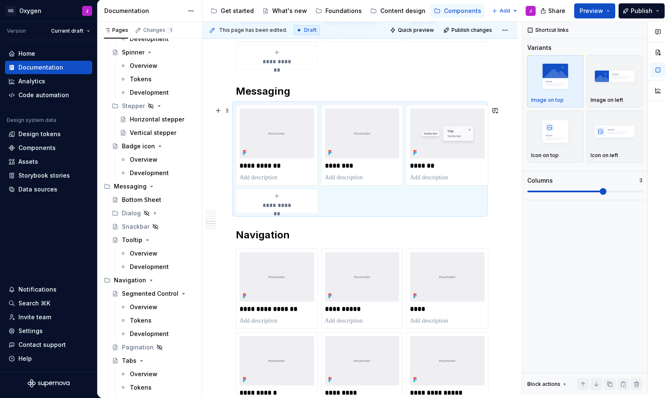
click at [361, 106] on div "**********" at bounding box center [360, 159] width 248 height 108
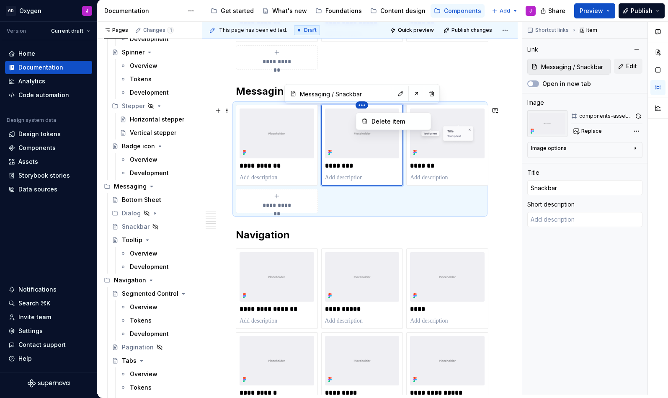
click at [361, 104] on html "GD Oxygen J Version Current draft Home Documentation Analytics Code automation …" at bounding box center [334, 199] width 668 height 398
click at [372, 124] on div "Delete item" at bounding box center [399, 121] width 54 height 8
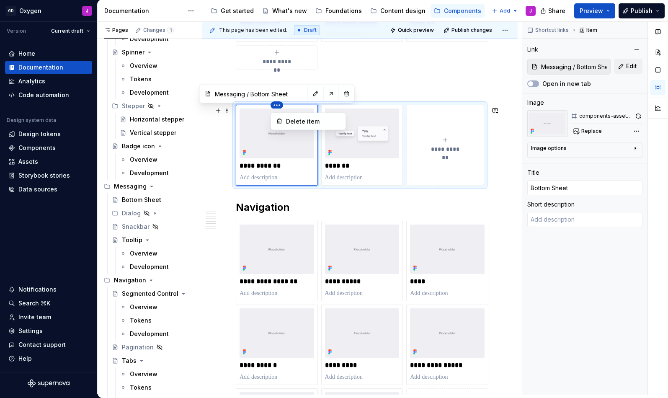
click at [278, 109] on html "GD Oxygen J Version Current draft Home Documentation Analytics Code automation …" at bounding box center [334, 199] width 668 height 398
click at [299, 122] on div "Delete item" at bounding box center [313, 121] width 54 height 8
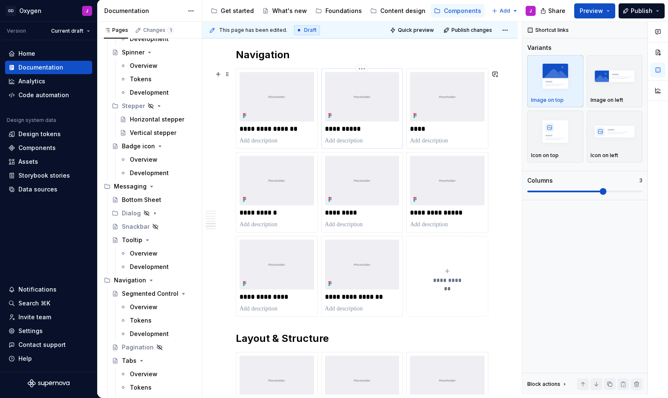
scroll to position [1210, 0]
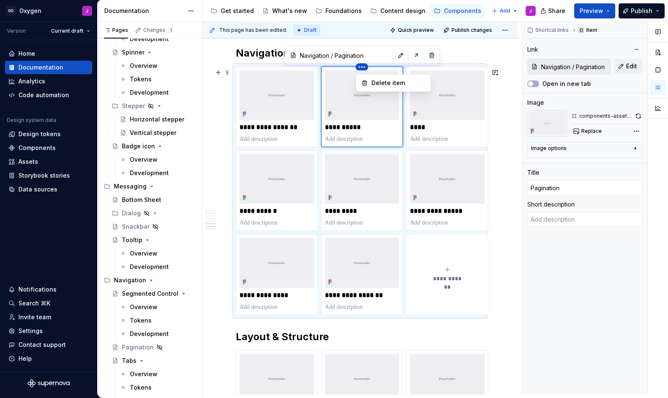
click at [362, 68] on html "GD Oxygen J Version Current draft Home Documentation Analytics Code automation …" at bounding box center [334, 199] width 668 height 398
click at [375, 82] on div "Delete item" at bounding box center [399, 83] width 54 height 8
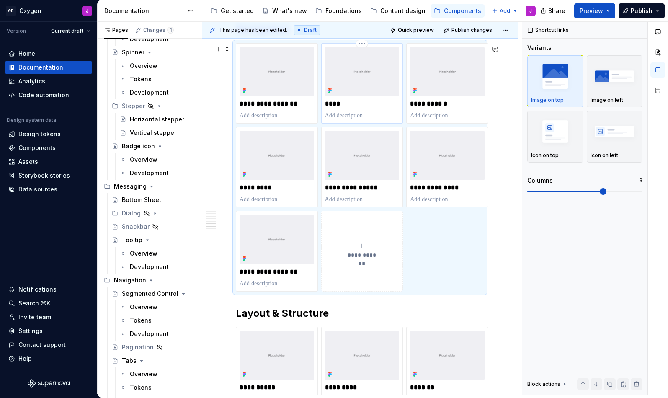
scroll to position [1234, 0]
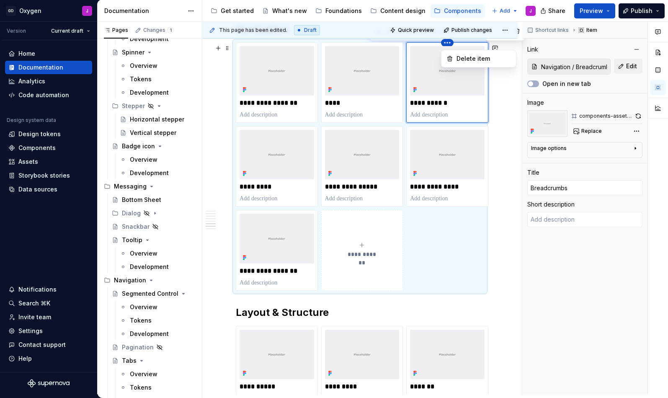
click at [442, 45] on html "GD Oxygen J Version Current draft Home Documentation Analytics Code automation …" at bounding box center [334, 199] width 668 height 398
click at [457, 60] on div "Delete item" at bounding box center [484, 58] width 54 height 8
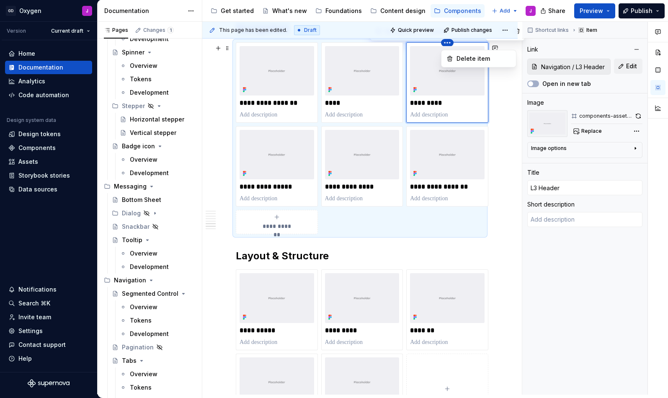
click at [449, 45] on html "GD Oxygen J Version Current draft Home Documentation Analytics Code automation …" at bounding box center [334, 199] width 668 height 398
click at [457, 54] on div "Delete item" at bounding box center [478, 58] width 71 height 13
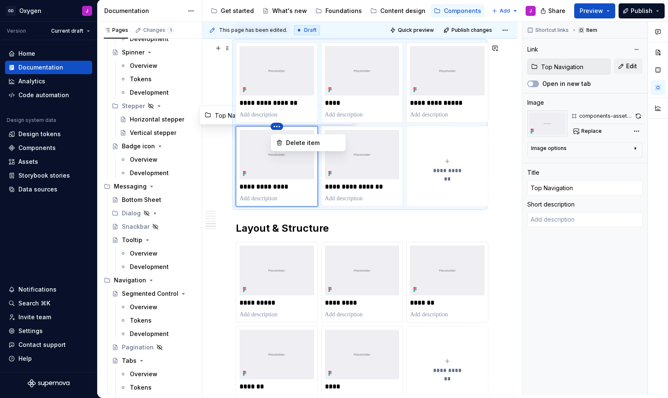
click at [274, 129] on html "GD Oxygen J Version Current draft Home Documentation Analytics Code automation …" at bounding box center [334, 199] width 668 height 398
click at [295, 140] on div "Delete item" at bounding box center [313, 143] width 54 height 8
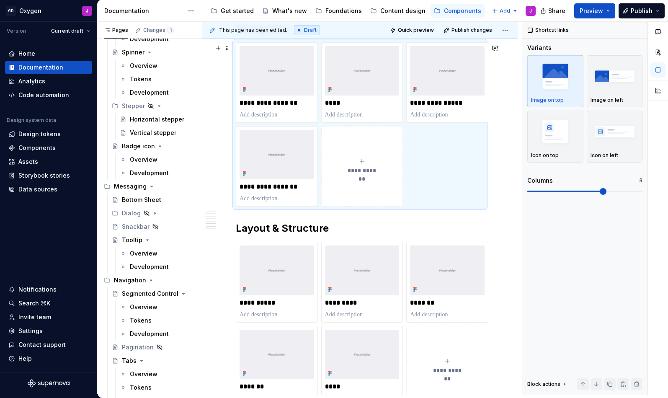
click at [275, 127] on div "**********" at bounding box center [360, 124] width 248 height 165
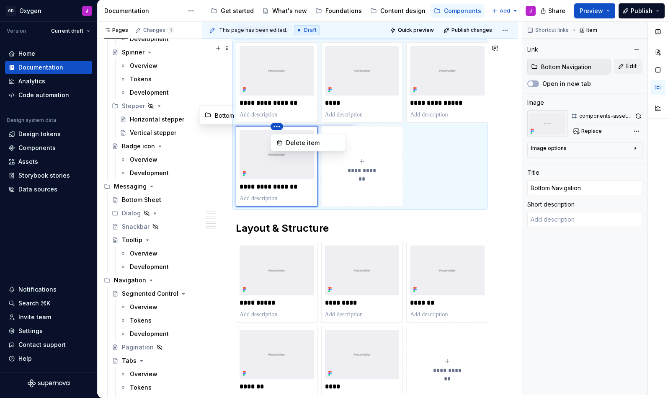
click at [275, 129] on html "GD Oxygen J Version Current draft Home Documentation Analytics Code automation …" at bounding box center [334, 199] width 668 height 398
click at [300, 139] on div "Delete item" at bounding box center [313, 143] width 54 height 8
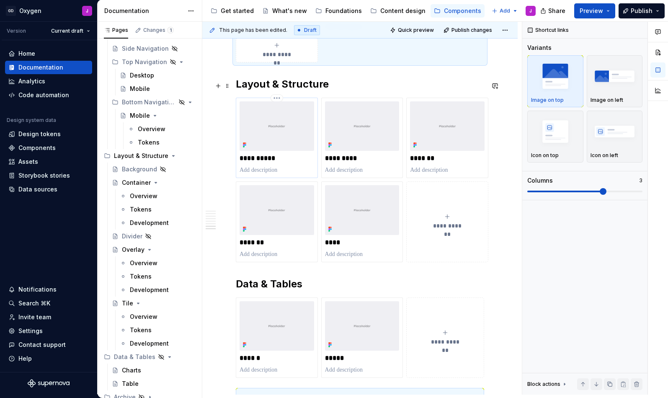
scroll to position [1321, 0]
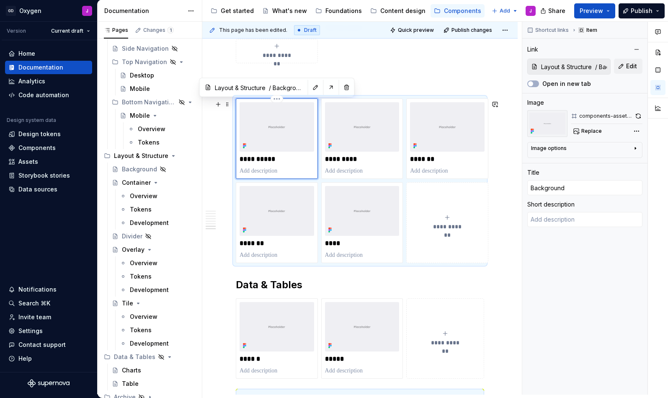
click at [276, 104] on img at bounding box center [277, 126] width 75 height 49
click at [277, 101] on html "GD Oxygen J Version Current draft Home Documentation Analytics Code automation …" at bounding box center [334, 199] width 668 height 398
click at [296, 114] on div "Delete item" at bounding box center [313, 115] width 54 height 8
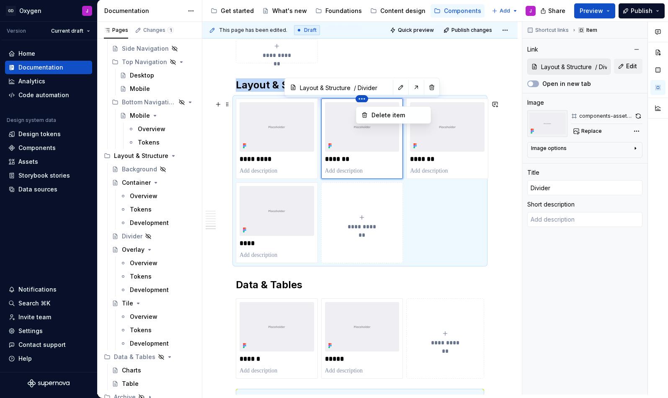
click at [362, 101] on html "GD Oxygen J Version Current draft Home Documentation Analytics Code automation …" at bounding box center [334, 199] width 668 height 398
click at [378, 113] on div "Delete item" at bounding box center [399, 115] width 54 height 8
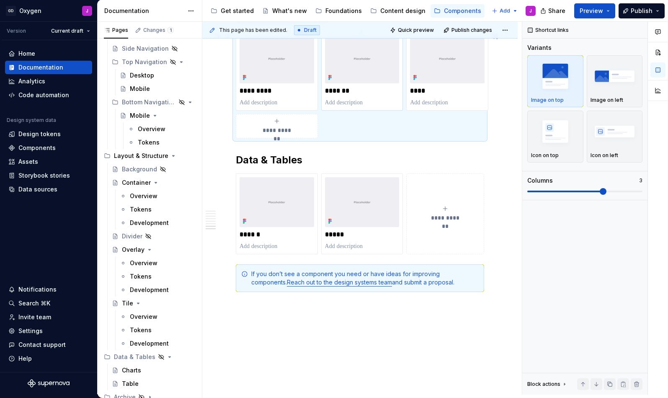
scroll to position [1397, 0]
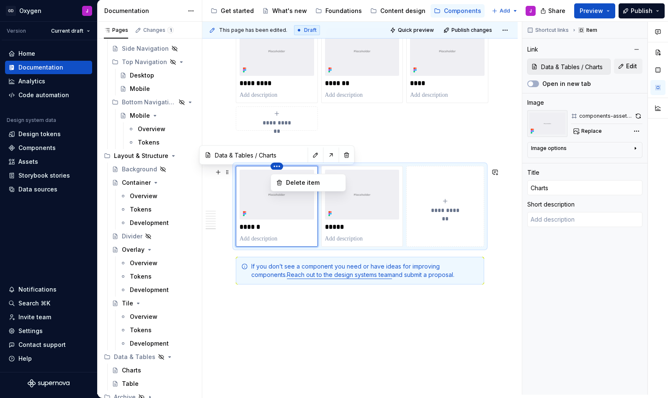
click at [277, 168] on html "GD Oxygen J Version Current draft Home Documentation Analytics Code automation …" at bounding box center [334, 199] width 668 height 398
click at [302, 185] on div "Delete item" at bounding box center [313, 182] width 54 height 8
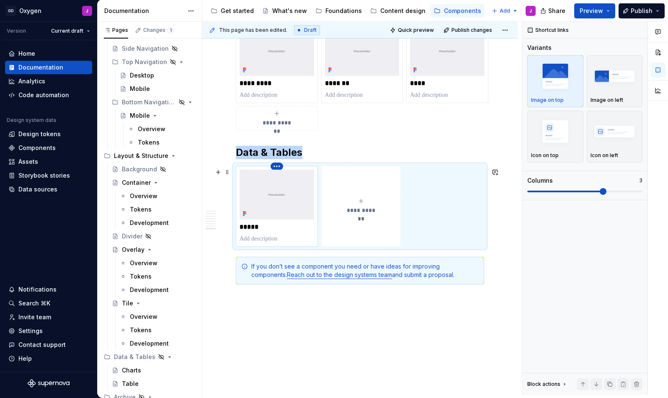
type textarea "*"
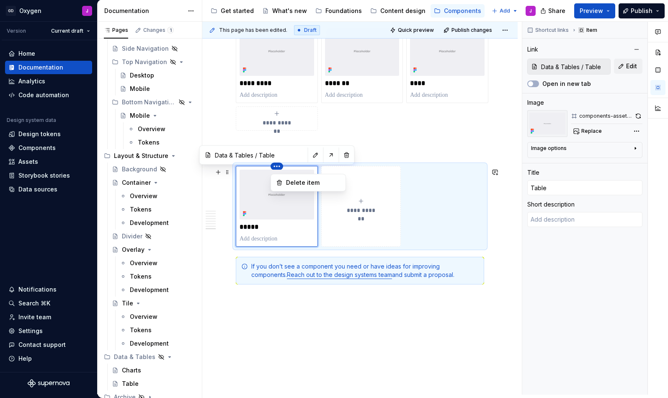
click at [277, 168] on html "GD Oxygen J Version Current draft Home Documentation Analytics Code automation …" at bounding box center [334, 199] width 668 height 398
click at [299, 186] on div "Delete item" at bounding box center [313, 182] width 54 height 8
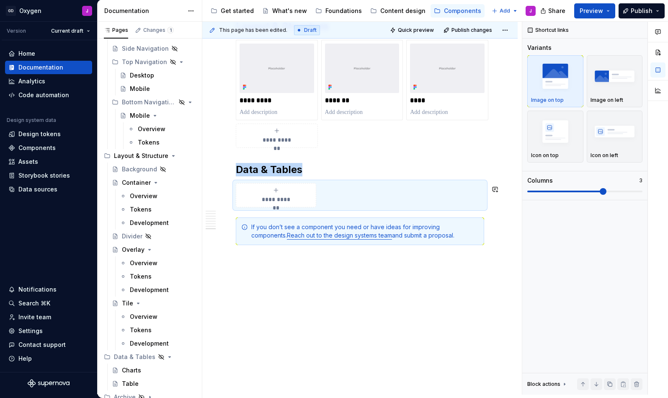
scroll to position [1382, 0]
click at [444, 169] on h2 "Data & Tables" at bounding box center [360, 169] width 248 height 13
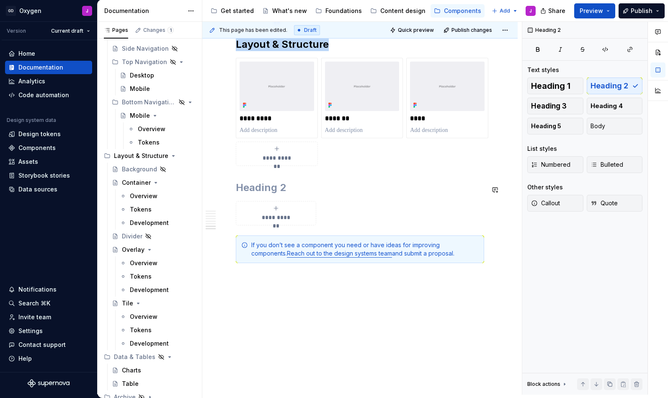
scroll to position [1354, 0]
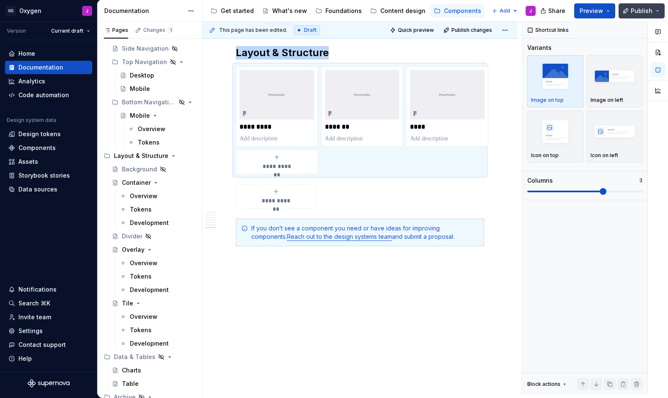
click at [638, 8] on span "Publish" at bounding box center [642, 11] width 22 height 8
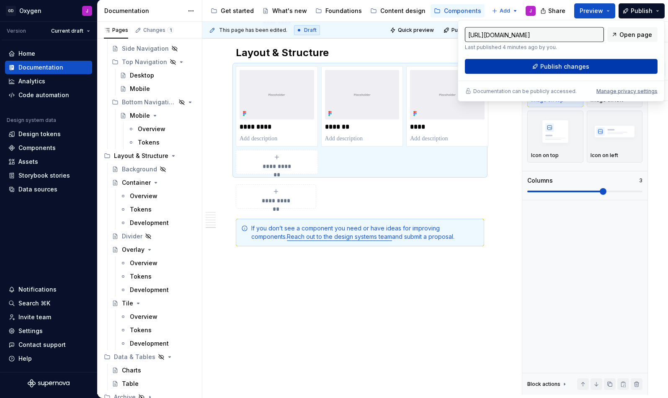
click at [553, 69] on span "Publish changes" at bounding box center [564, 66] width 49 height 8
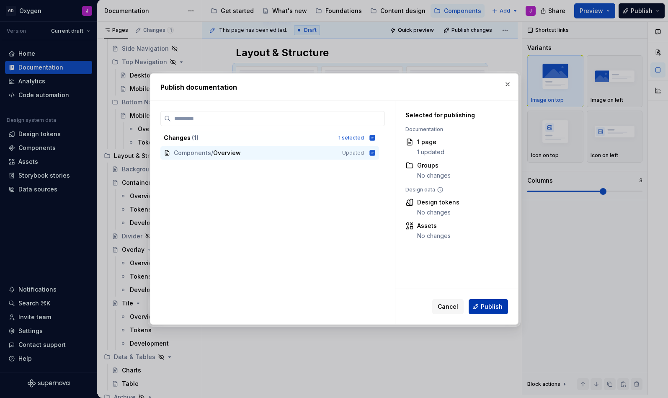
click at [498, 303] on span "Publish" at bounding box center [492, 306] width 22 height 8
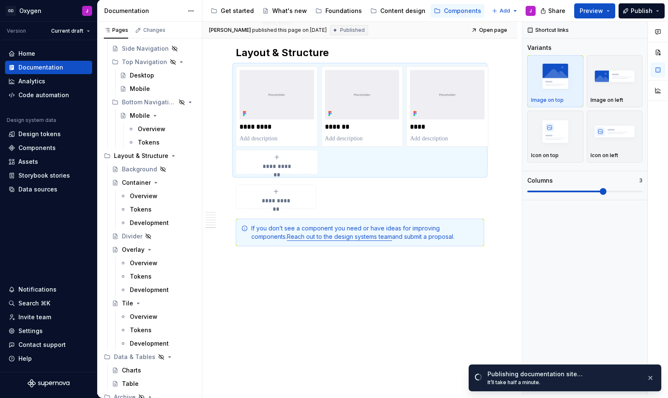
scroll to position [1340, 0]
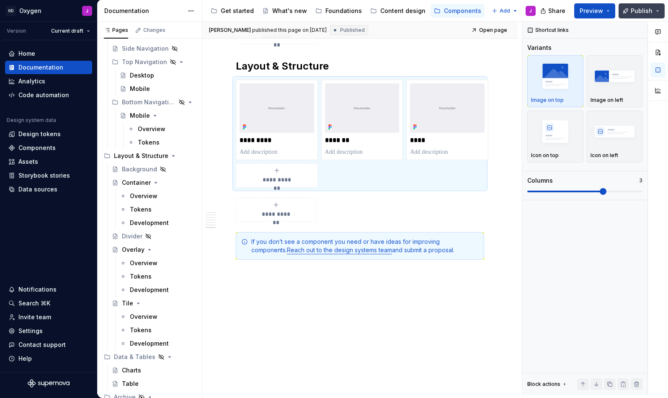
click at [637, 8] on span "Publish" at bounding box center [642, 11] width 22 height 8
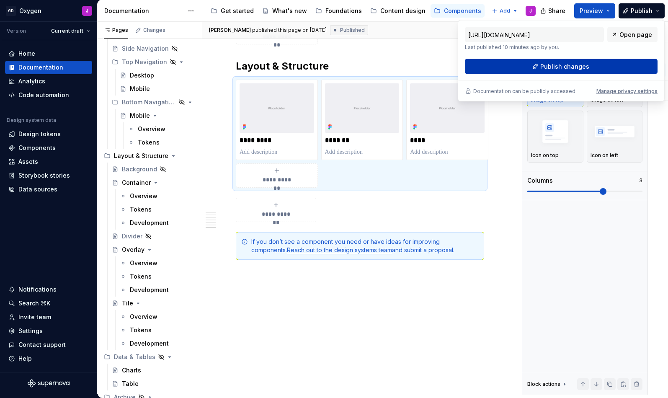
click at [581, 62] on button "Publish changes" at bounding box center [561, 66] width 193 height 15
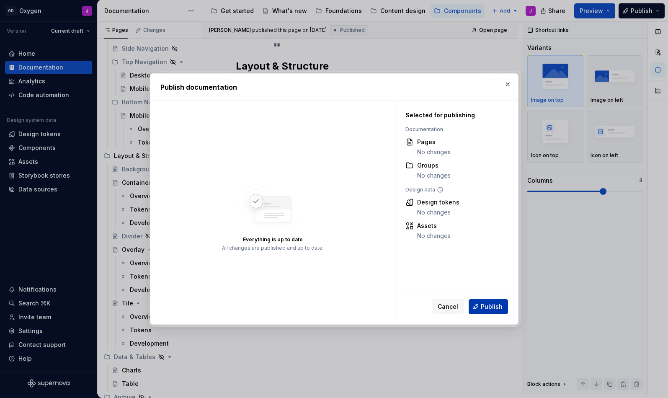
click at [483, 305] on span "Publish" at bounding box center [492, 306] width 22 height 8
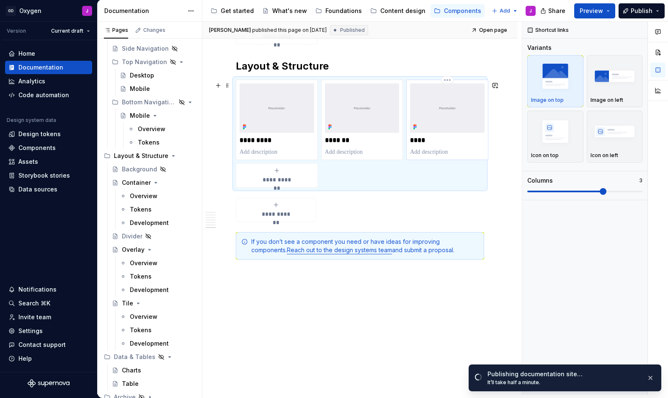
scroll to position [1168, 0]
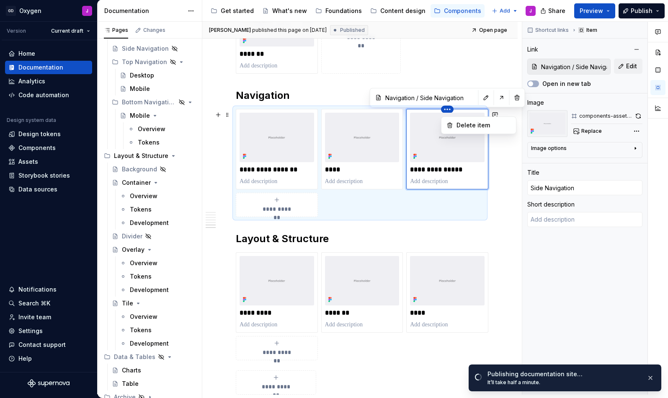
click at [448, 112] on html "GD Oxygen J Version Current draft Home Documentation Analytics Code automation …" at bounding box center [334, 199] width 668 height 398
click at [463, 124] on div "Delete item" at bounding box center [484, 125] width 54 height 8
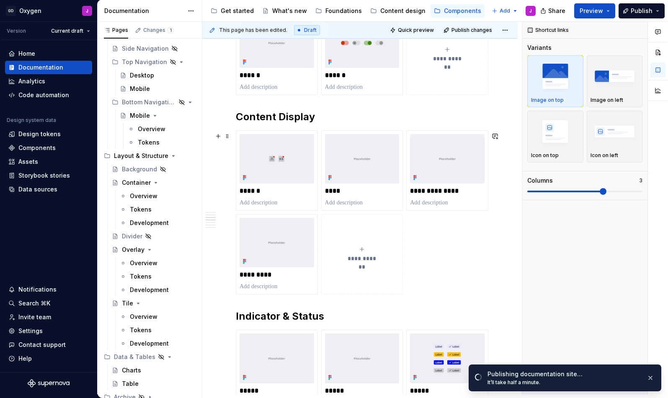
scroll to position [602, 0]
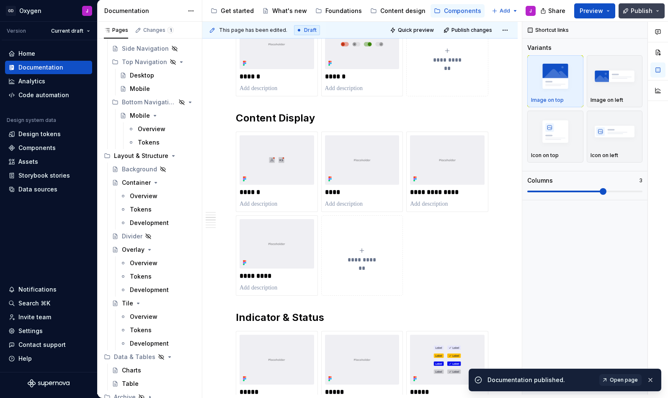
click at [642, 13] on span "Publish" at bounding box center [642, 11] width 22 height 8
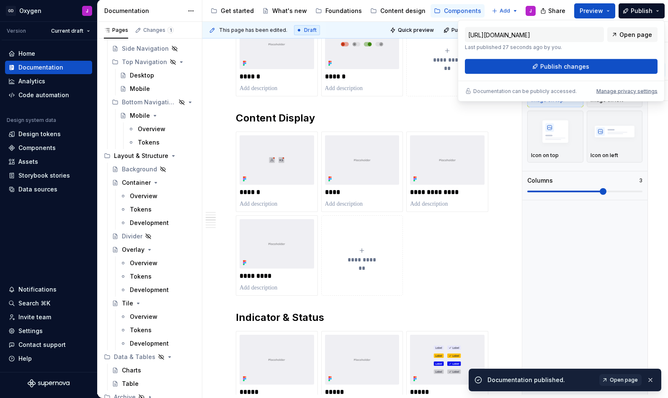
click at [573, 57] on div "[URL][DOMAIN_NAME] Last published 27 seconds ago by you. Open page Publish chan…" at bounding box center [561, 50] width 193 height 47
click at [571, 62] on button "Publish changes" at bounding box center [561, 66] width 193 height 15
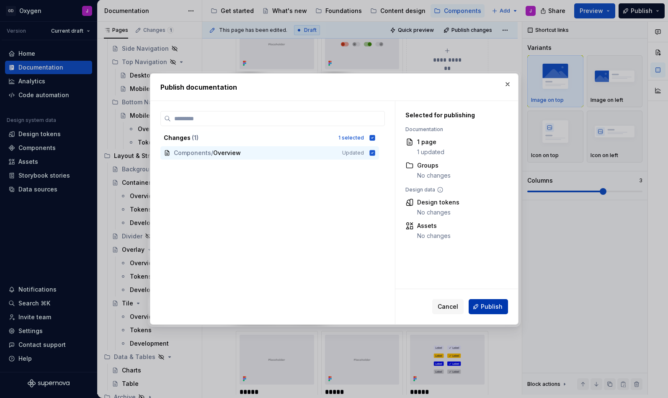
click at [488, 304] on span "Publish" at bounding box center [492, 306] width 22 height 8
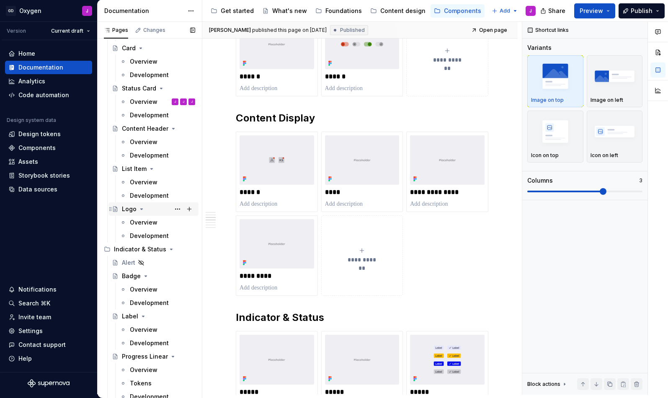
scroll to position [707, 0]
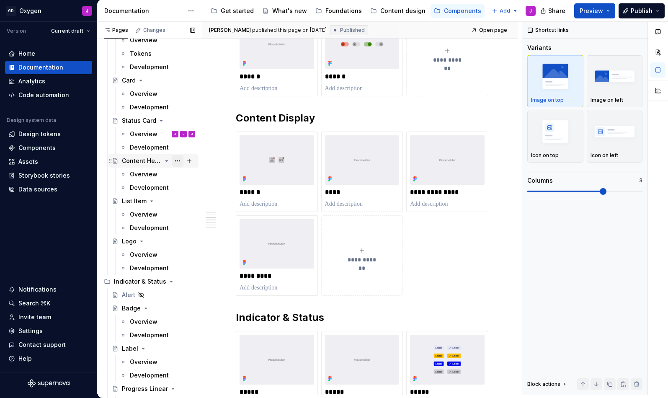
click at [177, 160] on button "Page tree" at bounding box center [178, 161] width 12 height 12
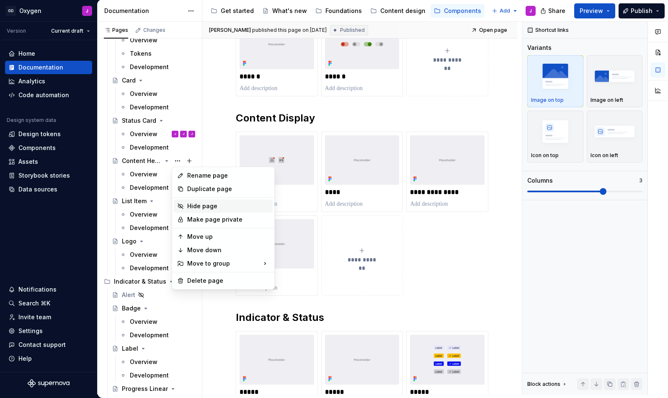
click at [195, 204] on div "Hide page" at bounding box center [228, 206] width 82 height 8
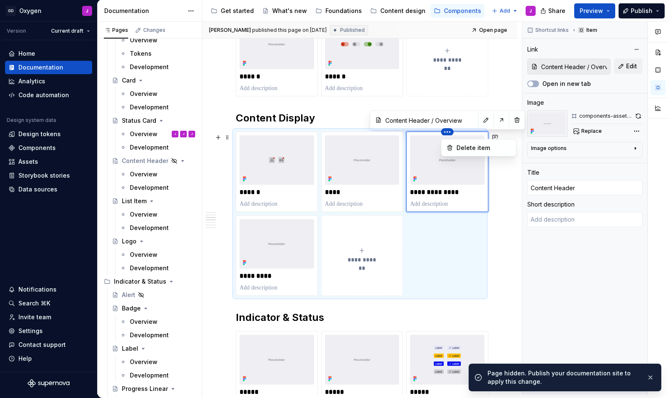
click at [448, 134] on html "GD Oxygen J Version Current draft Home Documentation Analytics Code automation …" at bounding box center [334, 199] width 668 height 398
click at [463, 149] on div "Delete item" at bounding box center [484, 148] width 54 height 8
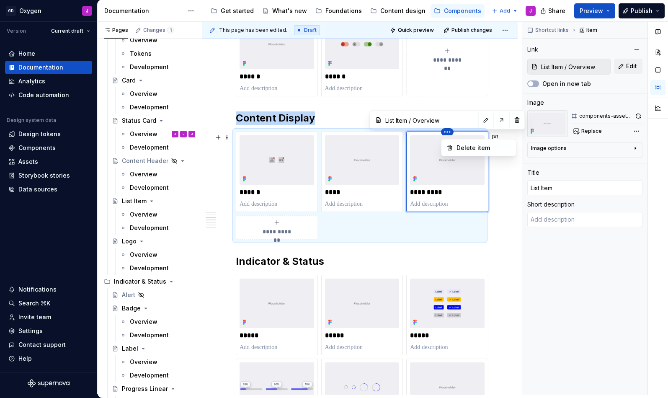
click at [449, 134] on html "GD Oxygen J Version Current draft Home Documentation Analytics Code automation …" at bounding box center [334, 199] width 668 height 398
click at [462, 146] on div "Delete item" at bounding box center [484, 148] width 54 height 8
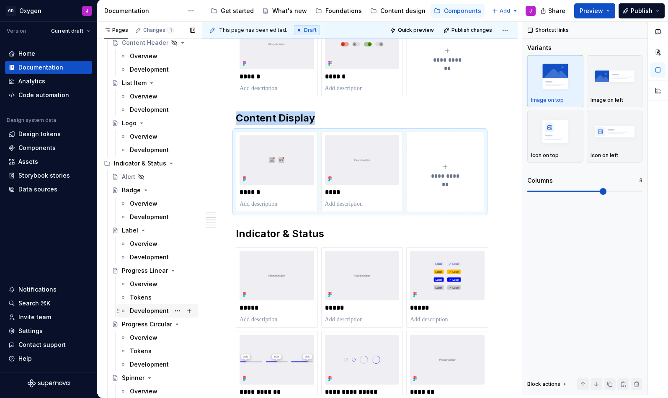
scroll to position [801, 0]
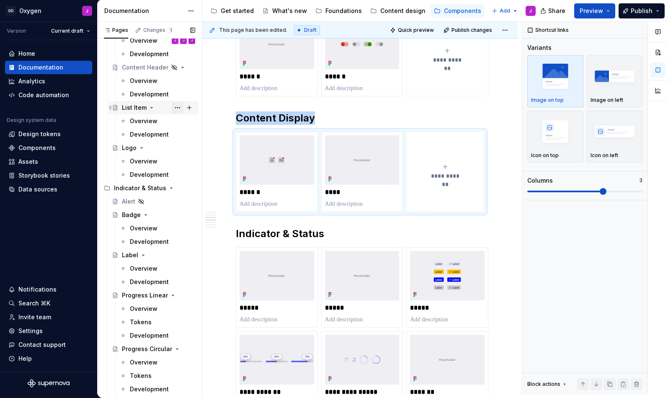
click at [176, 105] on button "Page tree" at bounding box center [178, 108] width 12 height 12
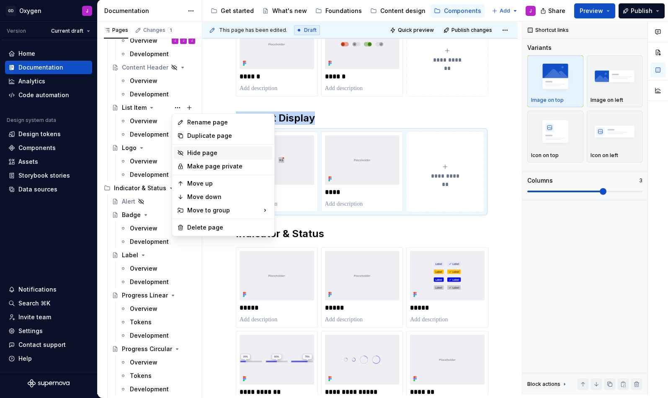
click at [206, 153] on div "Hide page" at bounding box center [228, 153] width 82 height 8
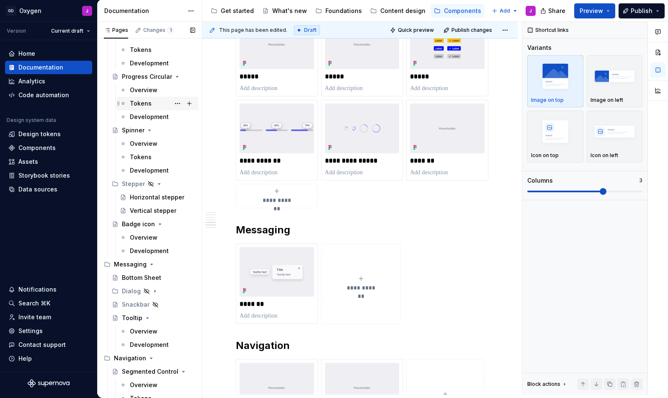
scroll to position [1078, 0]
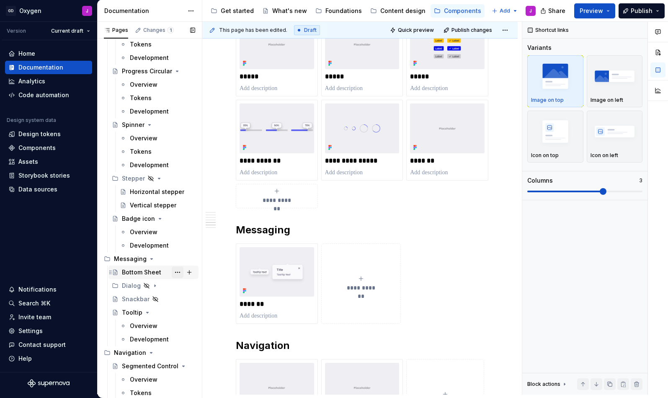
click at [176, 271] on button "Page tree" at bounding box center [178, 272] width 12 height 12
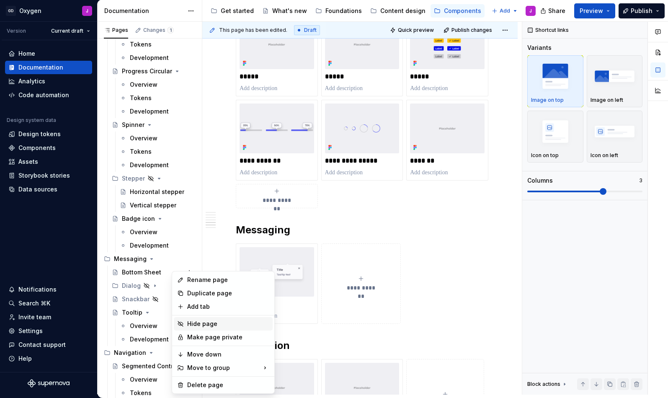
click at [207, 322] on div "Hide page" at bounding box center [228, 324] width 82 height 8
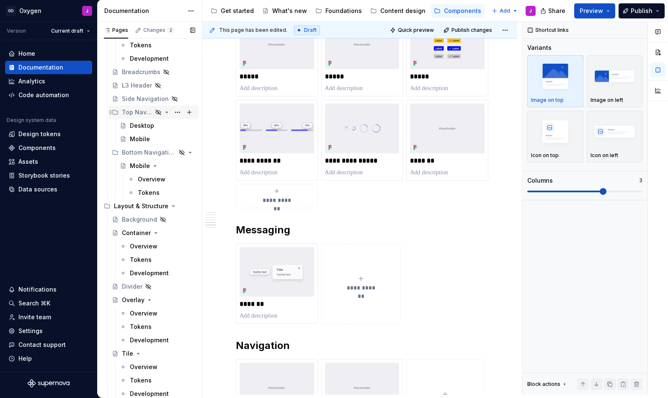
scroll to position [1526, 0]
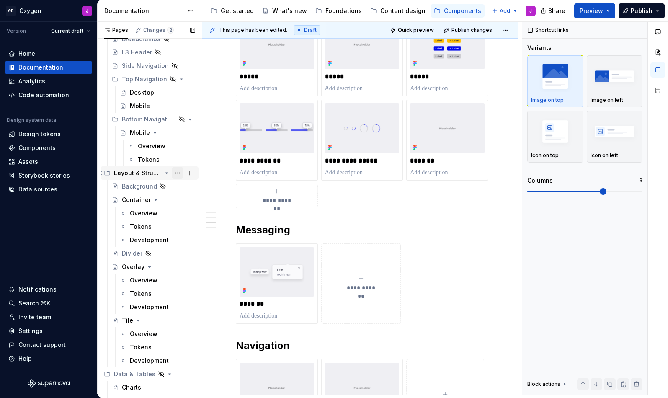
click at [179, 174] on button "Page tree" at bounding box center [178, 173] width 12 height 12
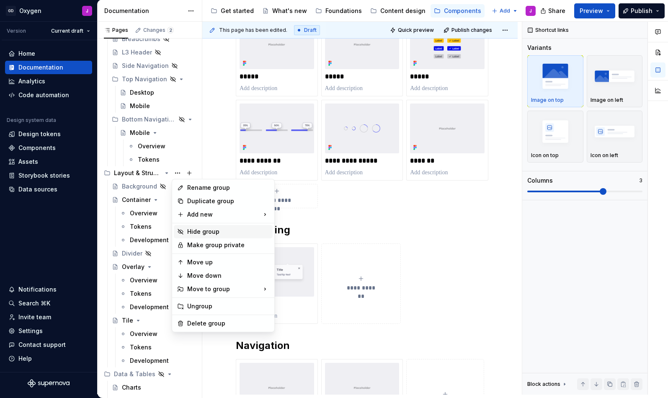
click at [195, 229] on div "Hide group" at bounding box center [228, 231] width 82 height 8
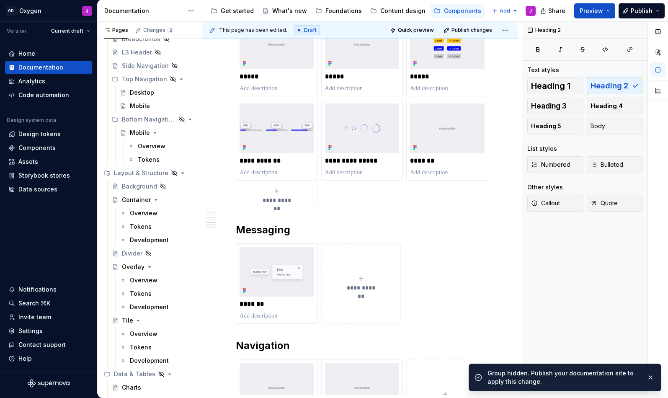
click at [518, 220] on div "**********" at bounding box center [359, 55] width 315 height 1498
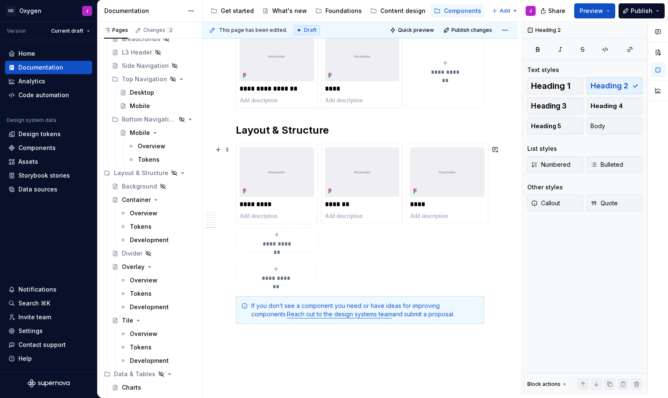
scroll to position [1181, 0]
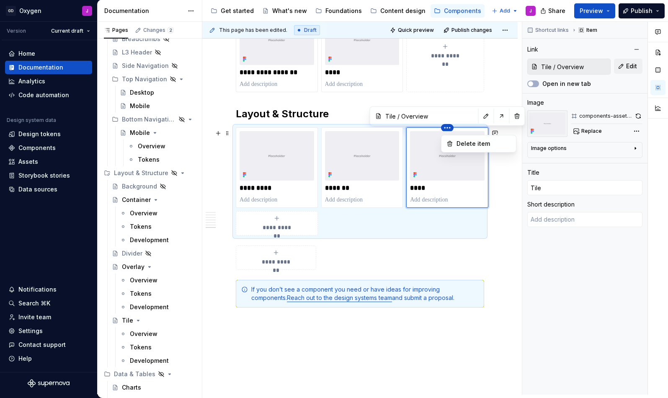
click at [450, 132] on html "GD Oxygen J Version Current draft Home Documentation Analytics Code automation …" at bounding box center [334, 199] width 668 height 398
click at [461, 142] on div "Delete item" at bounding box center [484, 143] width 54 height 8
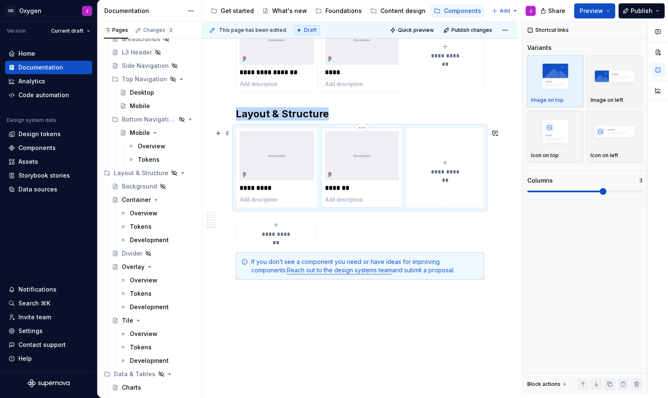
click at [377, 147] on img at bounding box center [362, 155] width 75 height 49
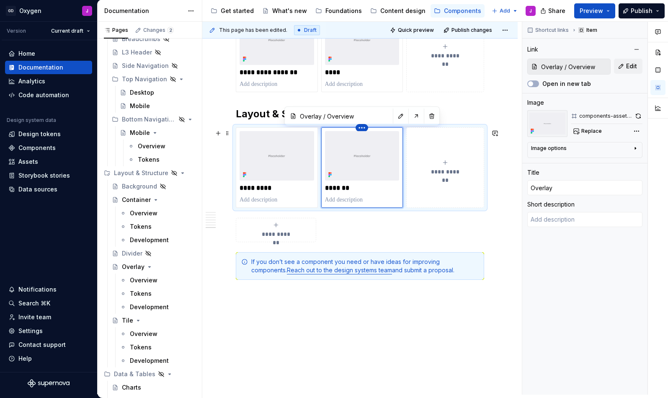
click at [359, 131] on html "GD Oxygen J Version Current draft Home Documentation Analytics Code automation …" at bounding box center [334, 199] width 668 height 398
click at [369, 143] on div "Delete item" at bounding box center [393, 143] width 71 height 13
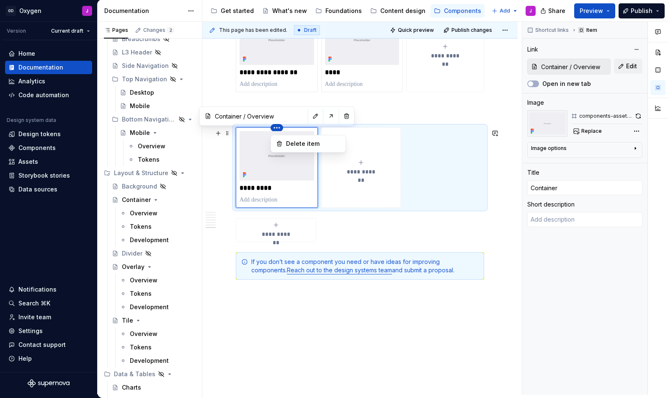
click at [281, 131] on html "GD Oxygen J Version Current draft Home Documentation Analytics Code automation …" at bounding box center [334, 199] width 668 height 398
click at [309, 144] on div "Delete item" at bounding box center [313, 143] width 54 height 8
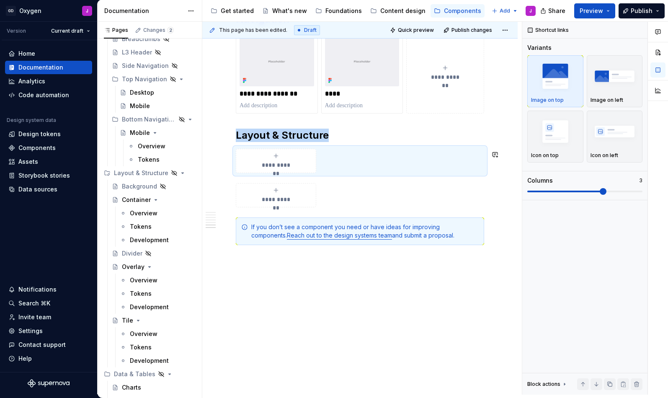
scroll to position [1161, 0]
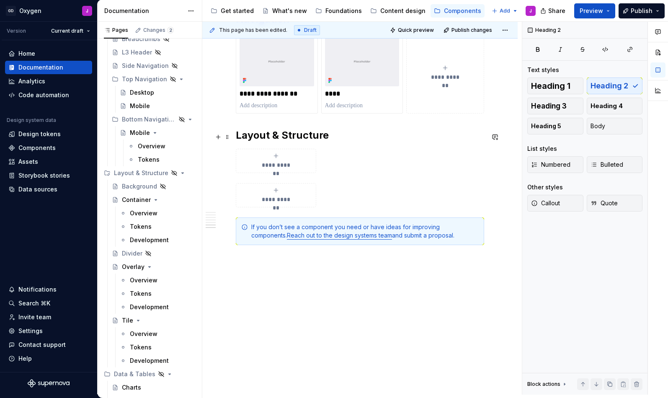
click at [430, 140] on h2 "Layout & Structure" at bounding box center [360, 135] width 248 height 13
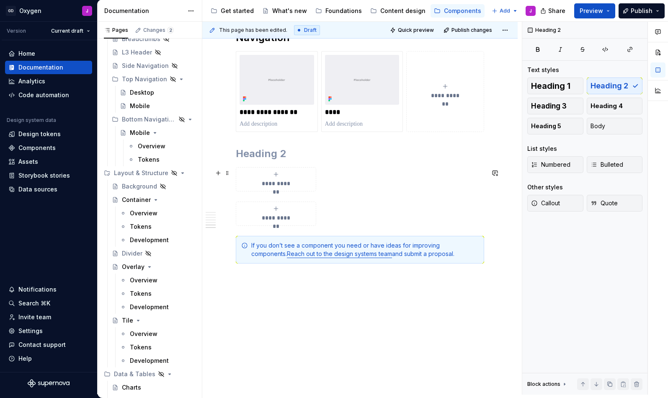
click at [310, 183] on div "**********" at bounding box center [276, 179] width 73 height 17
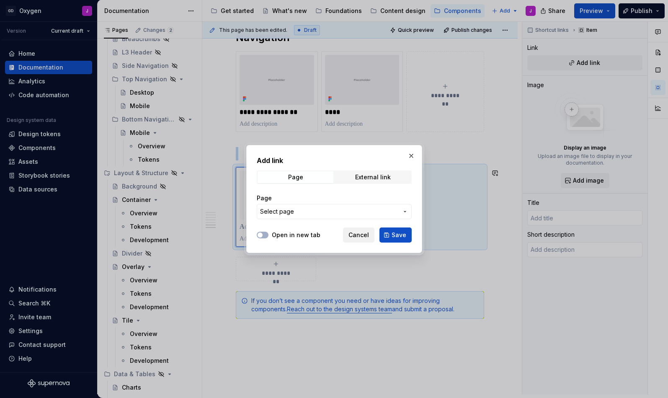
click at [367, 230] on button "Cancel" at bounding box center [358, 234] width 31 height 15
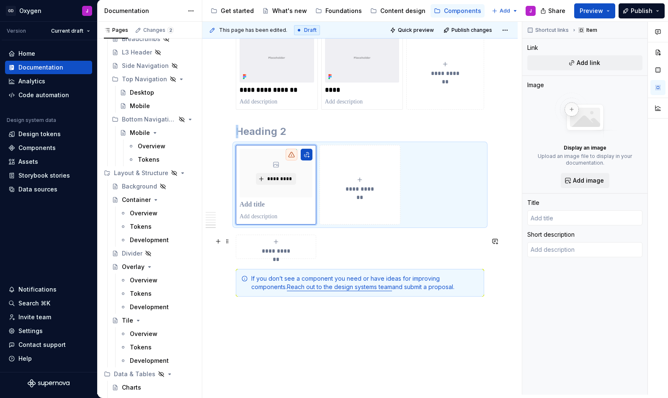
scroll to position [1167, 0]
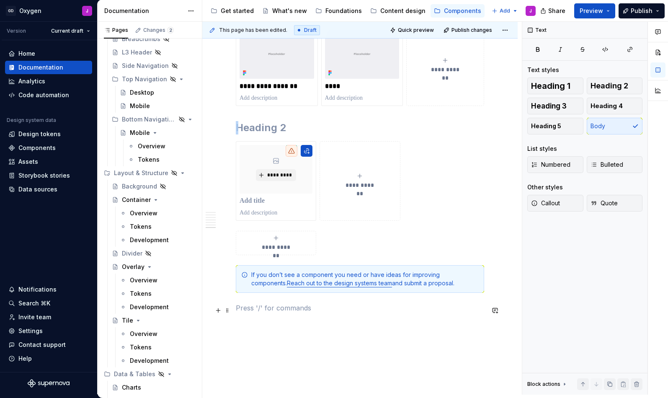
click at [331, 311] on p at bounding box center [360, 308] width 248 height 10
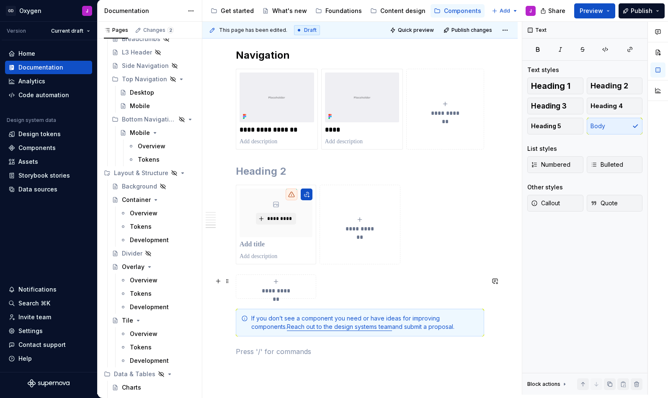
scroll to position [1112, 0]
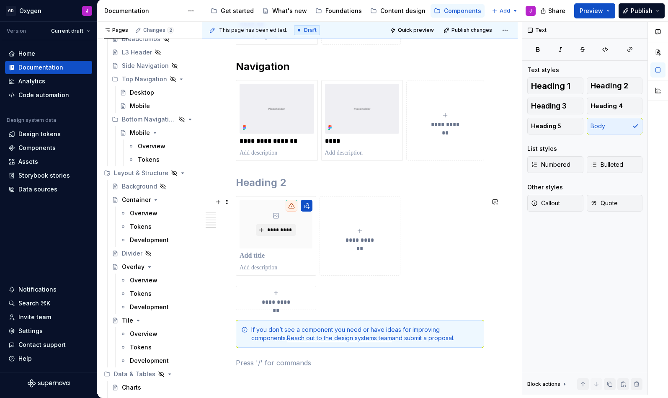
click at [415, 236] on div "**********" at bounding box center [360, 236] width 248 height 80
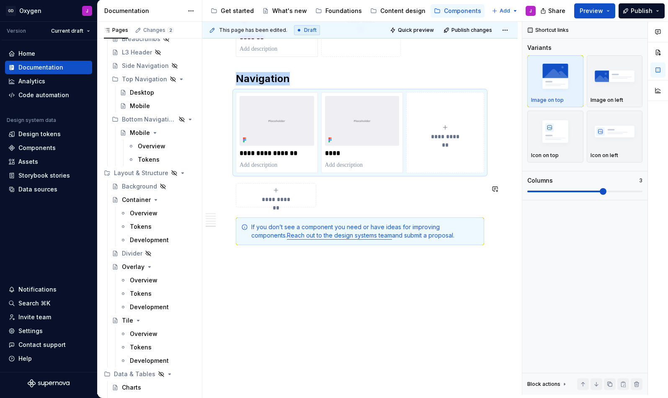
scroll to position [1098, 0]
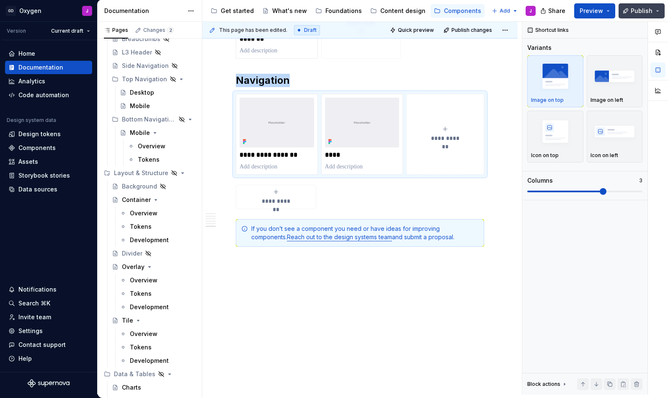
click at [630, 9] on button "Publish" at bounding box center [642, 10] width 46 height 15
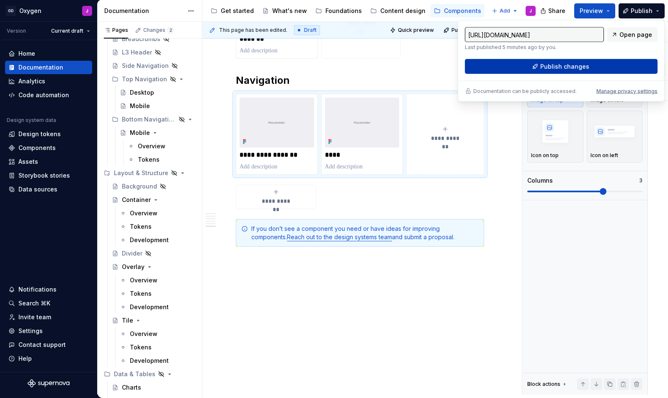
click at [586, 70] on span "Publish changes" at bounding box center [564, 66] width 49 height 8
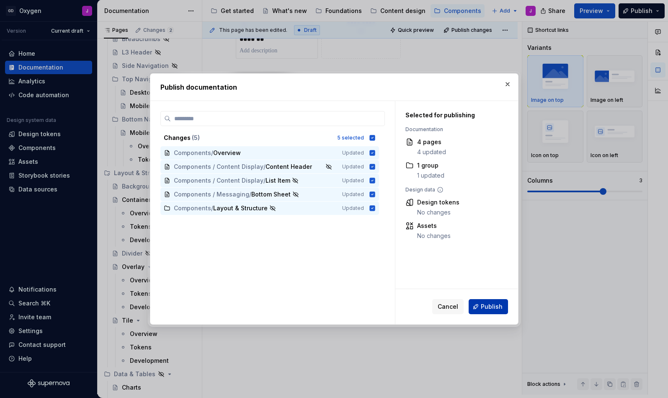
click at [496, 307] on span "Publish" at bounding box center [492, 306] width 22 height 8
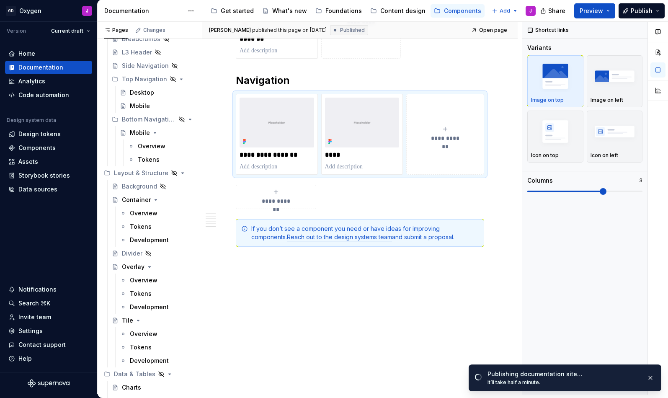
scroll to position [1085, 0]
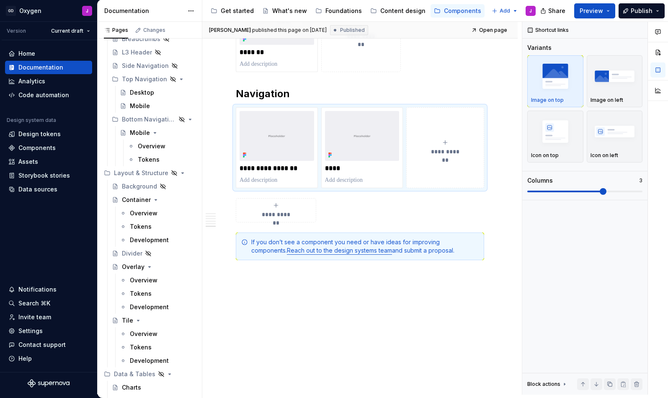
type textarea "*"
